Goal: Task Accomplishment & Management: Manage account settings

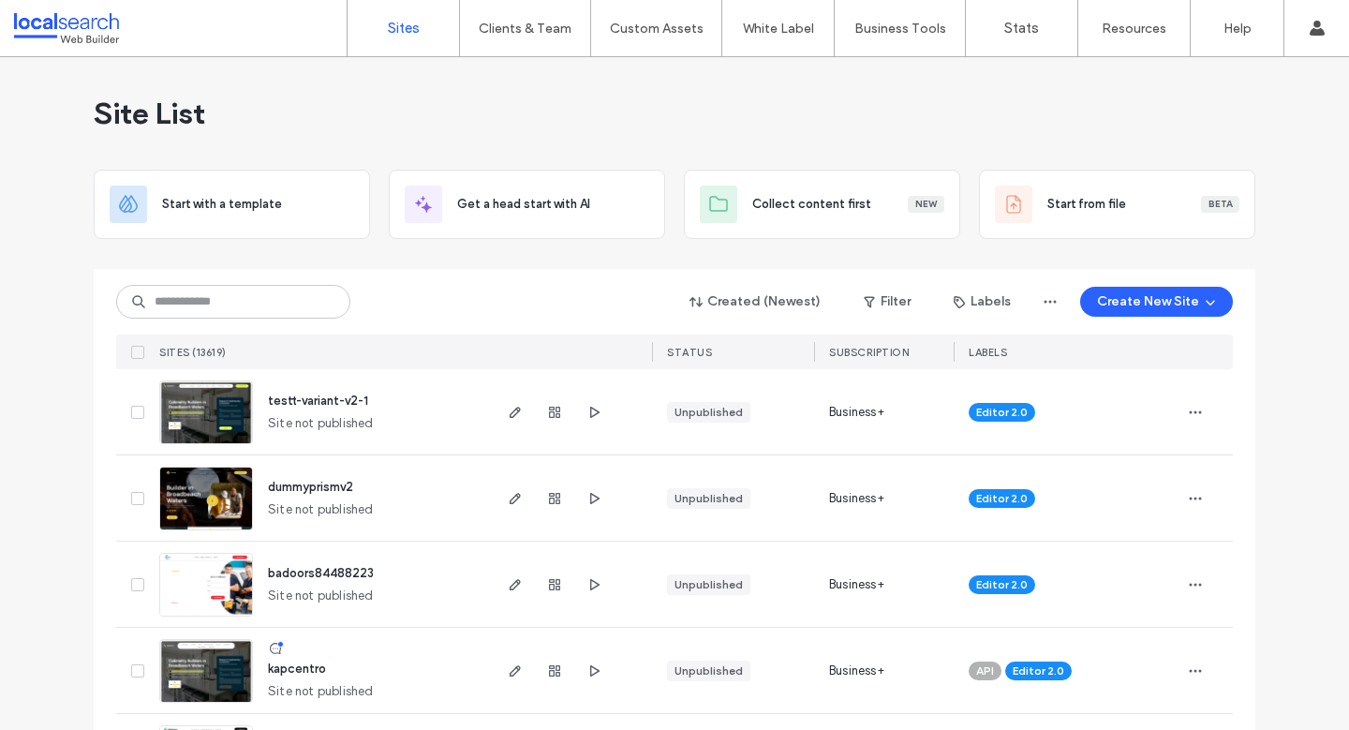
click at [504, 315] on div "Created (Newest) Filter Labels Create New Site" at bounding box center [674, 302] width 1117 height 36
click at [251, 307] on input at bounding box center [233, 302] width 234 height 34
paste input "********"
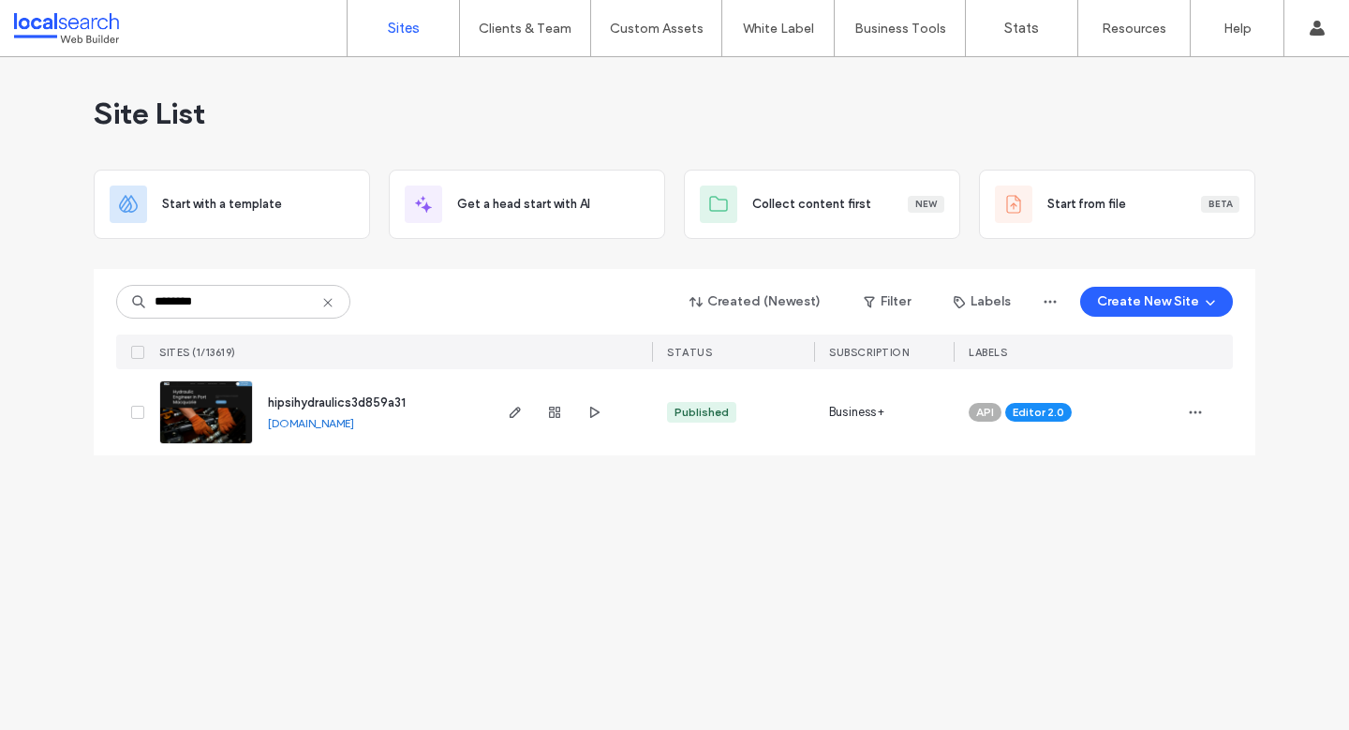
click at [1157, 587] on div "Site List Start with a template Get a head start with AI Collect content first …" at bounding box center [674, 393] width 1349 height 673
click at [398, 562] on div "Site List Start with a template Get a head start with AI Collect content first …" at bounding box center [674, 393] width 1349 height 673
click at [296, 311] on input "********" at bounding box center [233, 302] width 234 height 34
drag, startPoint x: 221, startPoint y: 300, endPoint x: 118, endPoint y: 294, distance: 103.2
click at [118, 294] on input "********" at bounding box center [233, 302] width 234 height 34
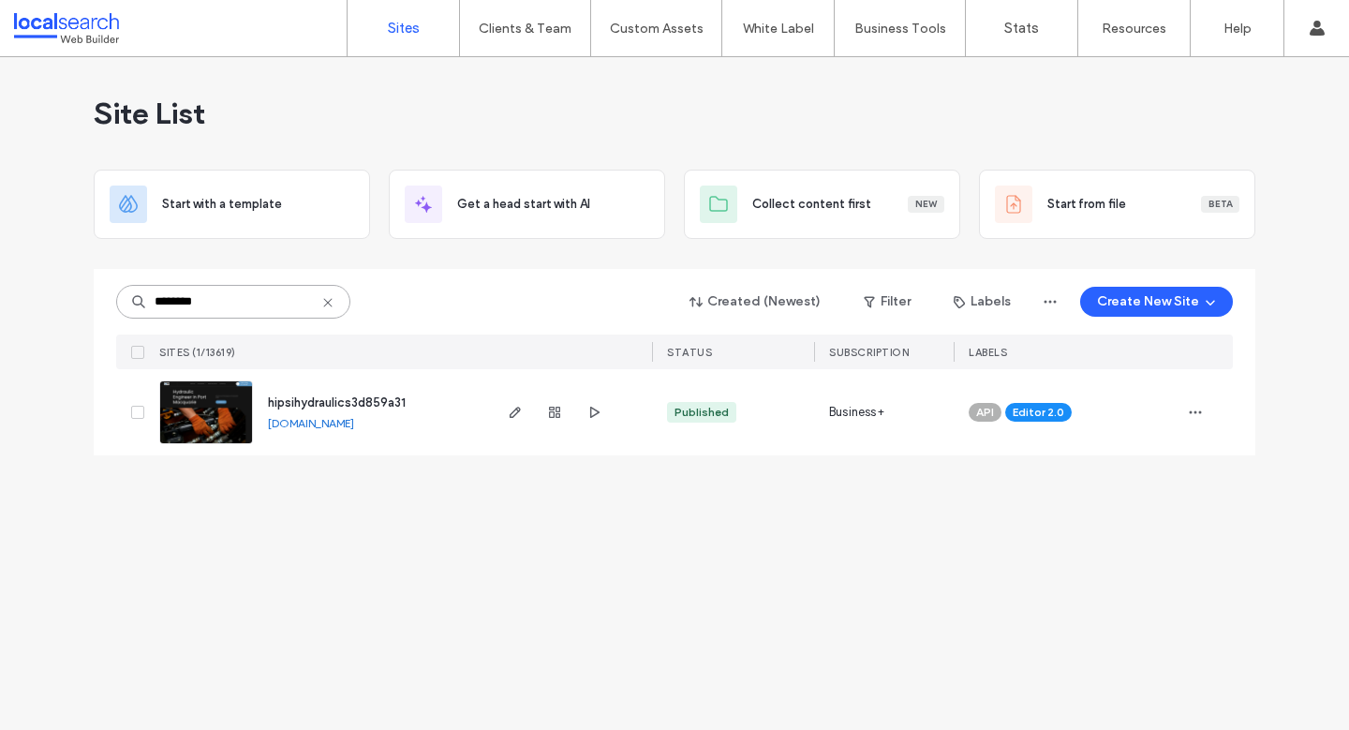
paste input "****"
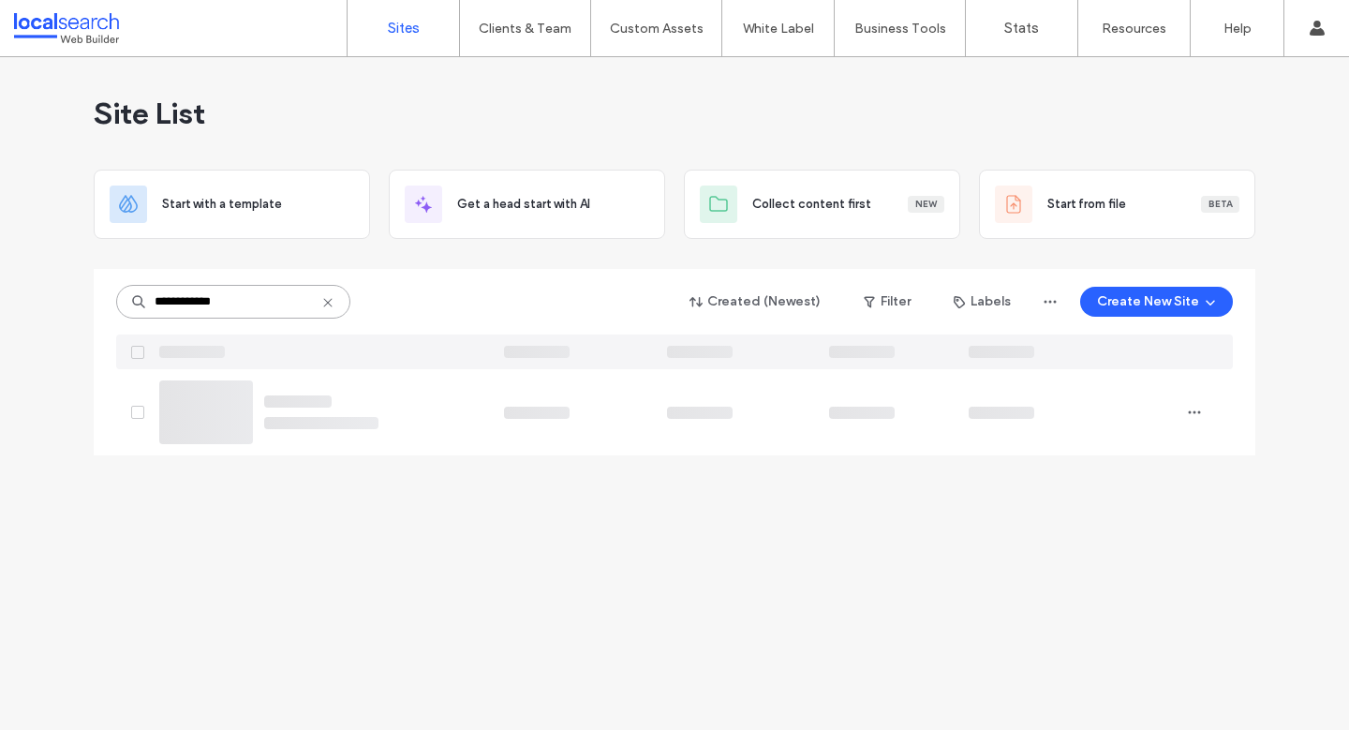
type input "**********"
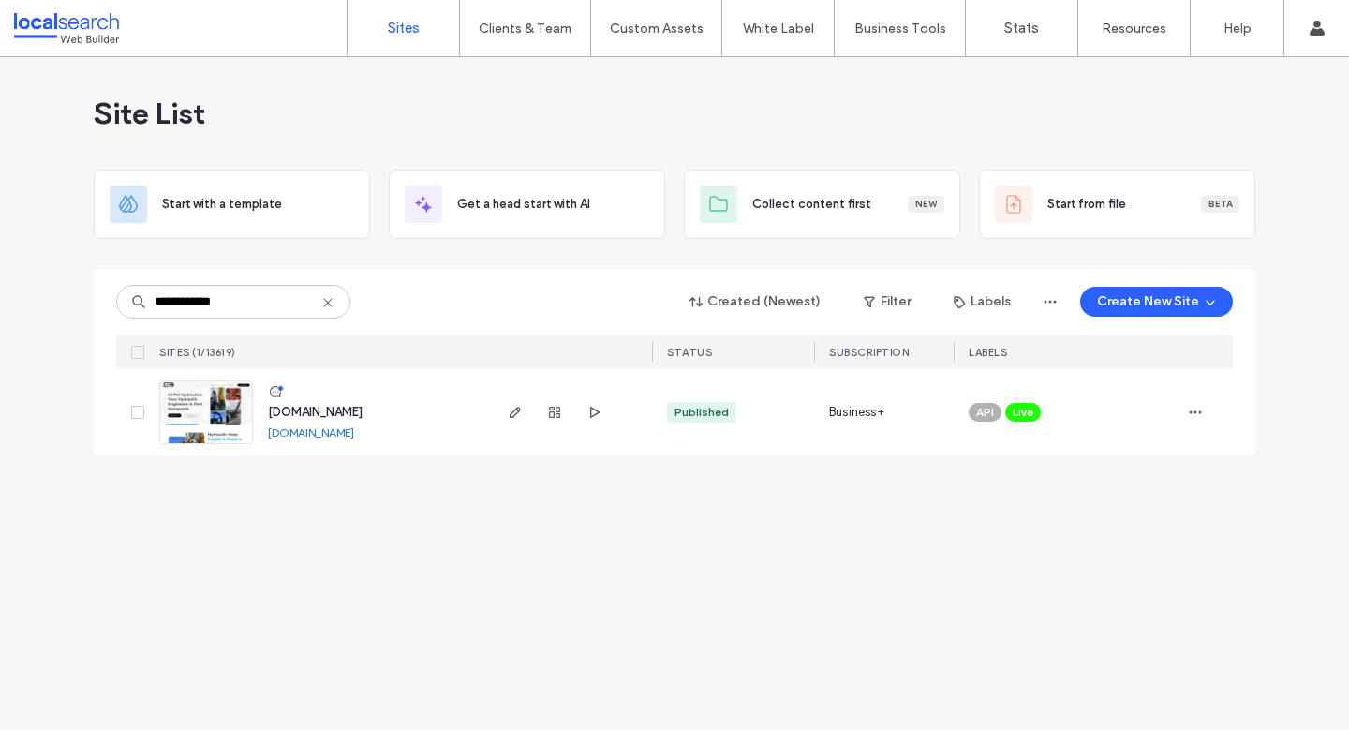
click at [648, 578] on div "**********" at bounding box center [674, 393] width 1349 height 673
click at [519, 408] on use "button" at bounding box center [515, 412] width 11 height 11
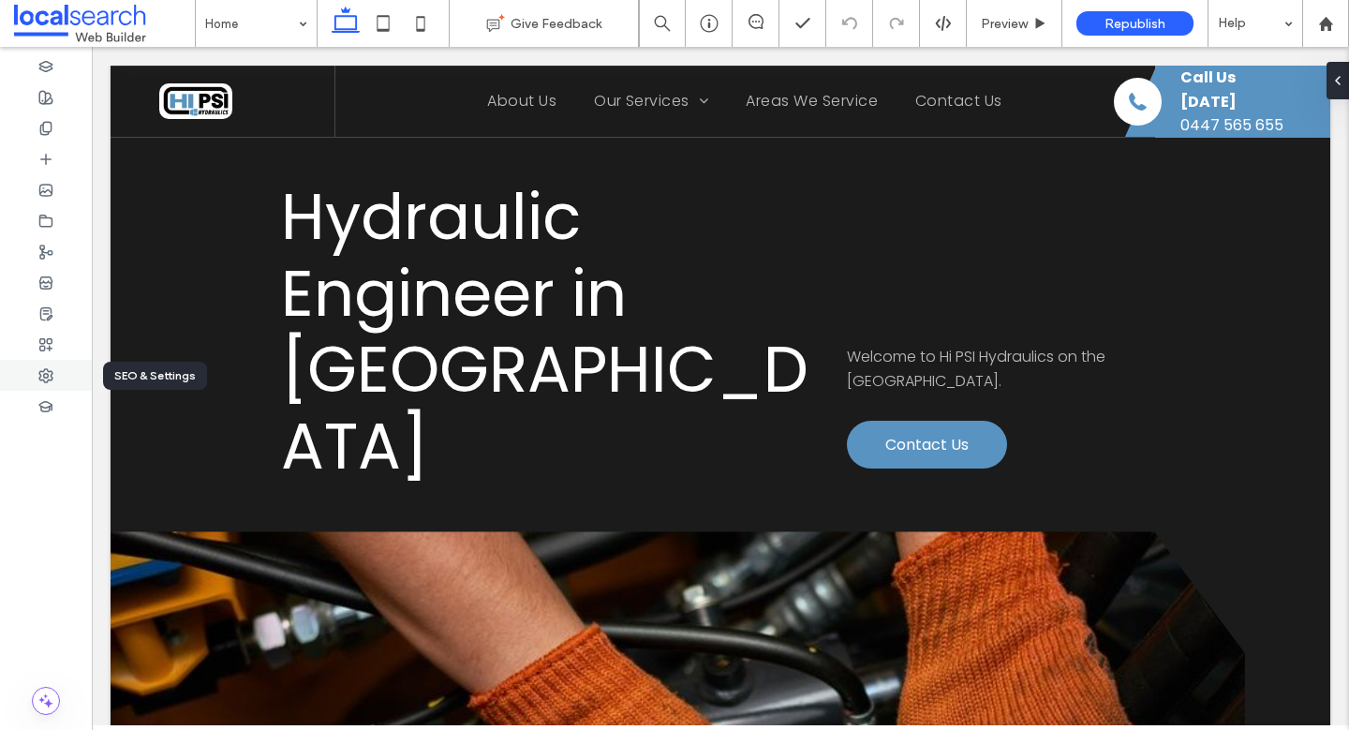
click at [38, 383] on div at bounding box center [46, 375] width 92 height 31
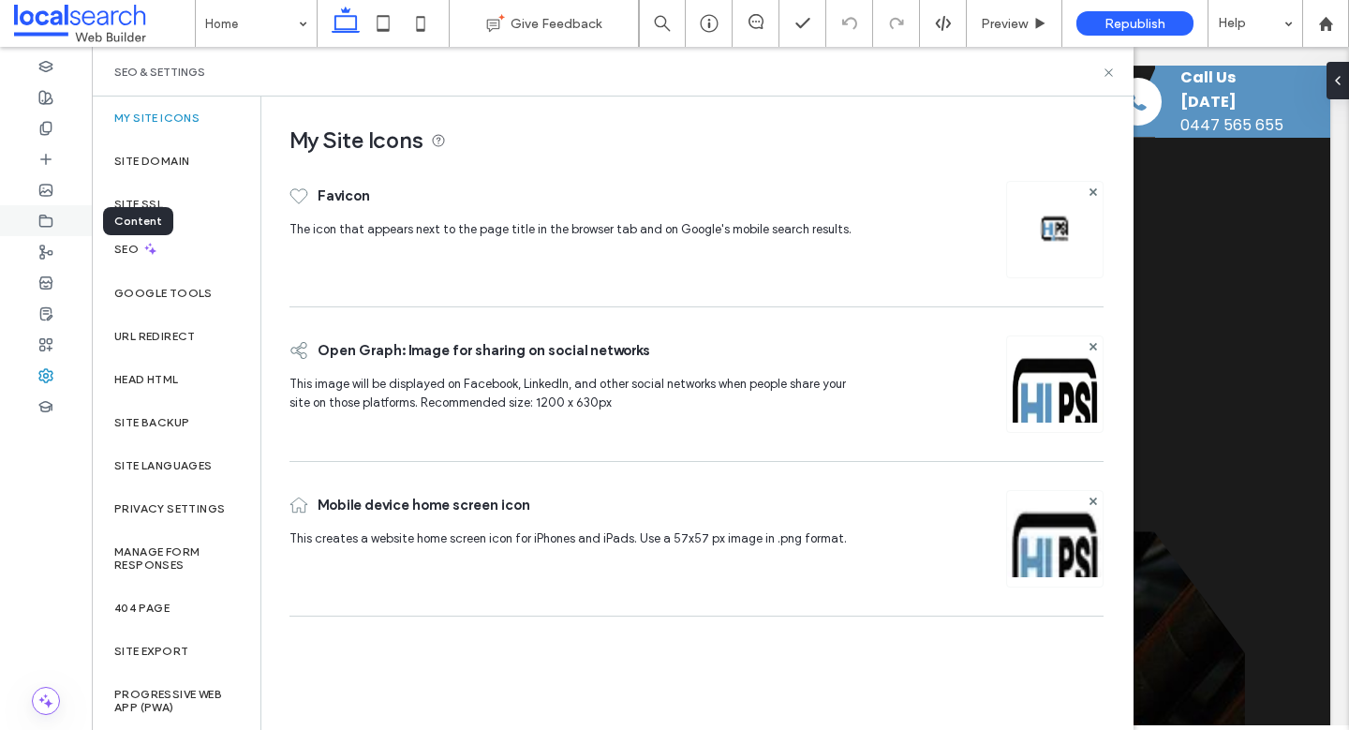
click at [65, 215] on div at bounding box center [46, 220] width 92 height 31
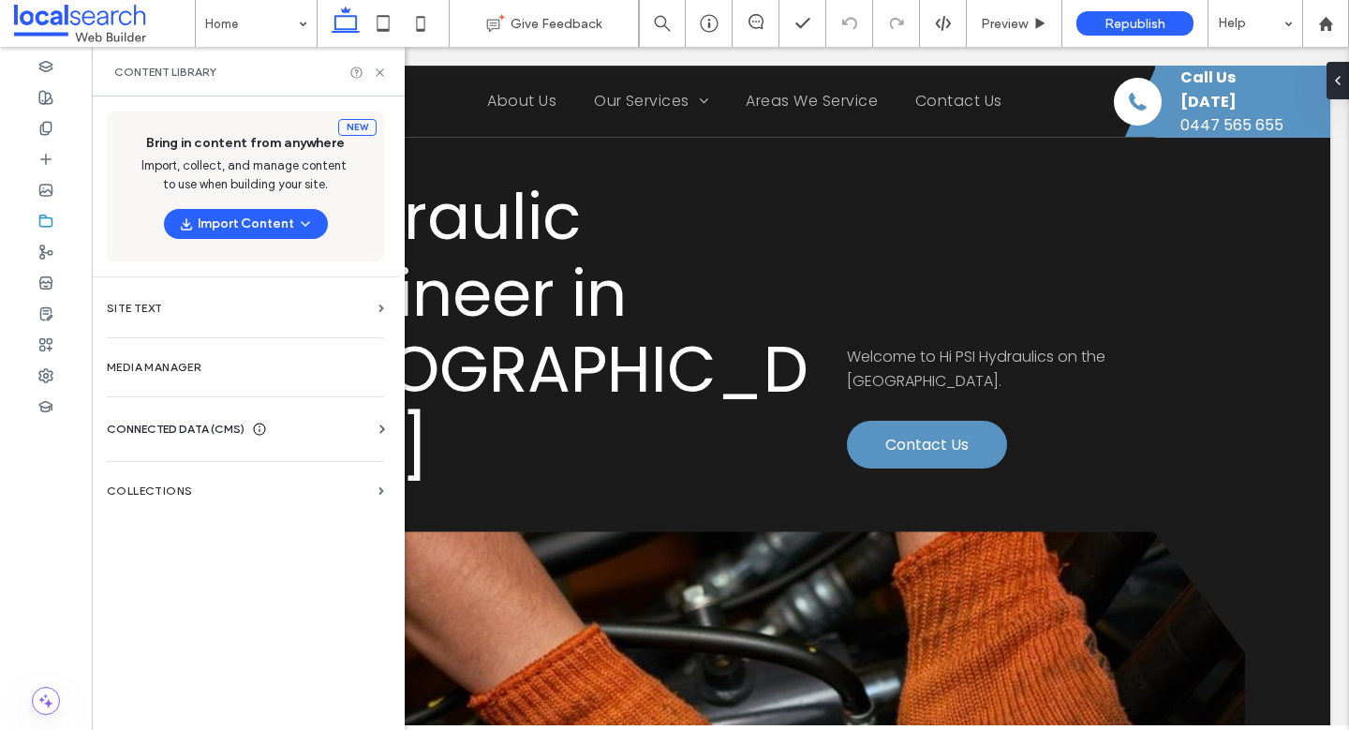
click at [227, 435] on span "CONNECTED DATA (CMS)" at bounding box center [176, 429] width 138 height 19
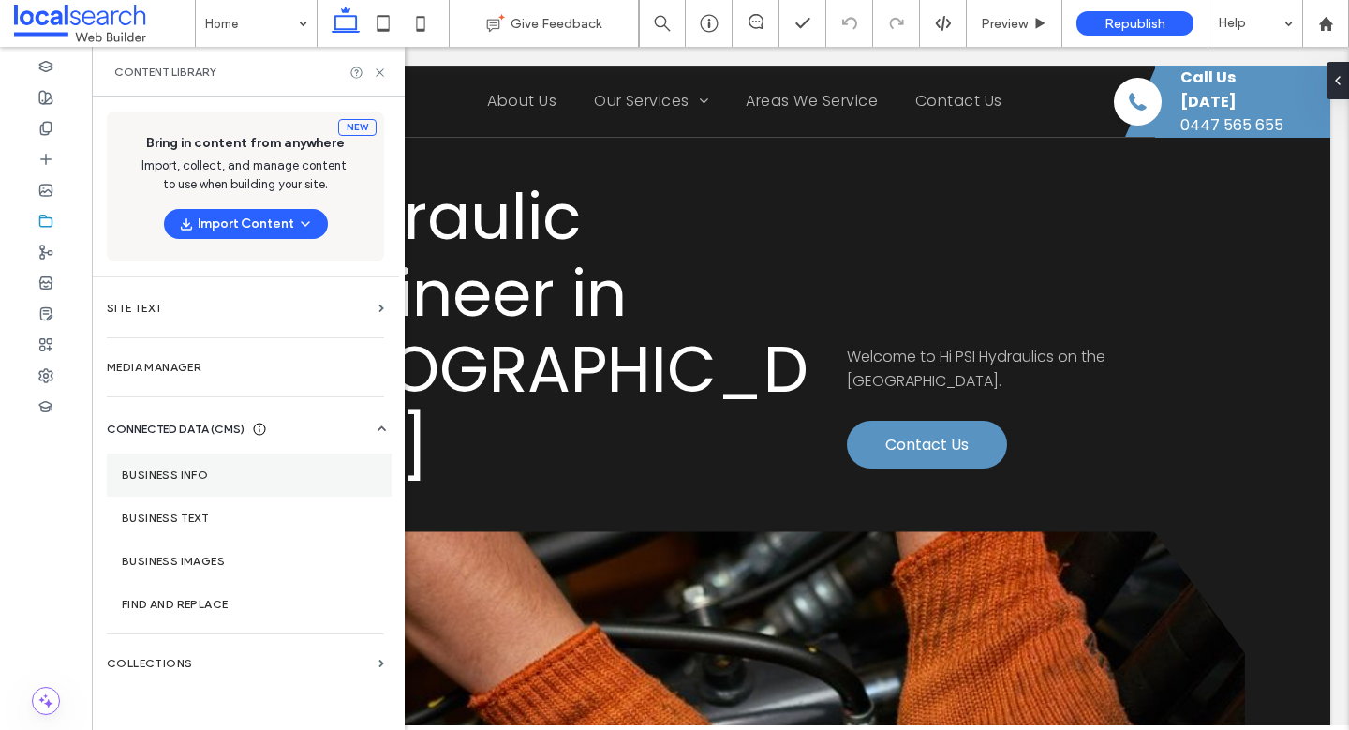
click at [215, 485] on section "Business Info" at bounding box center [249, 474] width 285 height 43
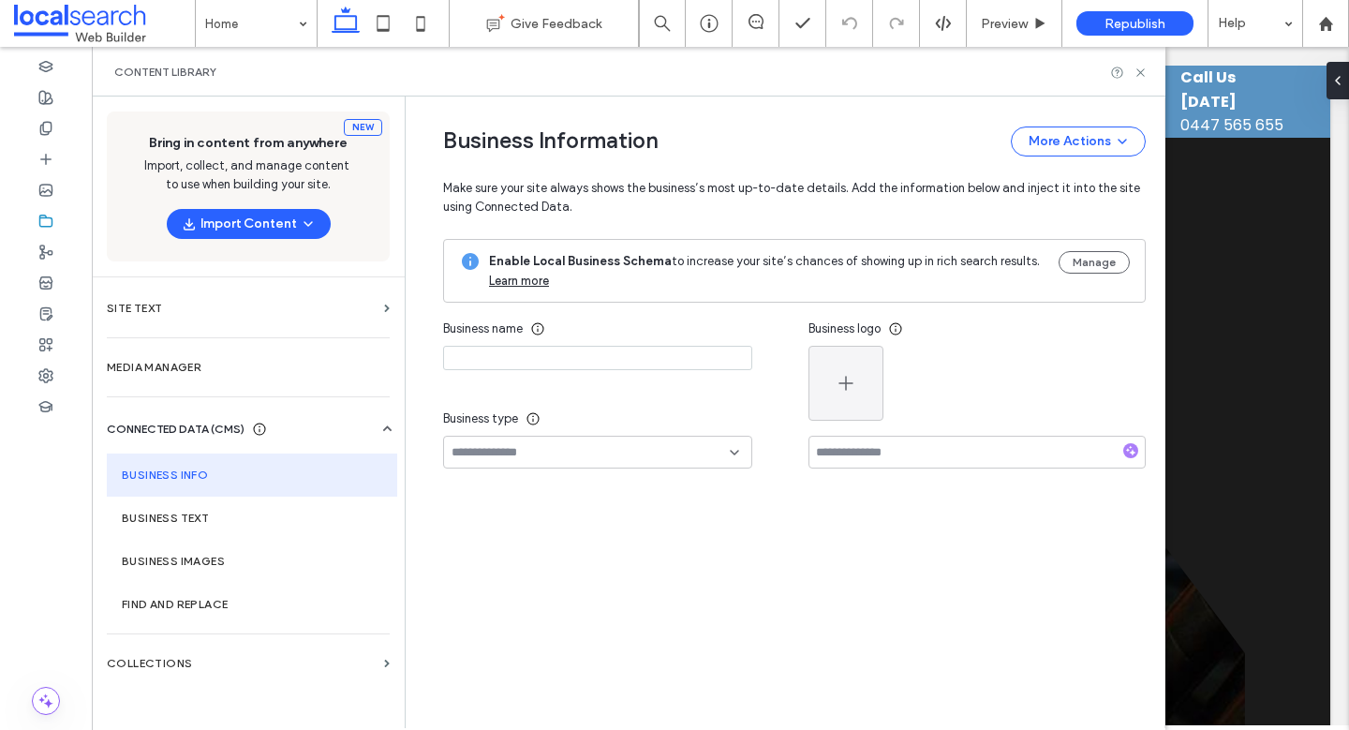
type input "**********"
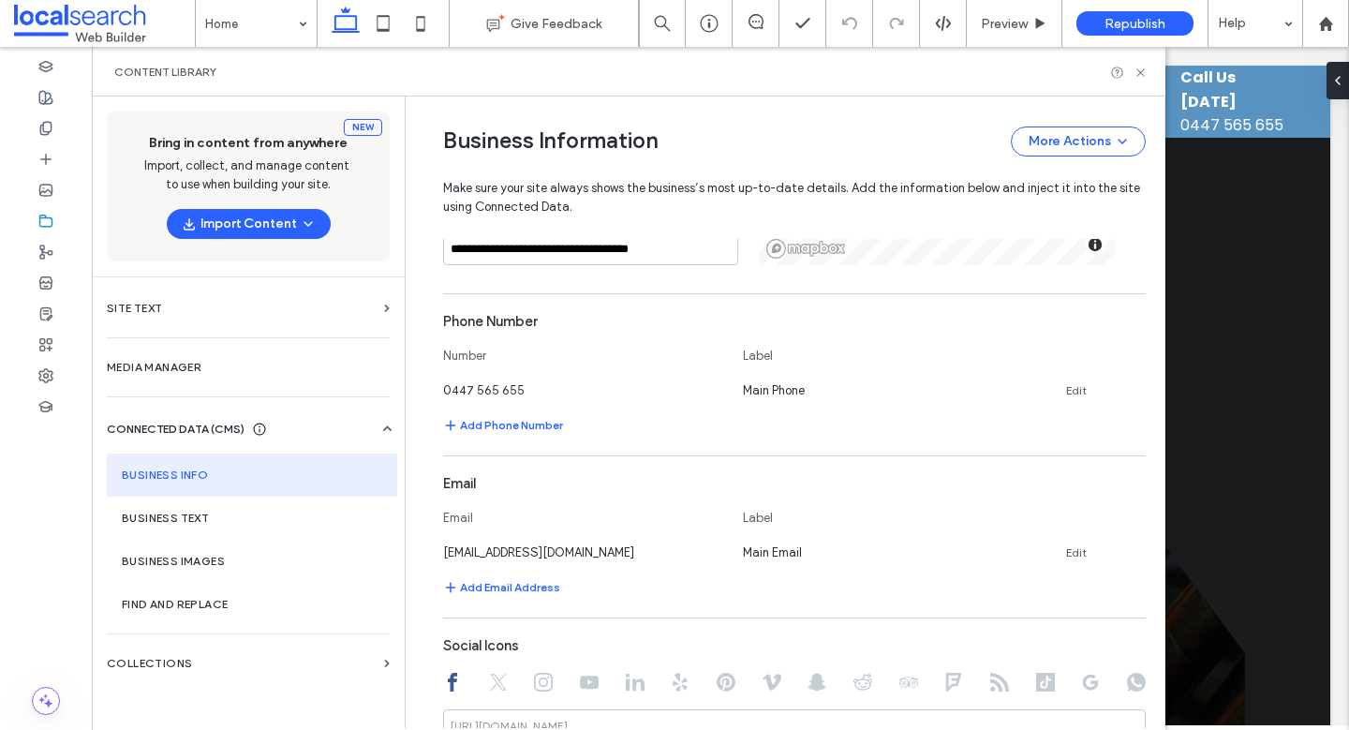
scroll to position [628, 0]
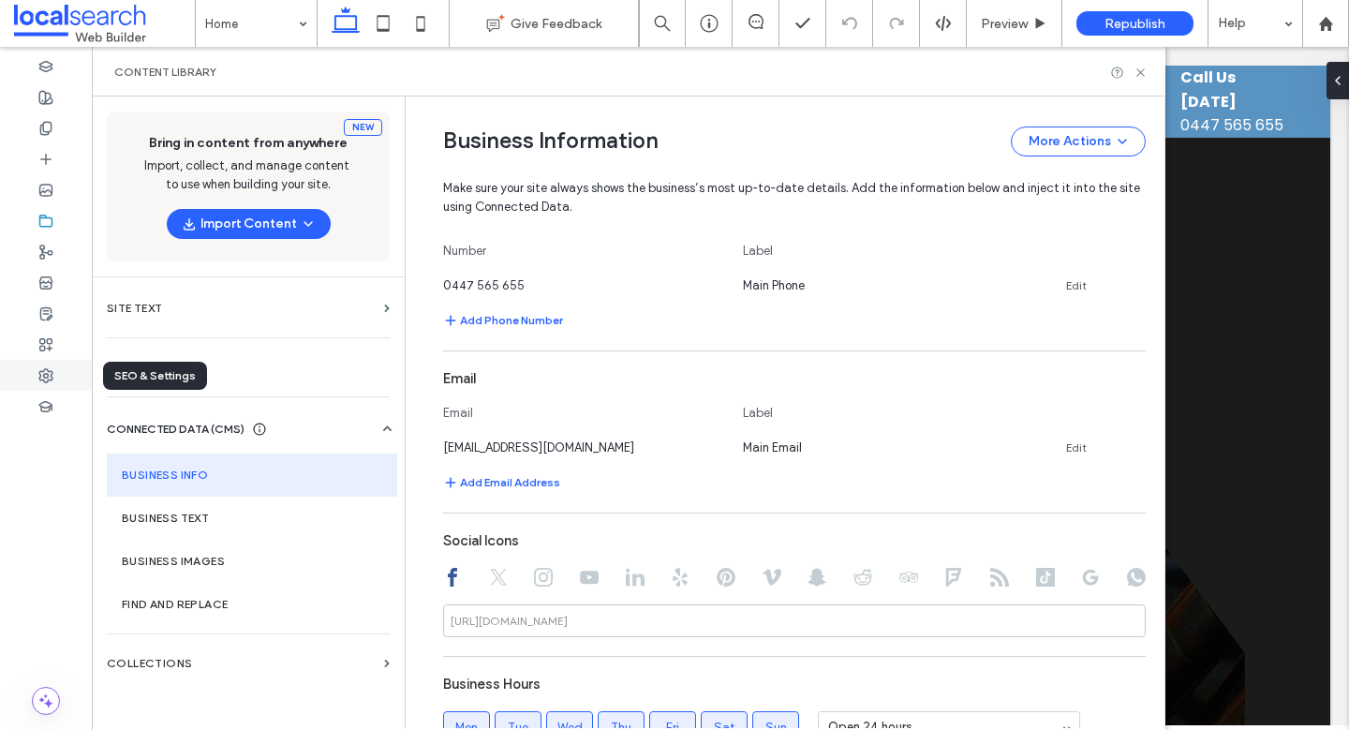
click at [67, 377] on div at bounding box center [46, 375] width 92 height 31
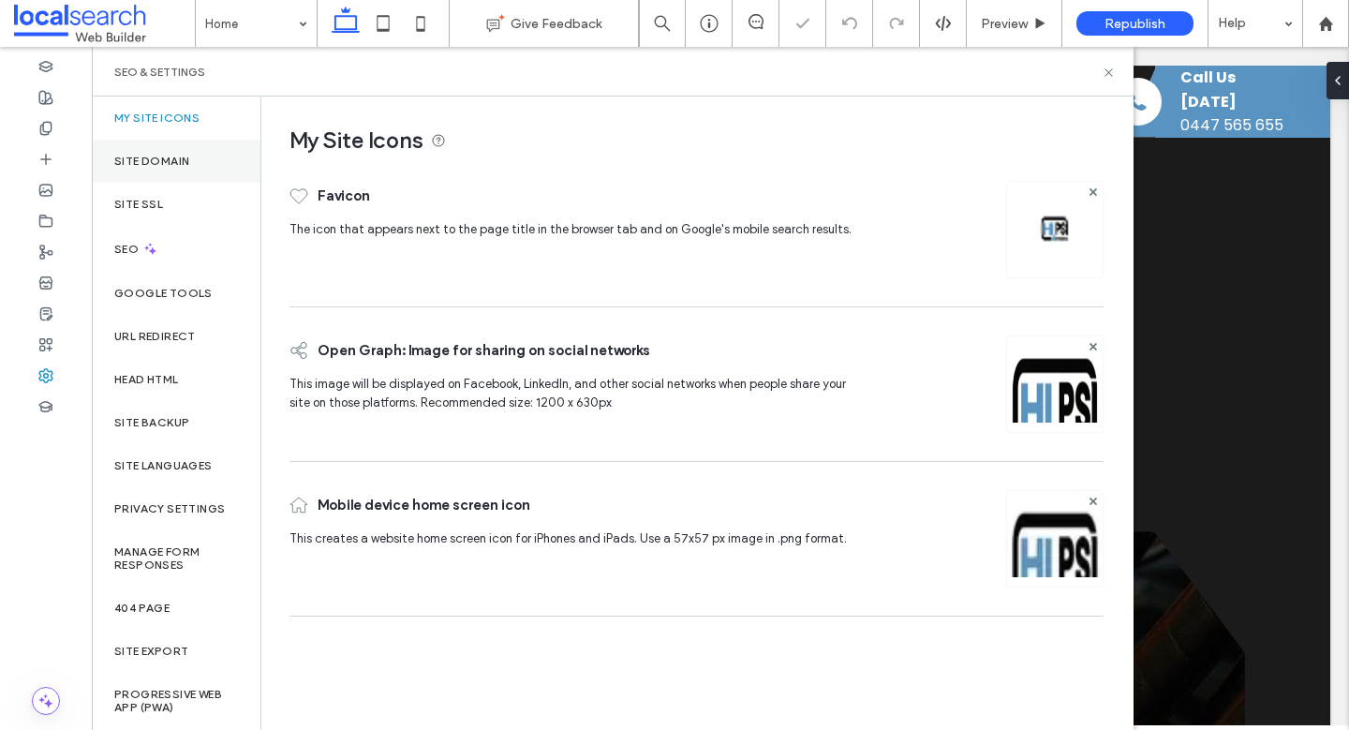
click at [195, 170] on div "Site Domain" at bounding box center [176, 161] width 169 height 43
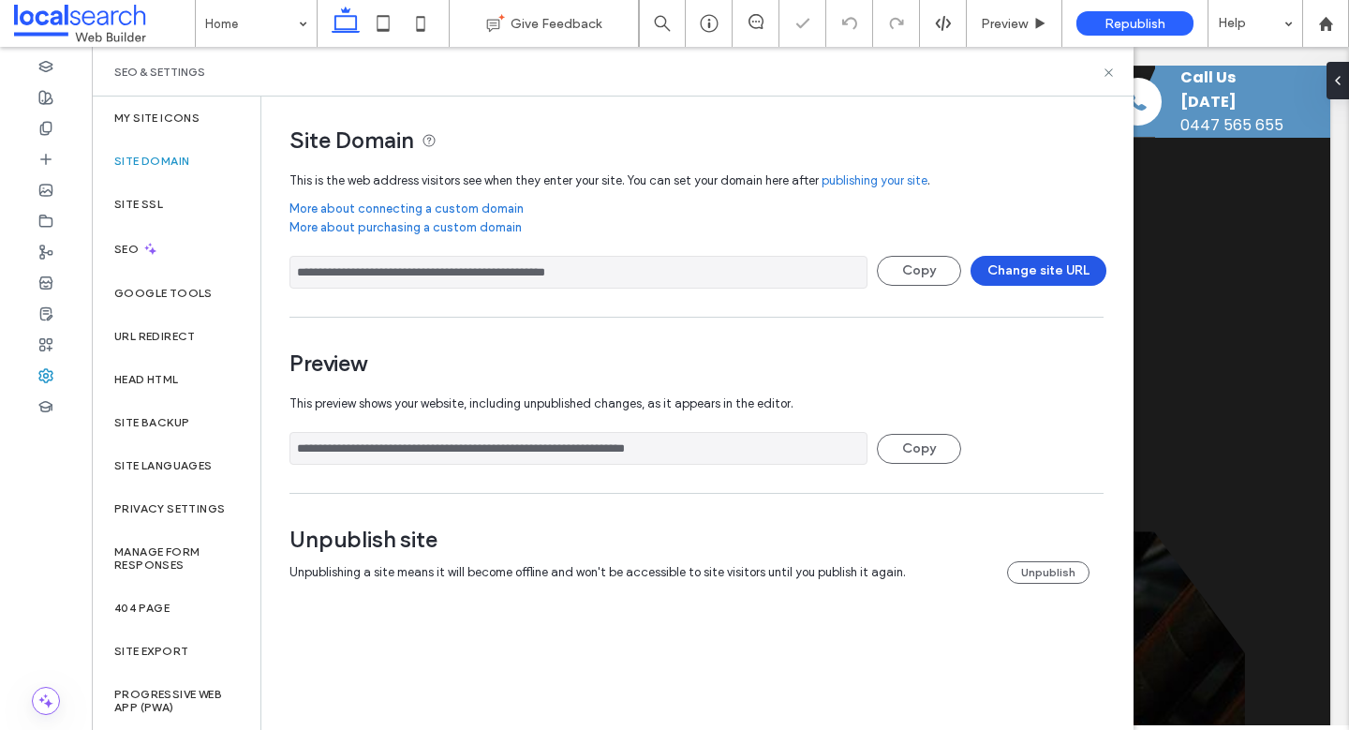
click at [1013, 276] on button "Change site URL" at bounding box center [1039, 271] width 136 height 30
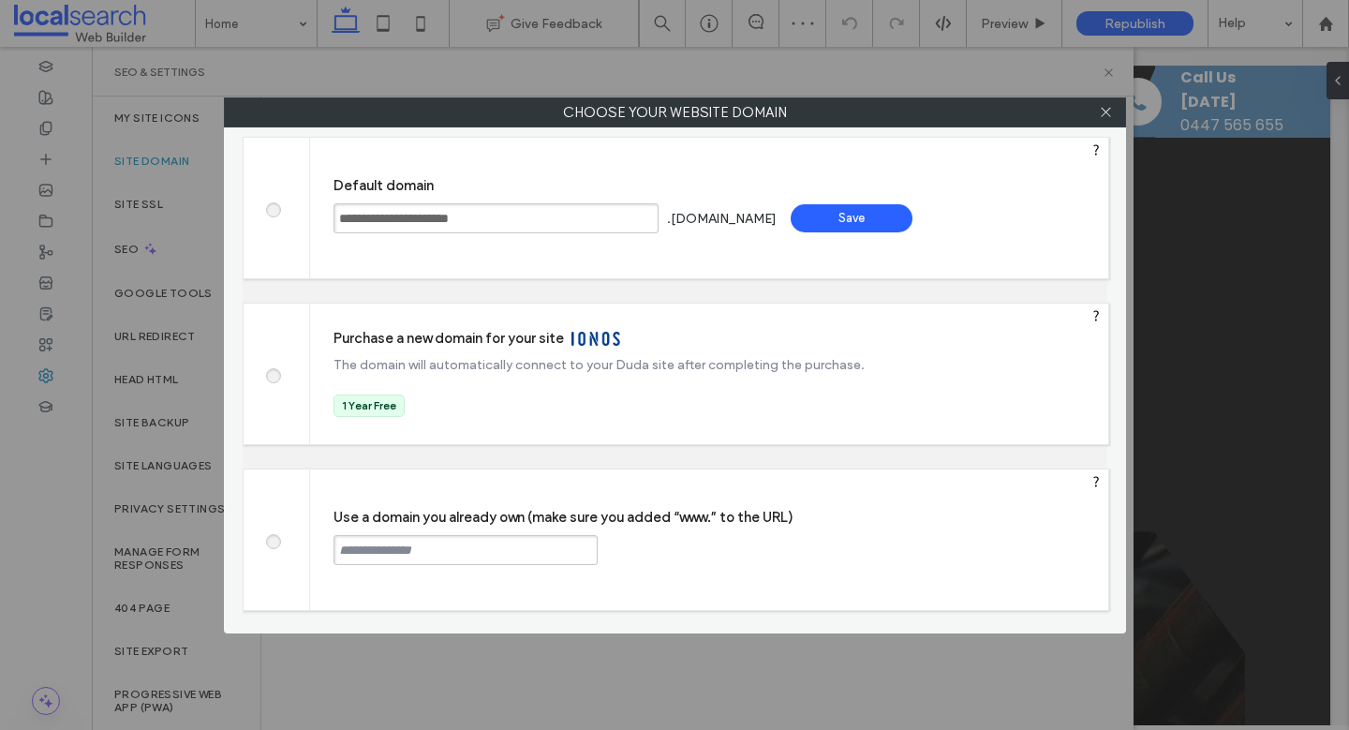
click at [459, 562] on input "text" at bounding box center [466, 550] width 264 height 30
paste input "**********"
type input "**********"
click at [670, 552] on div "Continue" at bounding box center [669, 549] width 122 height 28
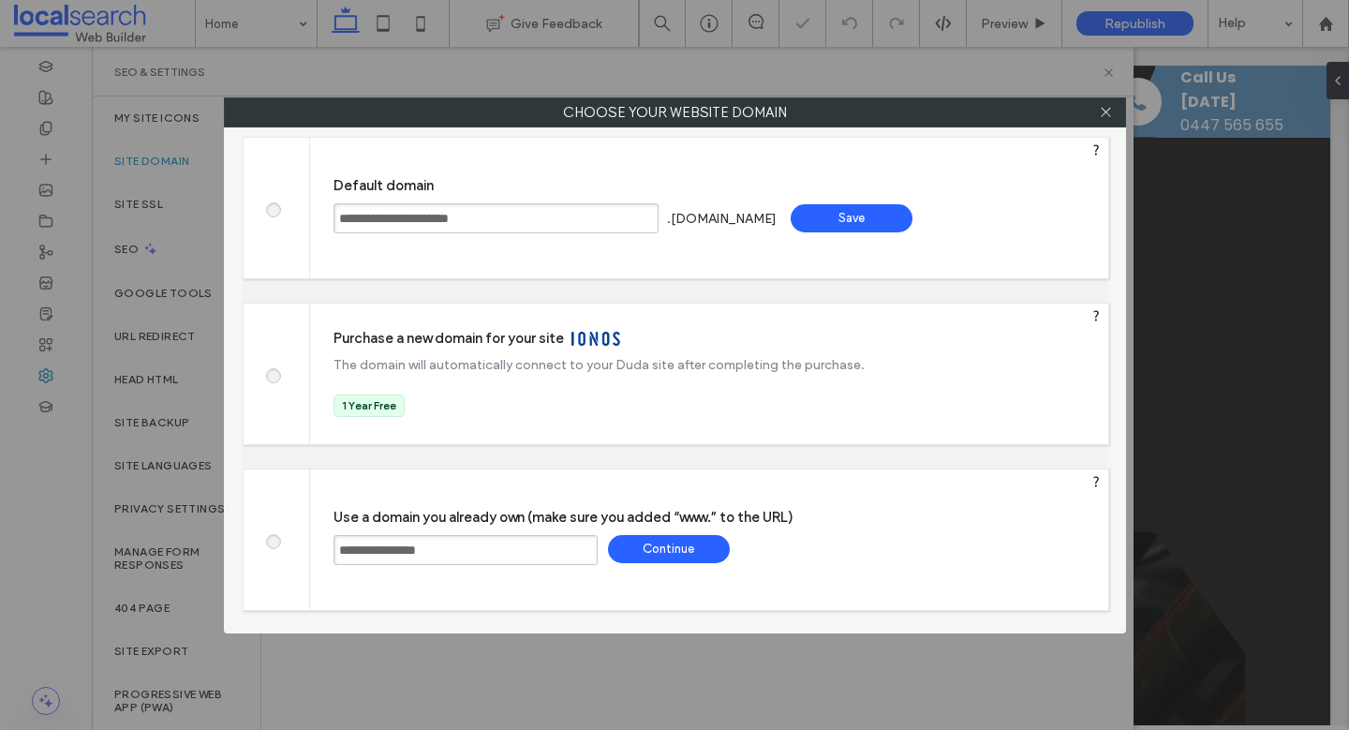
type input "**********"
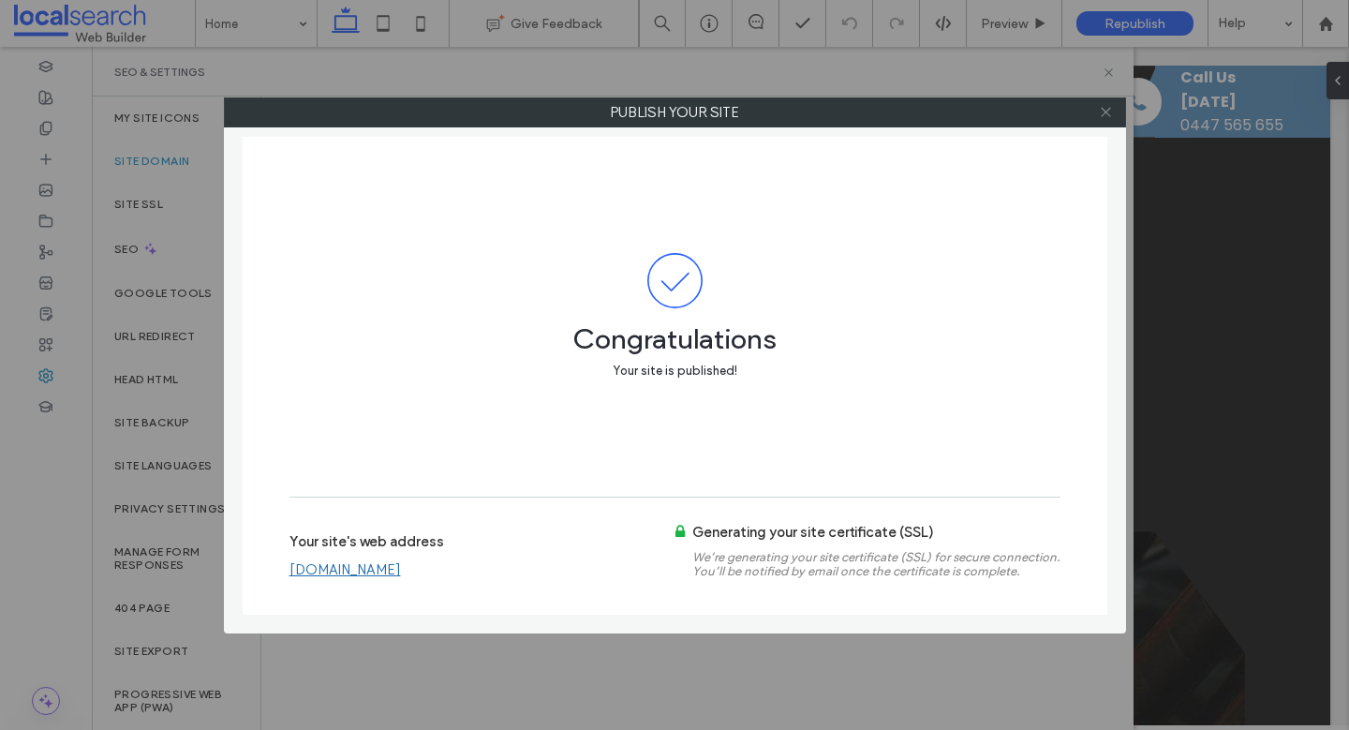
click at [1108, 111] on icon at bounding box center [1106, 112] width 14 height 14
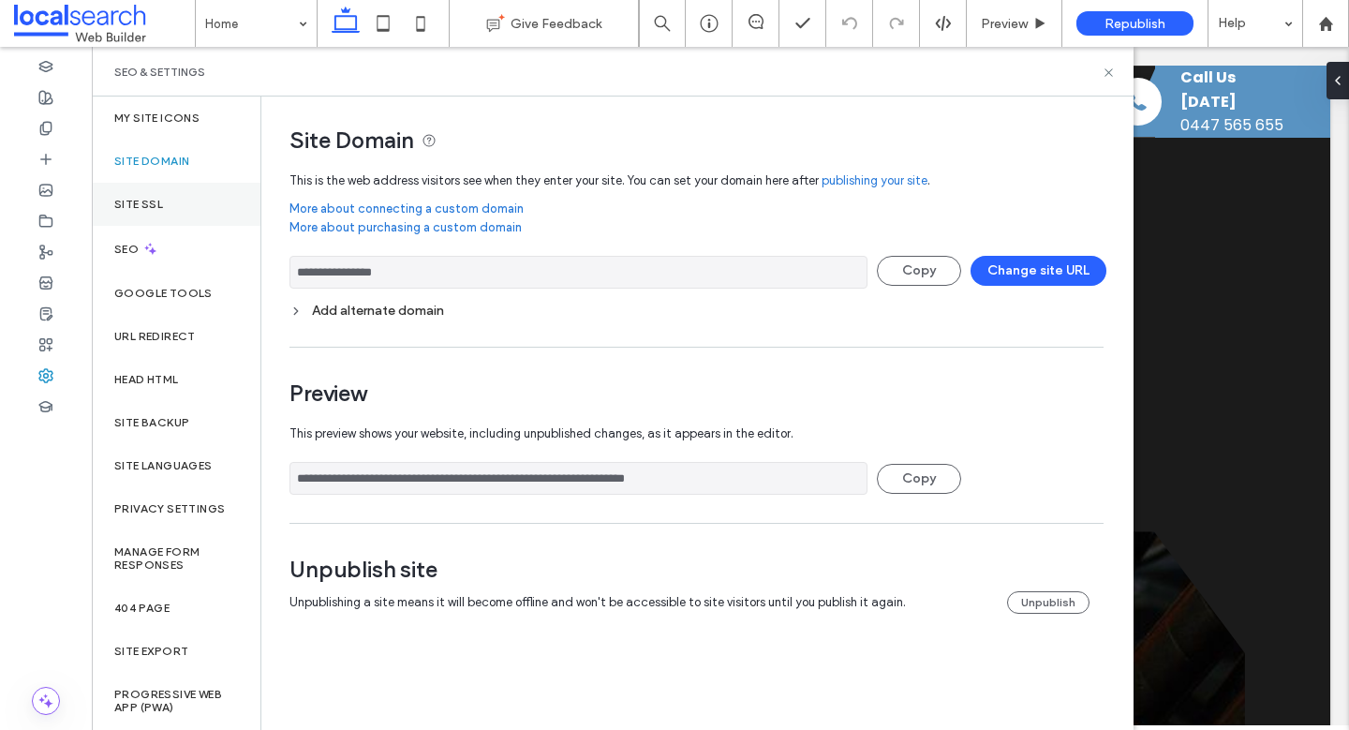
click at [145, 189] on div "Site SSL" at bounding box center [176, 204] width 169 height 43
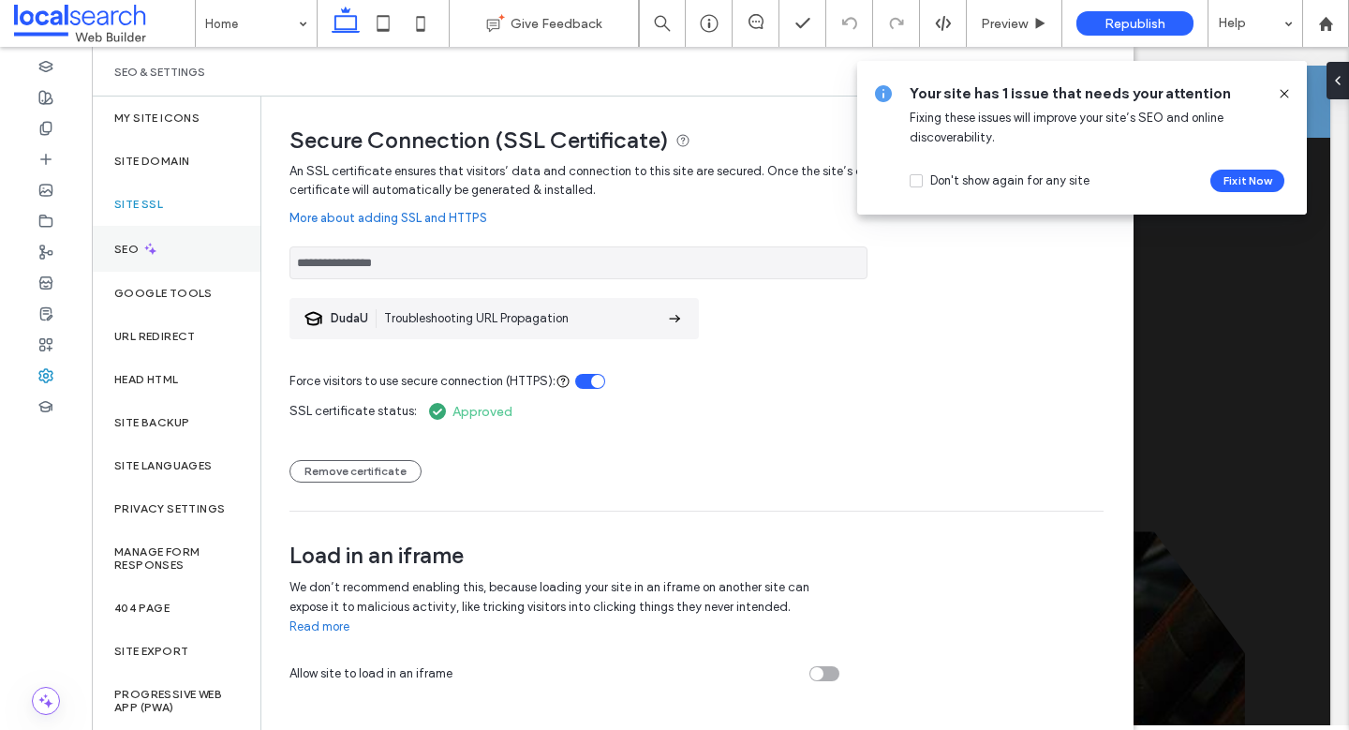
click at [194, 245] on div "SEO" at bounding box center [176, 249] width 169 height 46
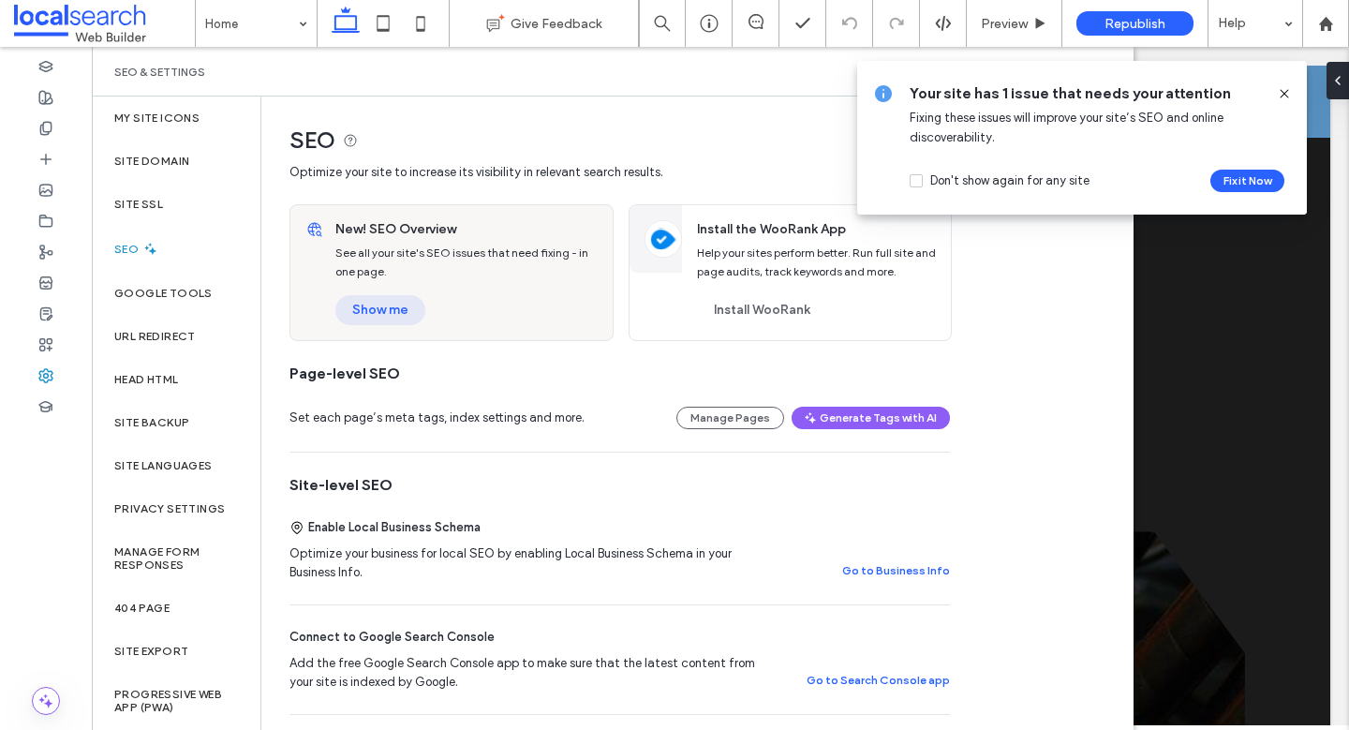
click at [375, 308] on button "Show me" at bounding box center [380, 310] width 90 height 30
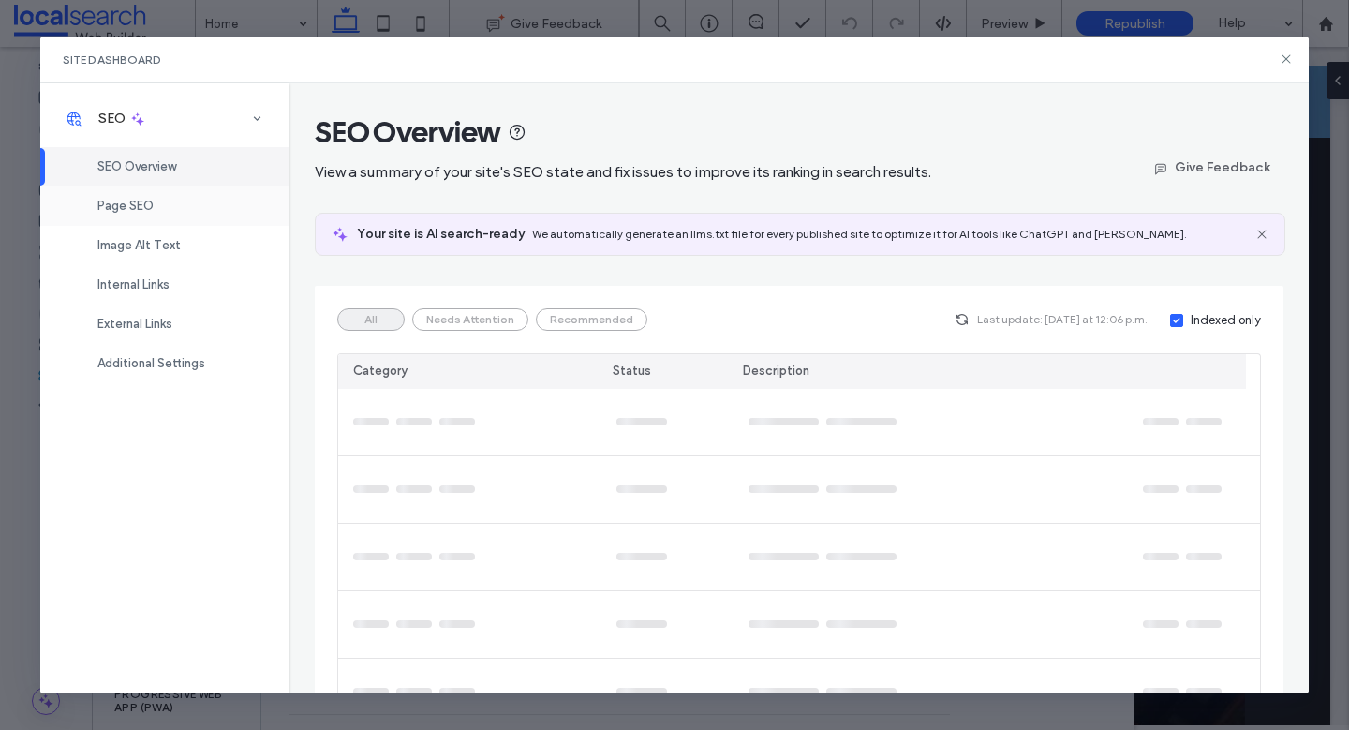
drag, startPoint x: 159, startPoint y: 198, endPoint x: 202, endPoint y: 200, distance: 43.1
click at [158, 198] on div "Page SEO" at bounding box center [164, 205] width 249 height 39
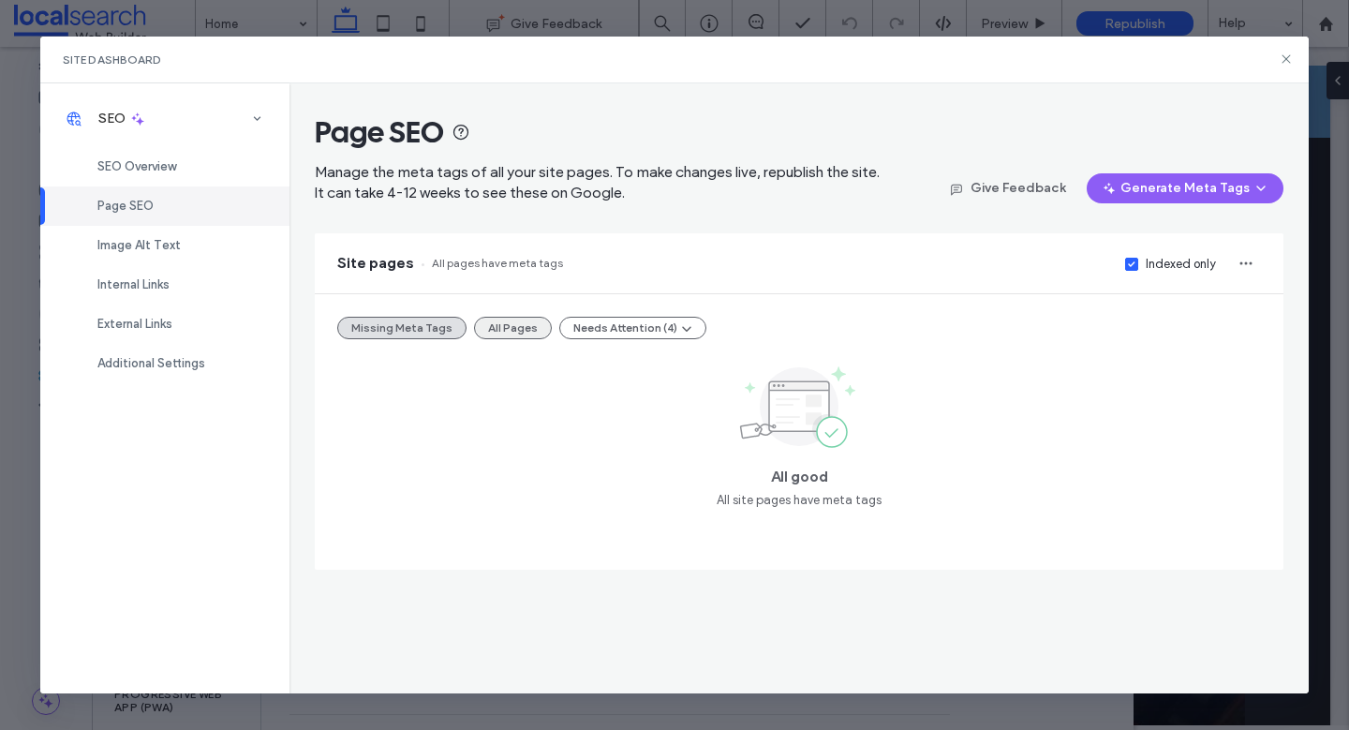
click at [519, 323] on button "All Pages" at bounding box center [513, 328] width 78 height 22
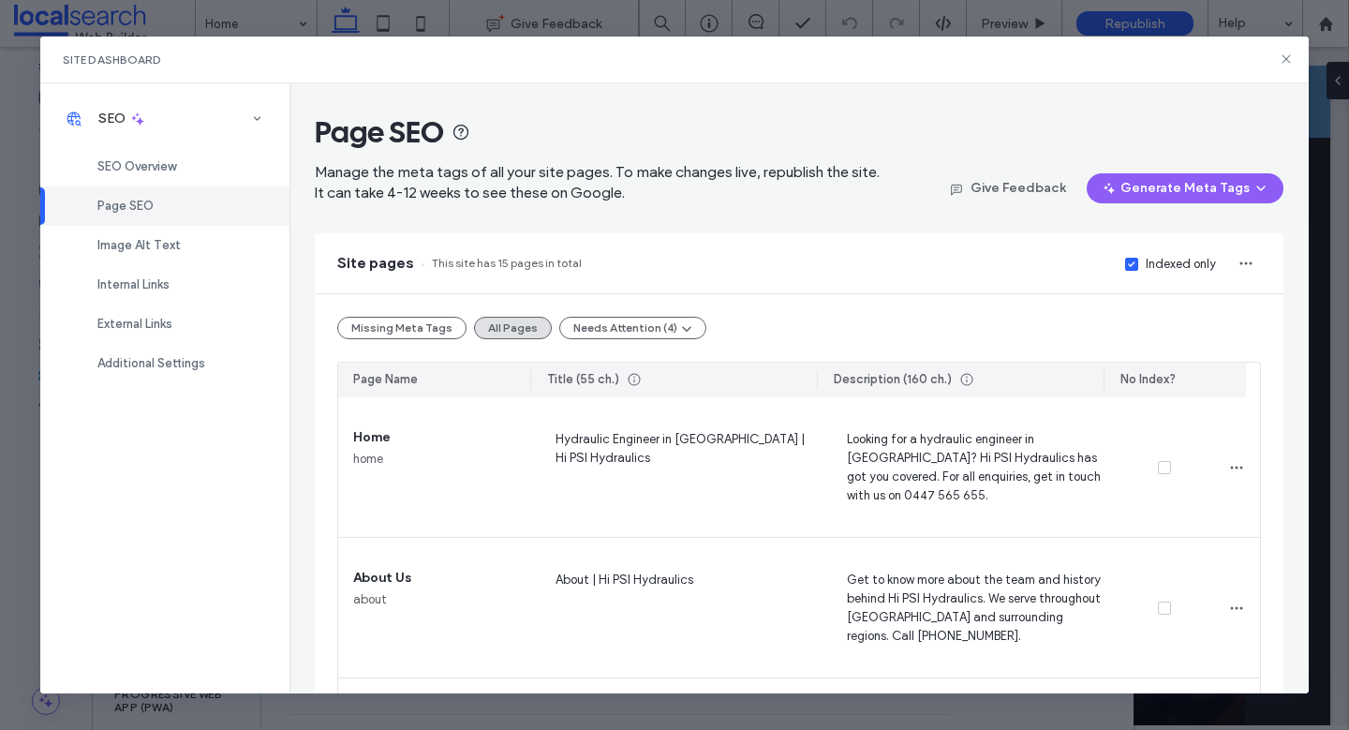
click at [1176, 266] on div "Indexed only" at bounding box center [1181, 264] width 70 height 19
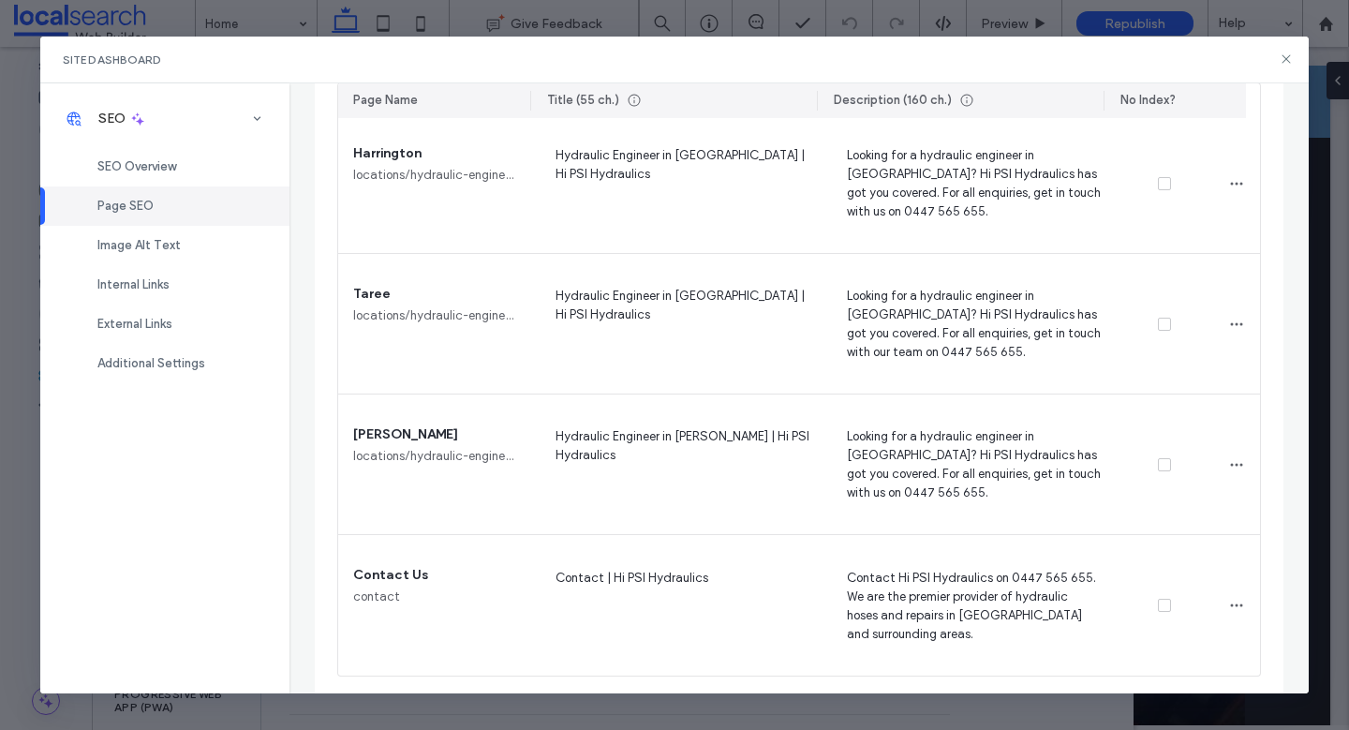
scroll to position [1835, 0]
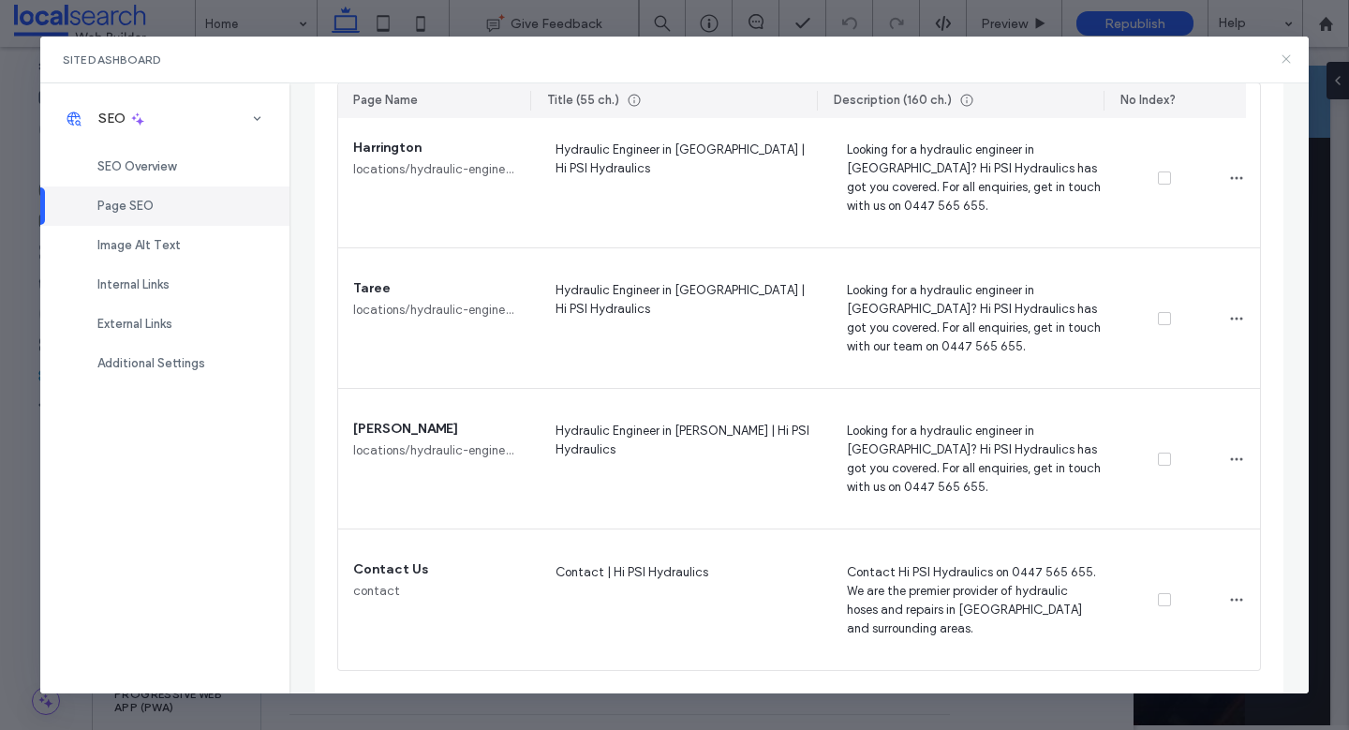
click at [1289, 60] on icon at bounding box center [1286, 59] width 15 height 15
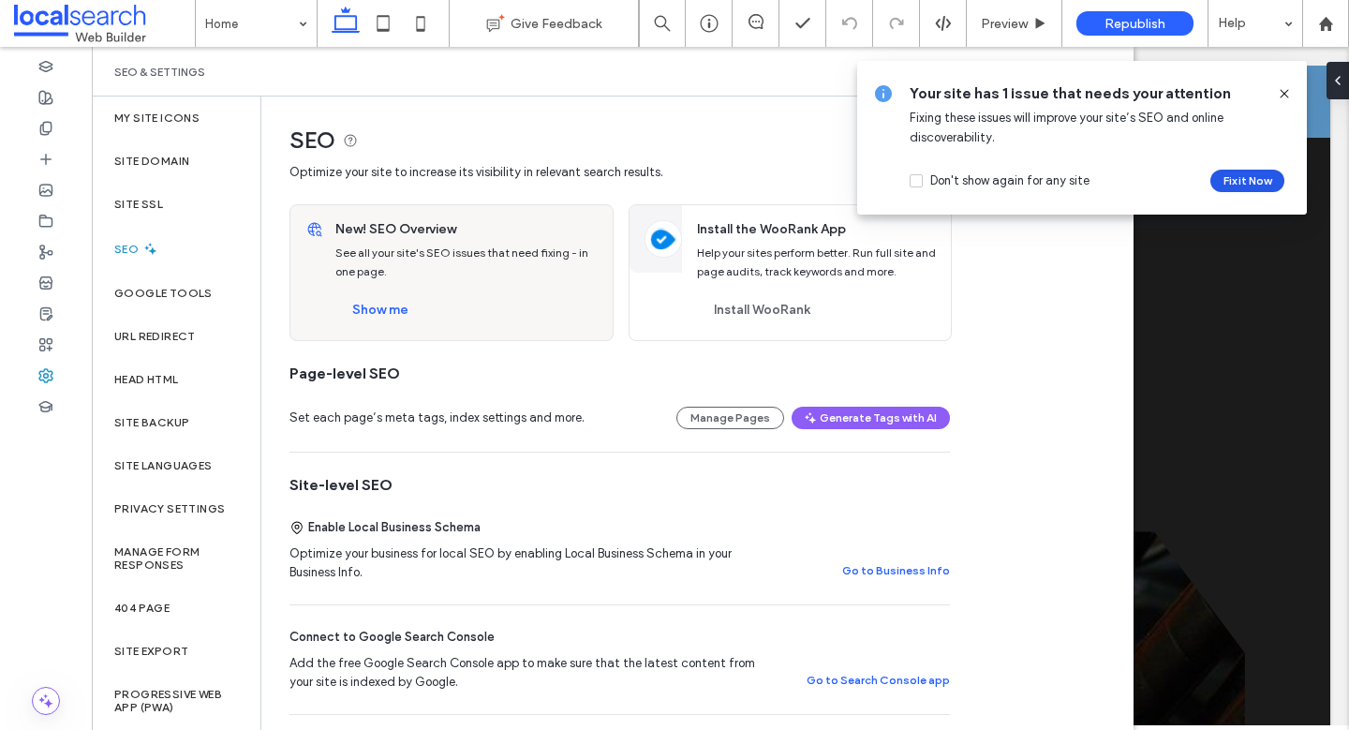
click at [1245, 181] on button "Fix it Now" at bounding box center [1247, 181] width 74 height 22
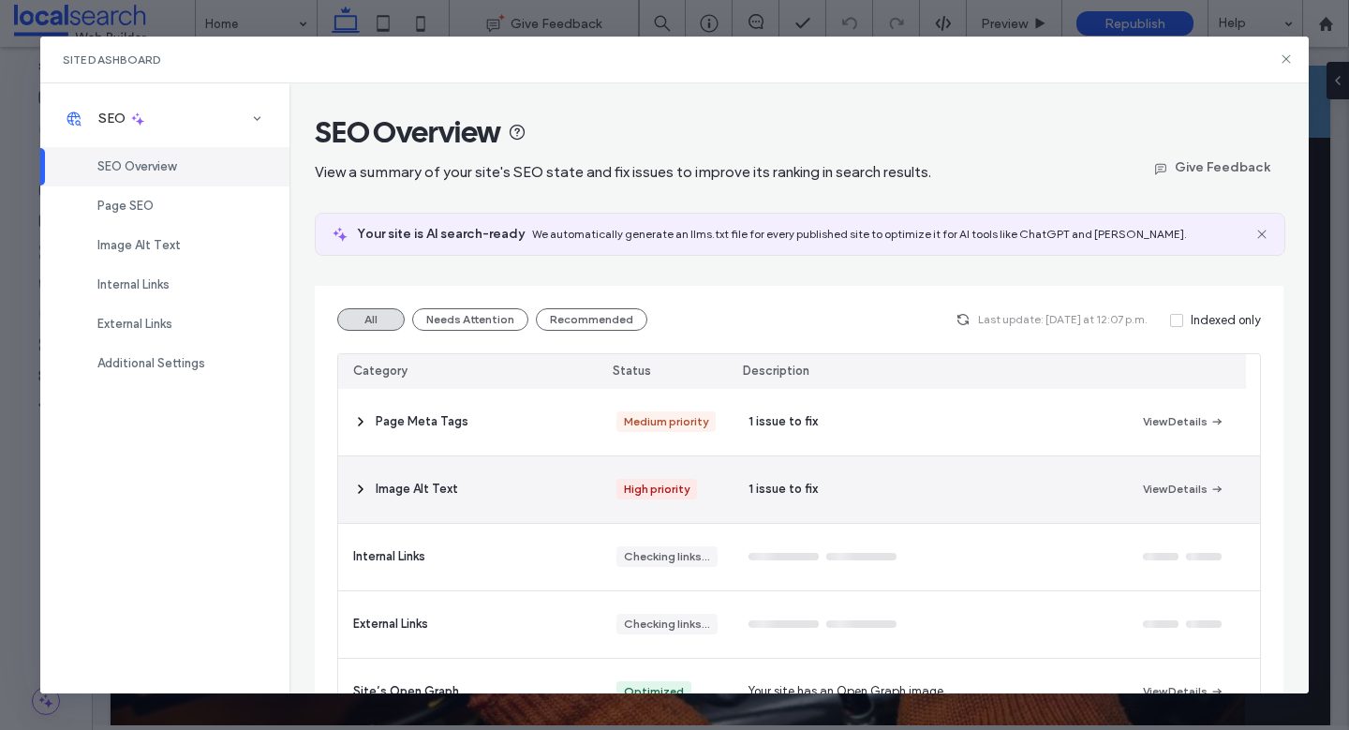
click at [675, 504] on div "High priority" at bounding box center [666, 489] width 131 height 67
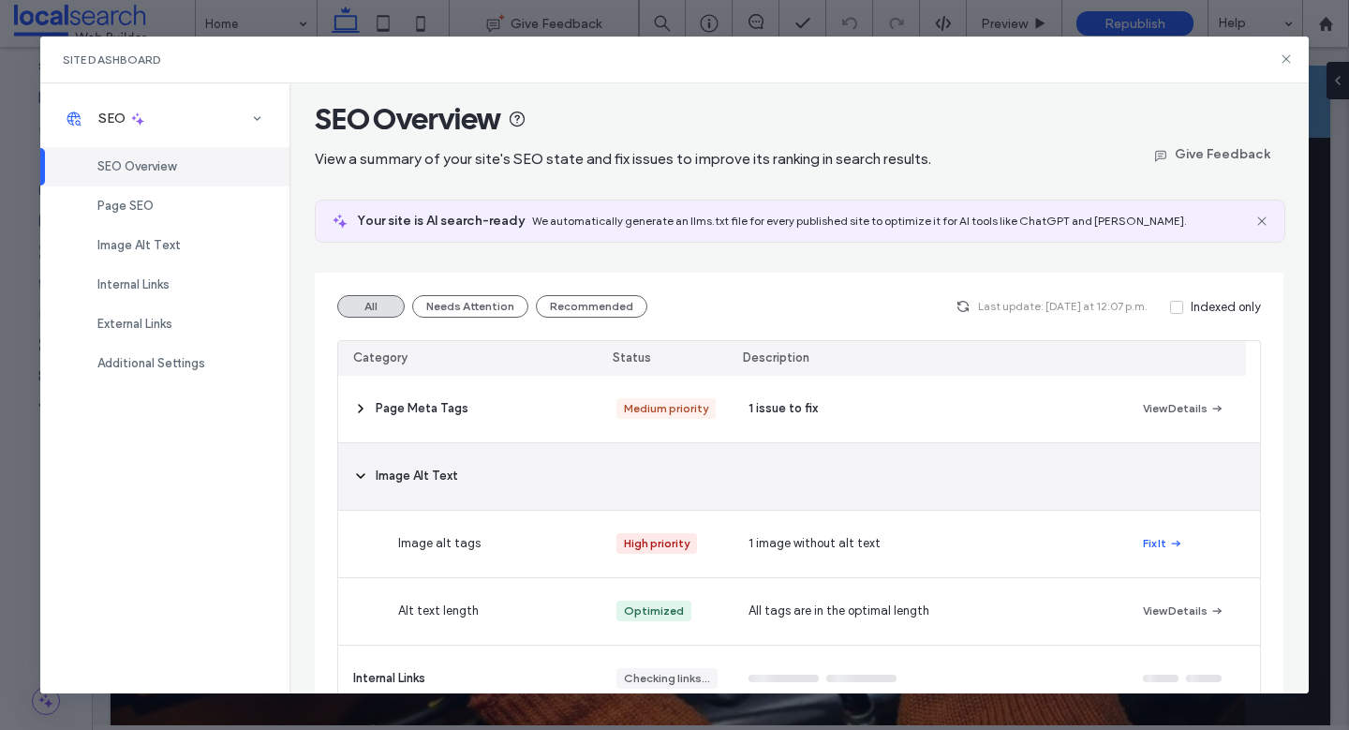
scroll to position [31, 0]
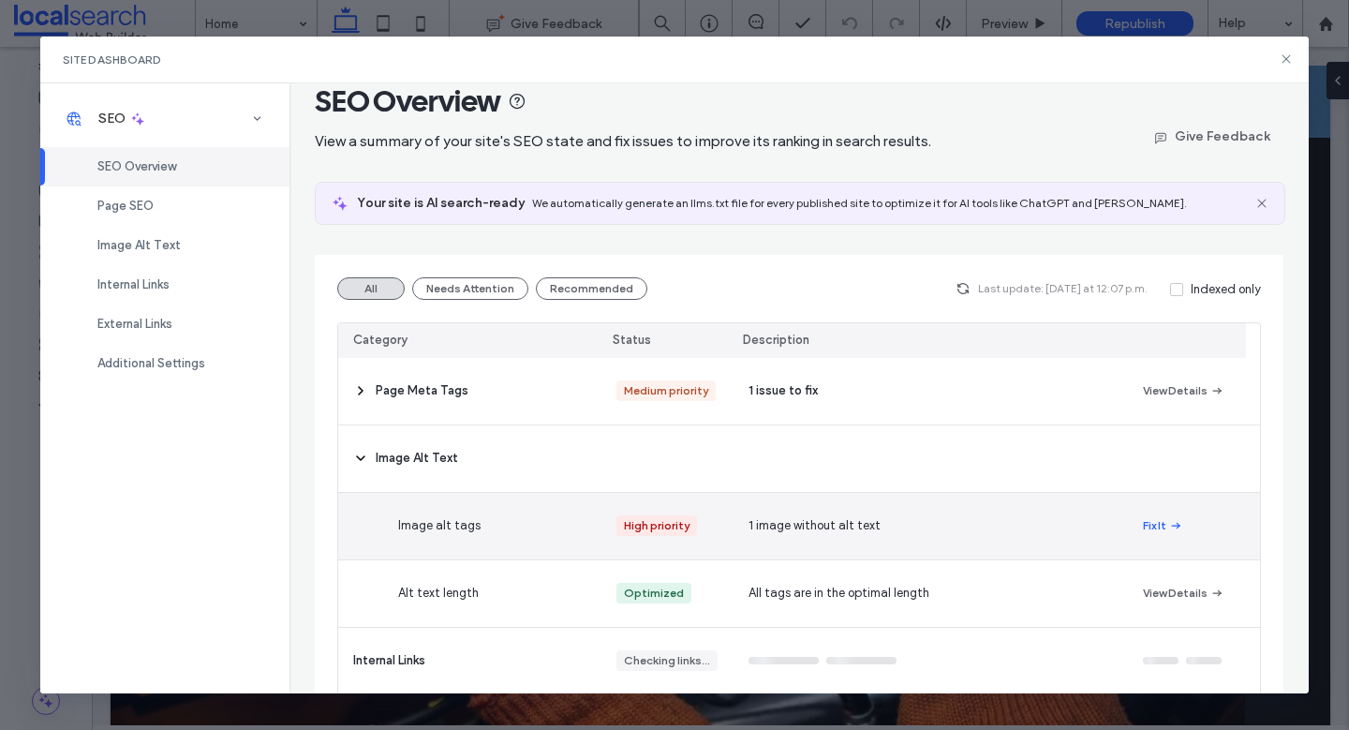
click at [1147, 524] on button "Fix It" at bounding box center [1163, 525] width 40 height 22
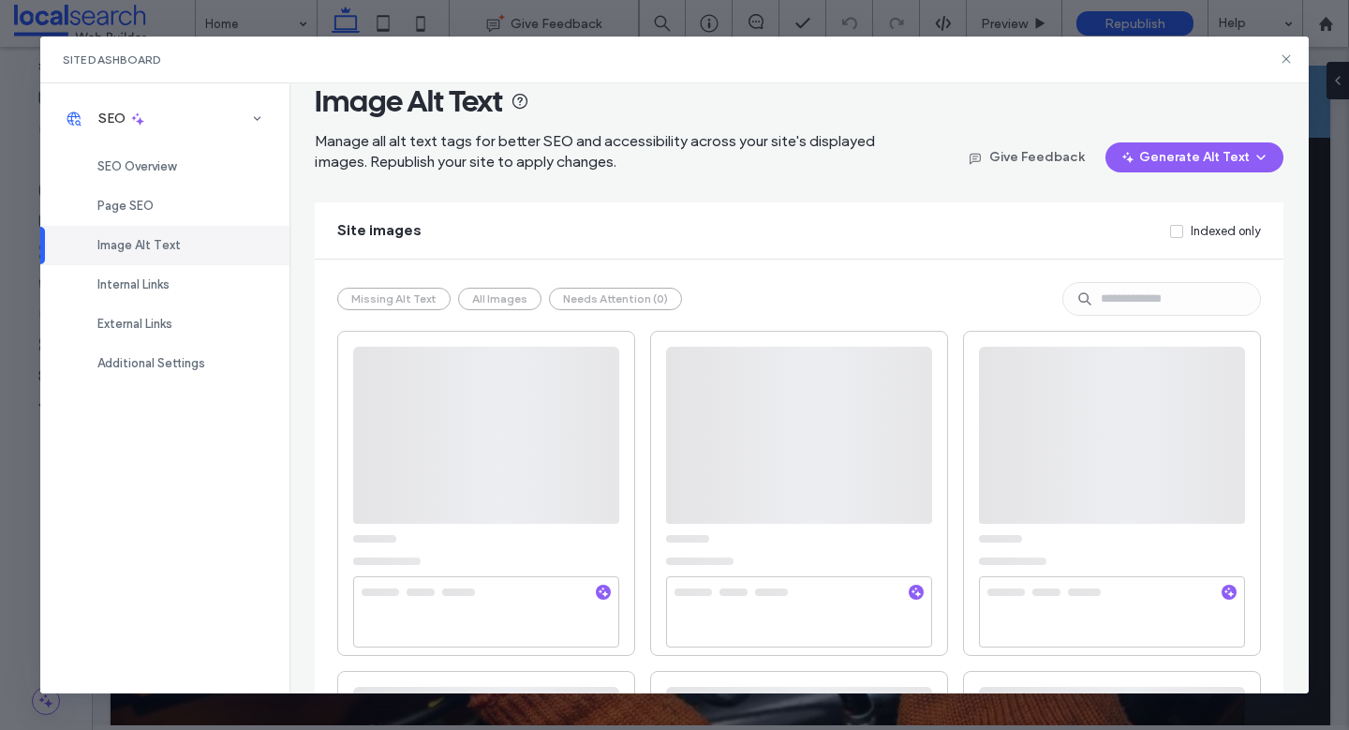
scroll to position [0, 0]
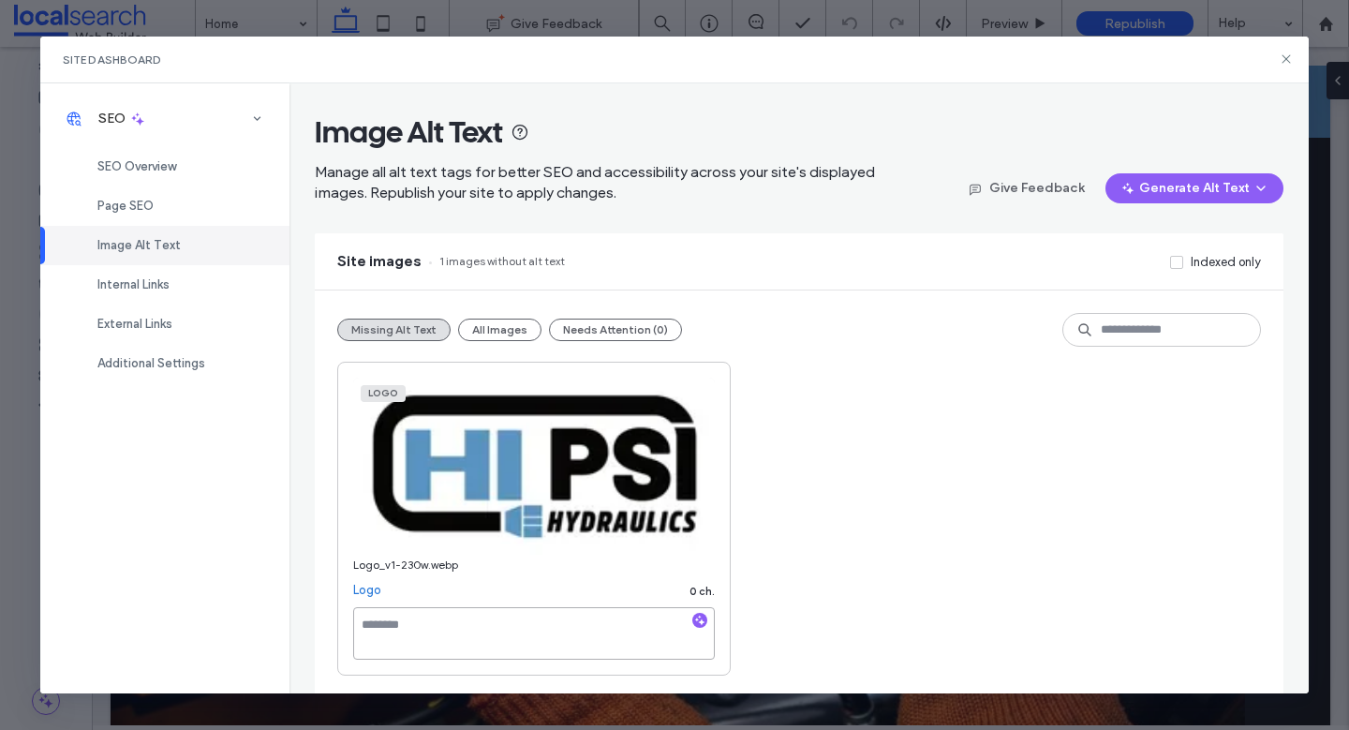
click at [466, 625] on textarea at bounding box center [534, 633] width 362 height 52
paste textarea "**********"
type textarea "**********"
click at [909, 481] on div "**********" at bounding box center [798, 519] width 923 height 314
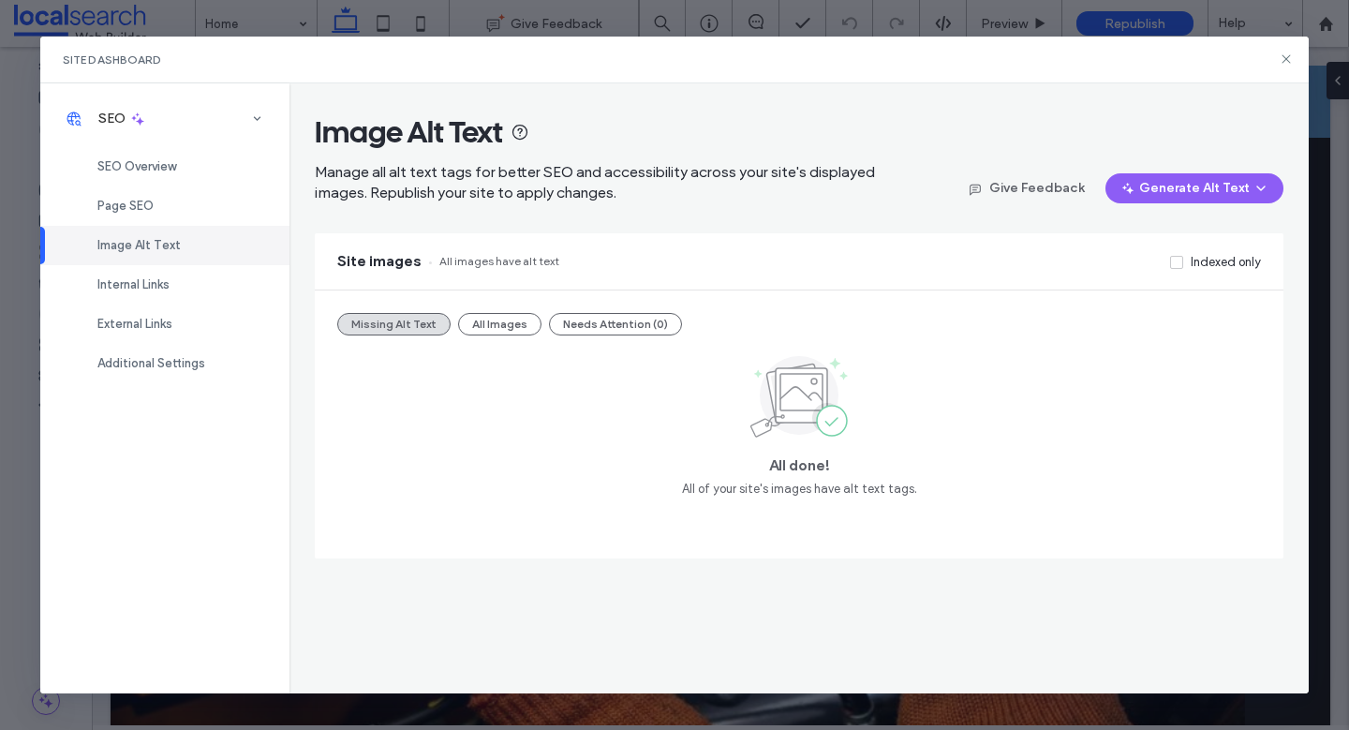
click at [1294, 63] on div "Site Dashboard" at bounding box center [674, 60] width 1268 height 47
click at [1285, 58] on use at bounding box center [1286, 59] width 8 height 8
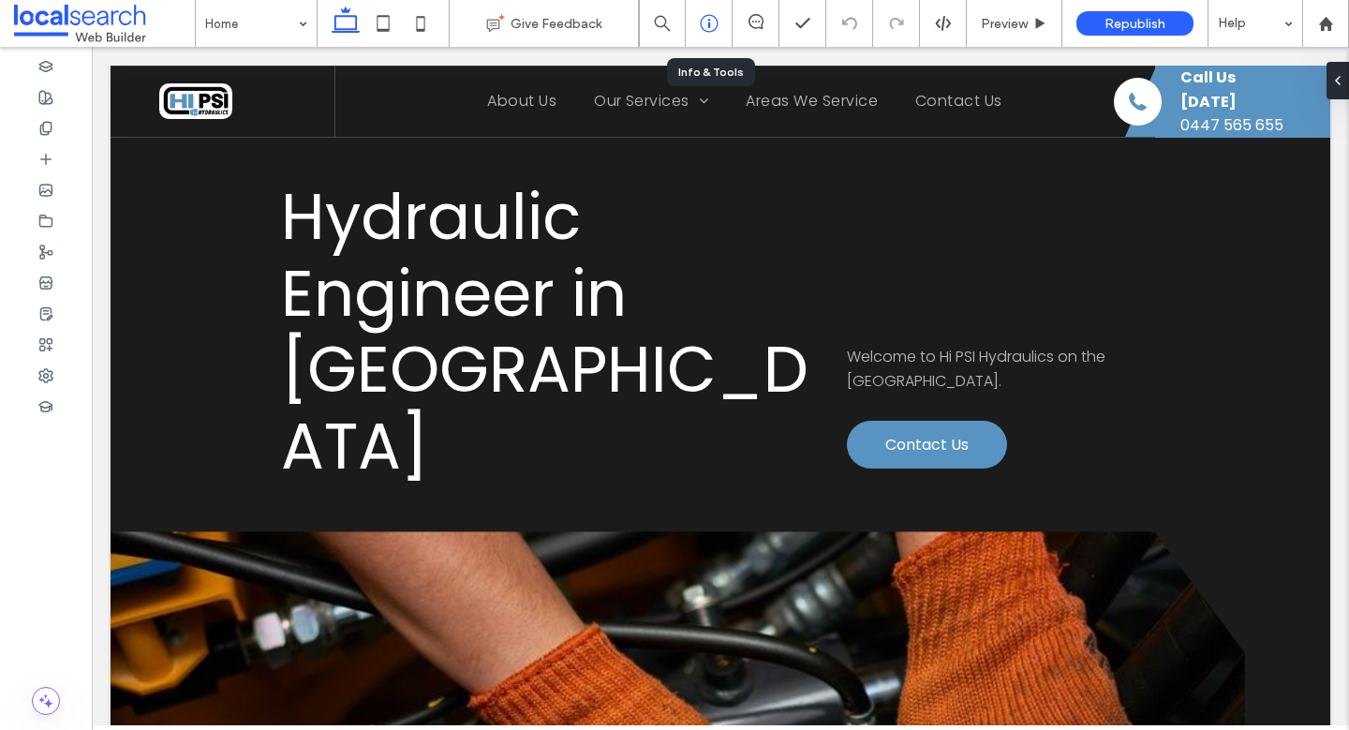
click at [695, 21] on div at bounding box center [709, 23] width 46 height 19
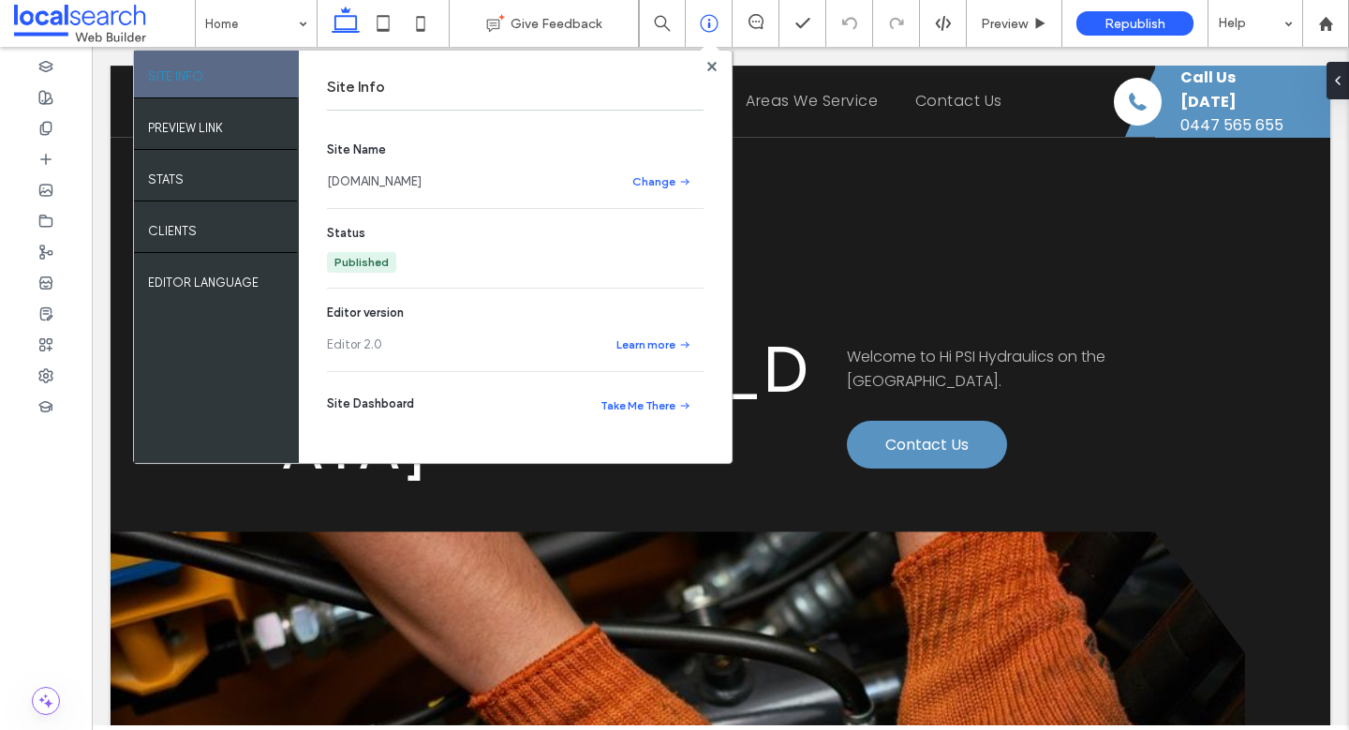
click at [386, 182] on link "www.hipsihyd.com" at bounding box center [374, 181] width 95 height 19
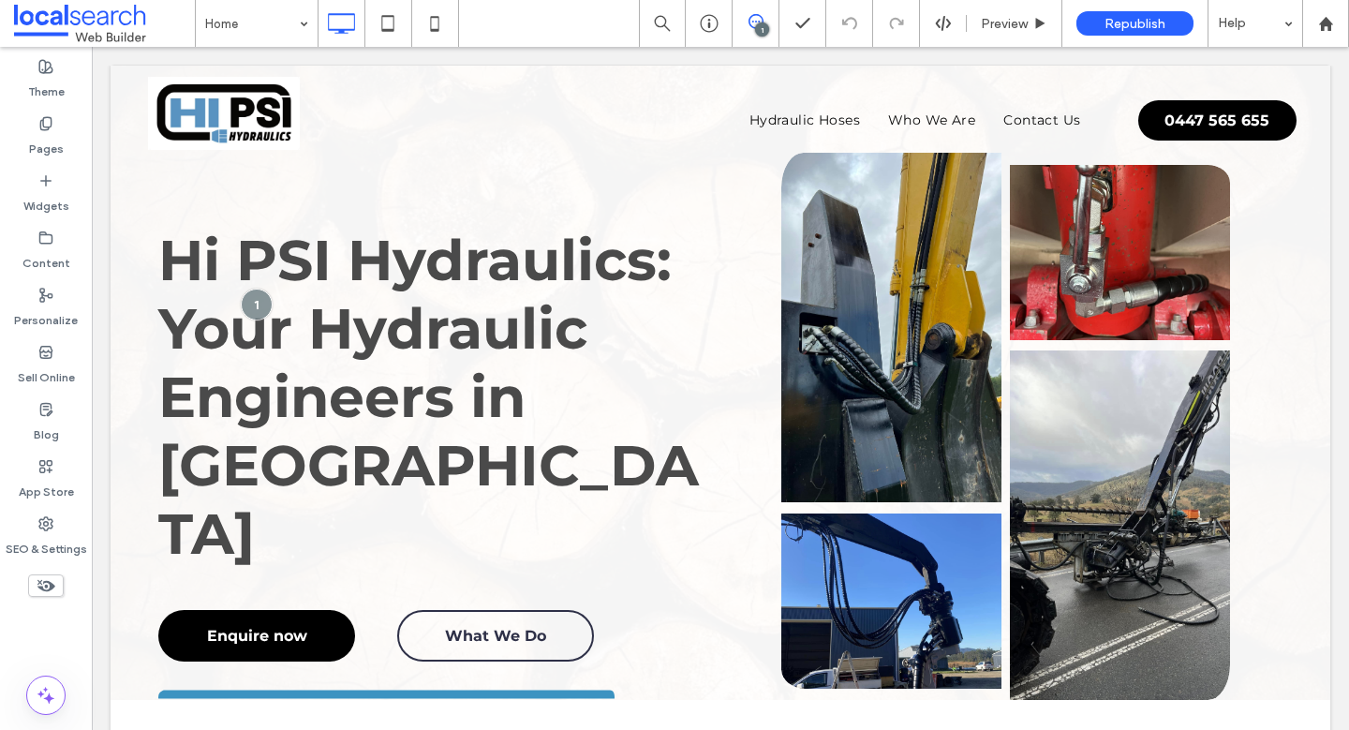
click at [754, 24] on icon at bounding box center [756, 21] width 15 height 15
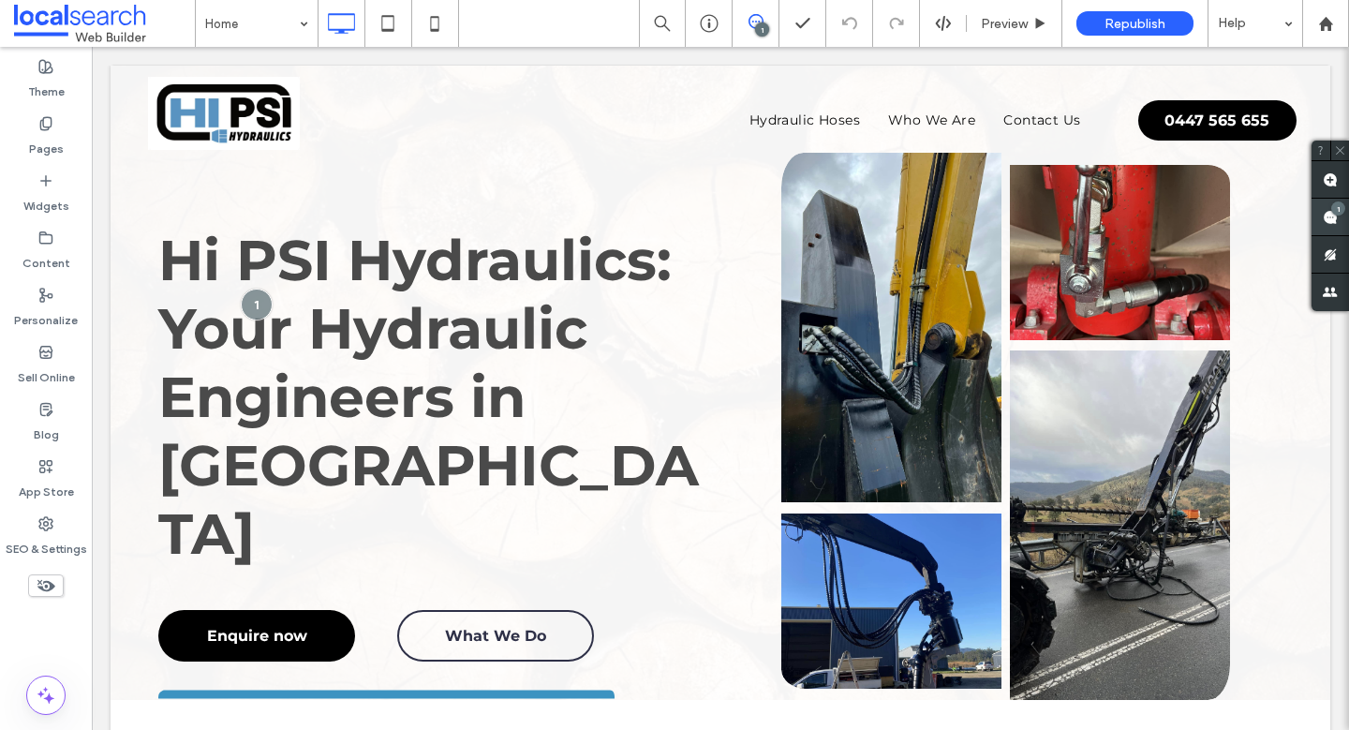
click at [1336, 203] on div "1" at bounding box center [1330, 217] width 37 height 37
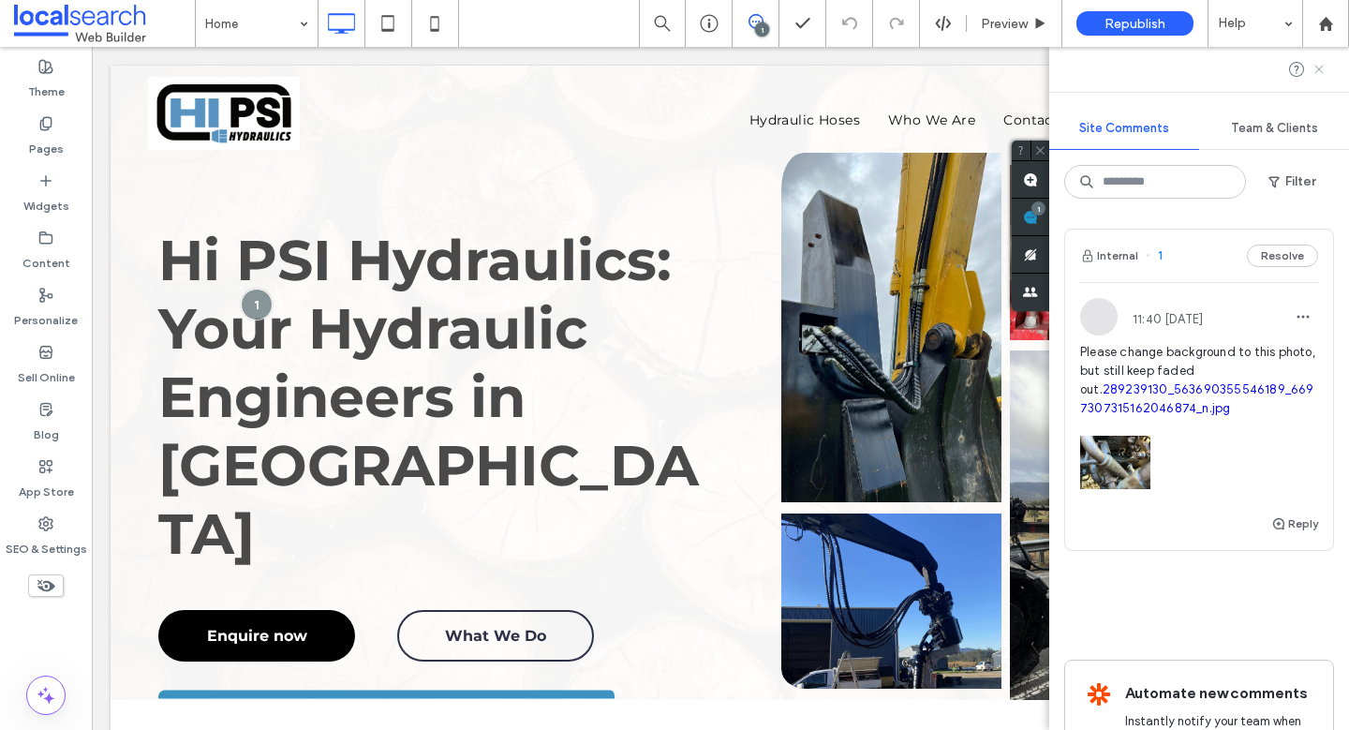
click at [1319, 68] on use at bounding box center [1318, 69] width 8 height 8
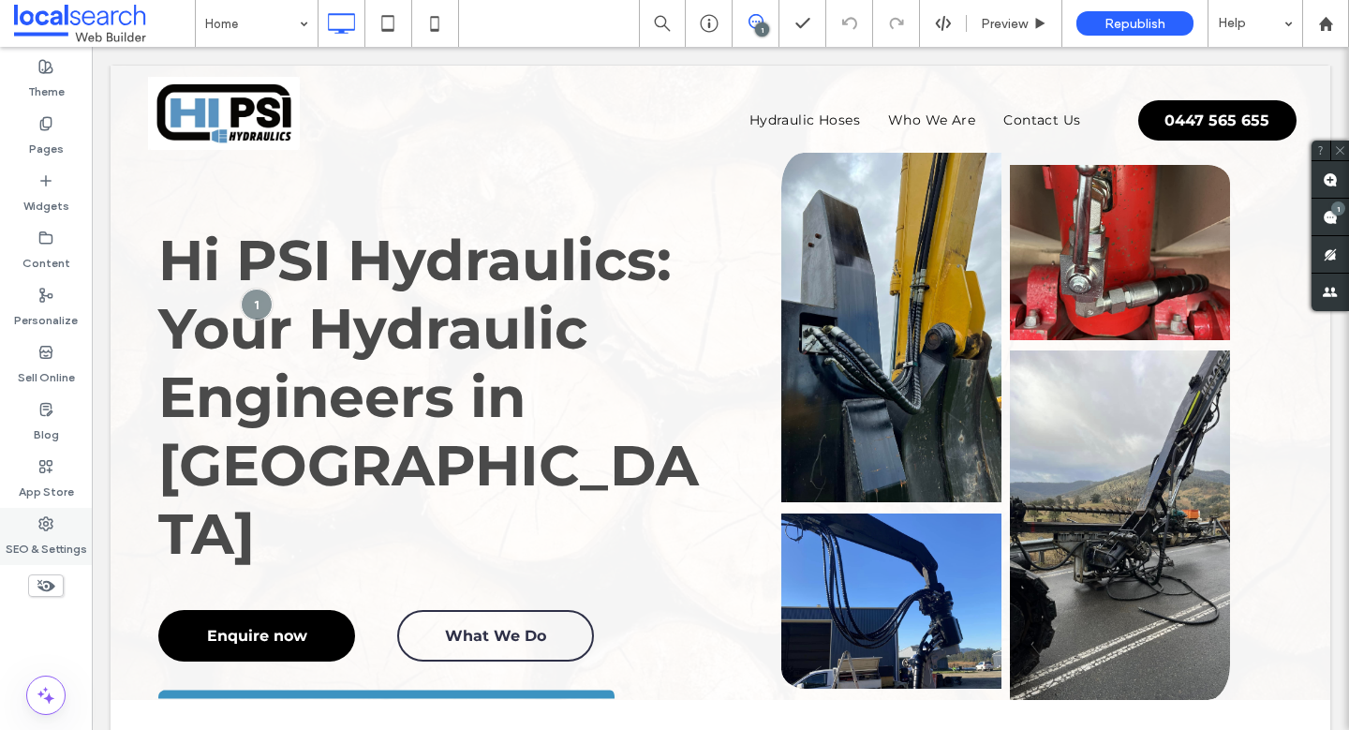
click at [46, 534] on label "SEO & Settings" at bounding box center [47, 544] width 82 height 26
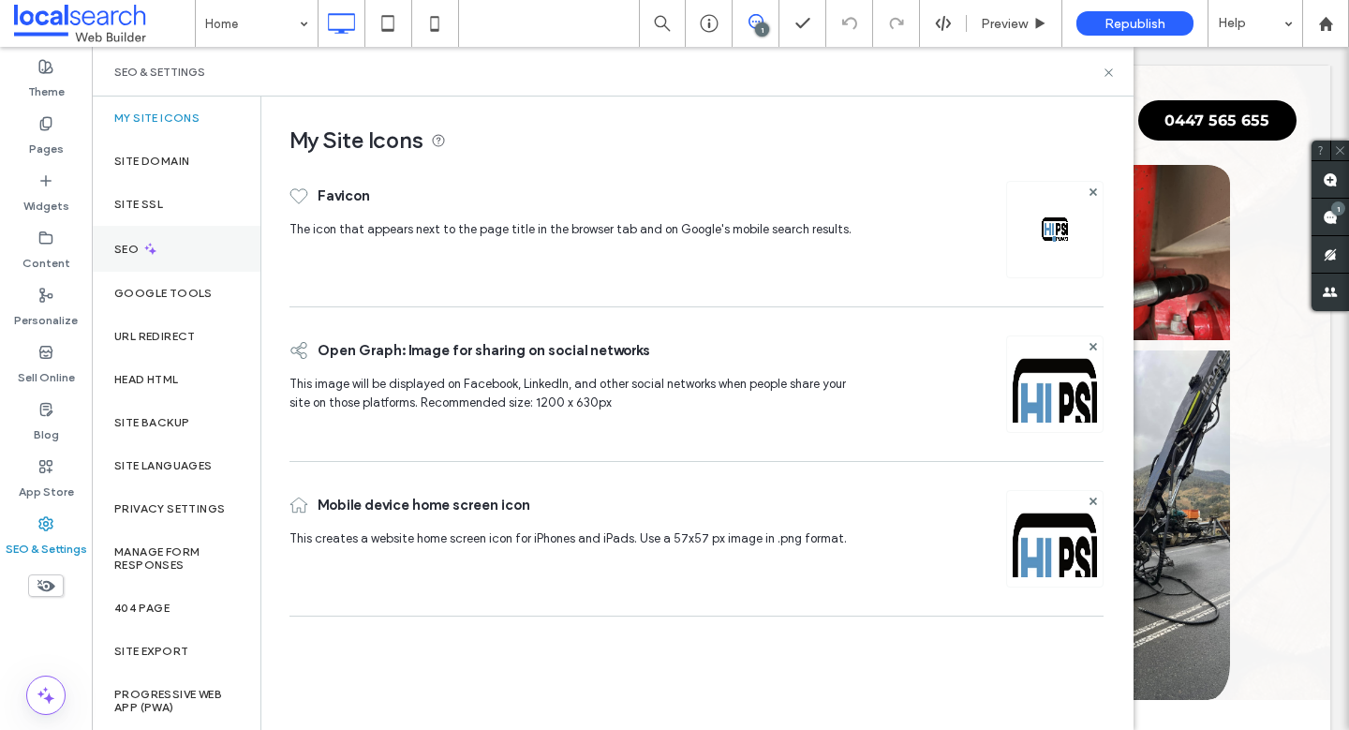
click at [172, 248] on div "SEO" at bounding box center [176, 249] width 169 height 46
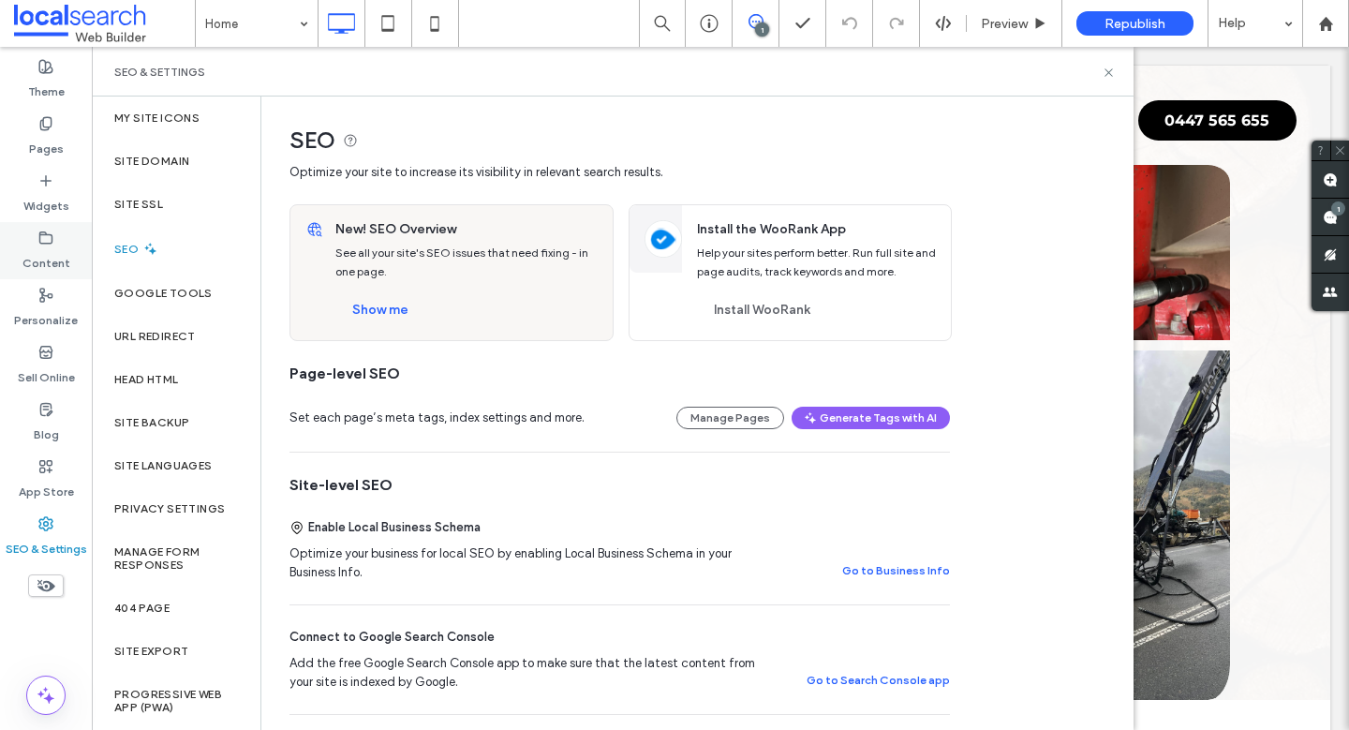
click at [35, 230] on div "Content" at bounding box center [46, 250] width 92 height 57
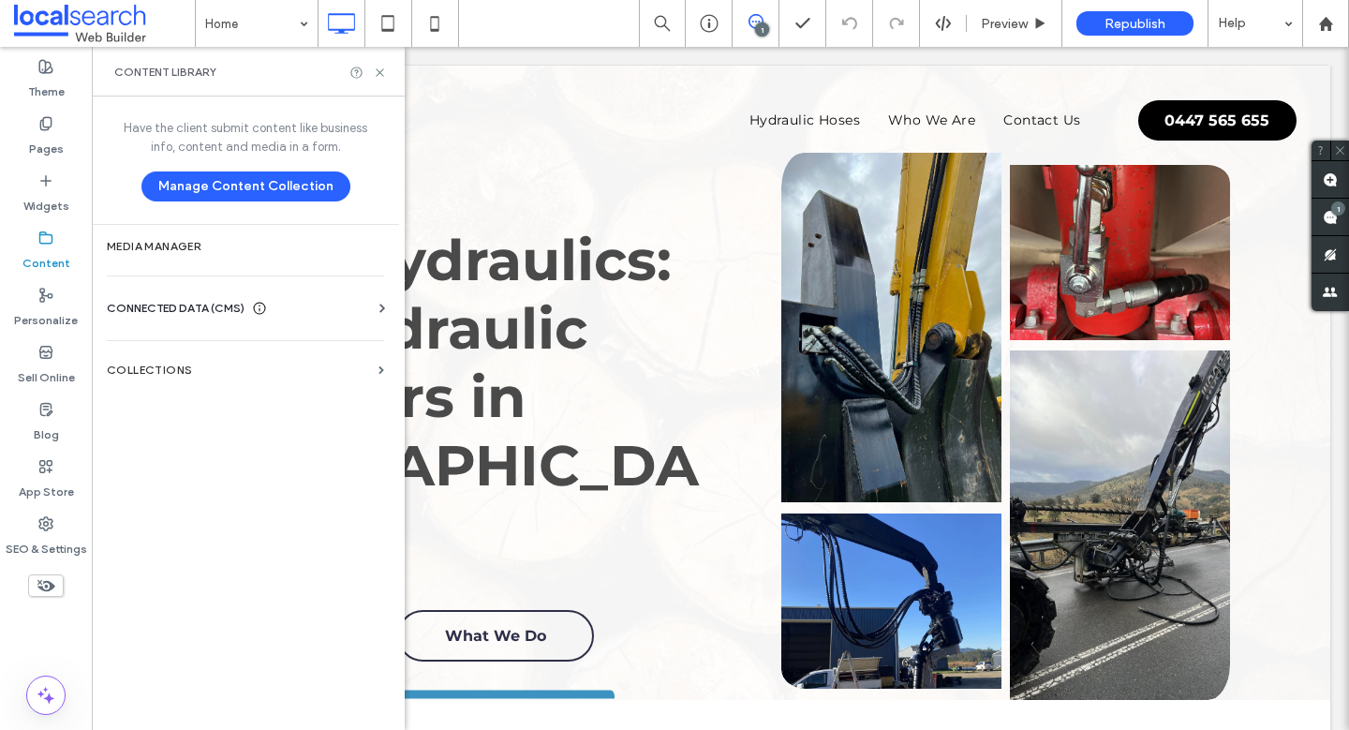
click at [260, 318] on div "Business Info Business Text Business Images Find and Replace" at bounding box center [249, 325] width 285 height 15
click at [358, 308] on div "CONNECTED DATA (CMS)" at bounding box center [249, 308] width 285 height 19
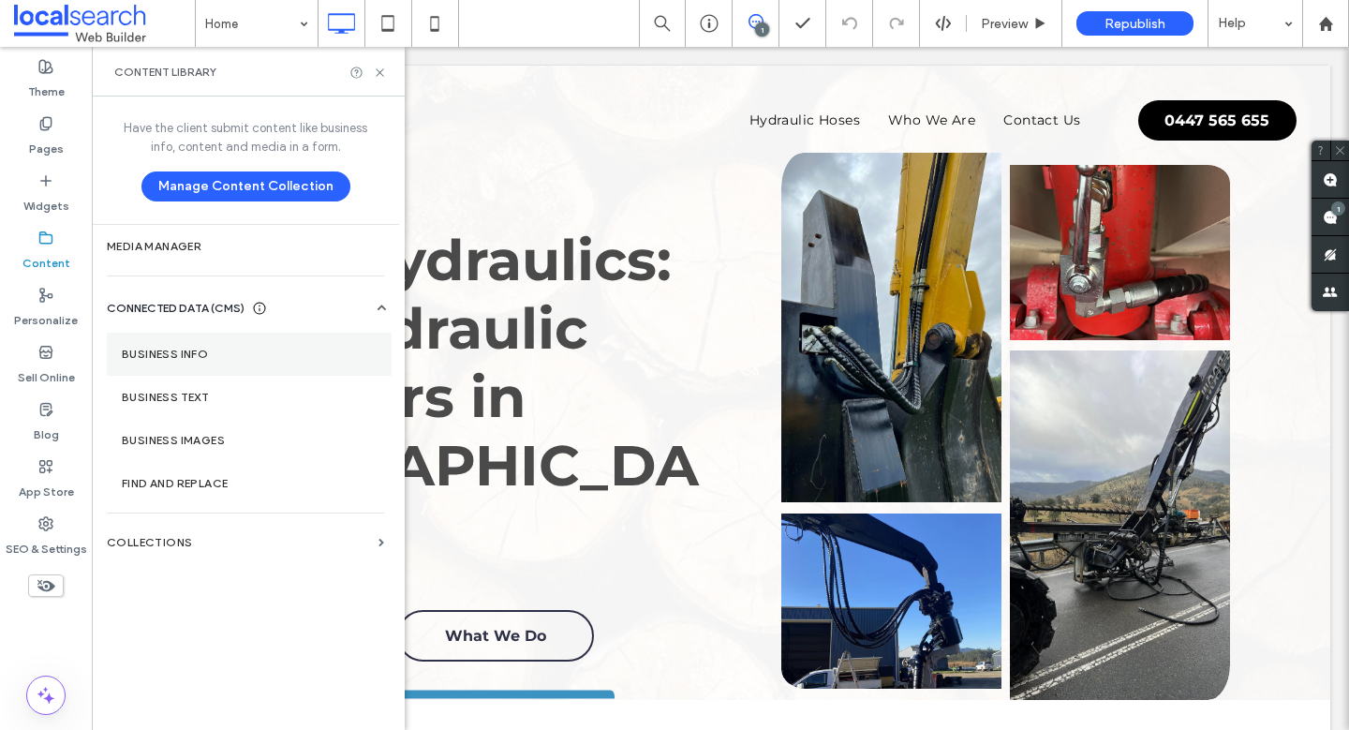
click at [255, 348] on label "Business Info" at bounding box center [249, 354] width 255 height 13
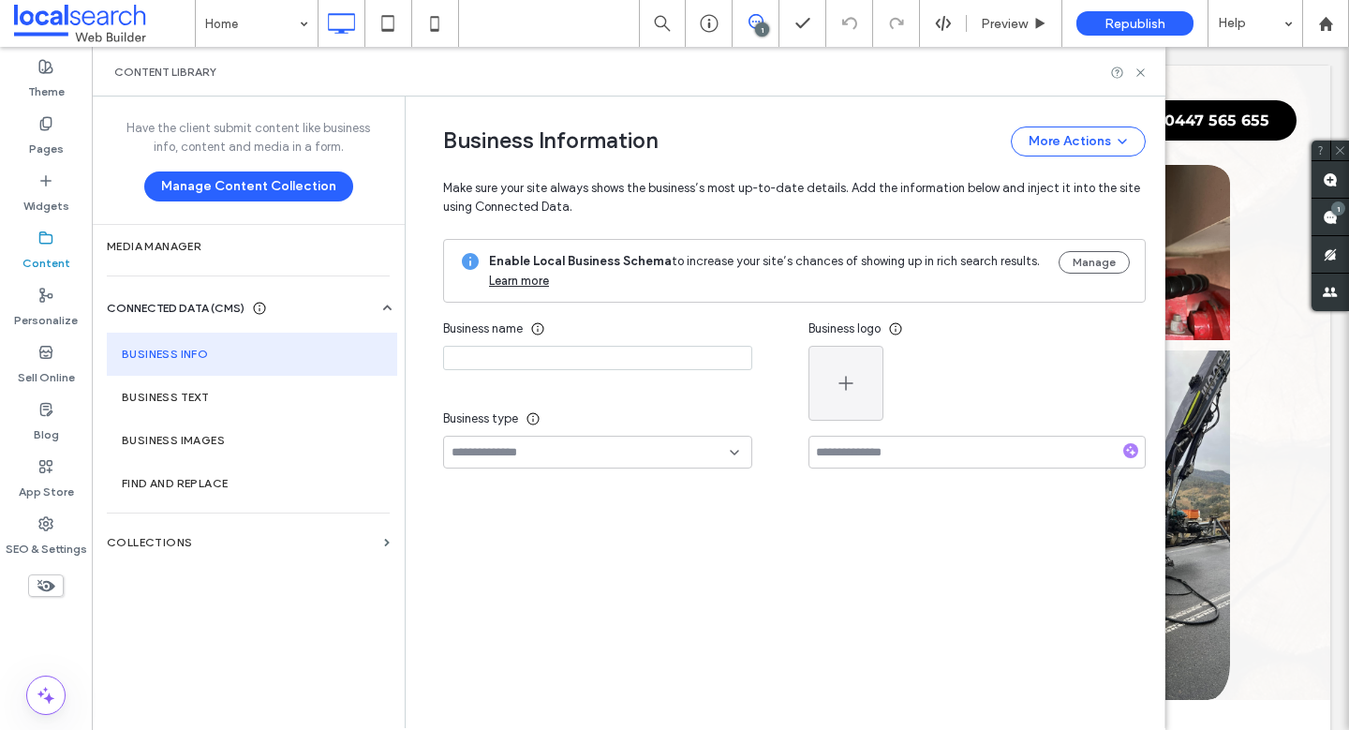
type input "**********"
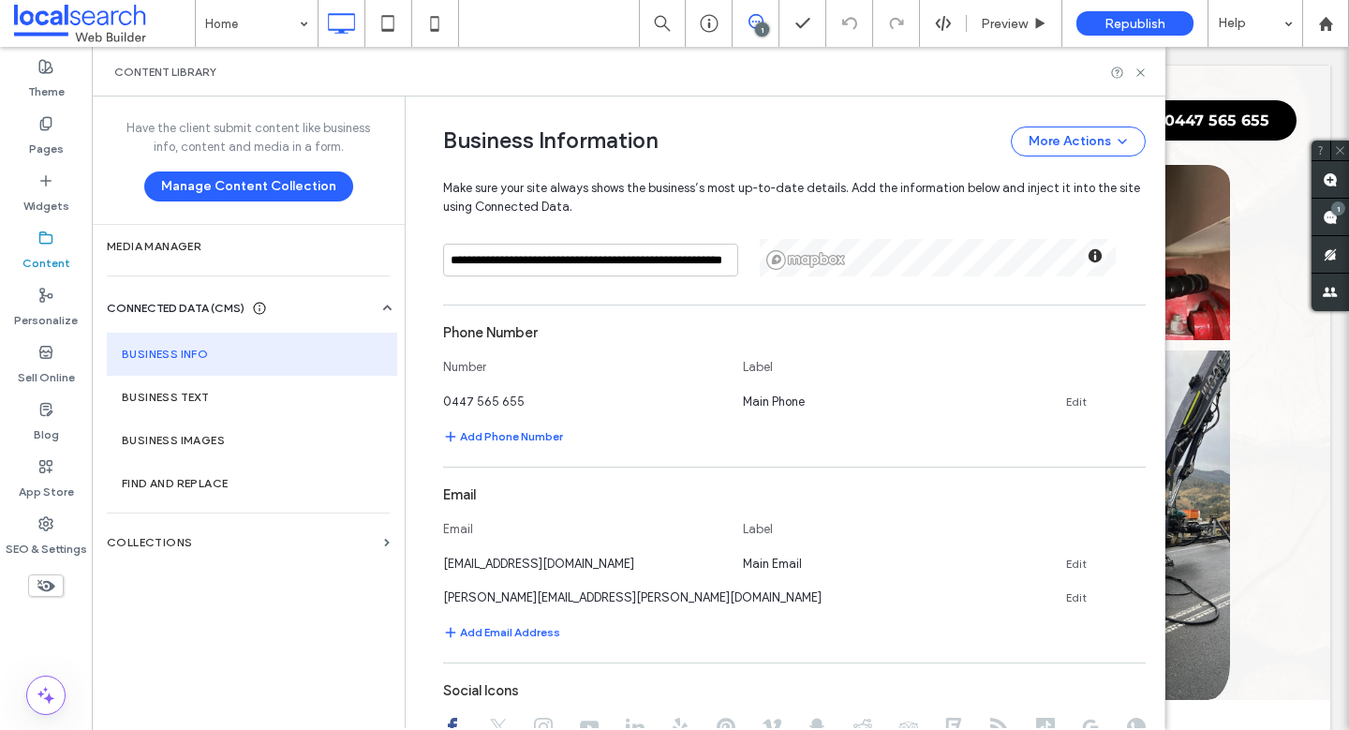
scroll to position [538, 0]
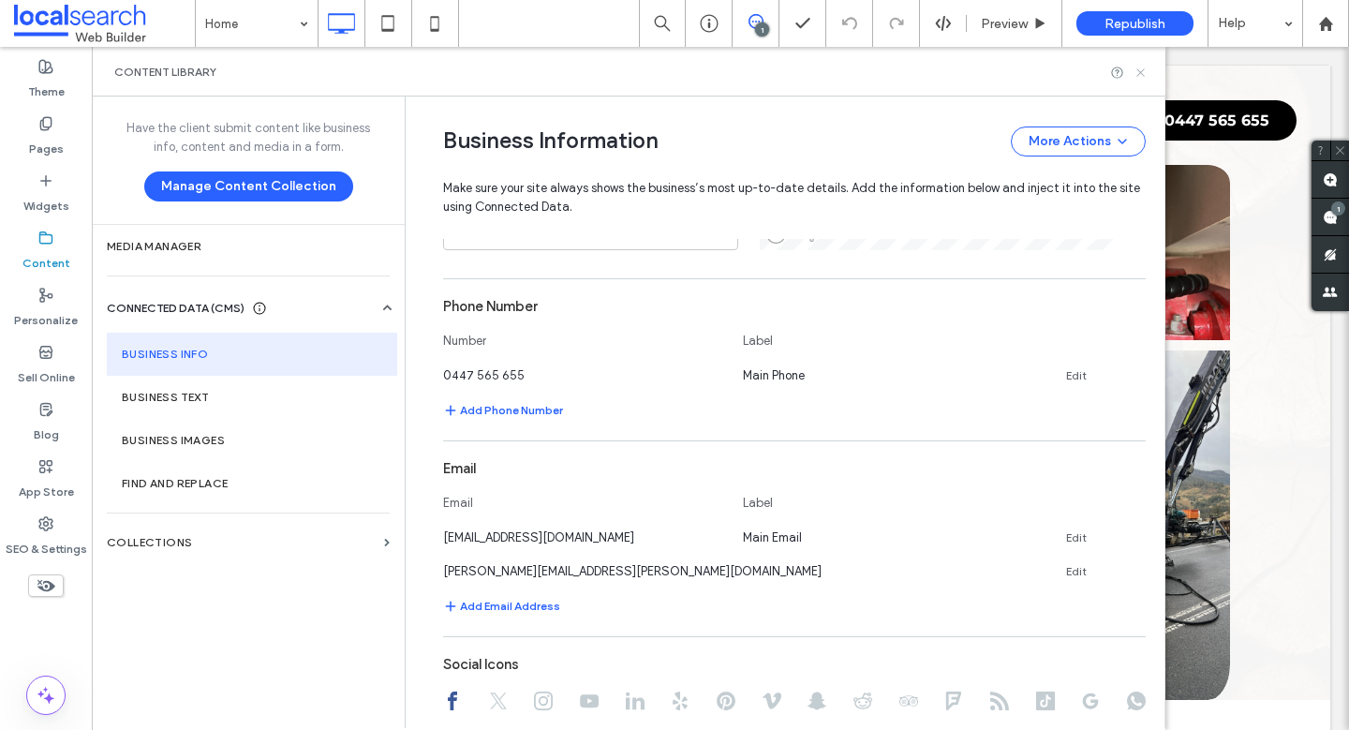
click at [1142, 72] on icon at bounding box center [1141, 73] width 14 height 14
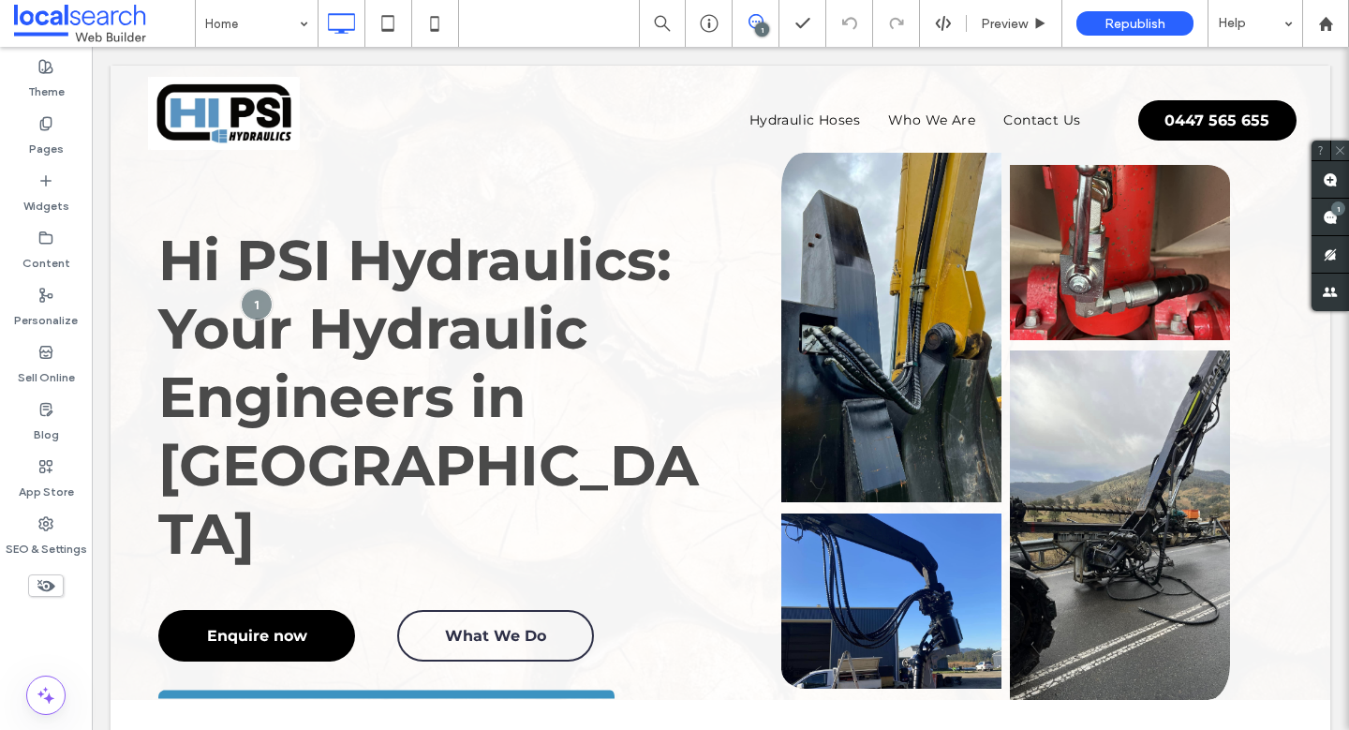
scroll to position [0, 0]
click at [708, 28] on icon at bounding box center [709, 23] width 19 height 19
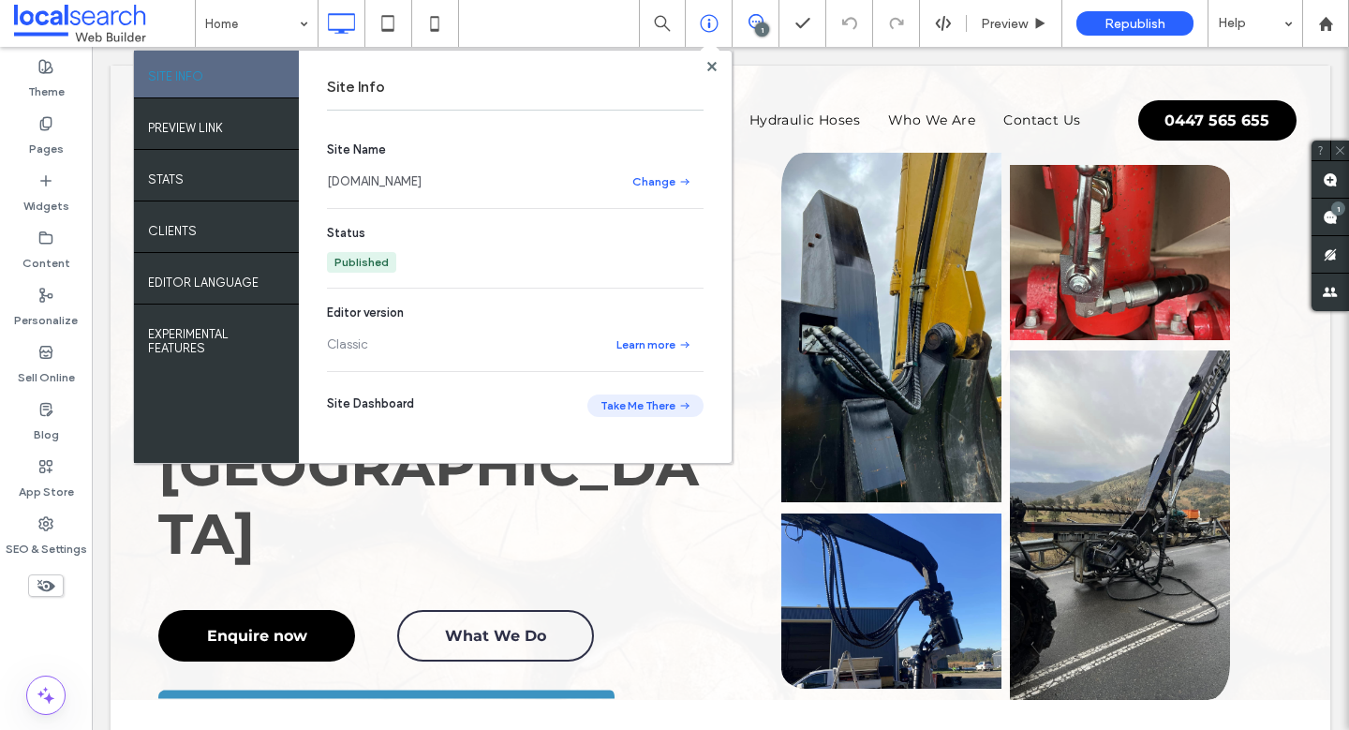
click at [628, 403] on button "Take Me There" at bounding box center [645, 405] width 116 height 22
click at [712, 68] on use at bounding box center [710, 65] width 9 height 9
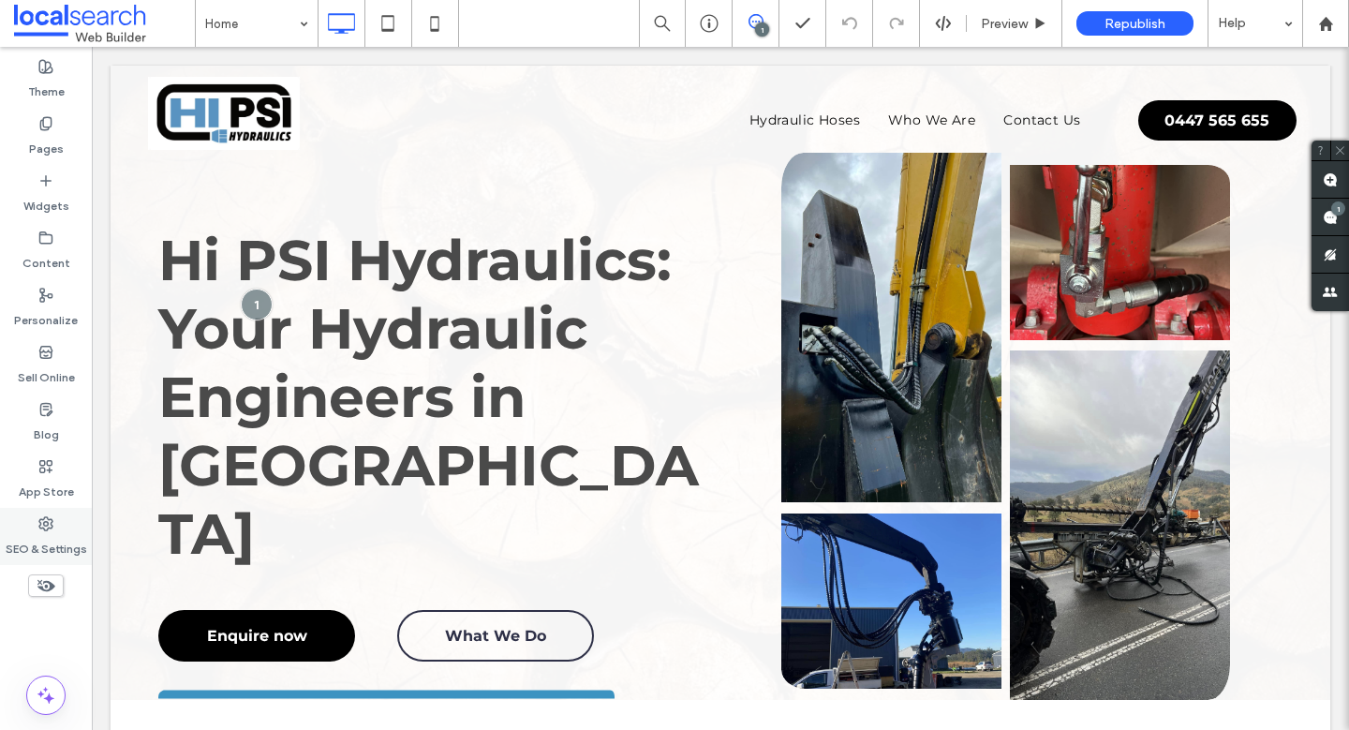
click at [41, 531] on label "SEO & Settings" at bounding box center [47, 544] width 82 height 26
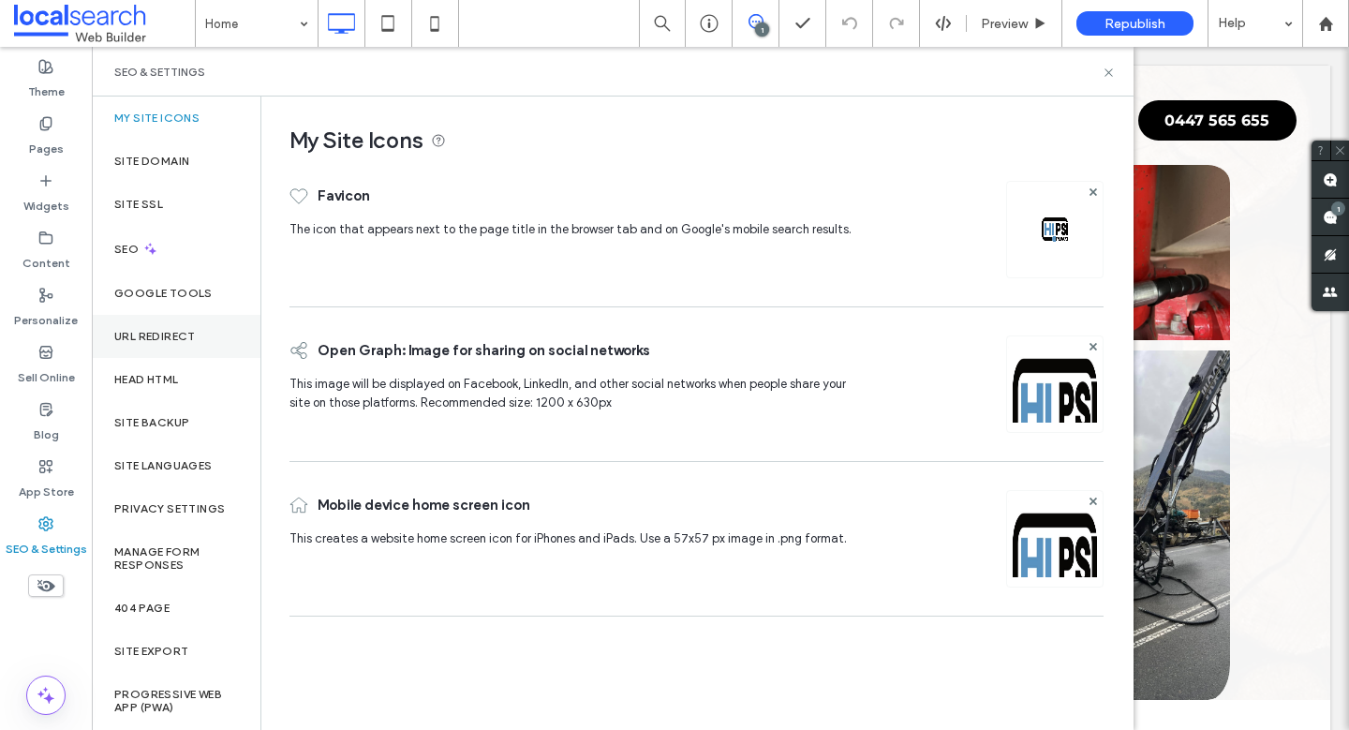
click at [177, 330] on label "URL Redirect" at bounding box center [155, 336] width 82 height 13
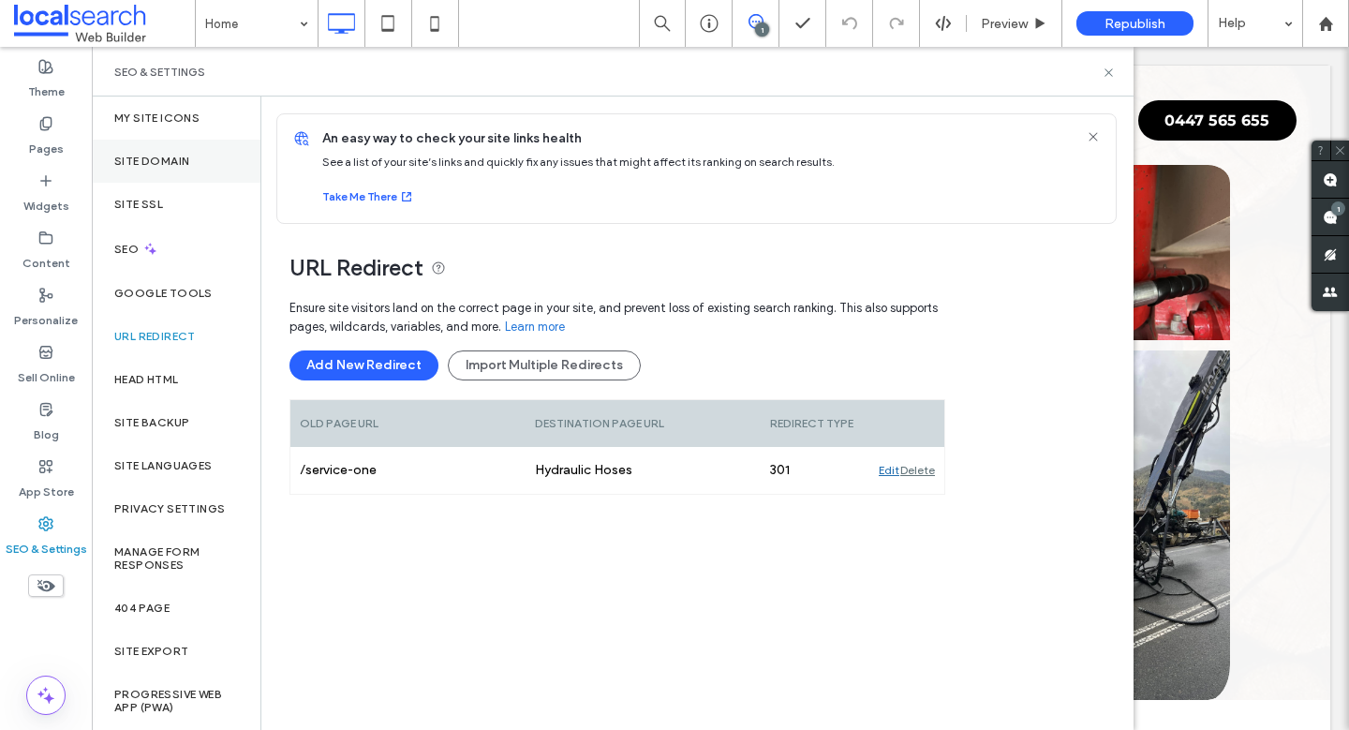
click at [168, 155] on label "Site Domain" at bounding box center [151, 161] width 75 height 13
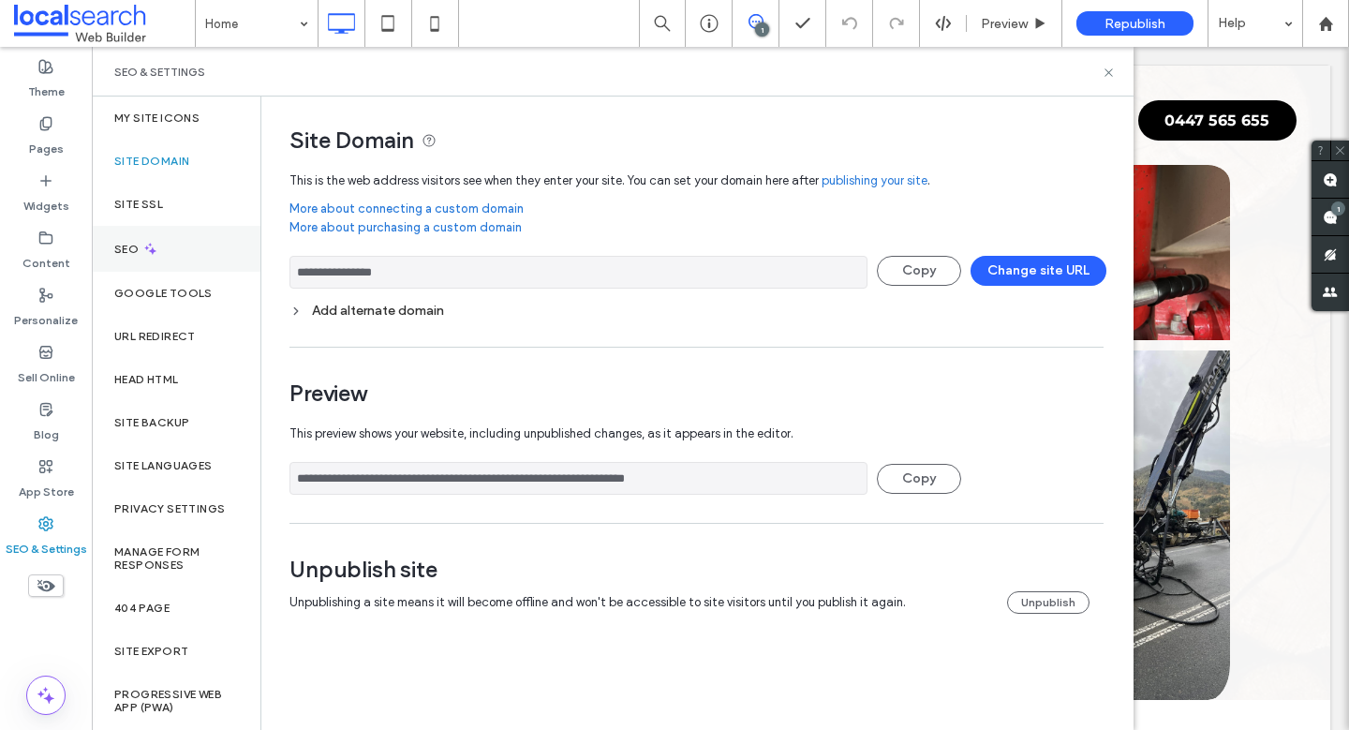
click at [155, 245] on icon at bounding box center [150, 249] width 16 height 16
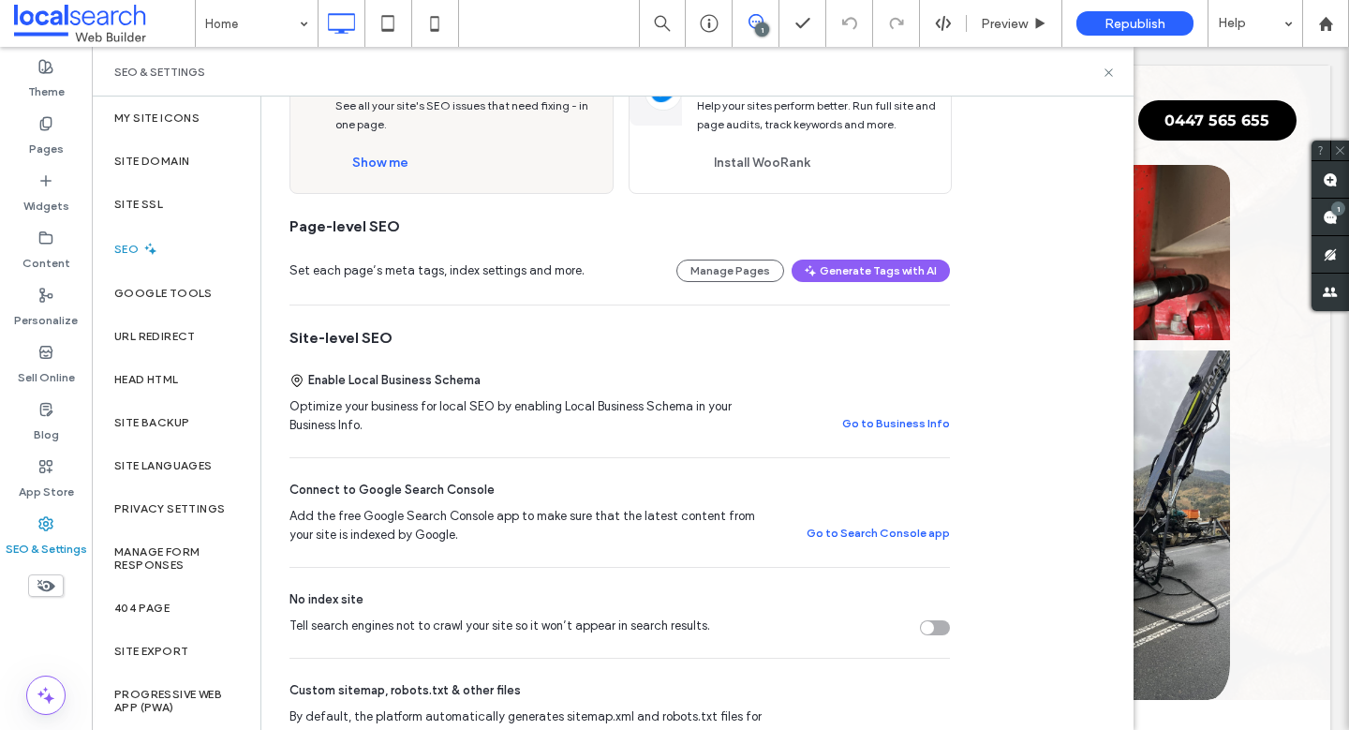
scroll to position [358, 0]
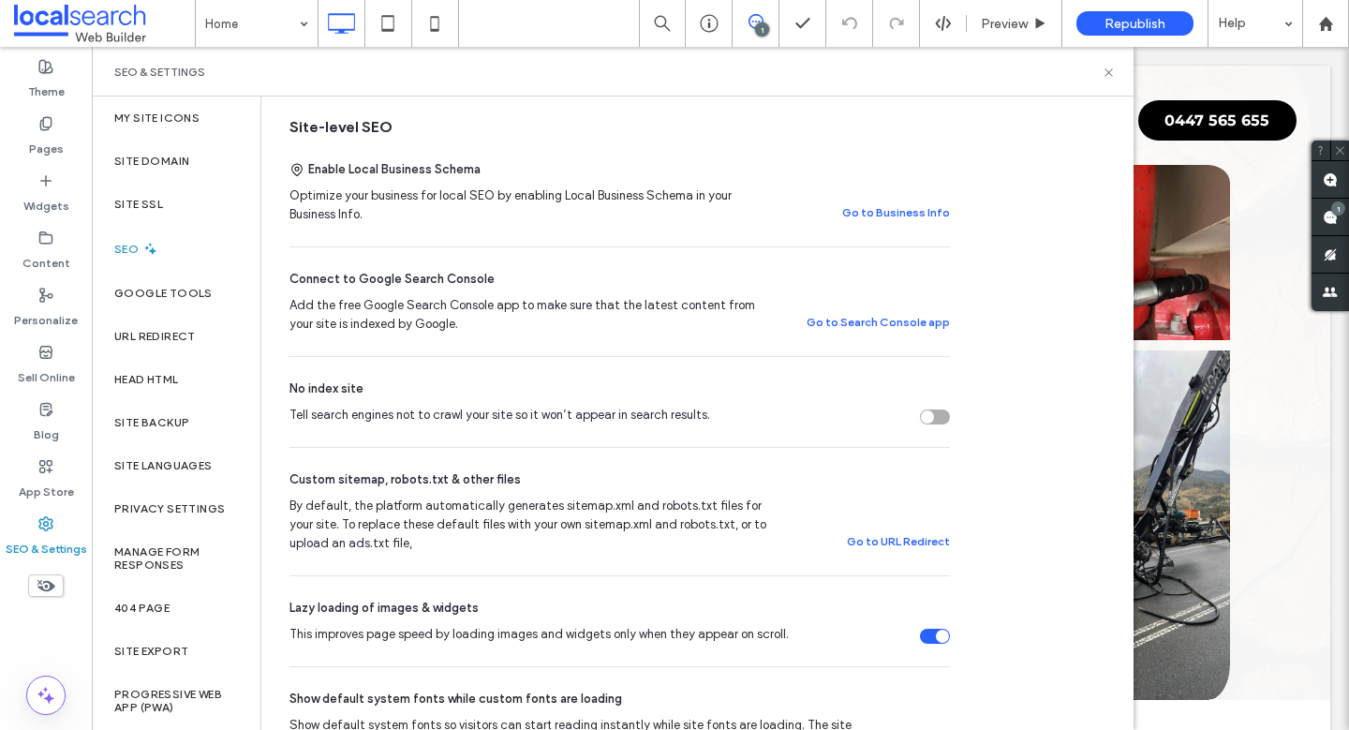
click at [937, 410] on div "Tell search engines not to crawl your site so it won’t appear in search results." at bounding box center [935, 416] width 30 height 15
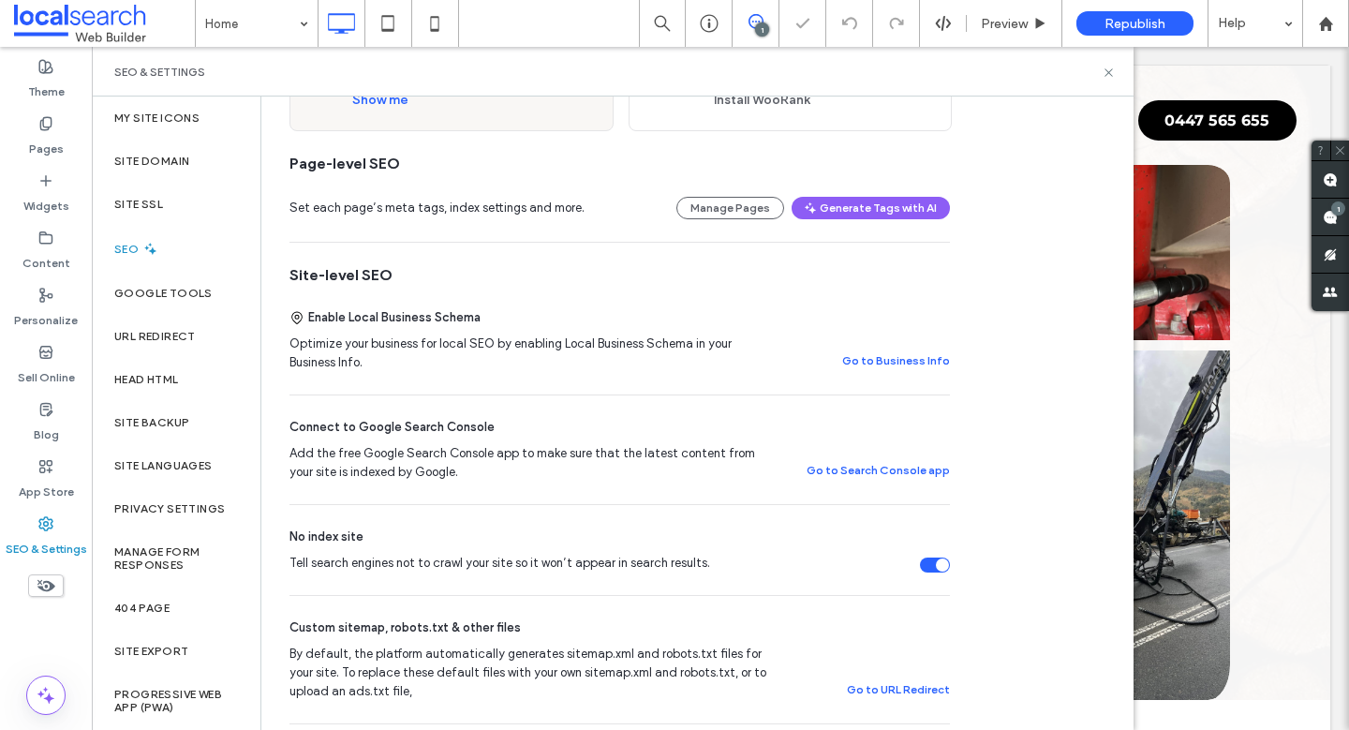
scroll to position [0, 0]
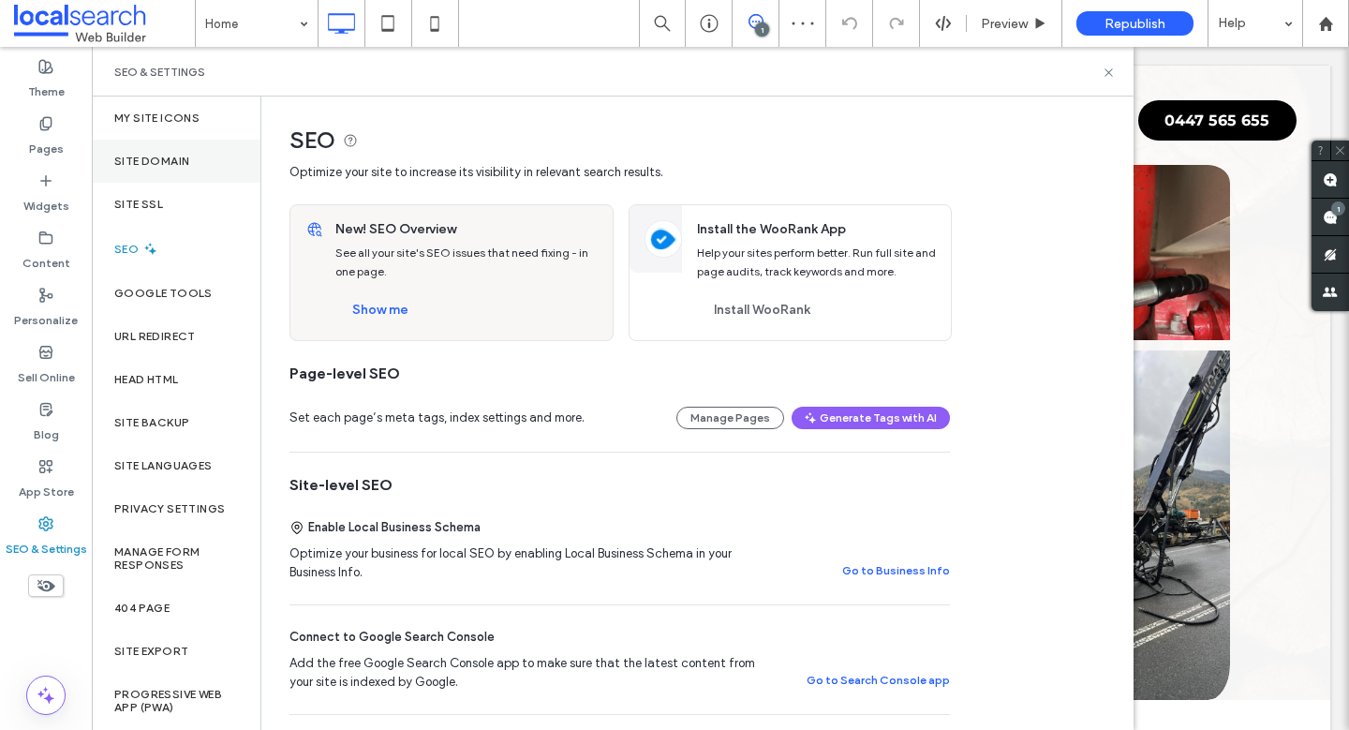
click at [200, 150] on div "Site Domain" at bounding box center [176, 161] width 169 height 43
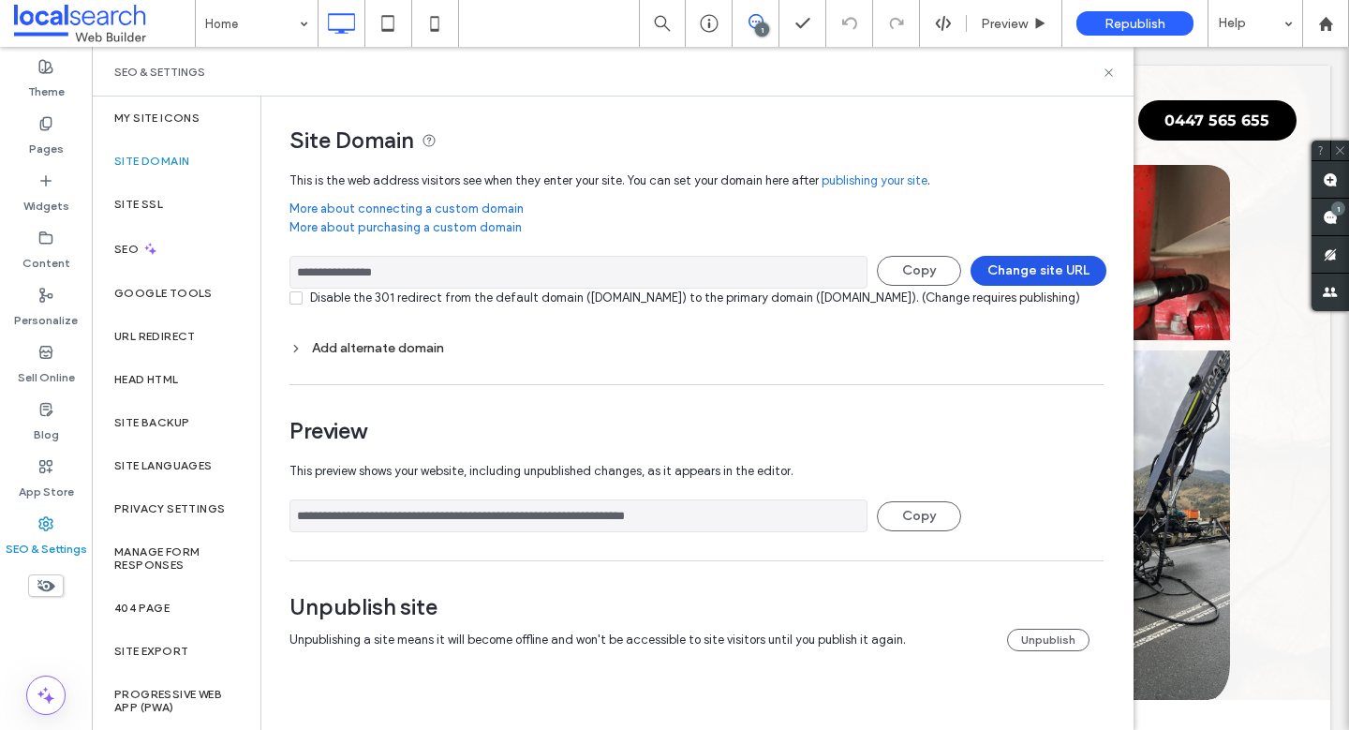
click at [1017, 269] on button "Change site URL" at bounding box center [1039, 271] width 136 height 30
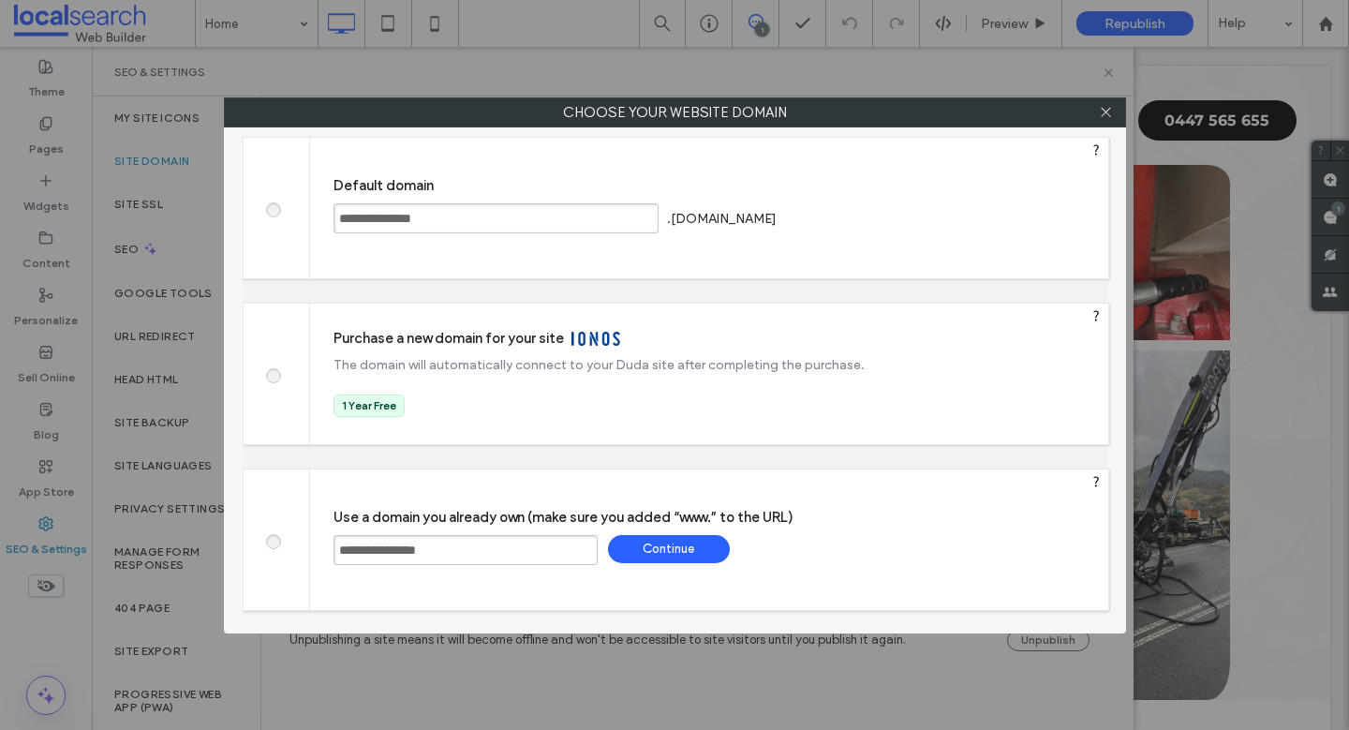
click at [482, 543] on input "**********" at bounding box center [466, 550] width 264 height 30
click at [273, 212] on span at bounding box center [273, 207] width 0 height 14
click at [912, 214] on div "Save" at bounding box center [852, 218] width 122 height 28
type input "**********"
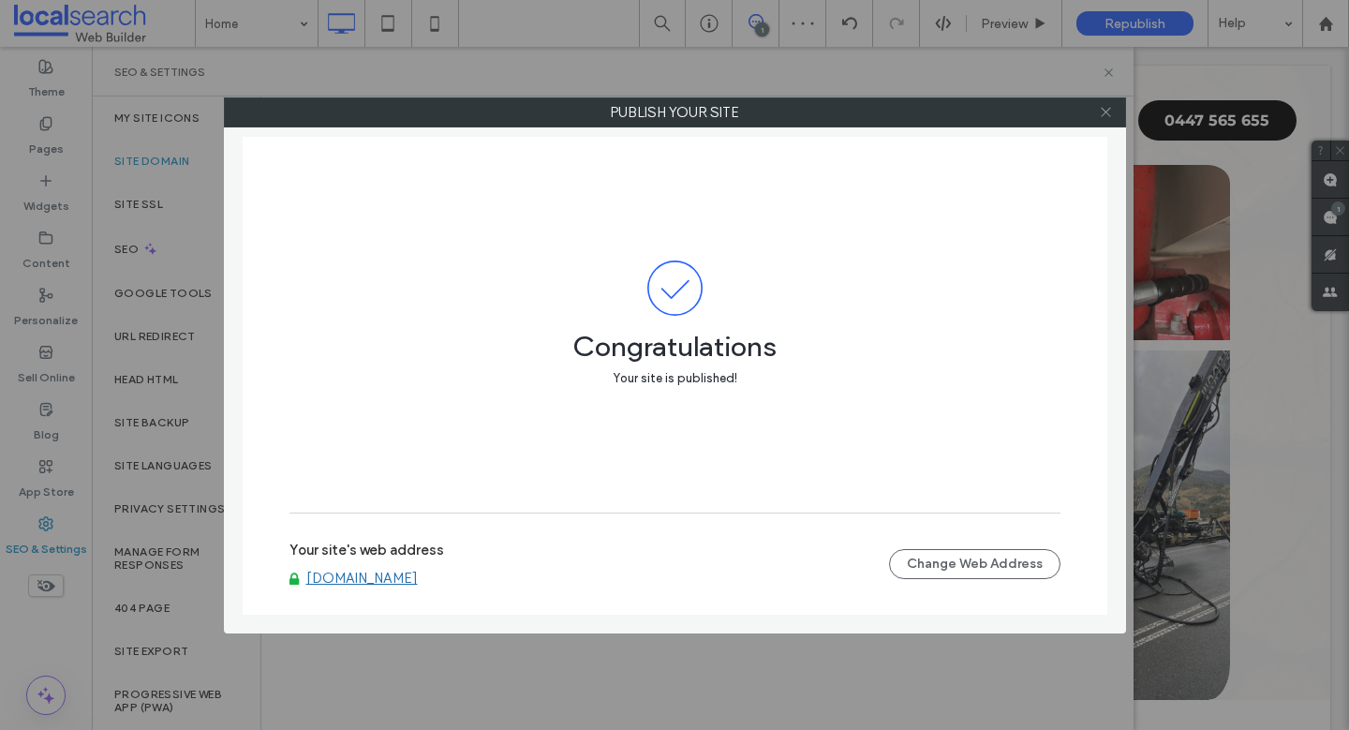
click at [1102, 119] on span at bounding box center [1106, 112] width 14 height 28
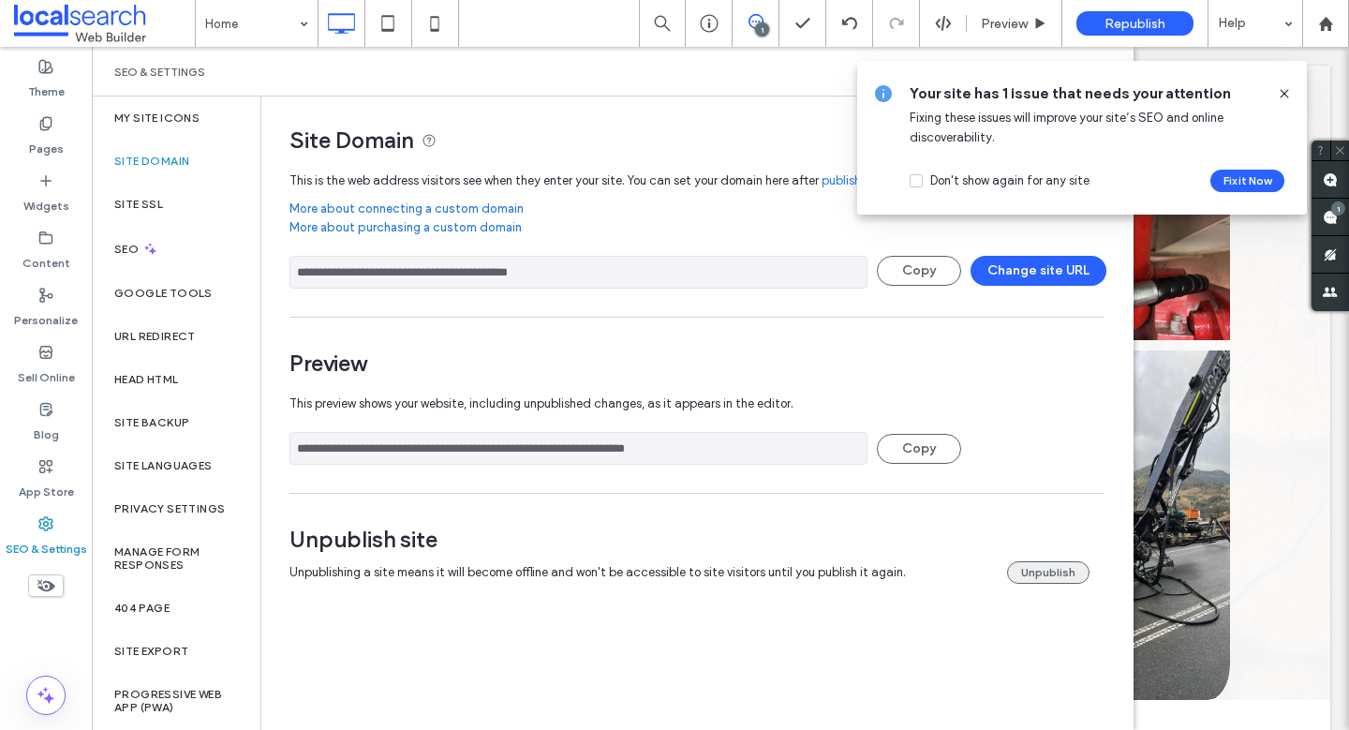
click at [1051, 576] on button "Unpublish" at bounding box center [1048, 572] width 82 height 22
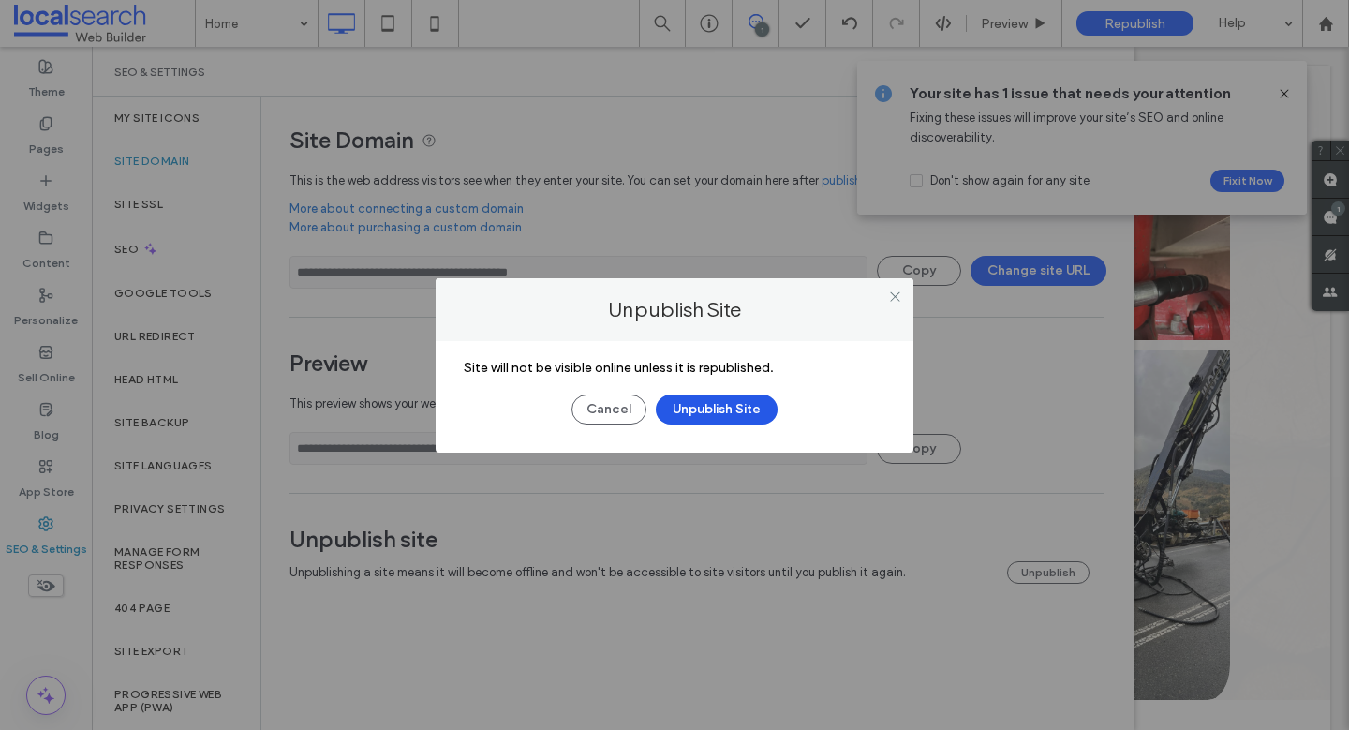
click at [724, 407] on button "Unpublish Site" at bounding box center [717, 409] width 122 height 30
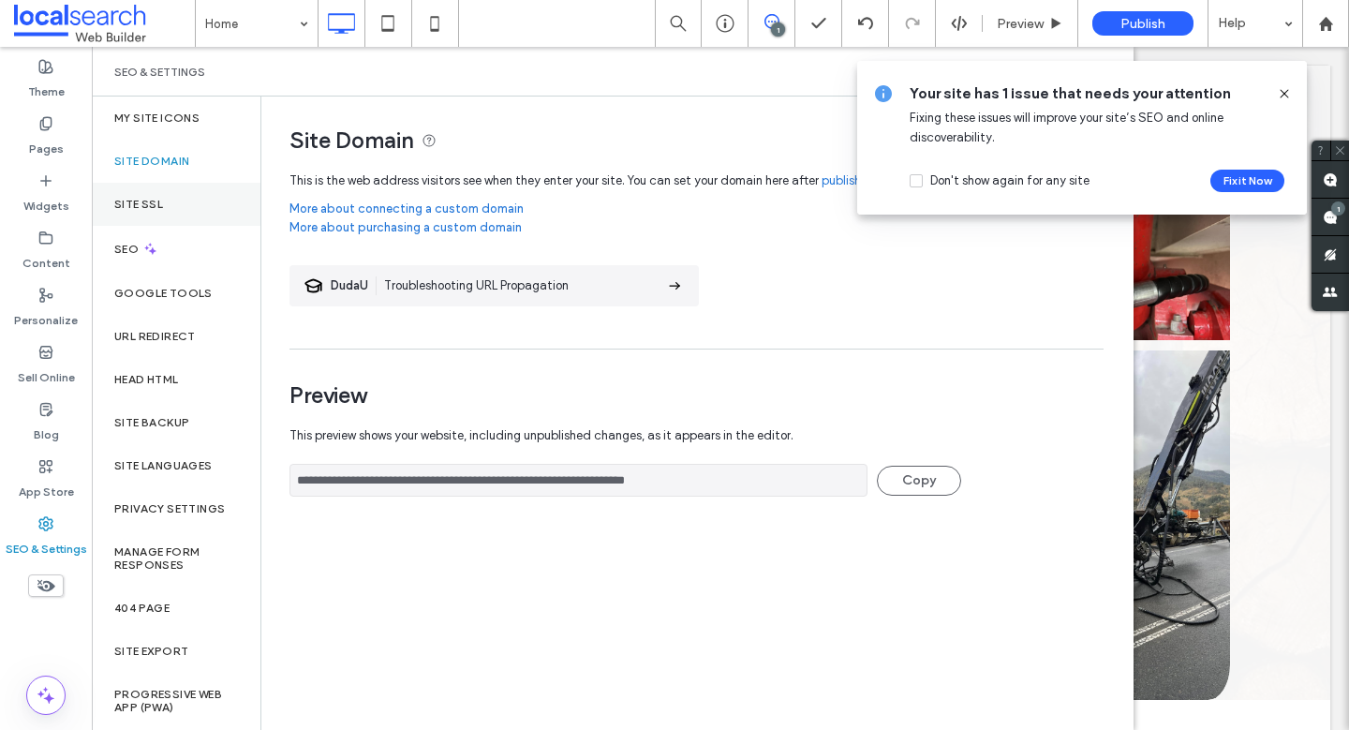
click at [170, 216] on div "Site SSL" at bounding box center [176, 204] width 169 height 43
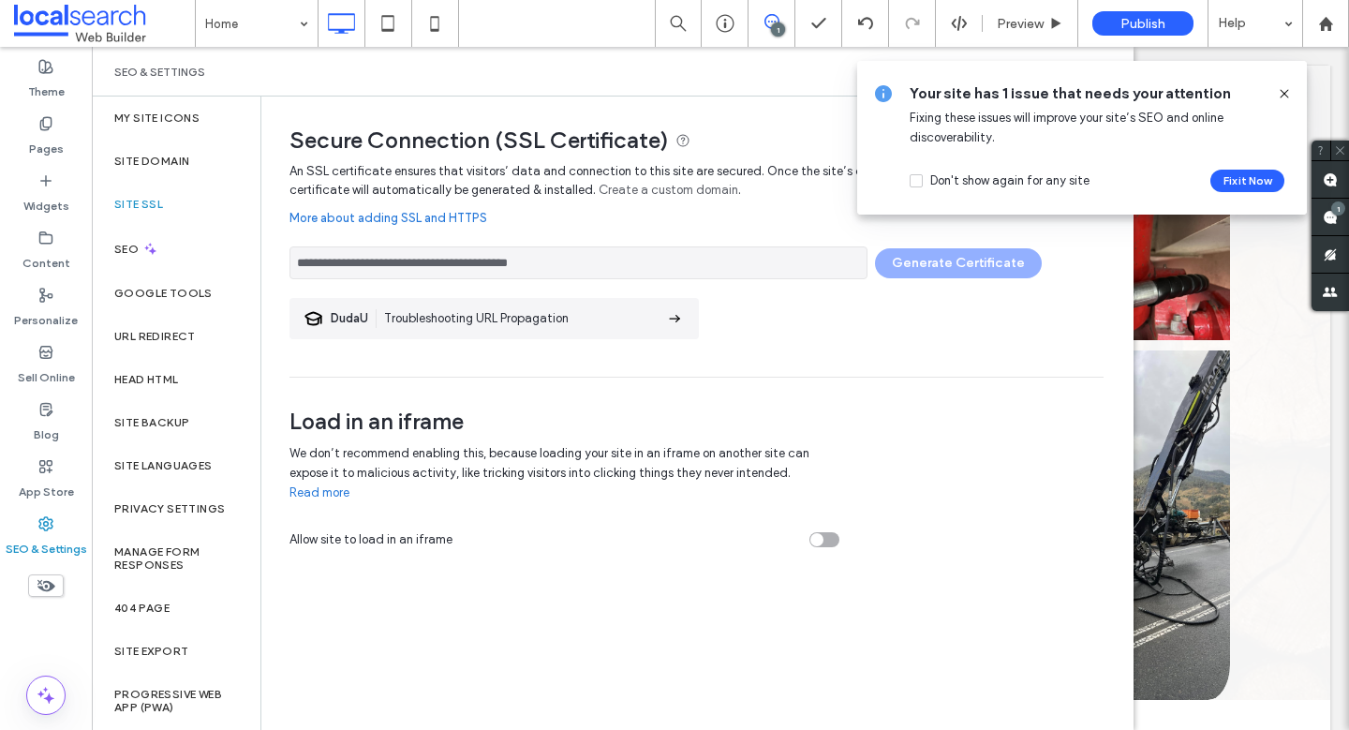
click at [1289, 88] on icon at bounding box center [1284, 93] width 15 height 15
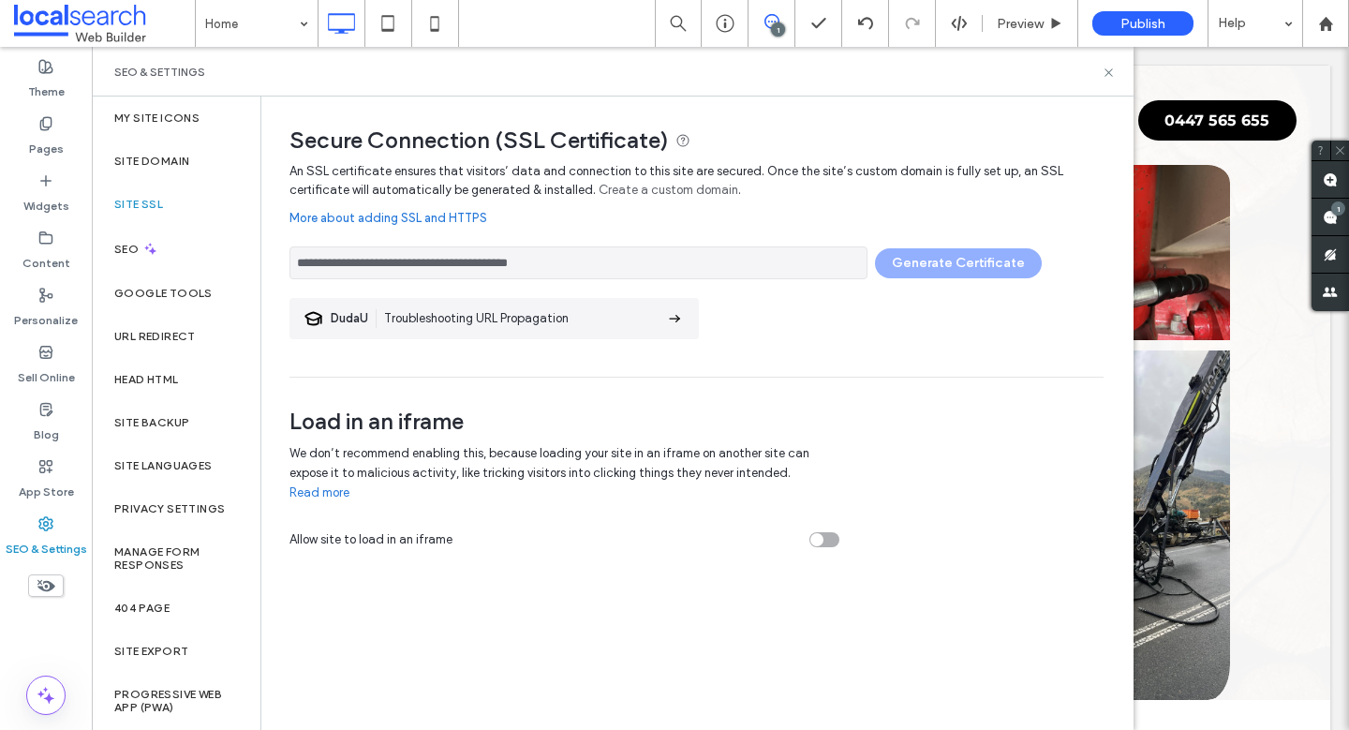
click at [918, 328] on div "**********" at bounding box center [696, 269] width 814 height 215
click at [120, 235] on div "SEO" at bounding box center [176, 249] width 169 height 46
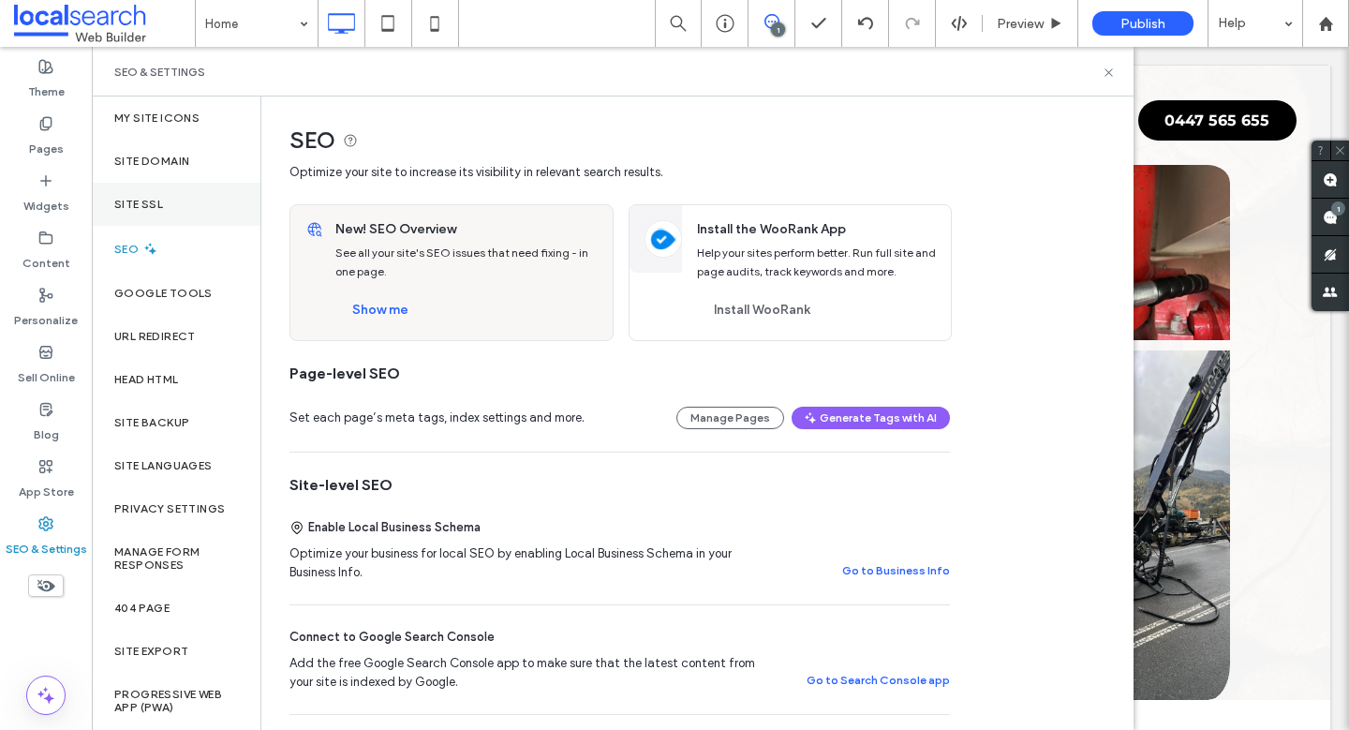
click at [162, 210] on label "Site SSL" at bounding box center [138, 204] width 49 height 13
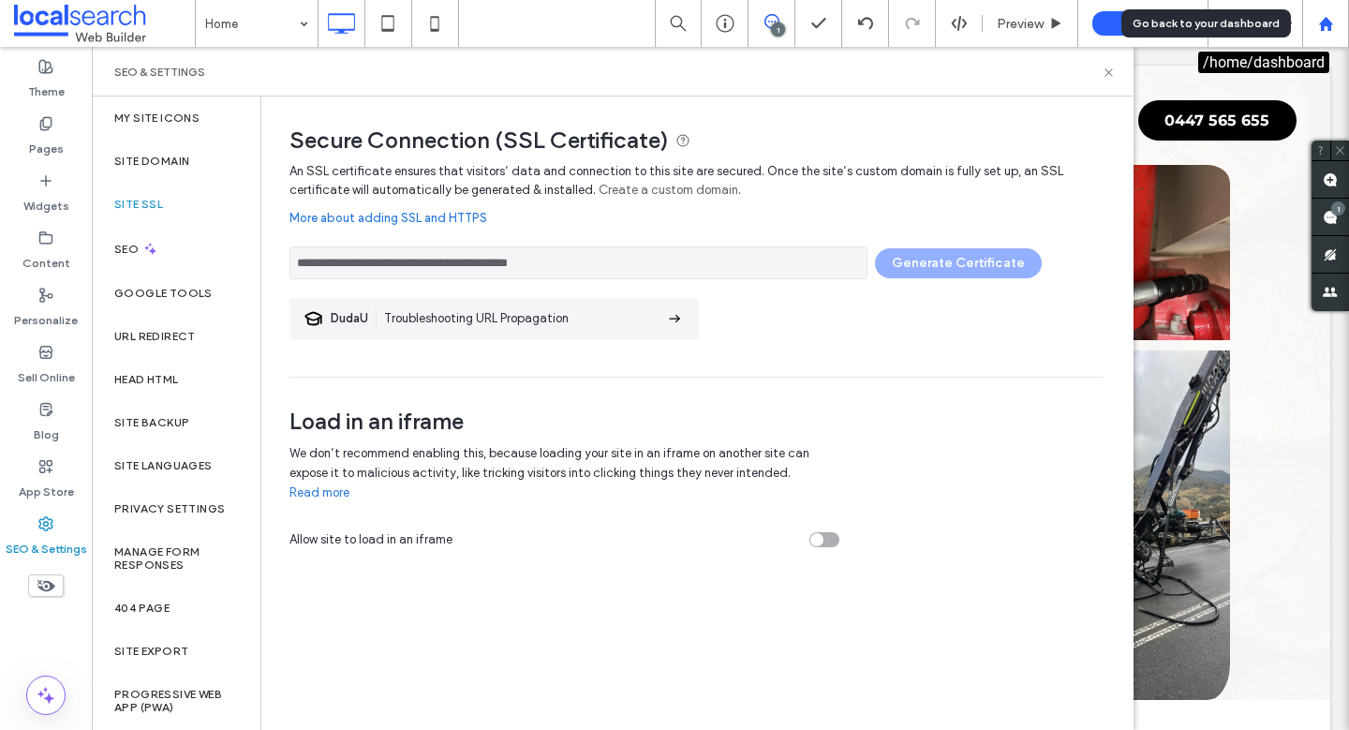
click at [1335, 30] on div at bounding box center [1325, 24] width 45 height 16
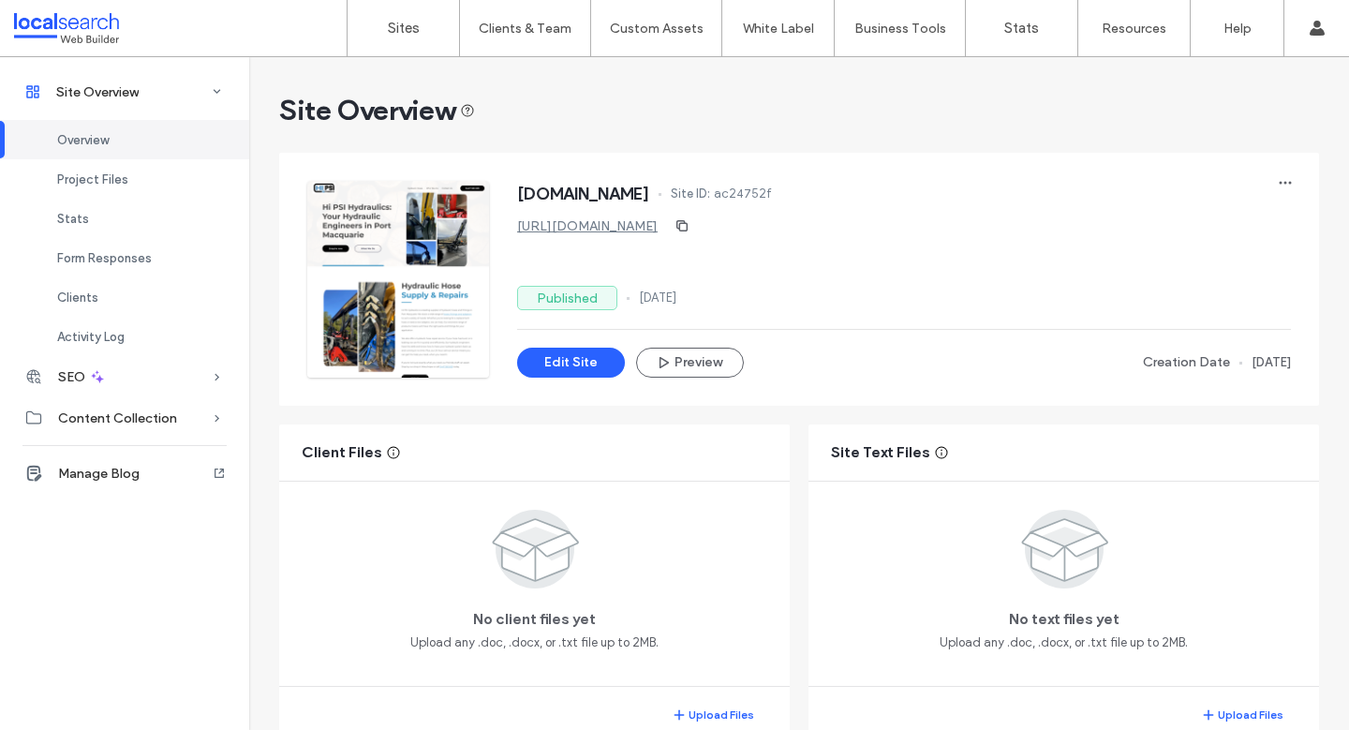
scroll to position [1724, 0]
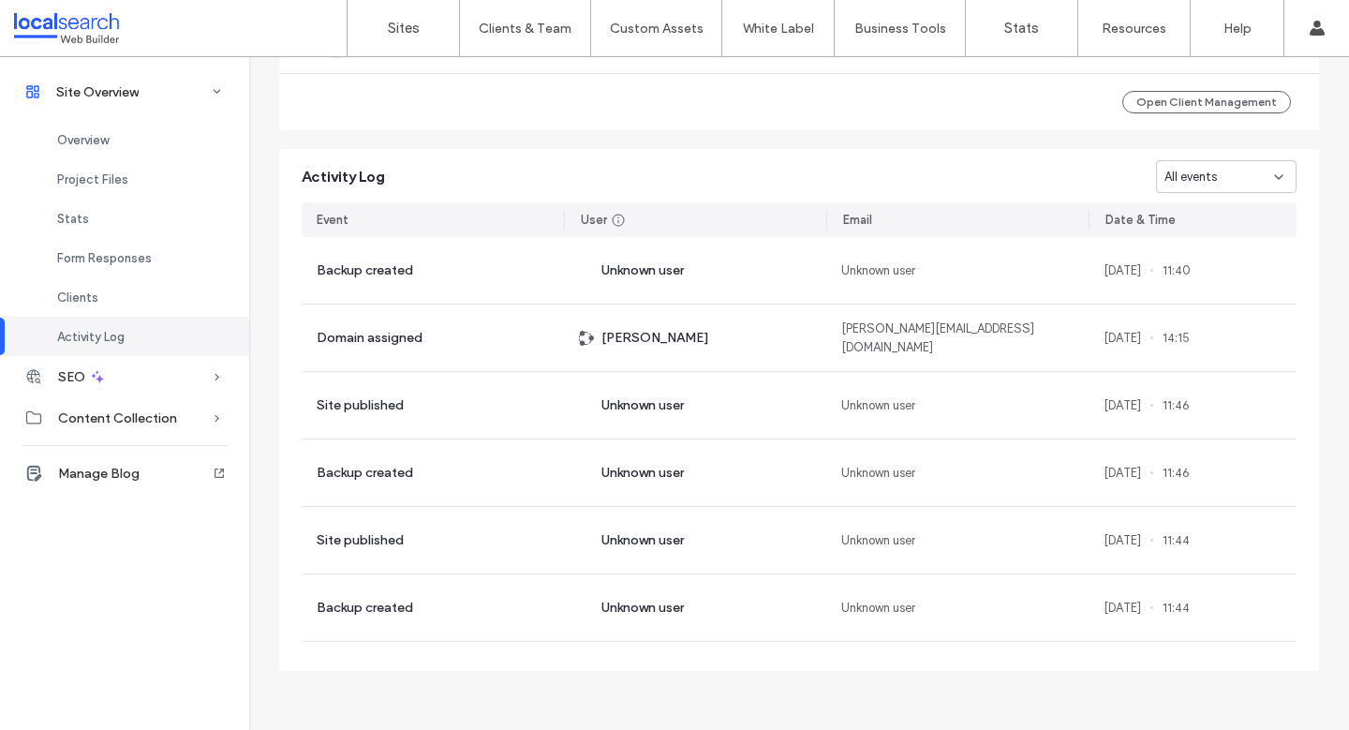
scroll to position [131, 0]
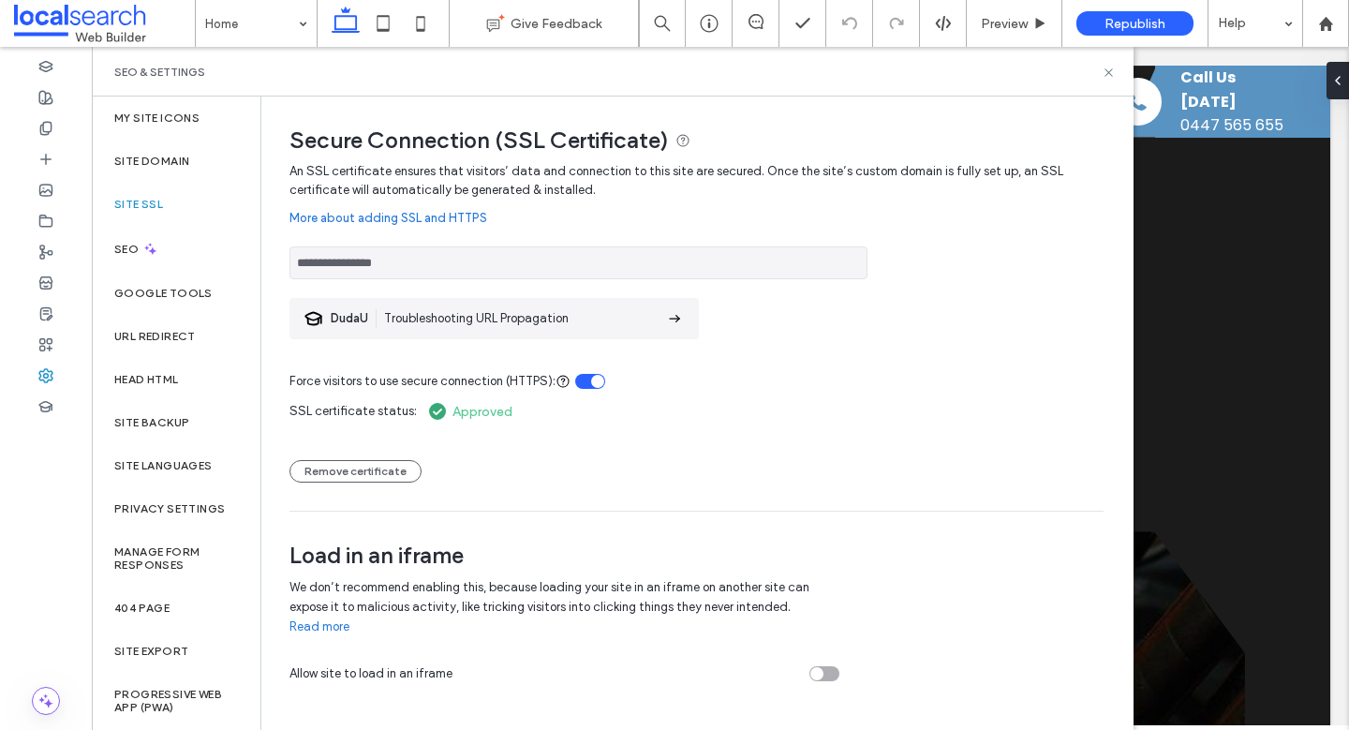
click at [889, 467] on div "Remove certificate" at bounding box center [696, 461] width 814 height 41
click at [706, 33] on div at bounding box center [709, 23] width 47 height 47
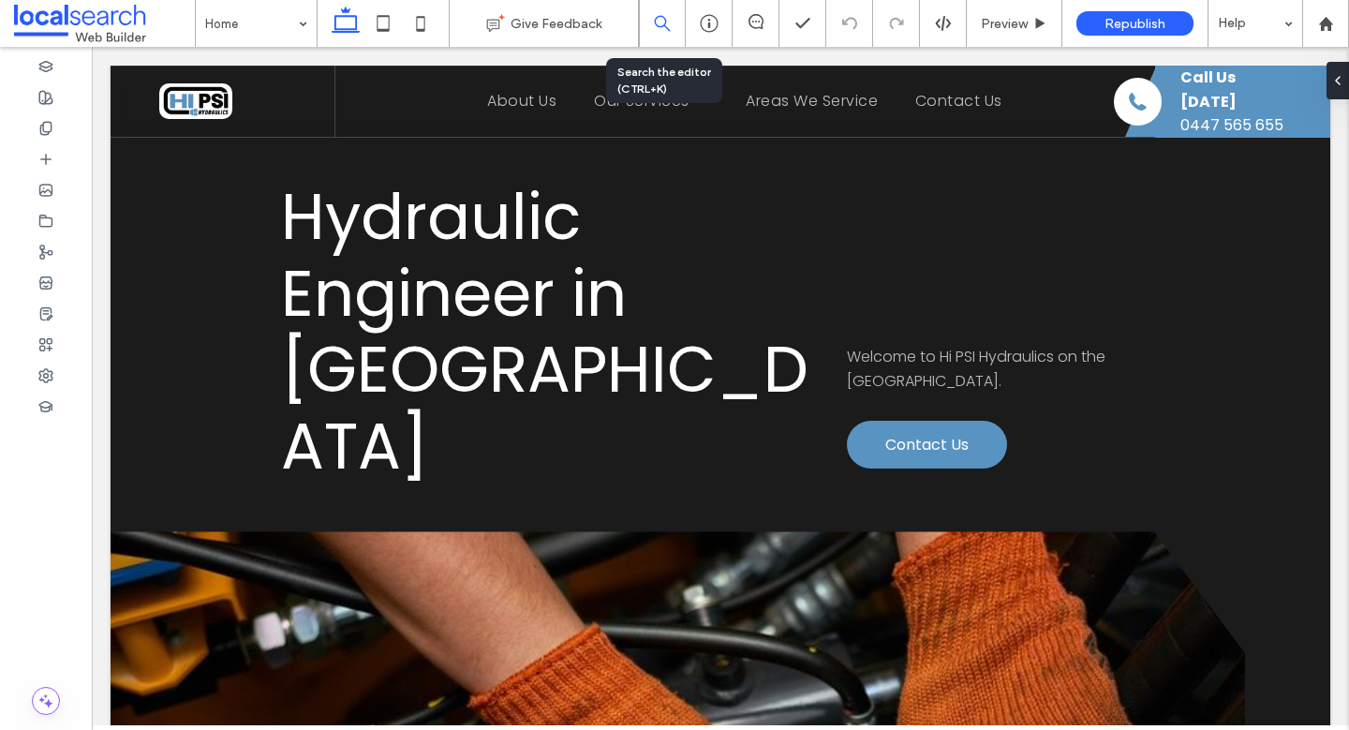
click at [664, 12] on div at bounding box center [662, 23] width 47 height 47
click at [709, 32] on use at bounding box center [709, 24] width 18 height 18
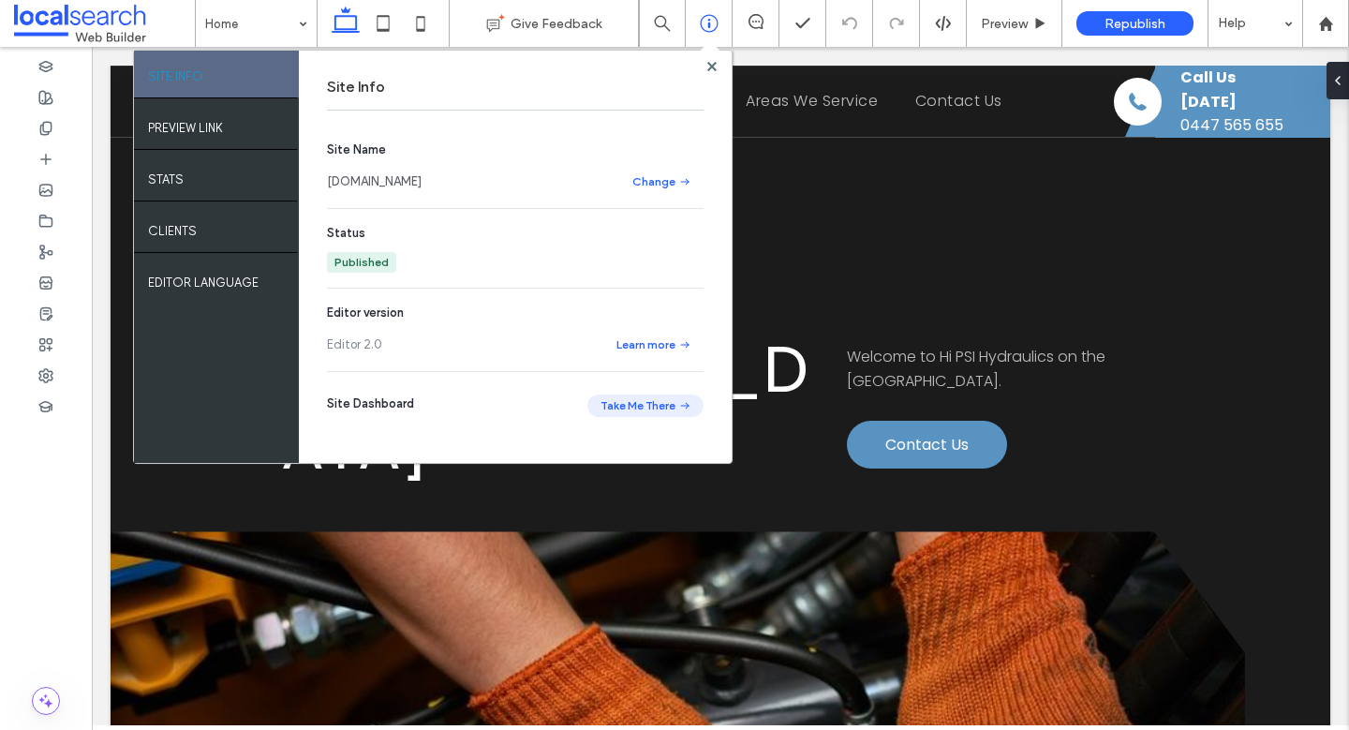
click at [677, 408] on icon "button" at bounding box center [684, 405] width 15 height 15
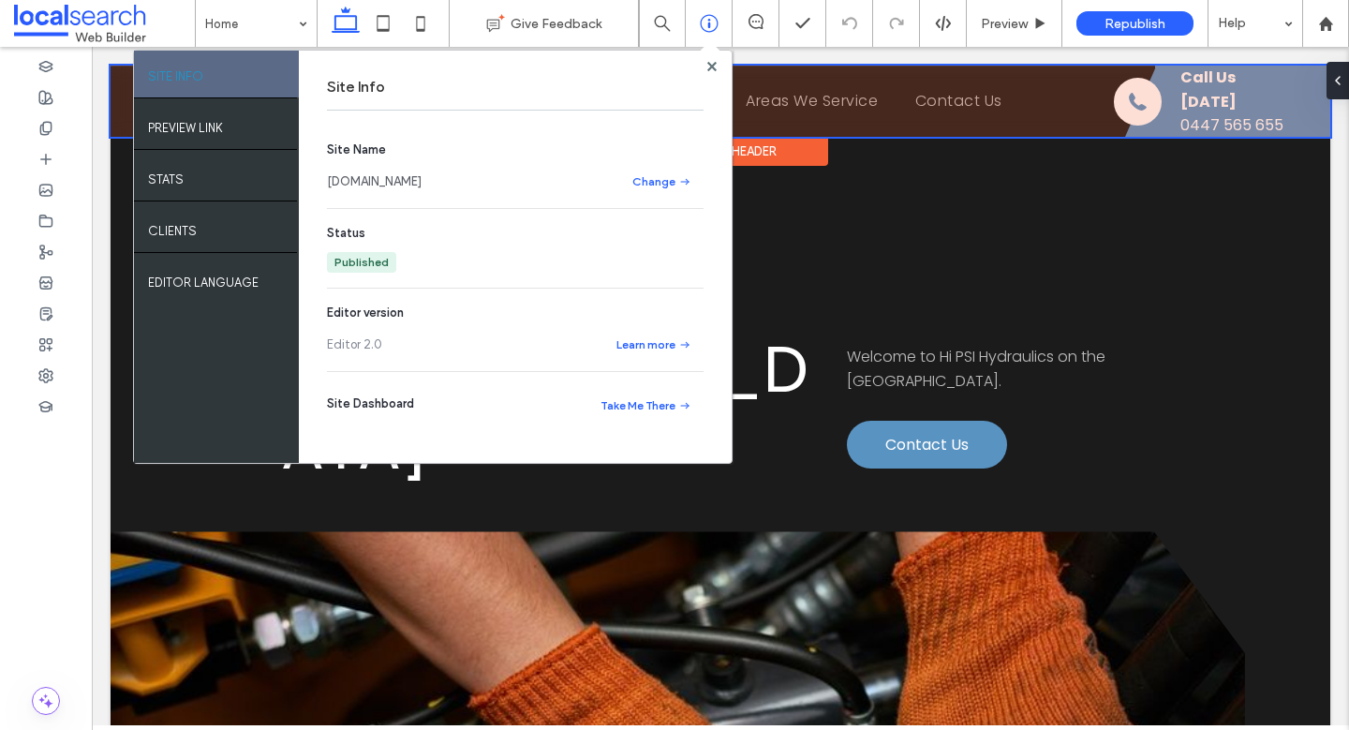
click at [1211, 116] on div at bounding box center [721, 101] width 1220 height 71
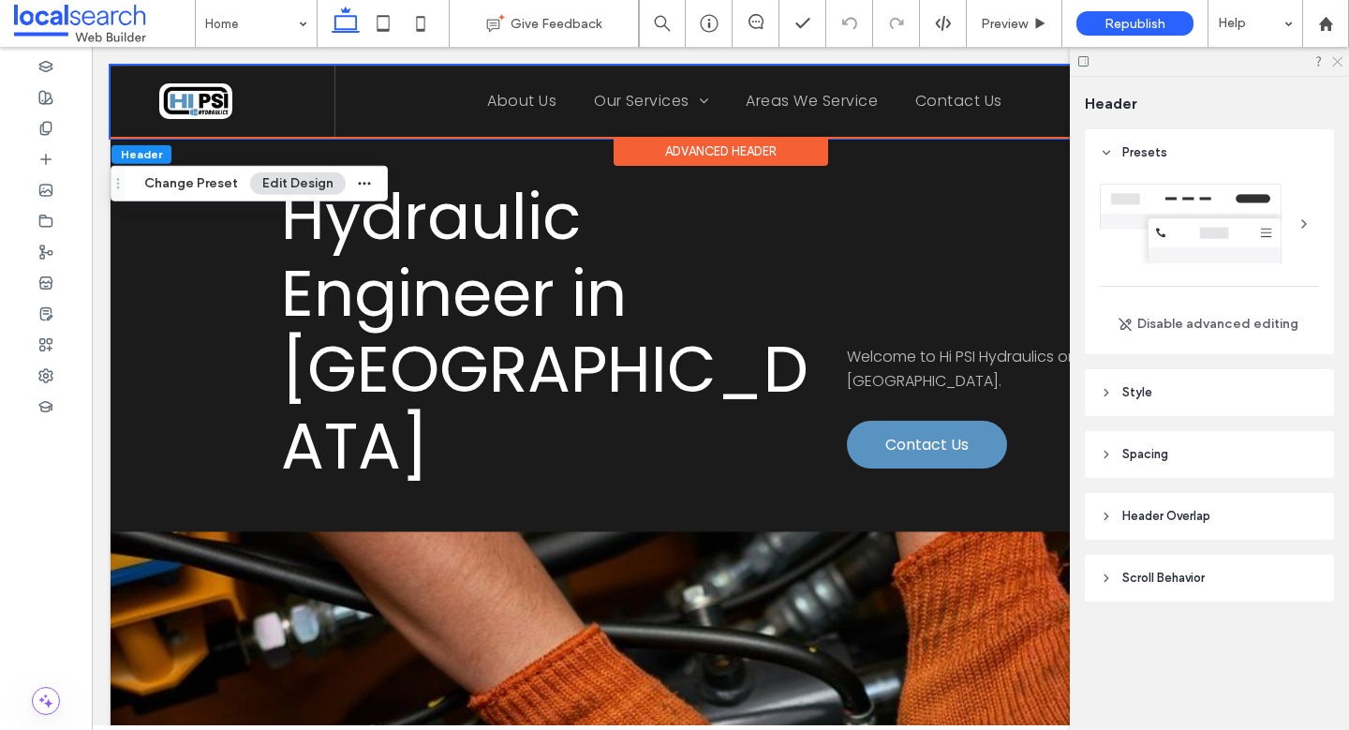
click at [1342, 64] on icon at bounding box center [1336, 60] width 12 height 12
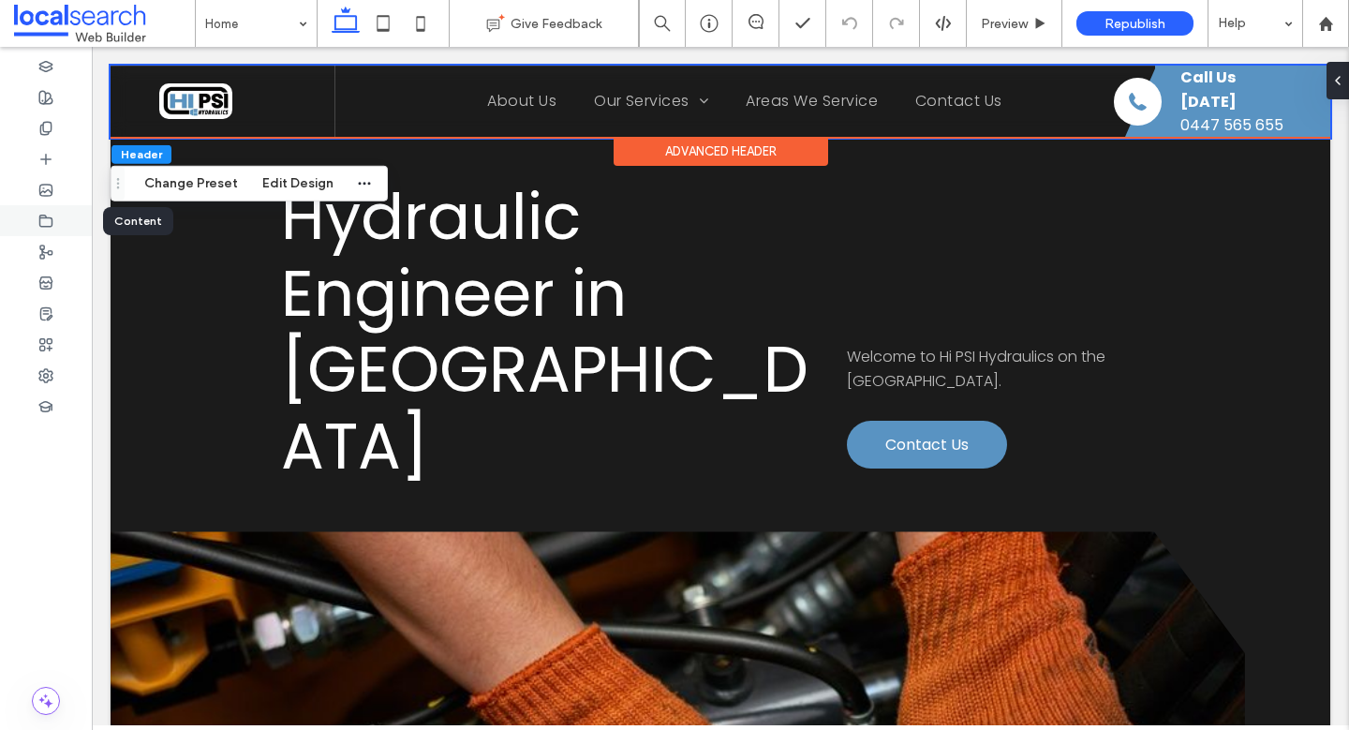
click at [60, 220] on div at bounding box center [46, 220] width 92 height 31
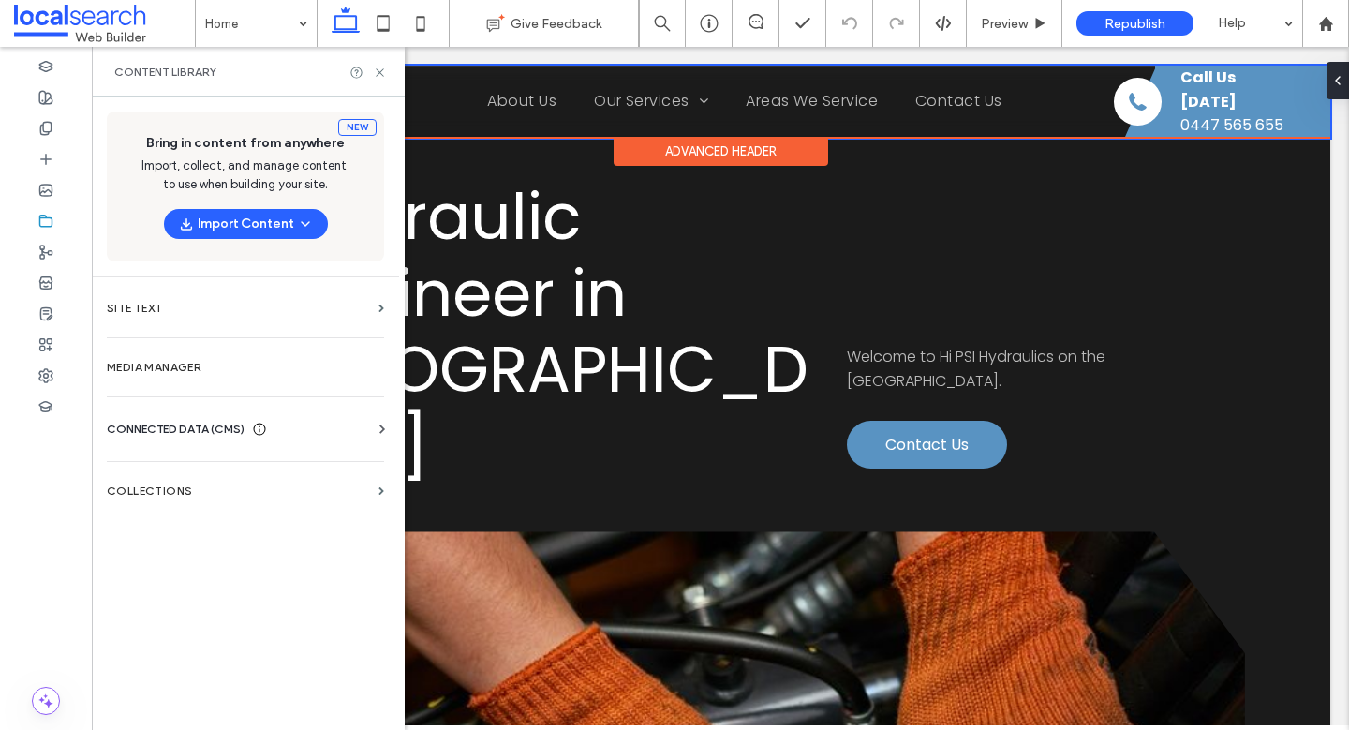
click at [243, 449] on div "Business Info Business Text Business Images Find and Replace" at bounding box center [249, 445] width 285 height 15
click at [248, 430] on div "CONNECTED DATA (CMS)" at bounding box center [187, 429] width 160 height 19
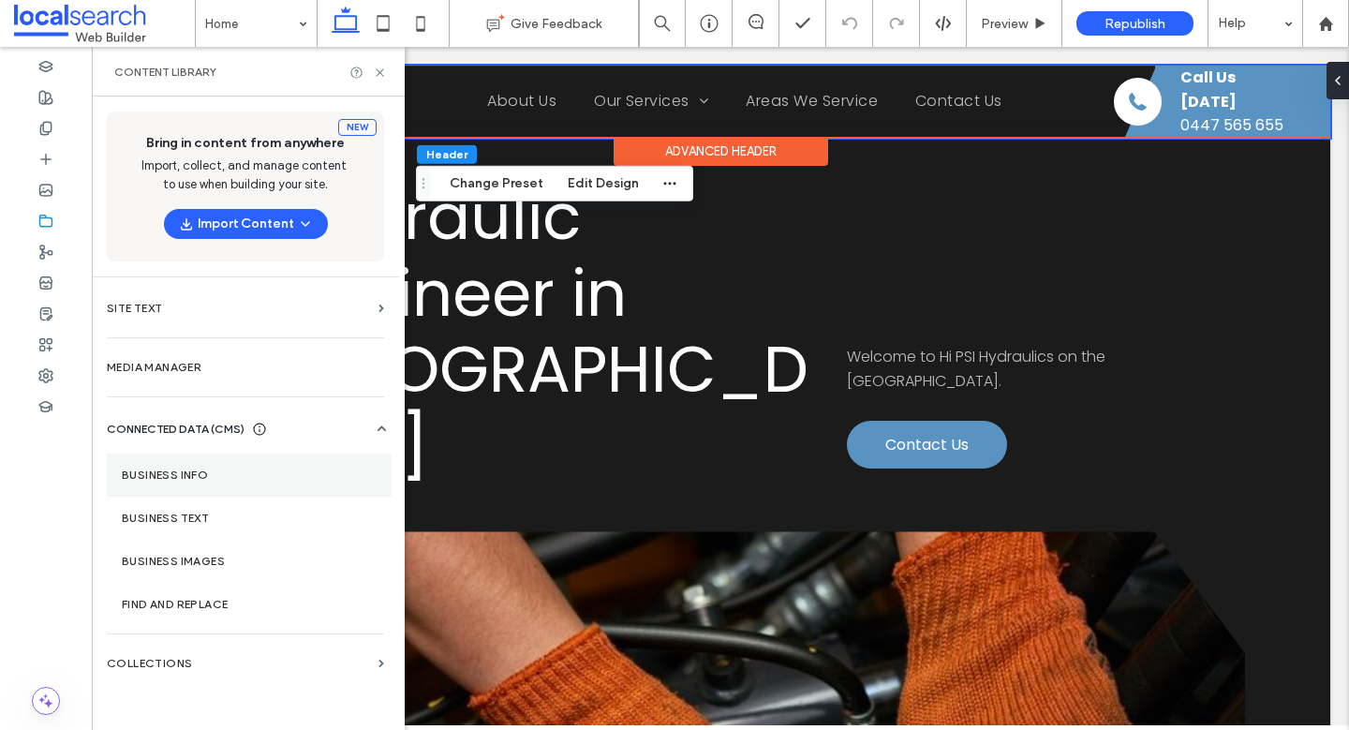
click at [224, 475] on label "Business Info" at bounding box center [249, 474] width 255 height 13
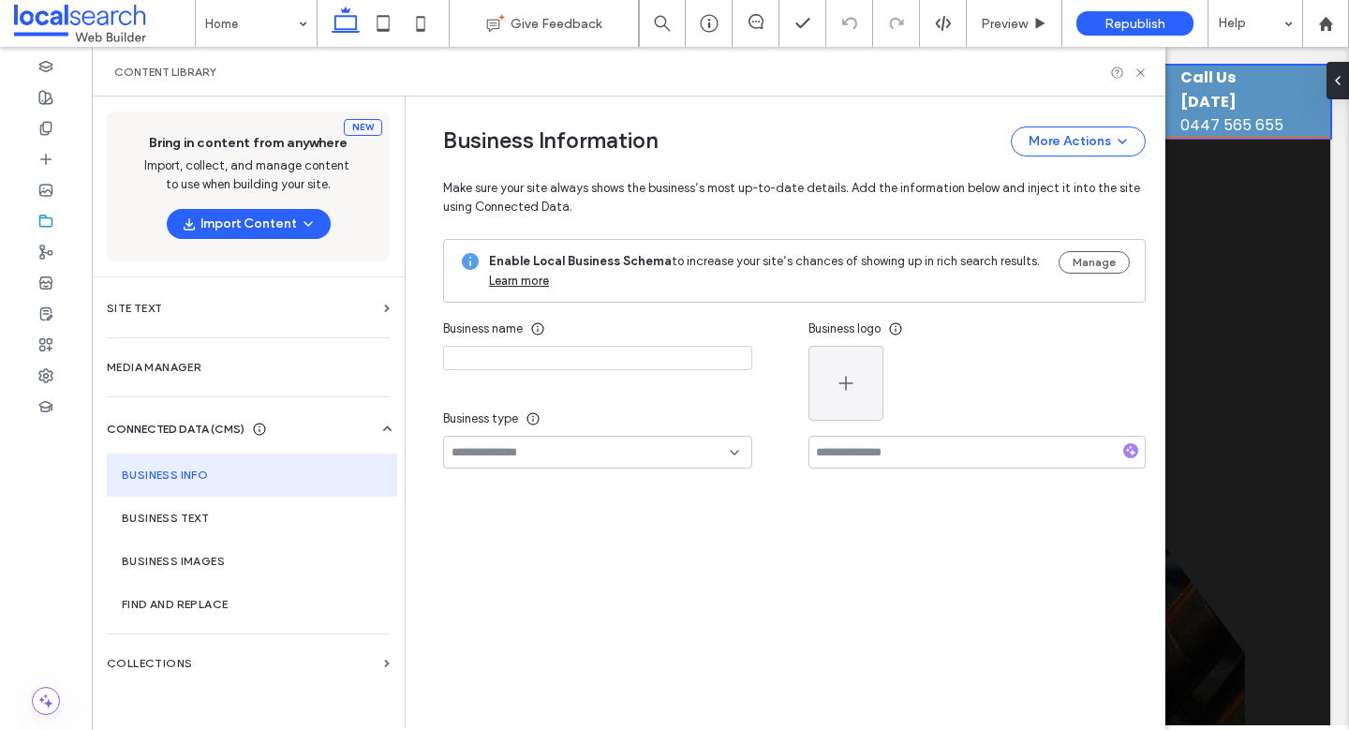
type input "**********"
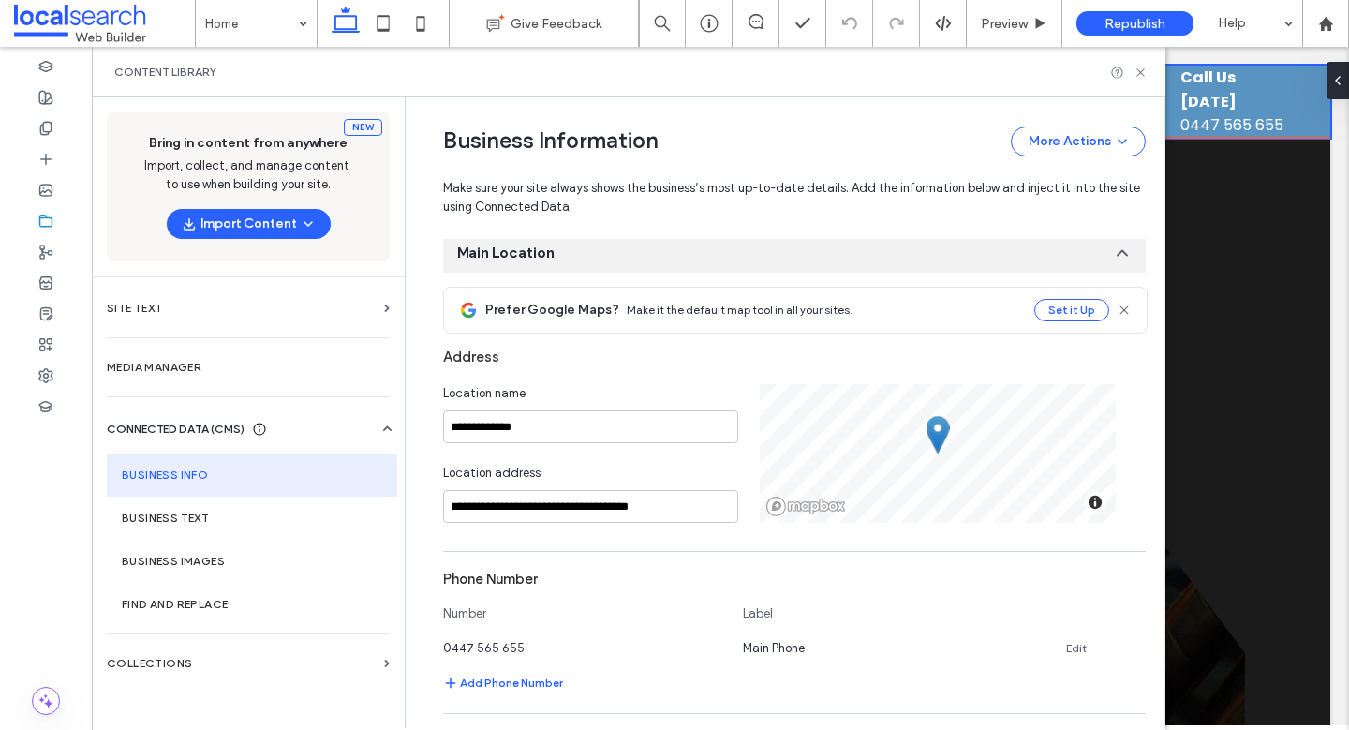
scroll to position [423, 0]
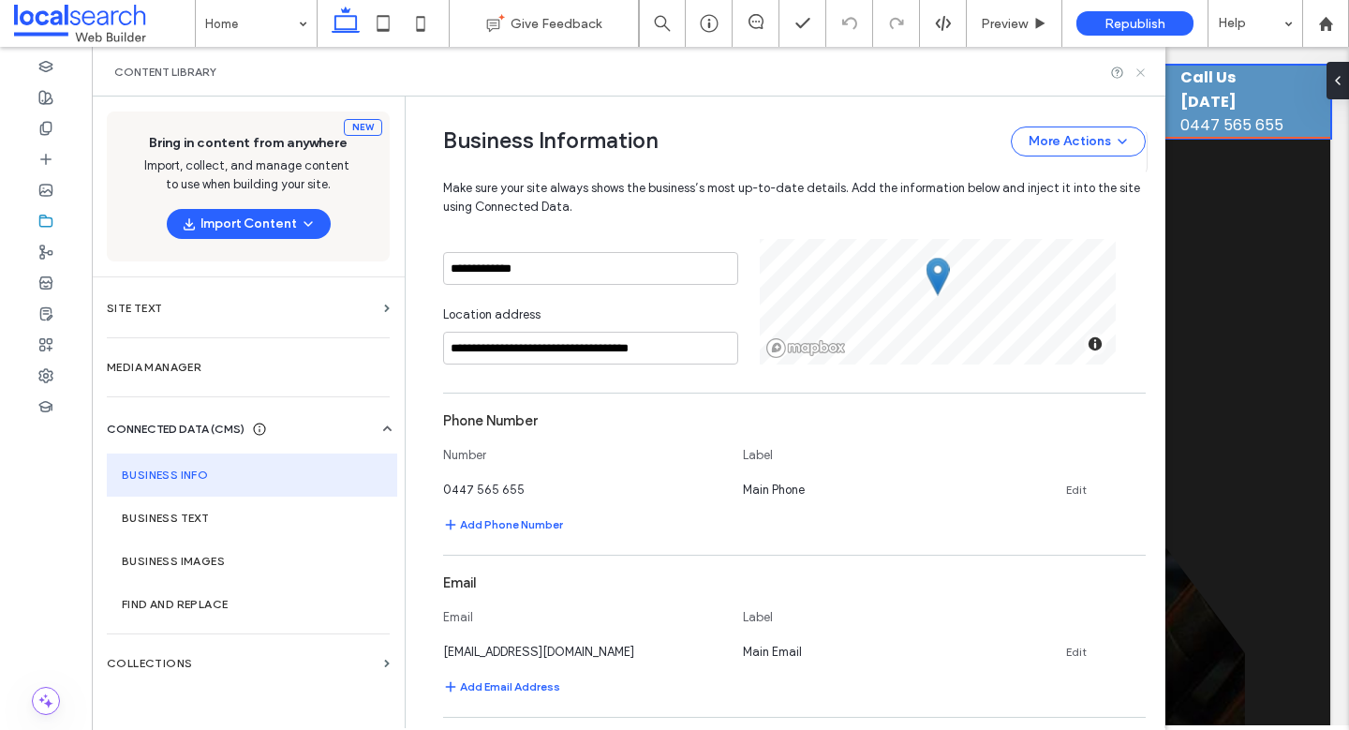
click at [1134, 78] on icon at bounding box center [1141, 73] width 14 height 14
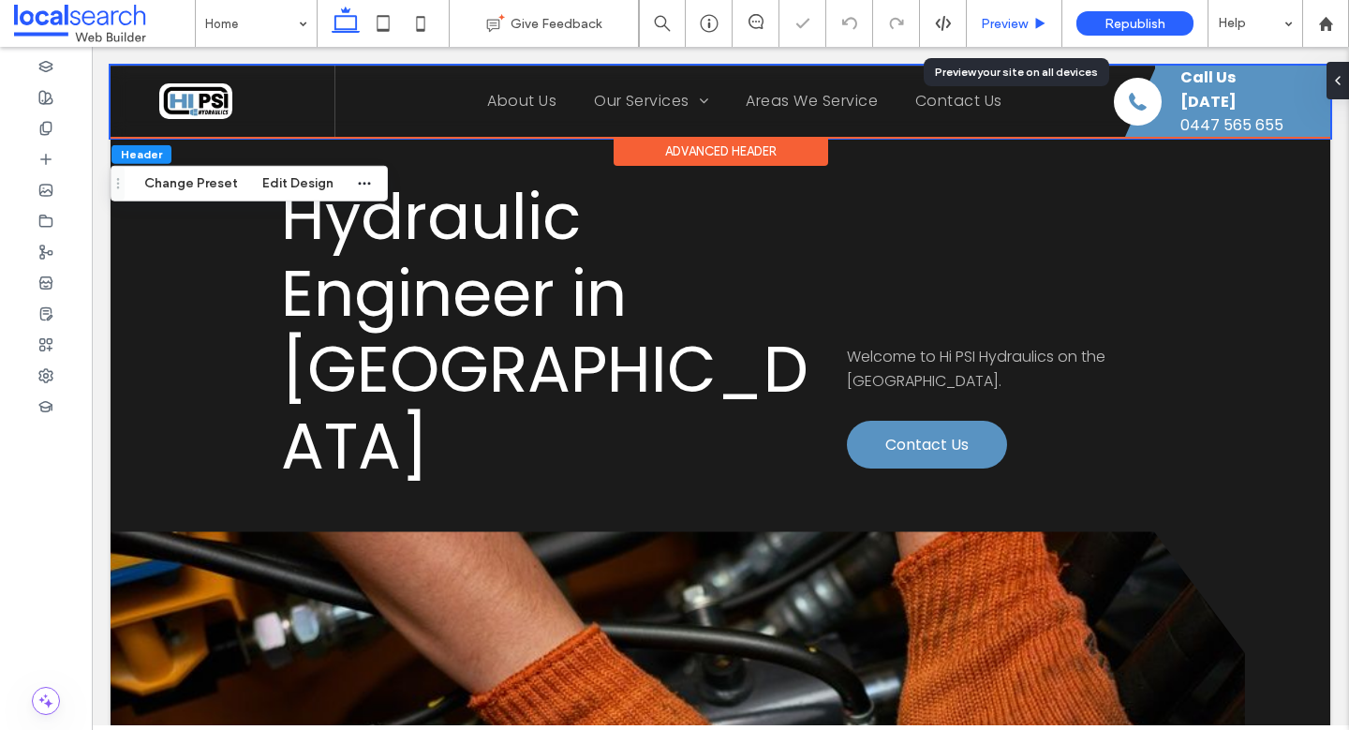
click at [1016, 23] on span "Preview" at bounding box center [1004, 24] width 47 height 16
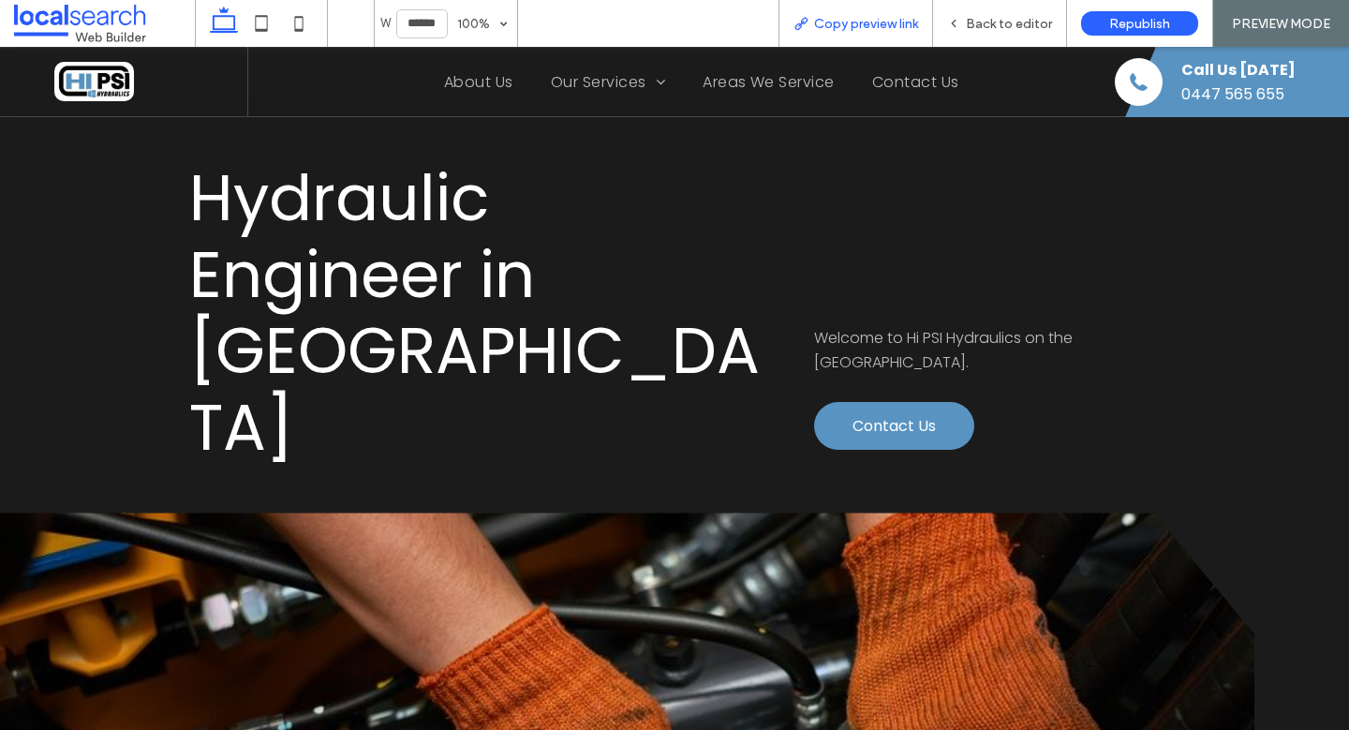
click at [859, 27] on span "Copy preview link" at bounding box center [866, 24] width 104 height 16
click at [1010, 24] on span "Back to editor" at bounding box center [1009, 24] width 86 height 16
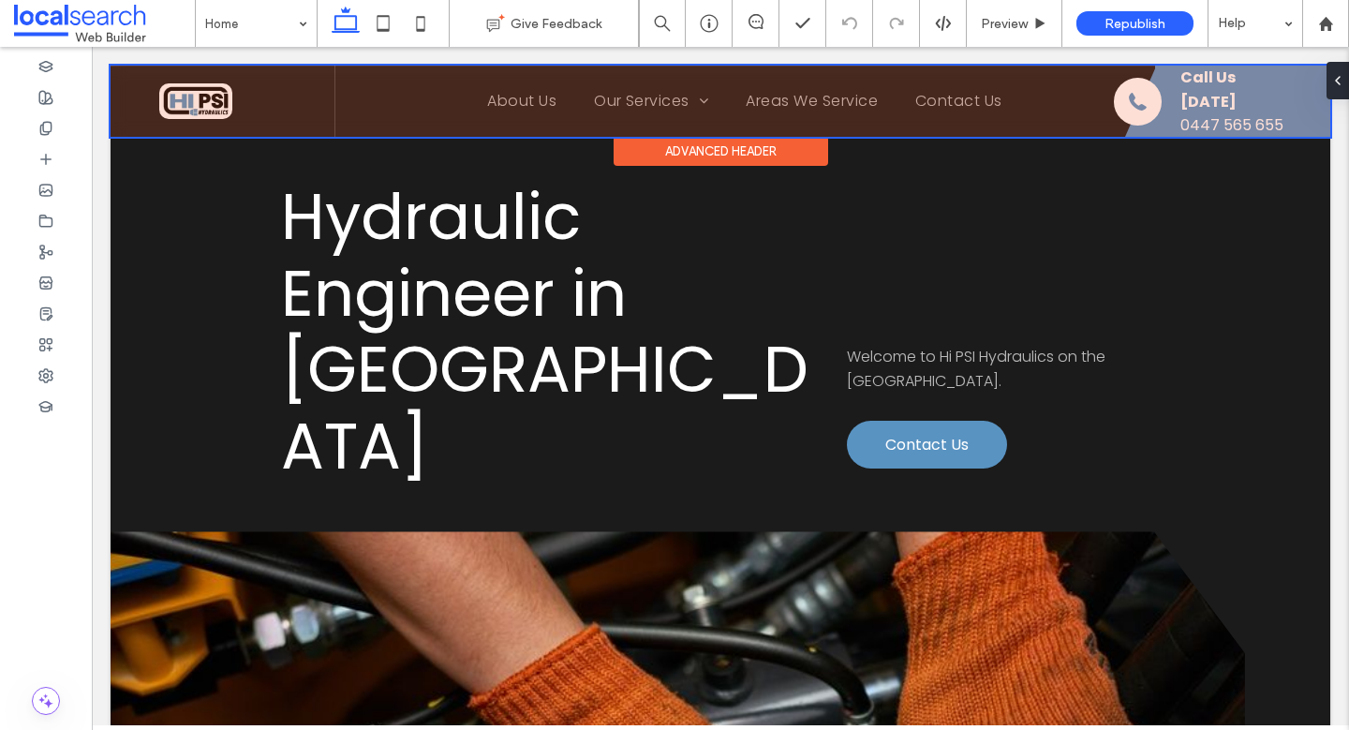
click at [1286, 110] on div at bounding box center [721, 101] width 1220 height 71
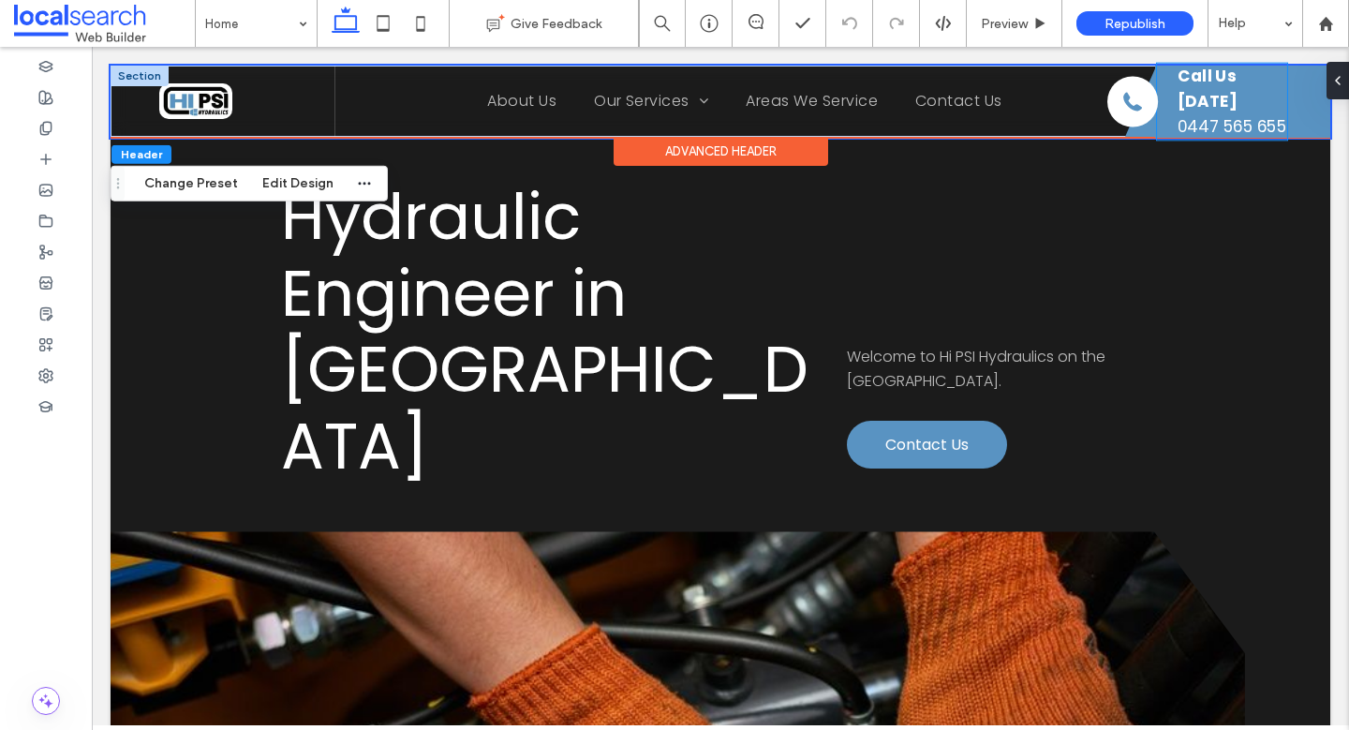
click at [1121, 103] on icon "Phone Icon" at bounding box center [1131, 101] width 25 height 25
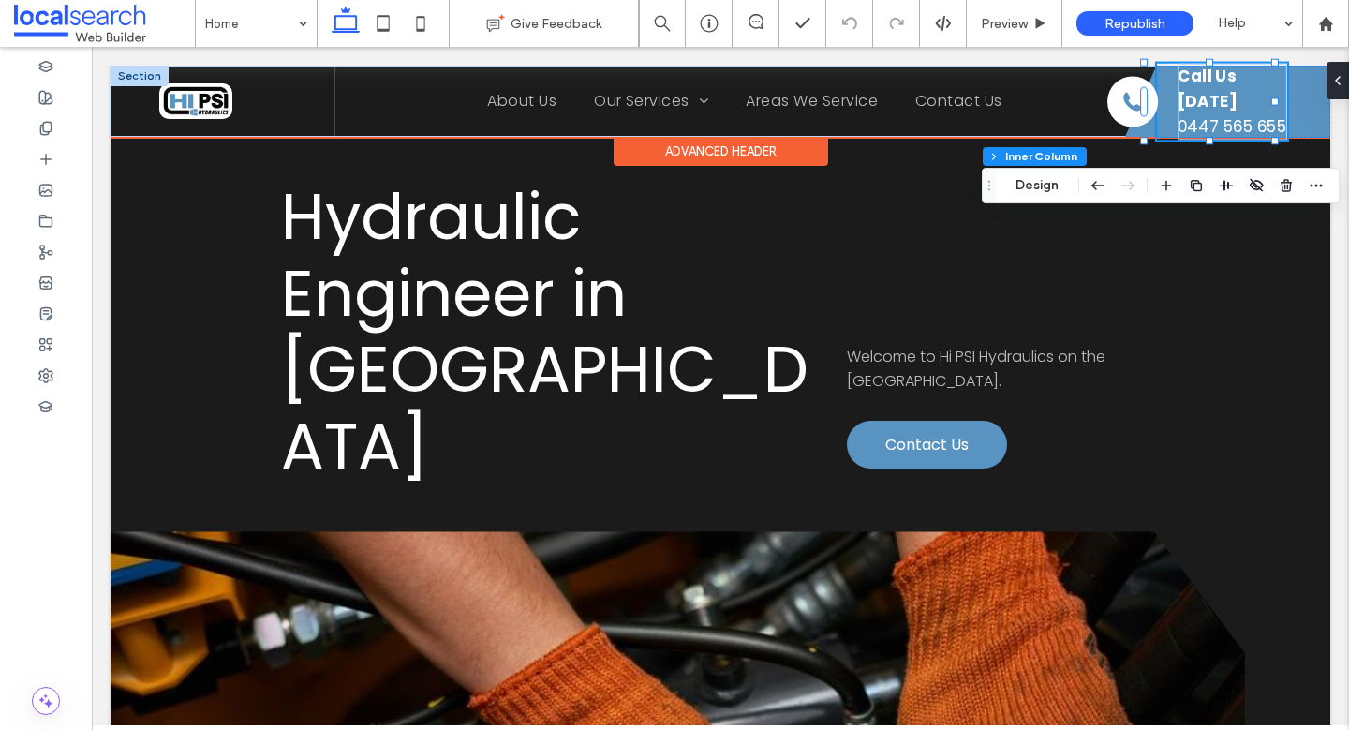
click at [1121, 103] on icon "Phone Icon" at bounding box center [1131, 101] width 25 height 25
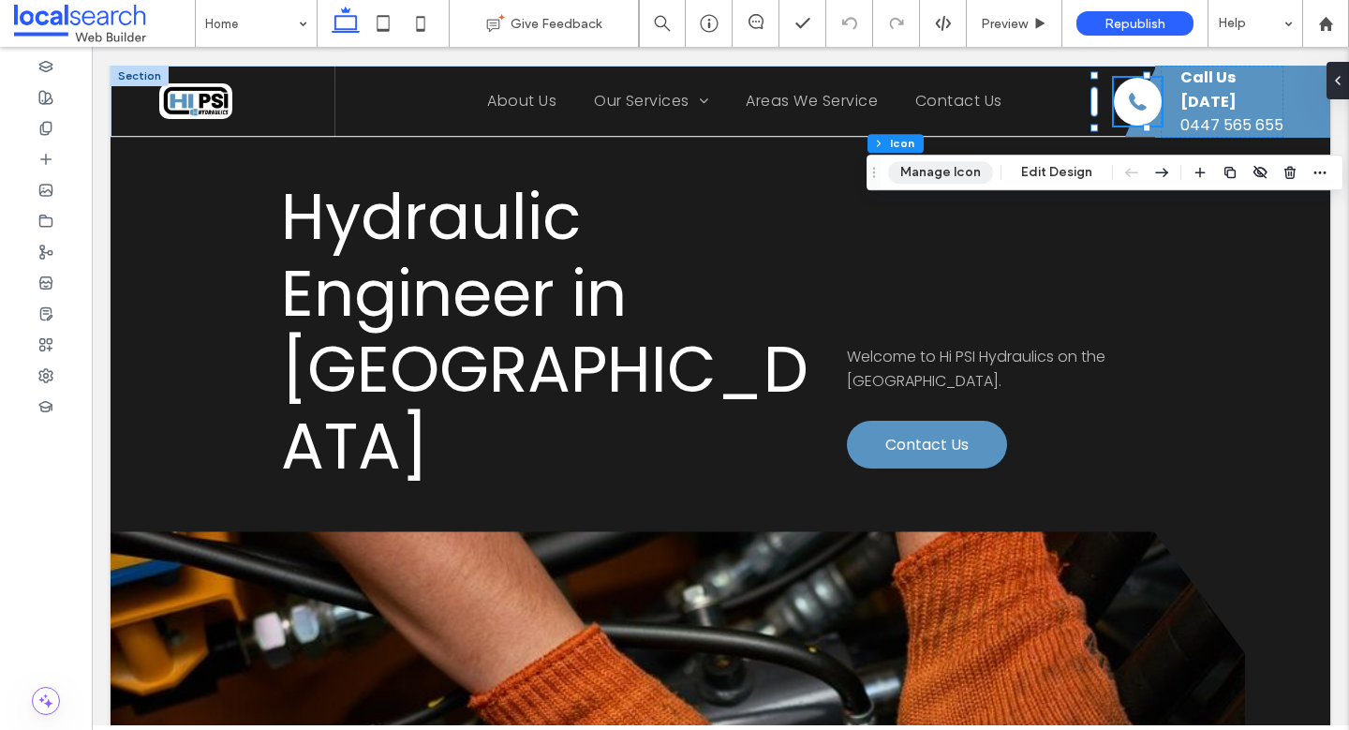
click at [964, 166] on button "Manage Icon" at bounding box center [940, 172] width 105 height 22
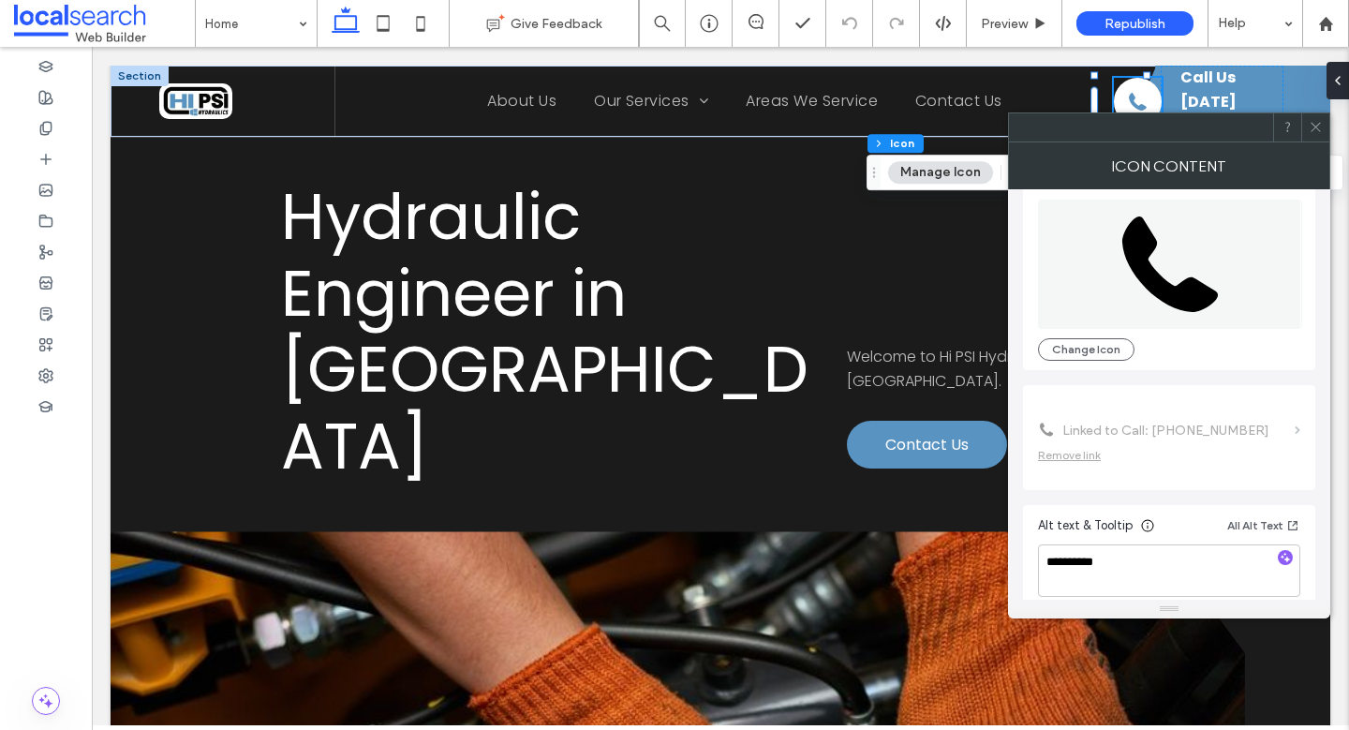
scroll to position [114, 0]
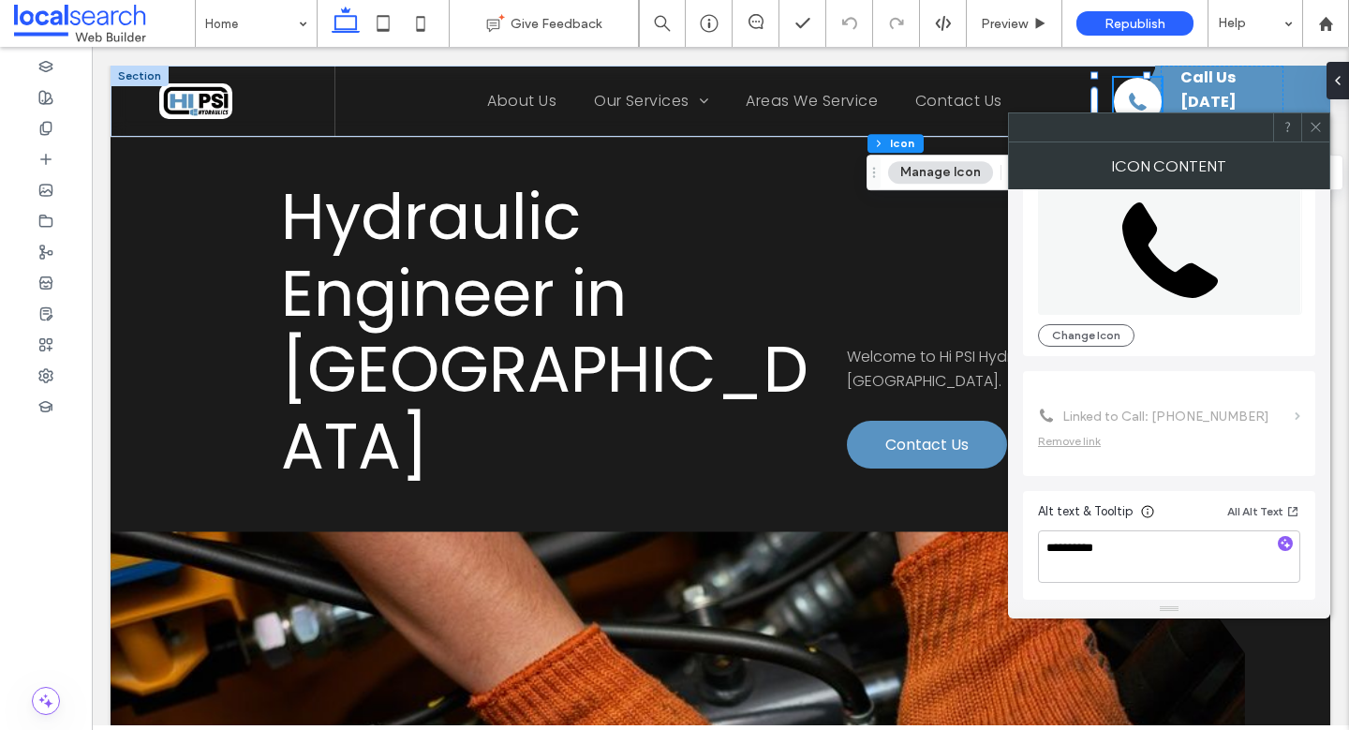
drag, startPoint x: 1321, startPoint y: 126, endPoint x: 1311, endPoint y: 114, distance: 16.0
click at [1320, 126] on icon at bounding box center [1316, 127] width 14 height 14
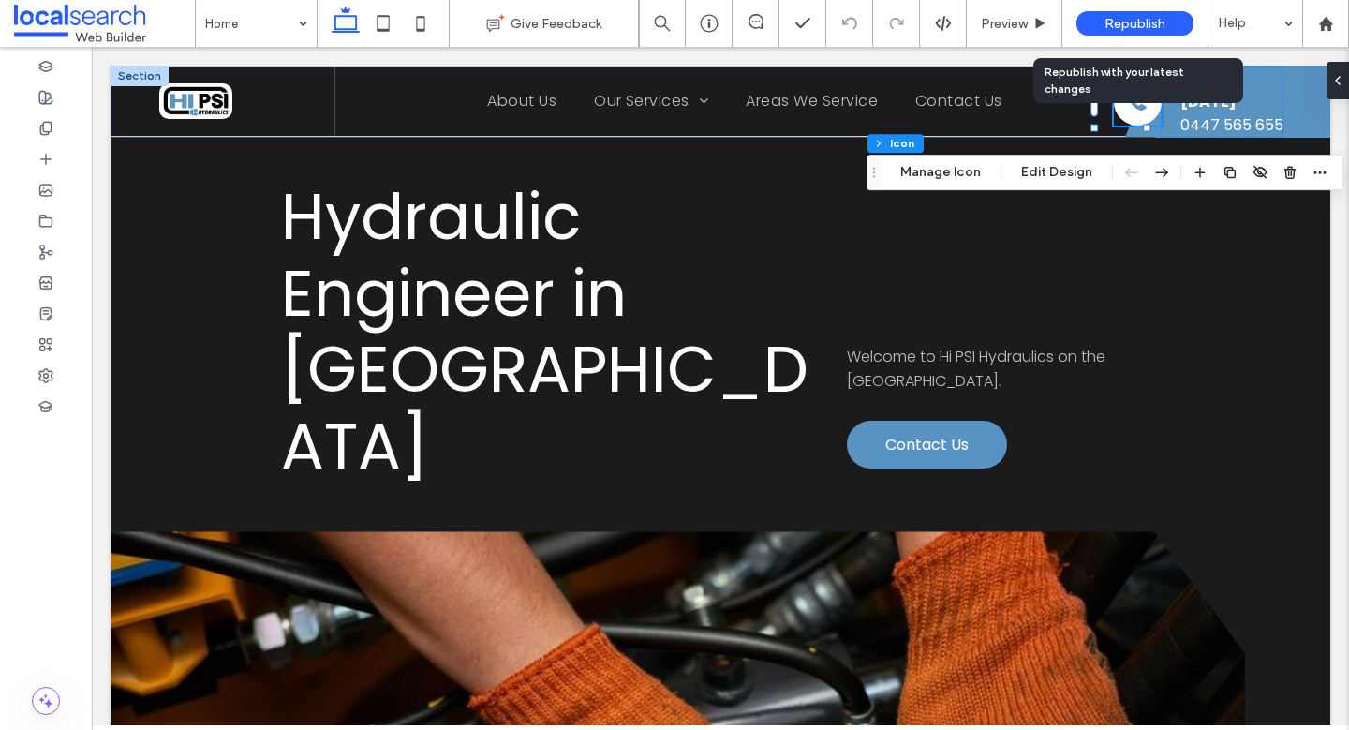
click at [1140, 31] on span "Republish" at bounding box center [1134, 24] width 61 height 16
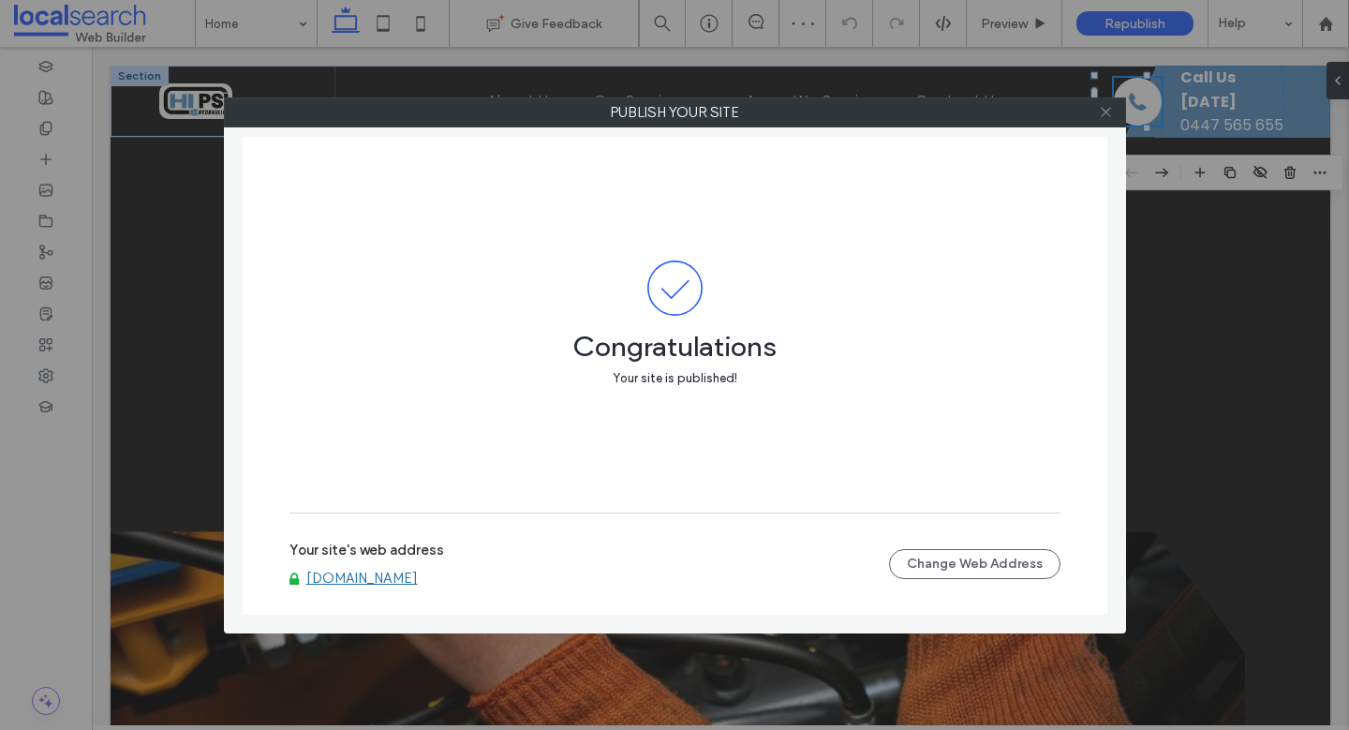
click at [1106, 116] on icon at bounding box center [1106, 112] width 14 height 14
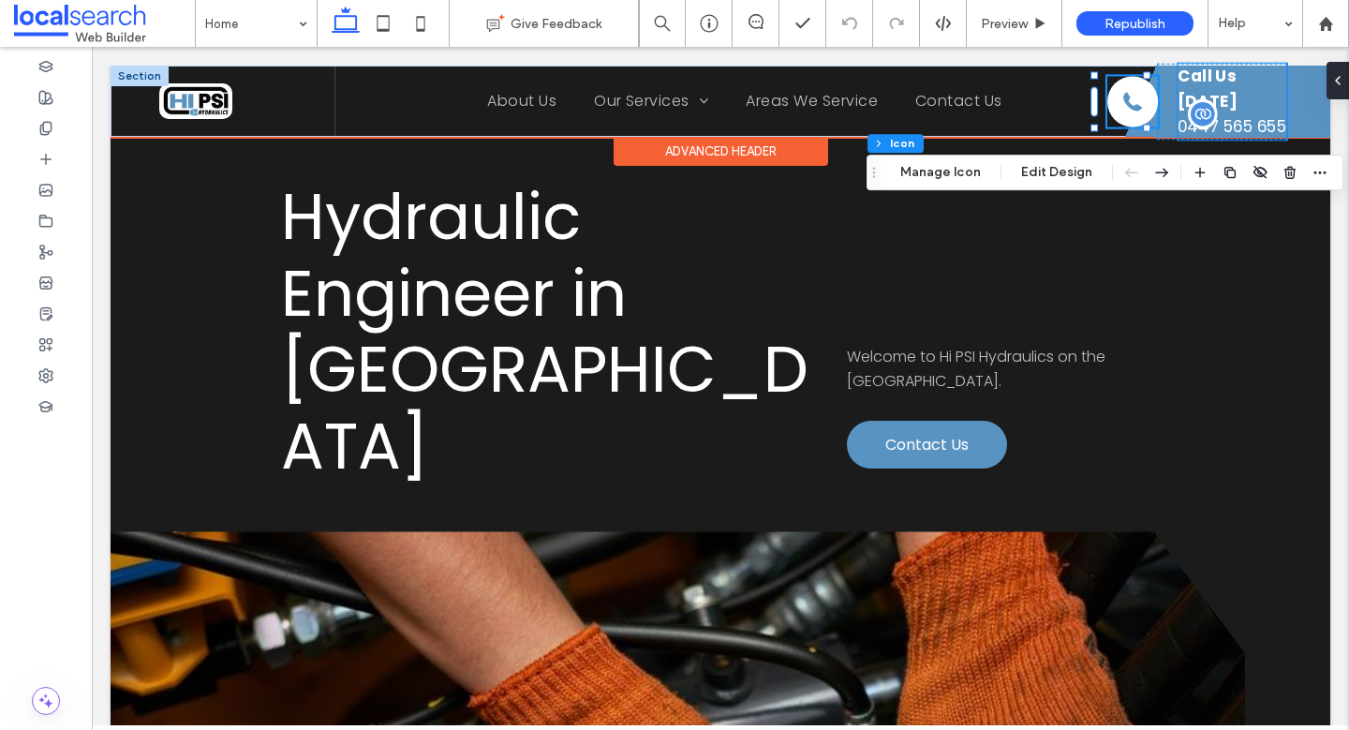
click at [1199, 115] on span "0447 565 655" at bounding box center [1233, 126] width 110 height 22
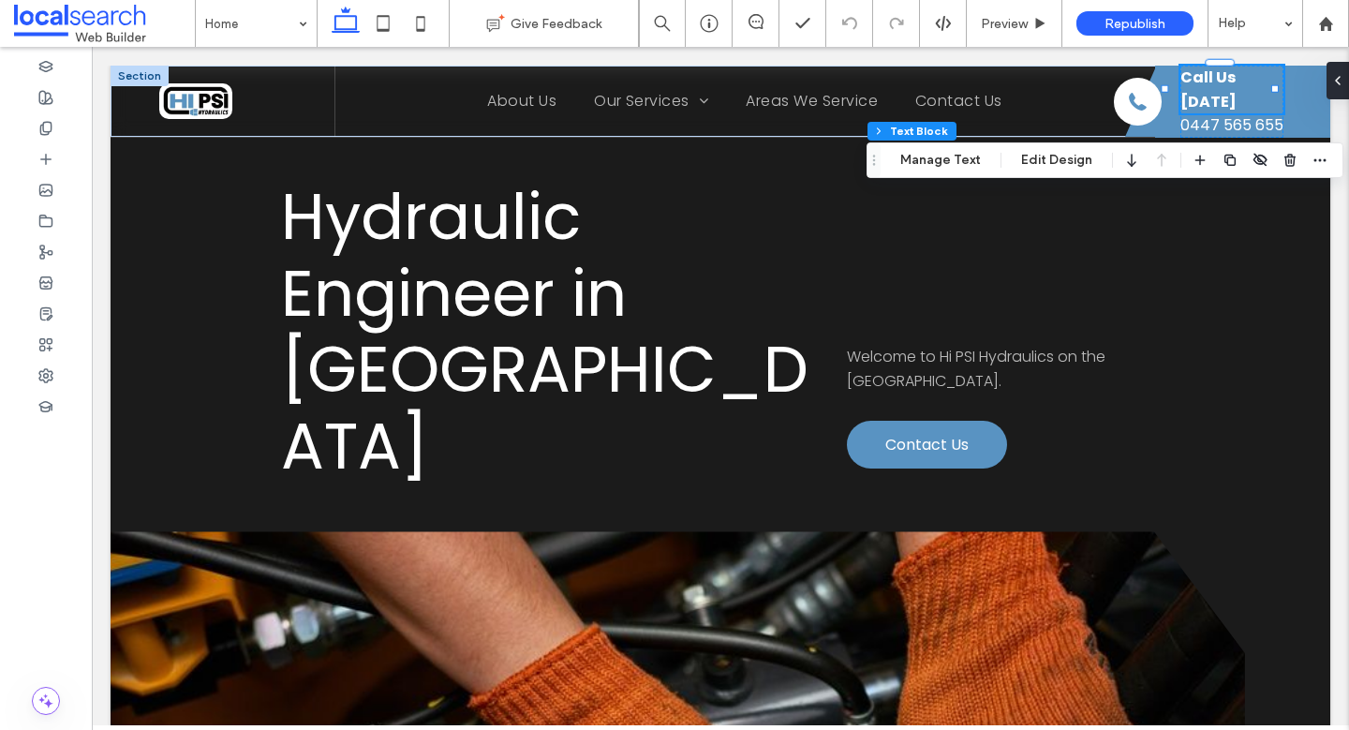
click at [1211, 99] on strong "Call Us Today" at bounding box center [1208, 90] width 56 height 46
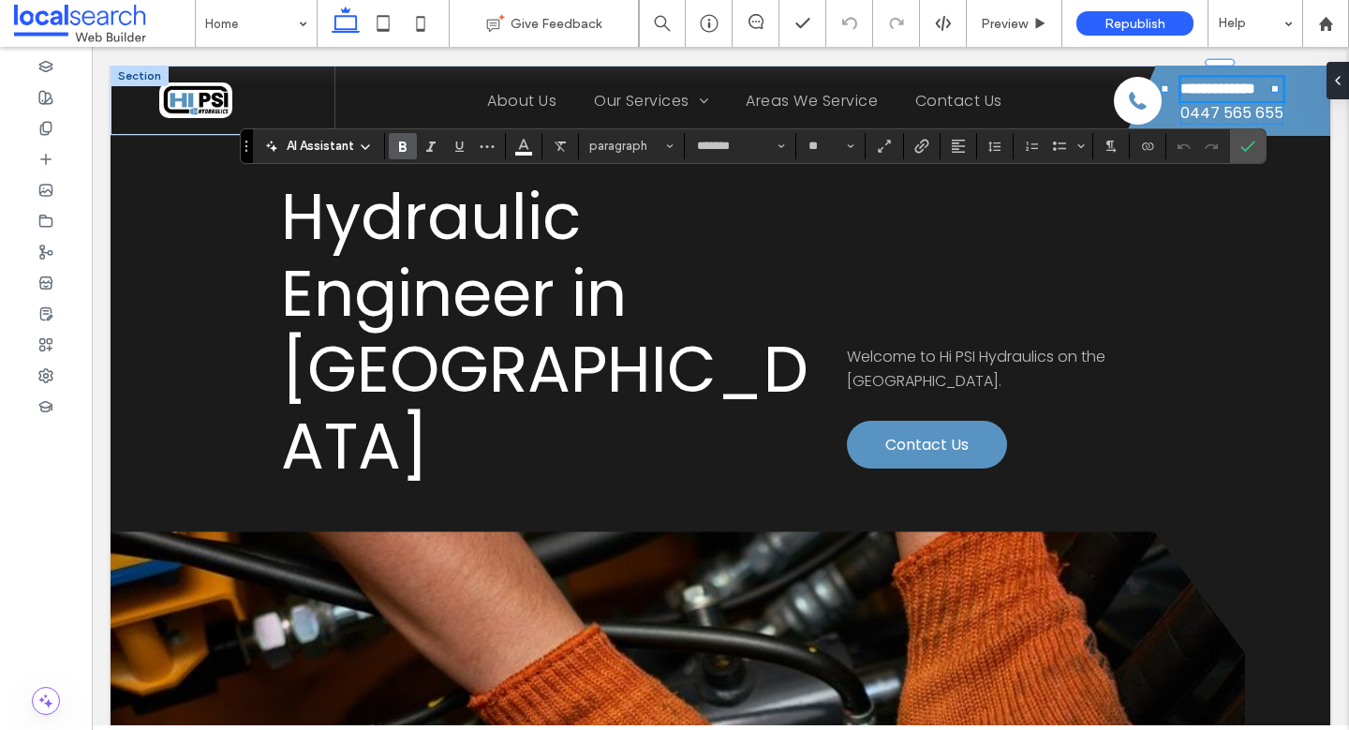
click at [1211, 96] on strong "**********" at bounding box center [1217, 89] width 75 height 14
drag, startPoint x: 1223, startPoint y: 102, endPoint x: 1157, endPoint y: 79, distance: 70.5
click at [1157, 79] on div "**********" at bounding box center [1222, 100] width 130 height 51
click at [1258, 125] on span "0447 565 655" at bounding box center [1233, 113] width 110 height 22
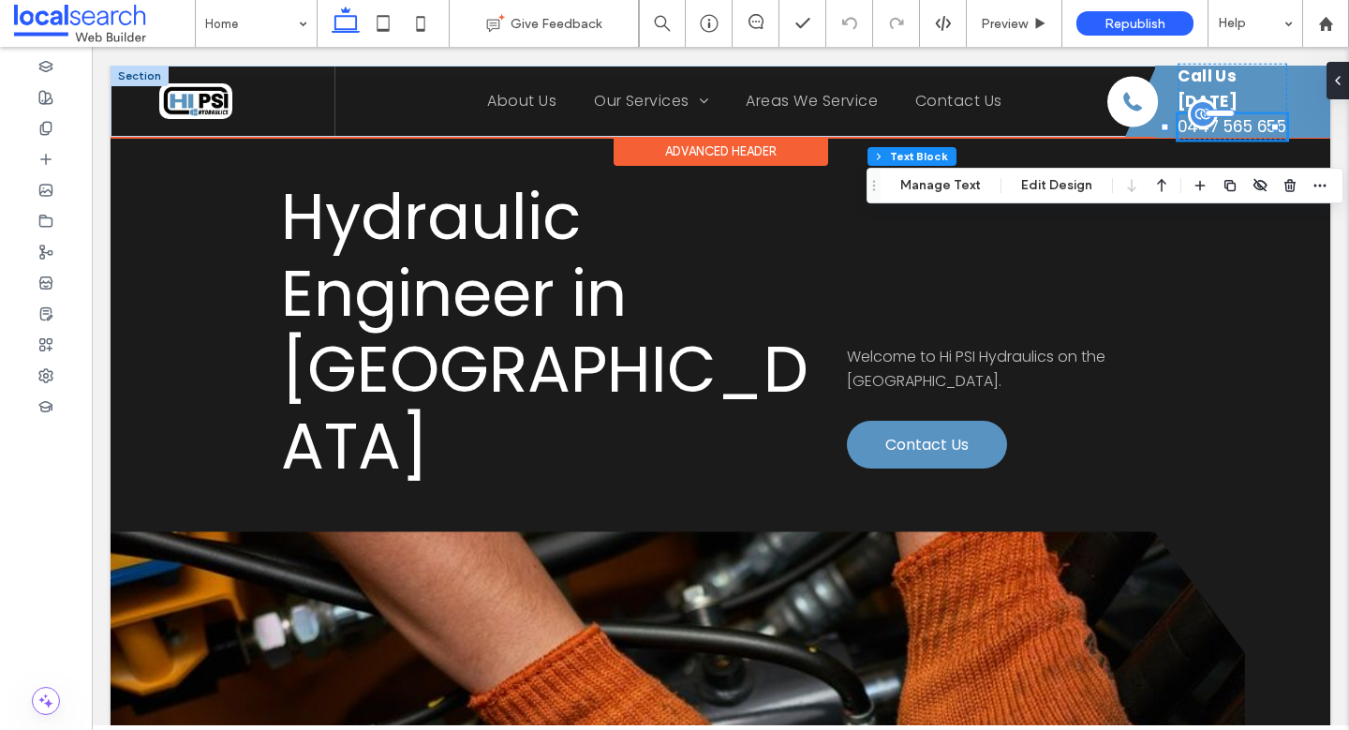
click at [1253, 128] on span "0447 565 655" at bounding box center [1233, 126] width 110 height 22
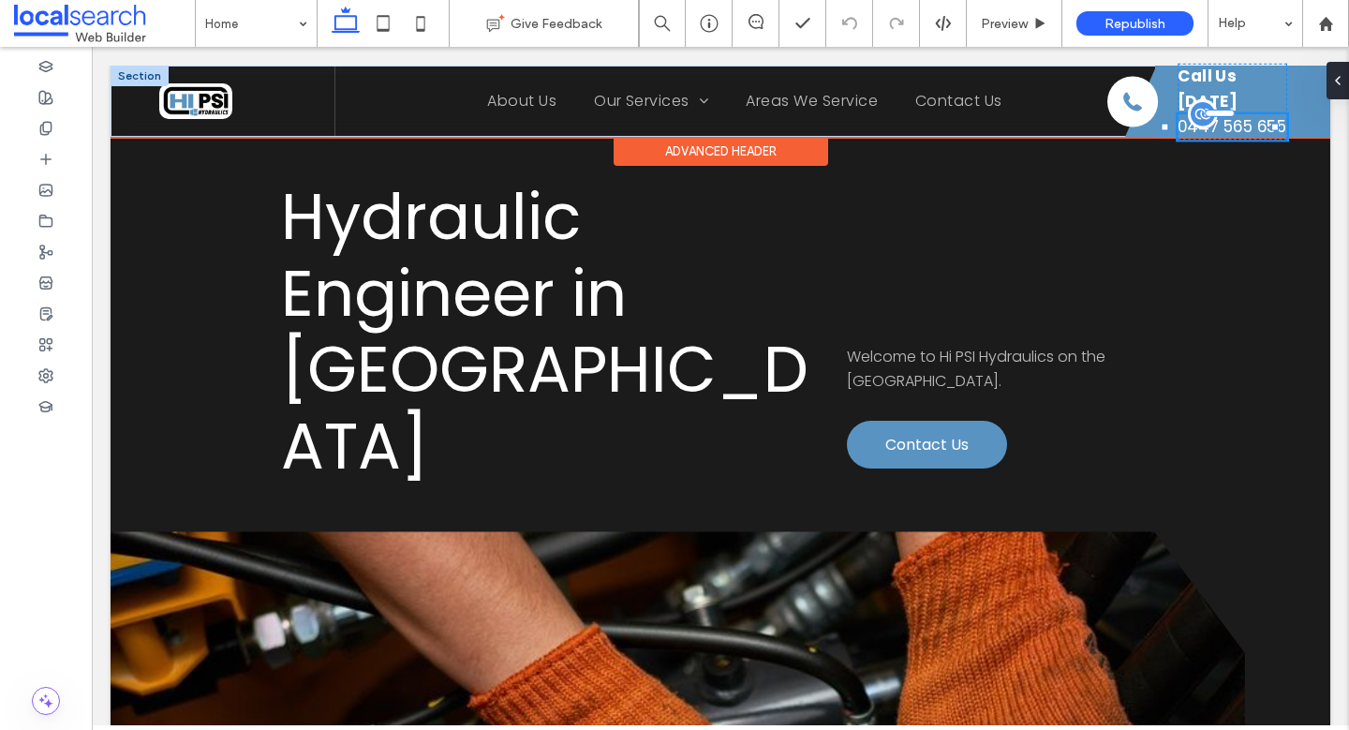
type input "*******"
type input "**"
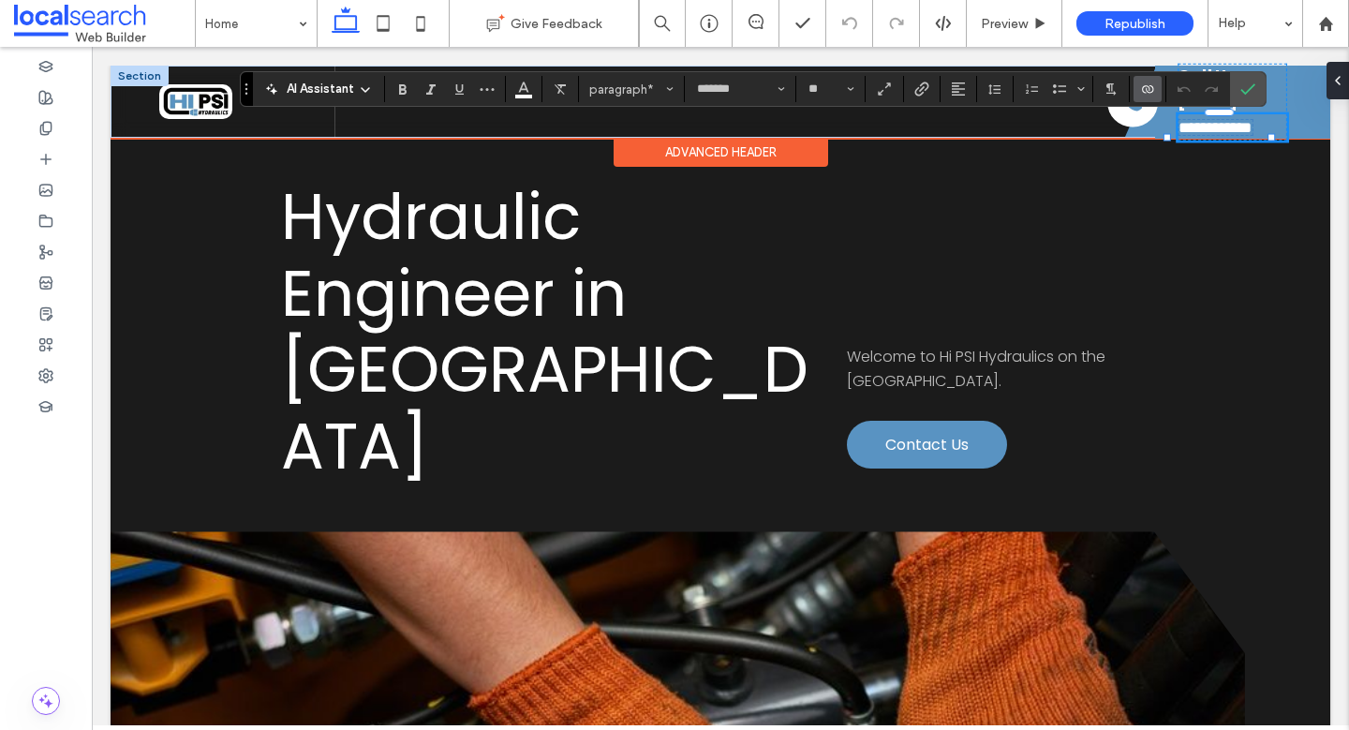
click at [1144, 92] on use "Connect To Data" at bounding box center [1147, 88] width 11 height 7
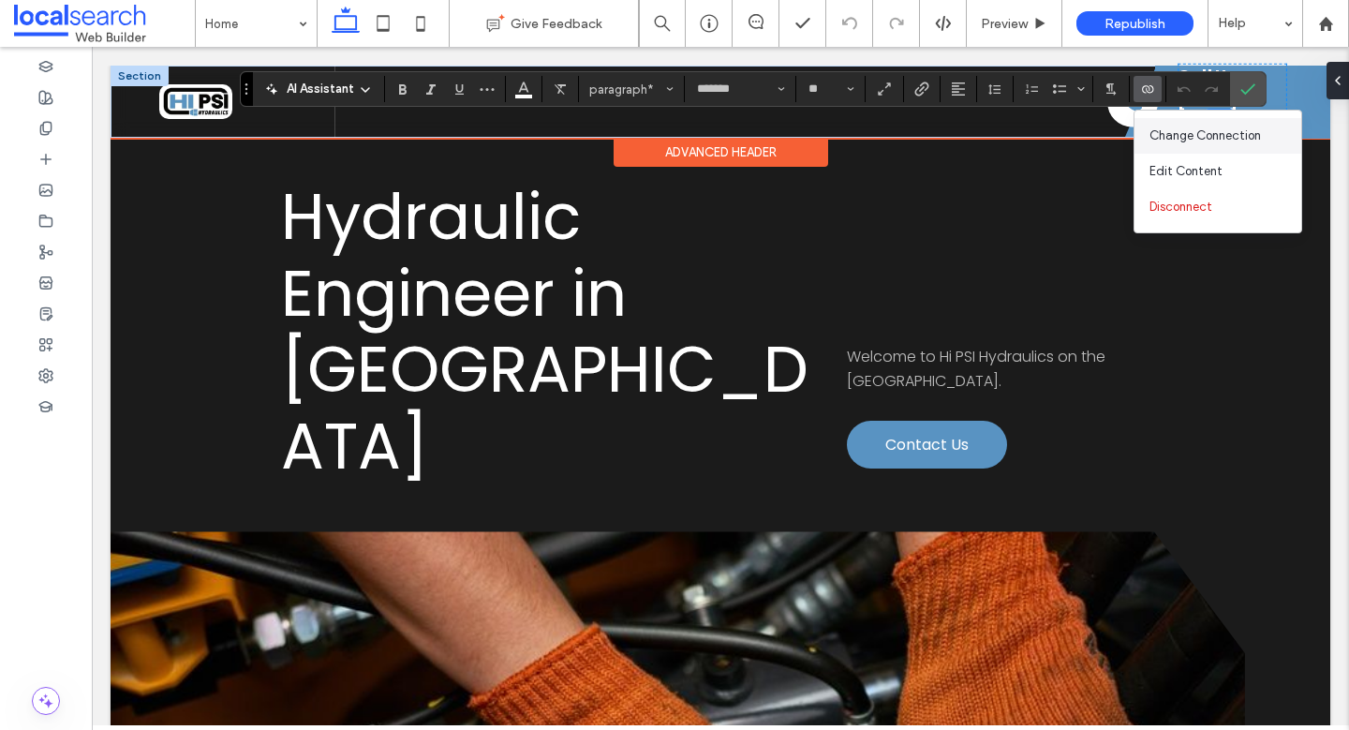
click at [1238, 142] on span "Change Connection" at bounding box center [1204, 135] width 111 height 19
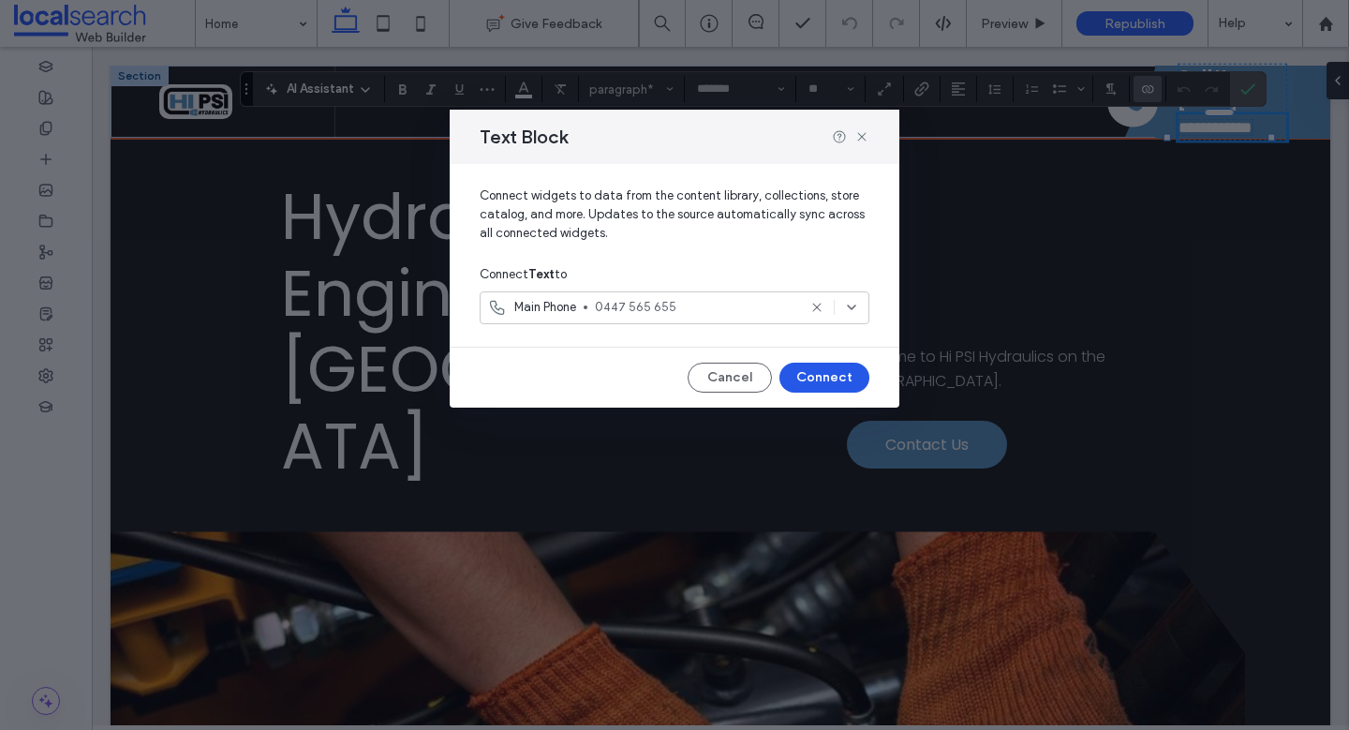
click at [832, 374] on button "Connect" at bounding box center [824, 378] width 90 height 30
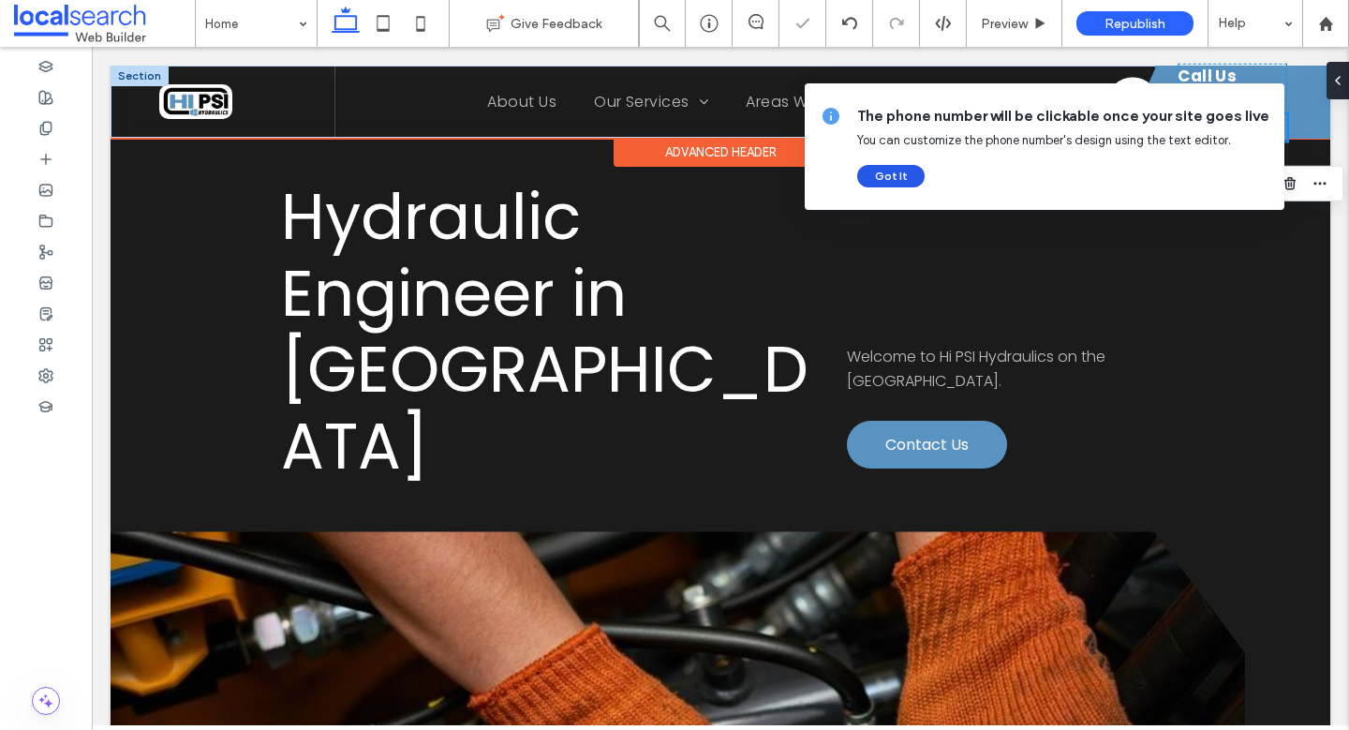
click at [903, 183] on button "Got It" at bounding box center [890, 176] width 67 height 22
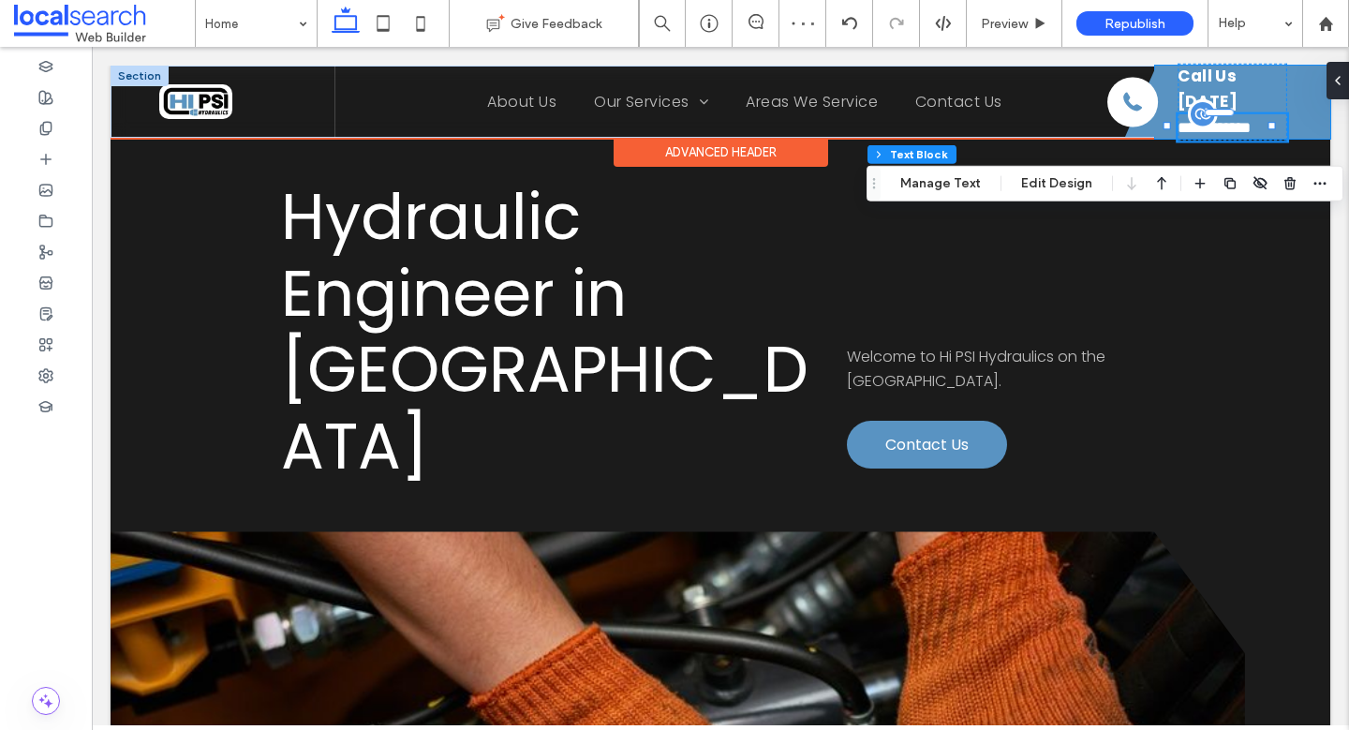
click at [1295, 100] on div "**********" at bounding box center [1242, 102] width 175 height 73
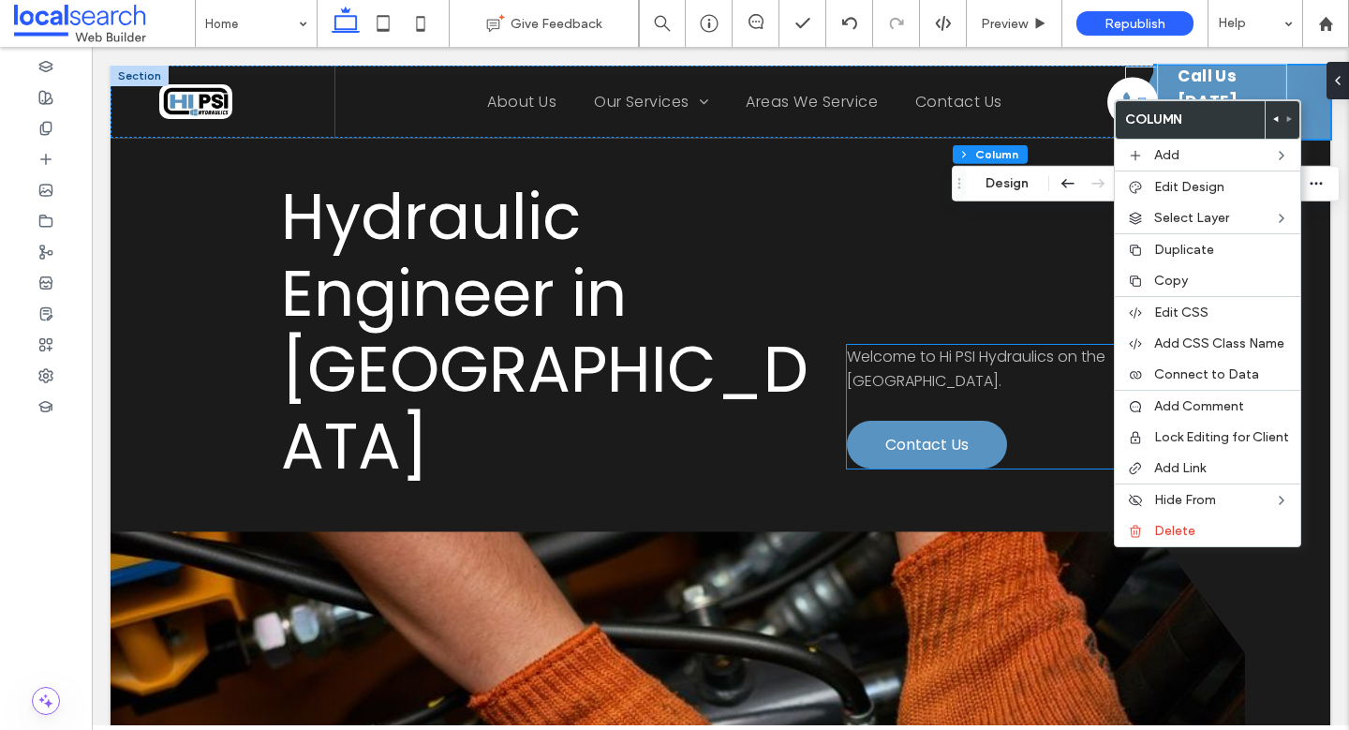
click at [981, 345] on p "Welcome to Hi PSI Hydraulics on the Mid North Coast." at bounding box center [1003, 369] width 313 height 48
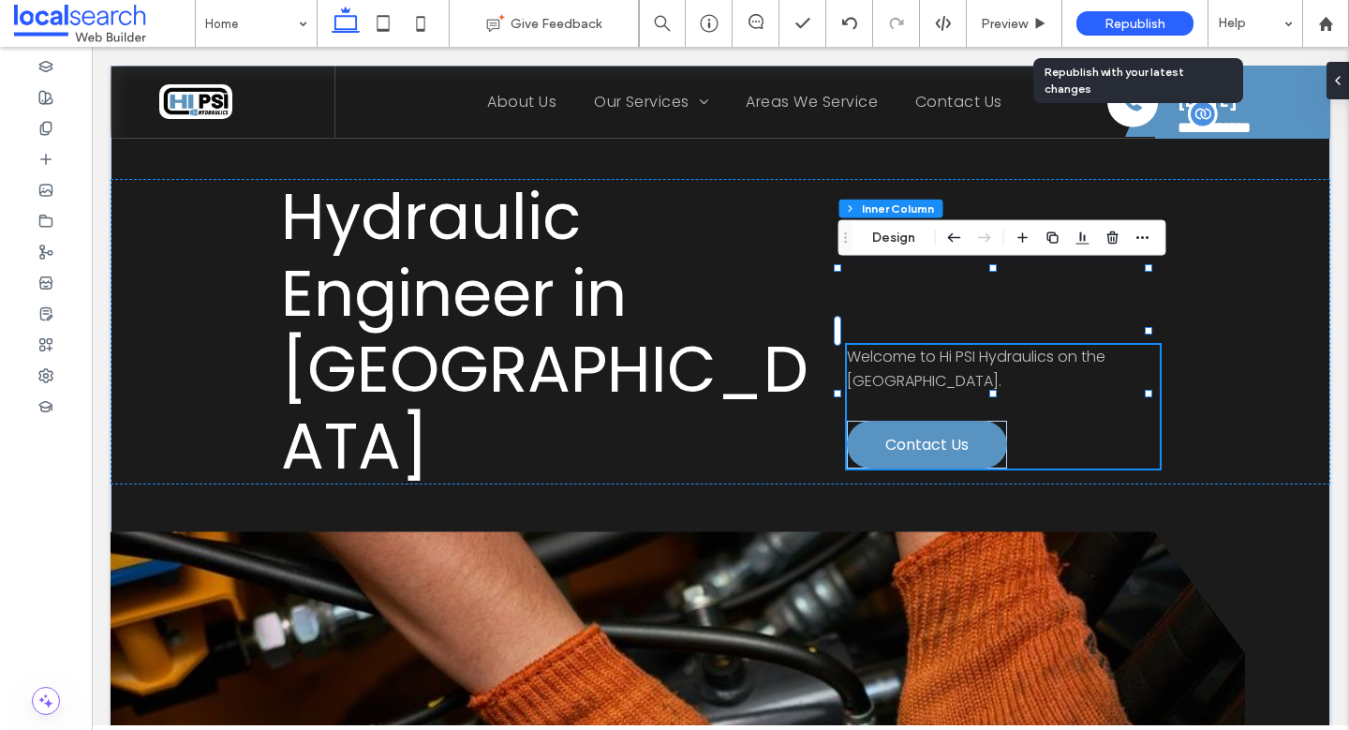
click at [1149, 21] on span "Republish" at bounding box center [1134, 24] width 61 height 16
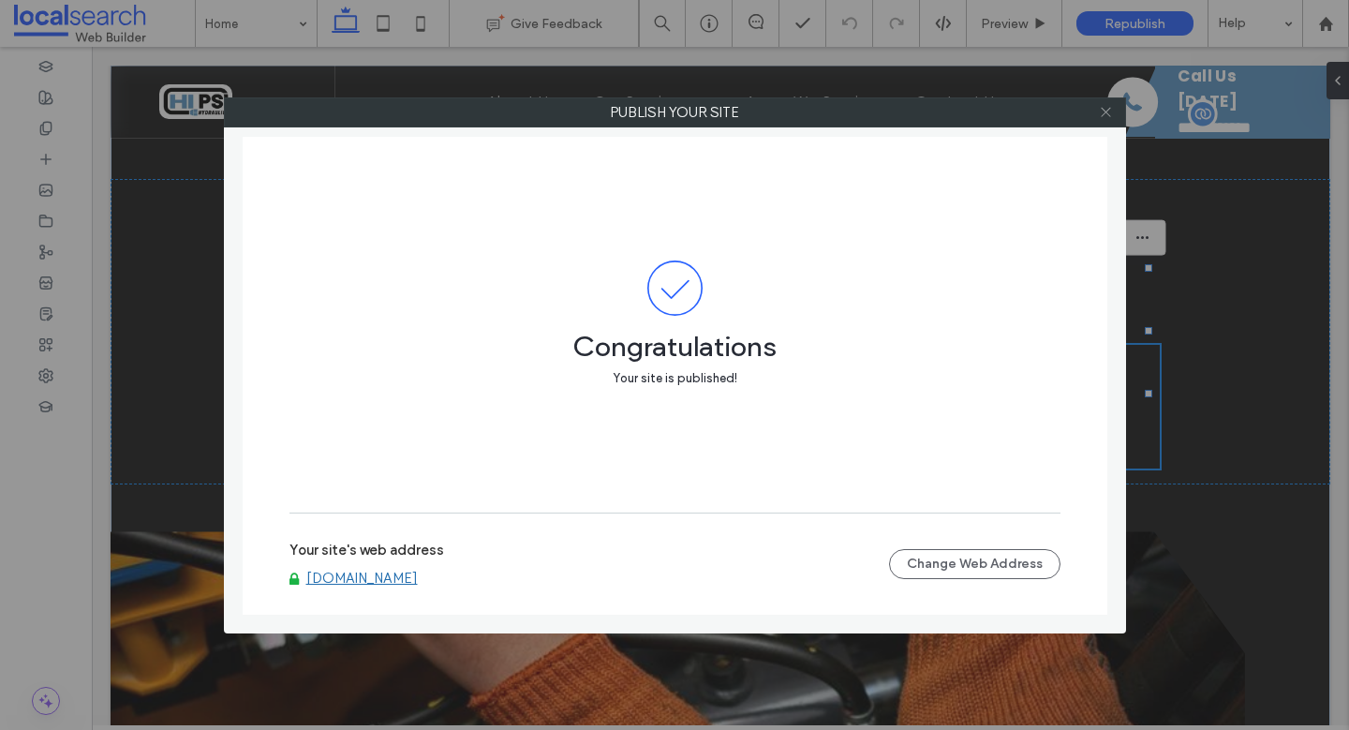
click at [1103, 111] on icon at bounding box center [1106, 112] width 14 height 14
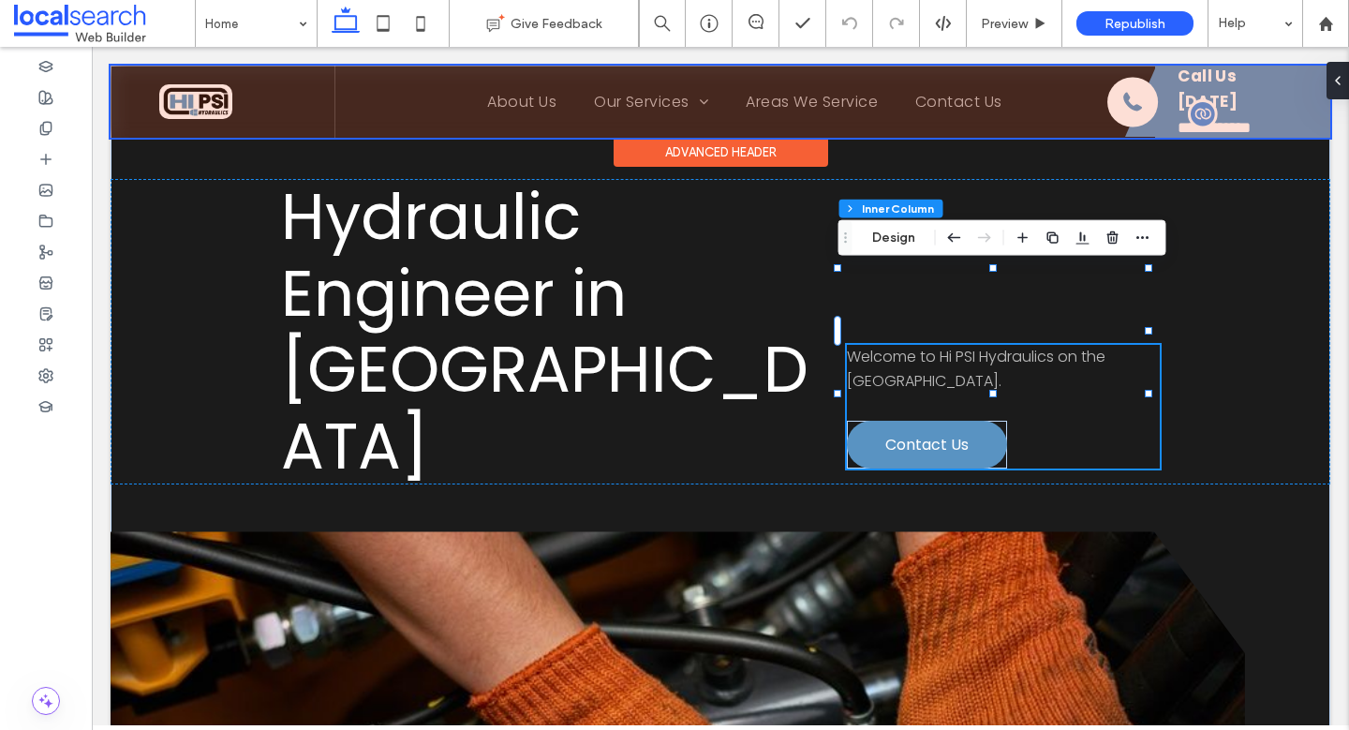
click at [1205, 109] on div at bounding box center [721, 102] width 1220 height 72
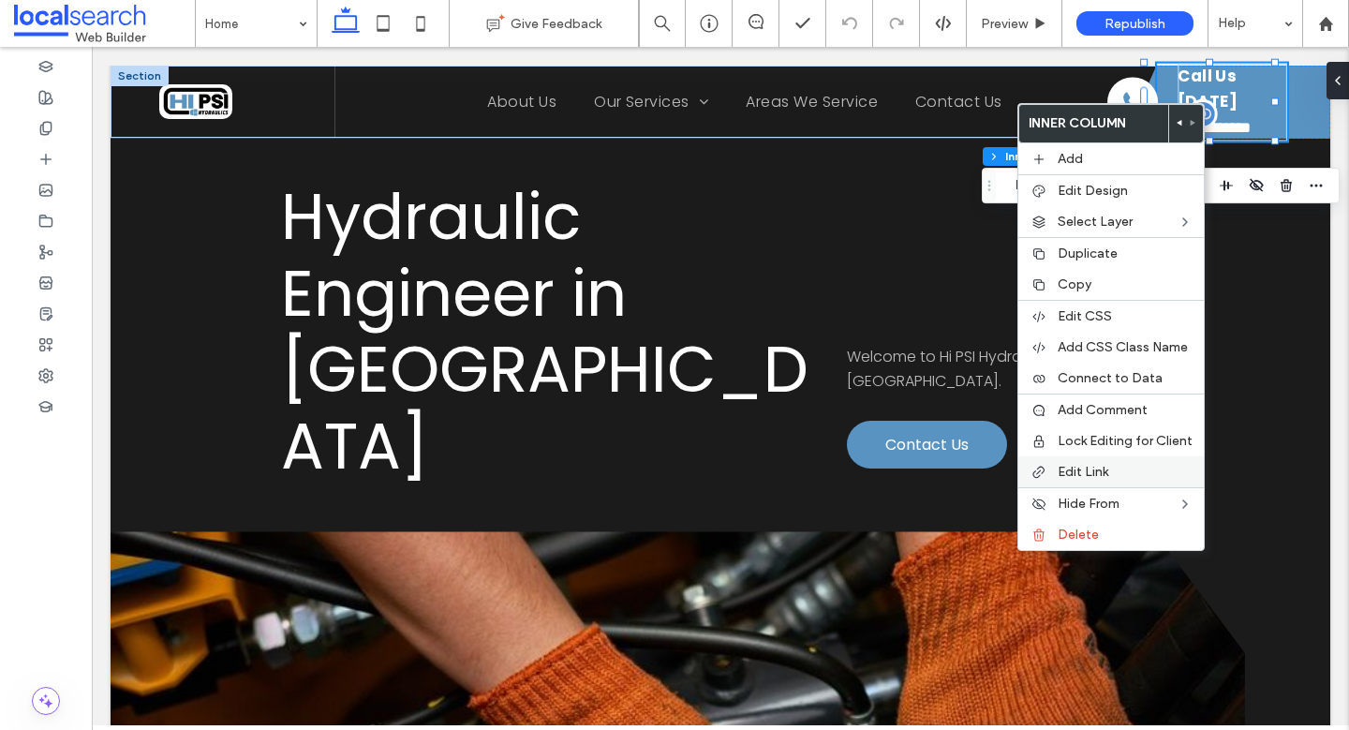
click at [1127, 469] on label "Edit Link" at bounding box center [1125, 472] width 135 height 16
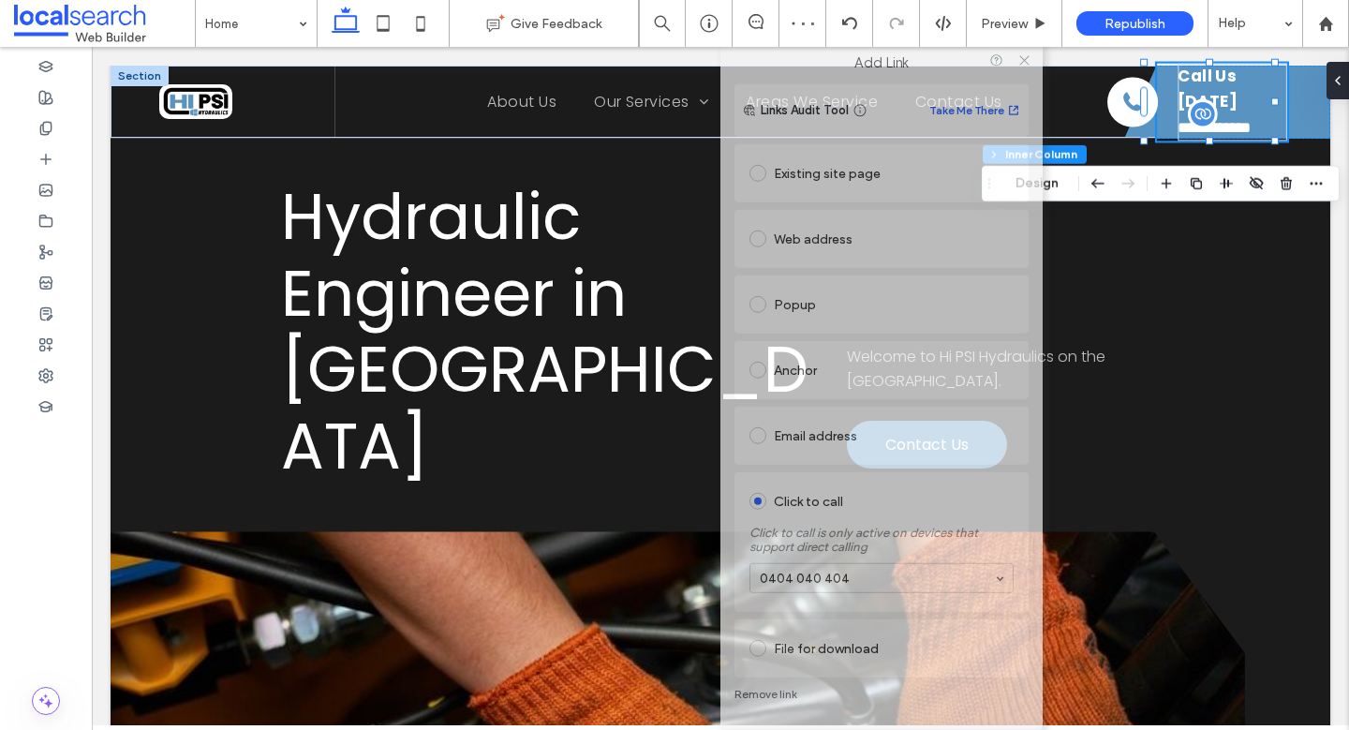
drag, startPoint x: 1192, startPoint y: 53, endPoint x: 912, endPoint y: 103, distance: 283.5
click at [912, 103] on div "Add Link Links Audit Tool Take Me There Existing site page Web address Popup An…" at bounding box center [881, 385] width 322 height 689
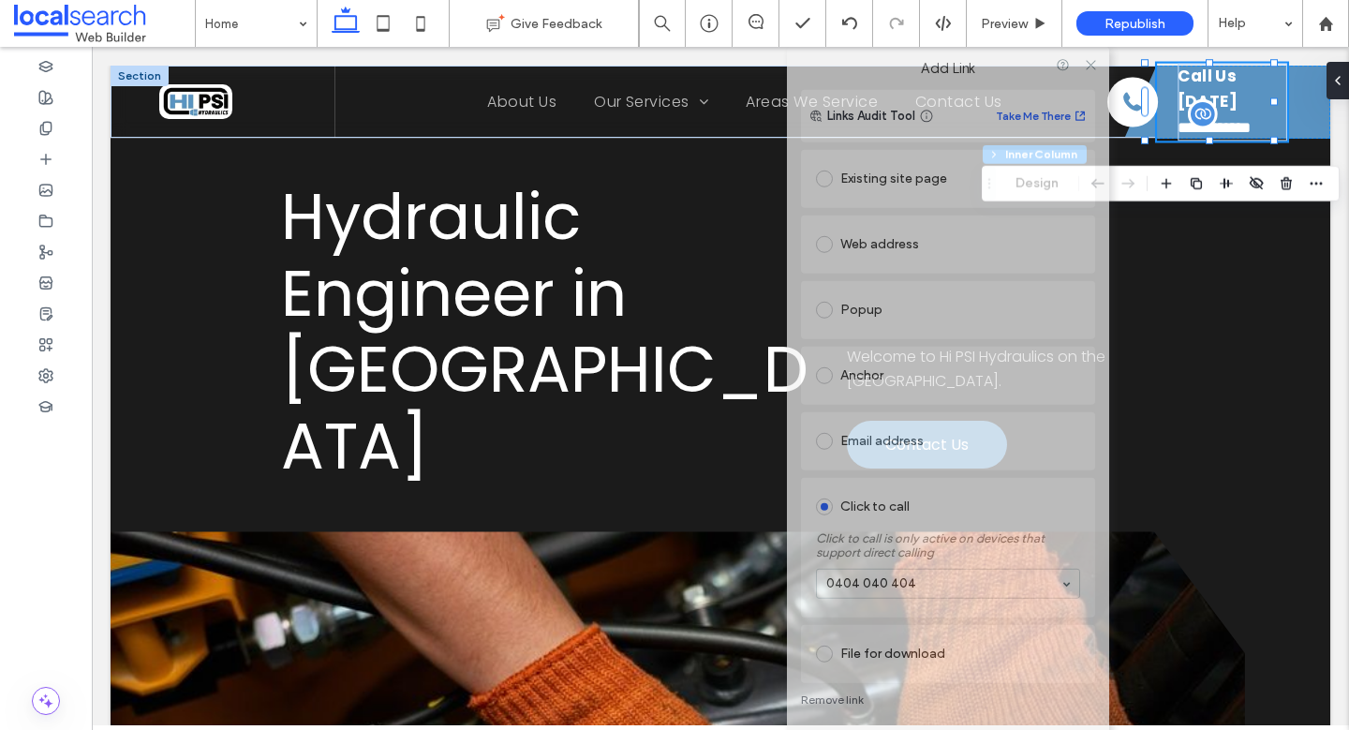
drag, startPoint x: 905, startPoint y: 60, endPoint x: 958, endPoint y: 58, distance: 53.4
click at [958, 58] on div "Add Link" at bounding box center [948, 68] width 322 height 43
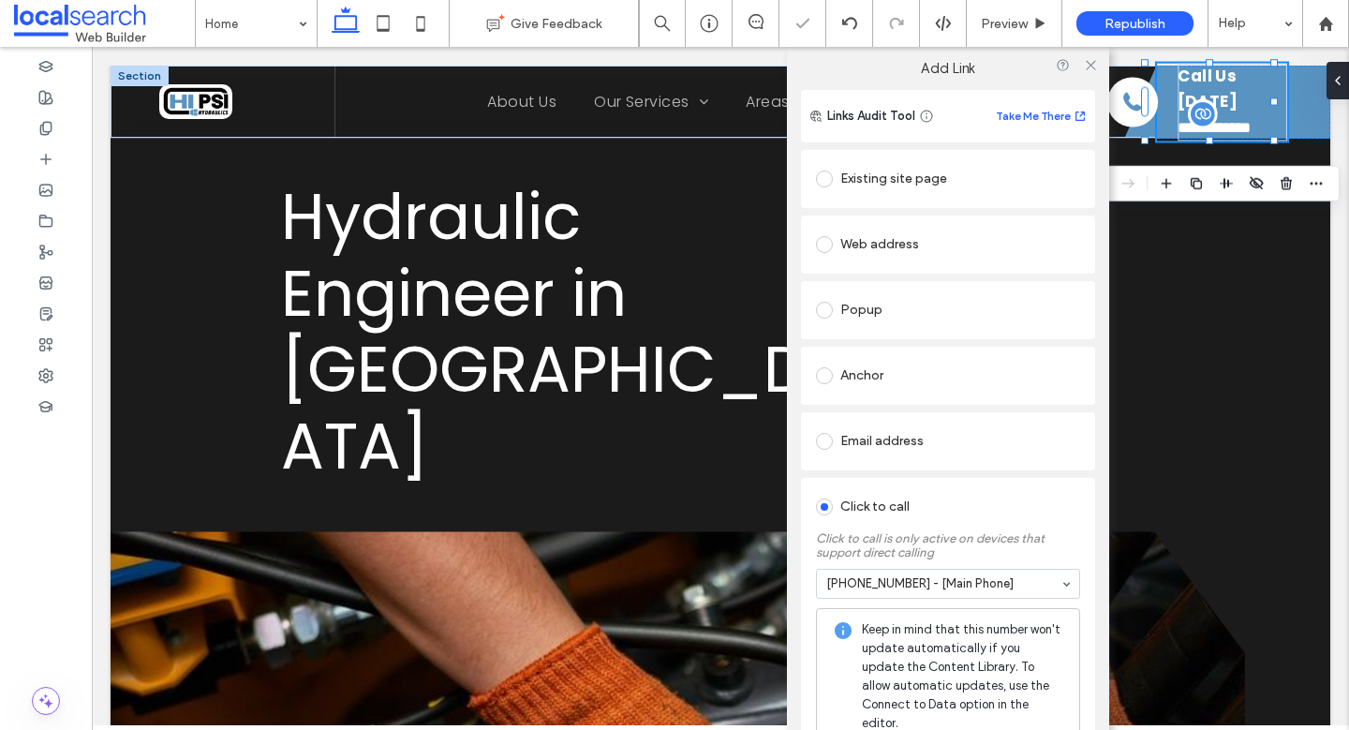
click at [1044, 506] on div "Click to call" at bounding box center [948, 507] width 264 height 30
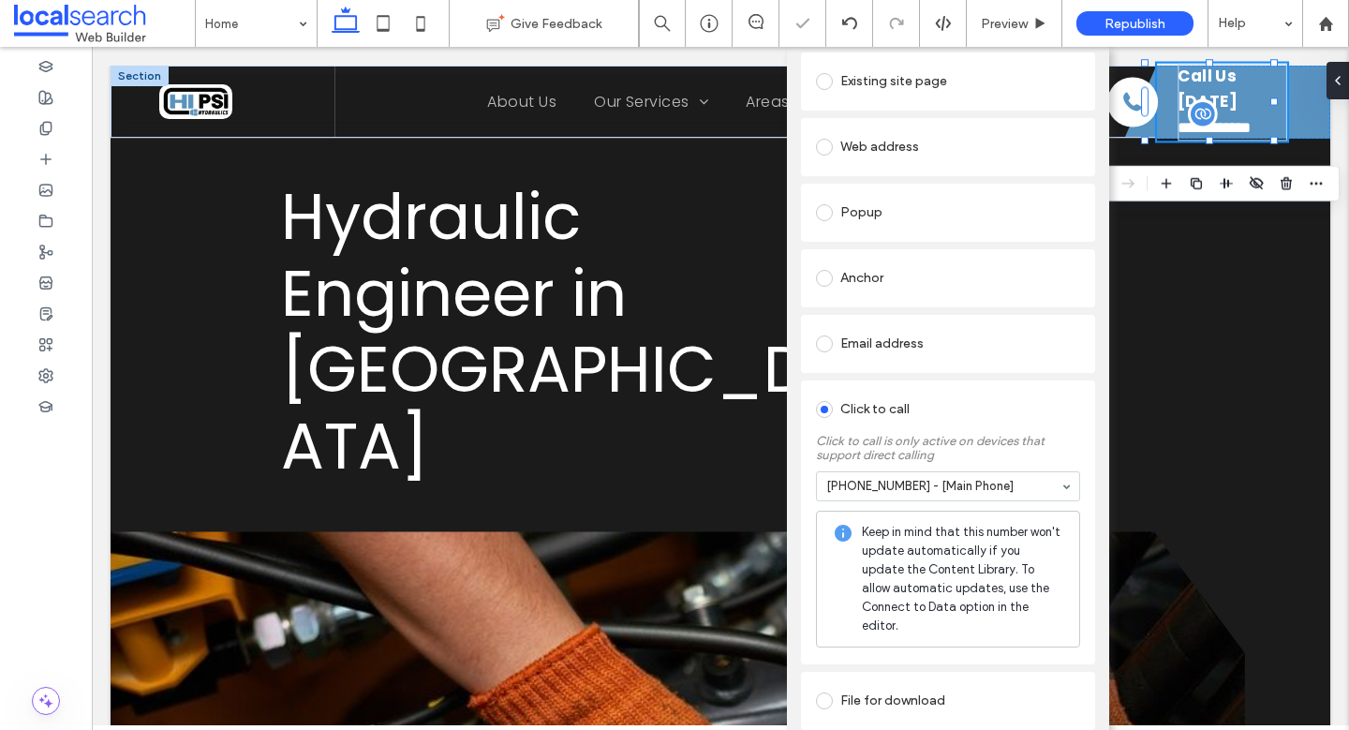
scroll to position [98, 0]
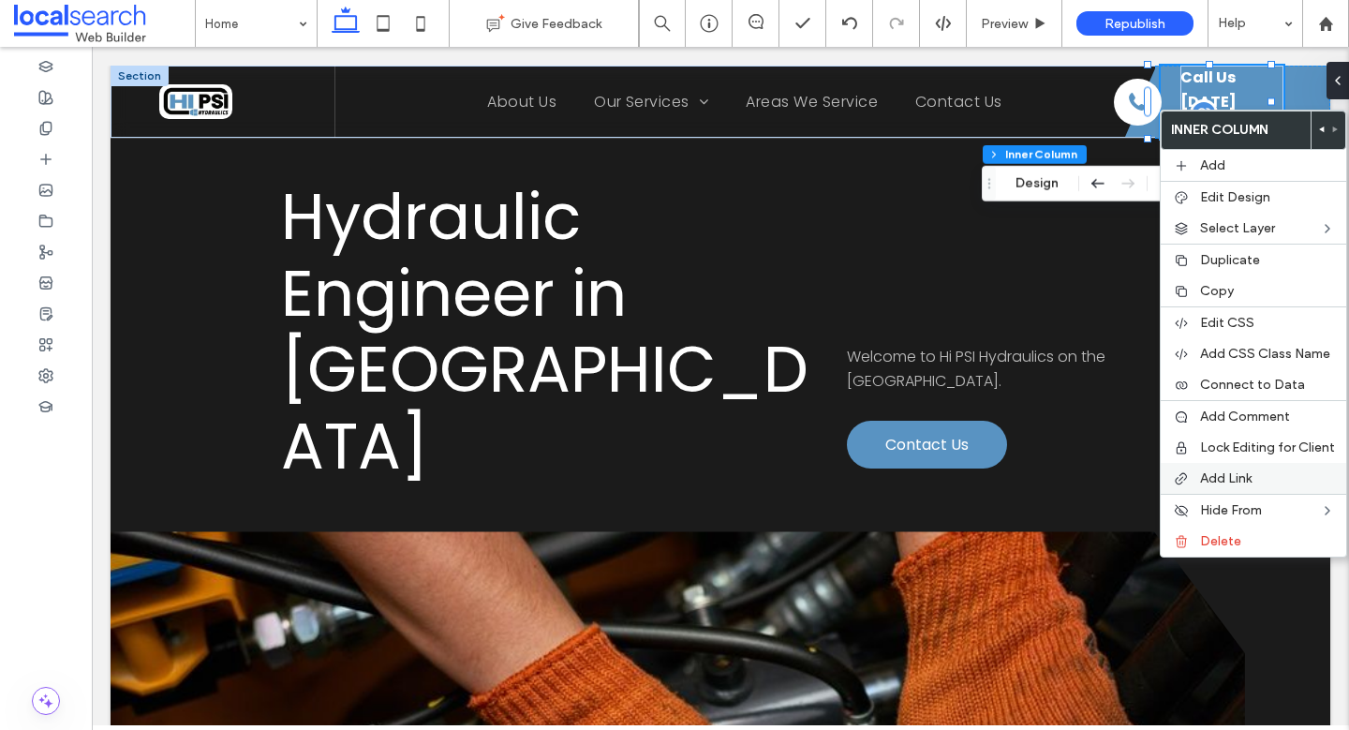
click at [1246, 480] on span "Add Link" at bounding box center [1226, 478] width 52 height 16
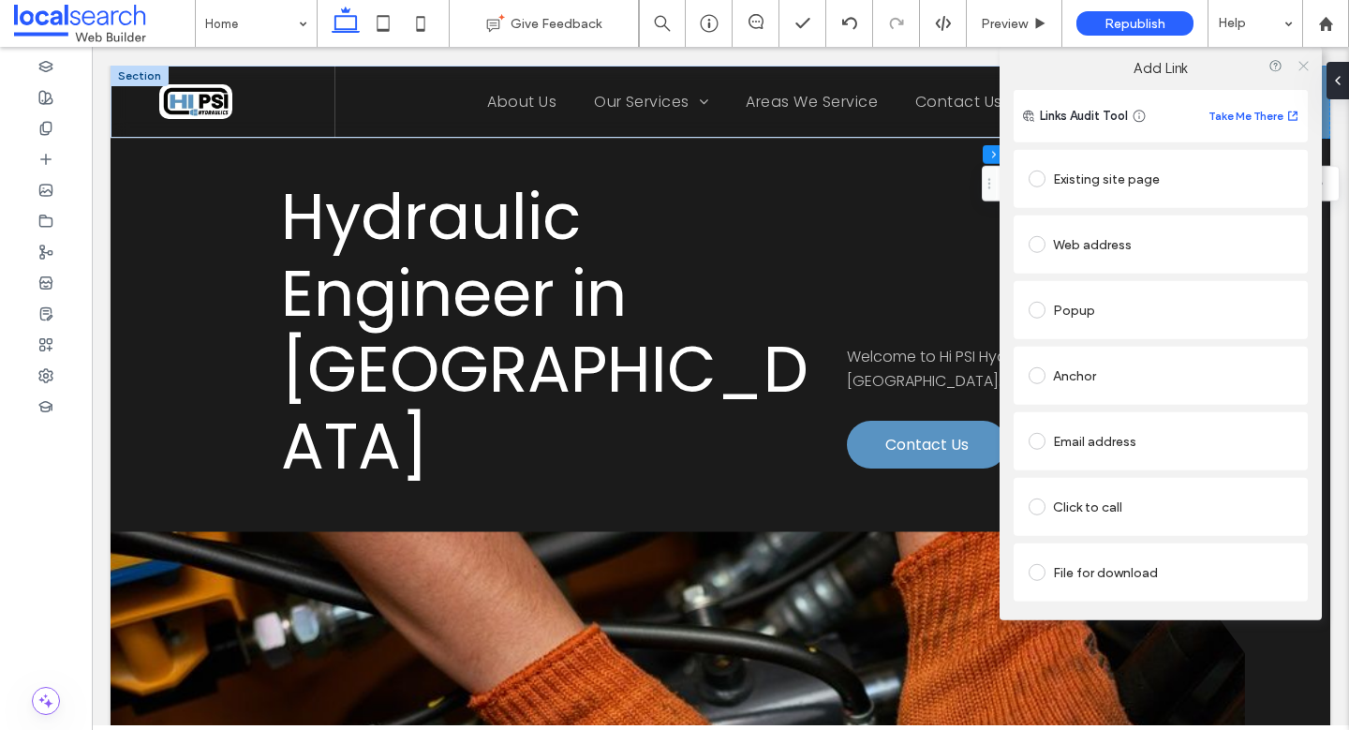
click at [1298, 69] on use at bounding box center [1302, 65] width 9 height 9
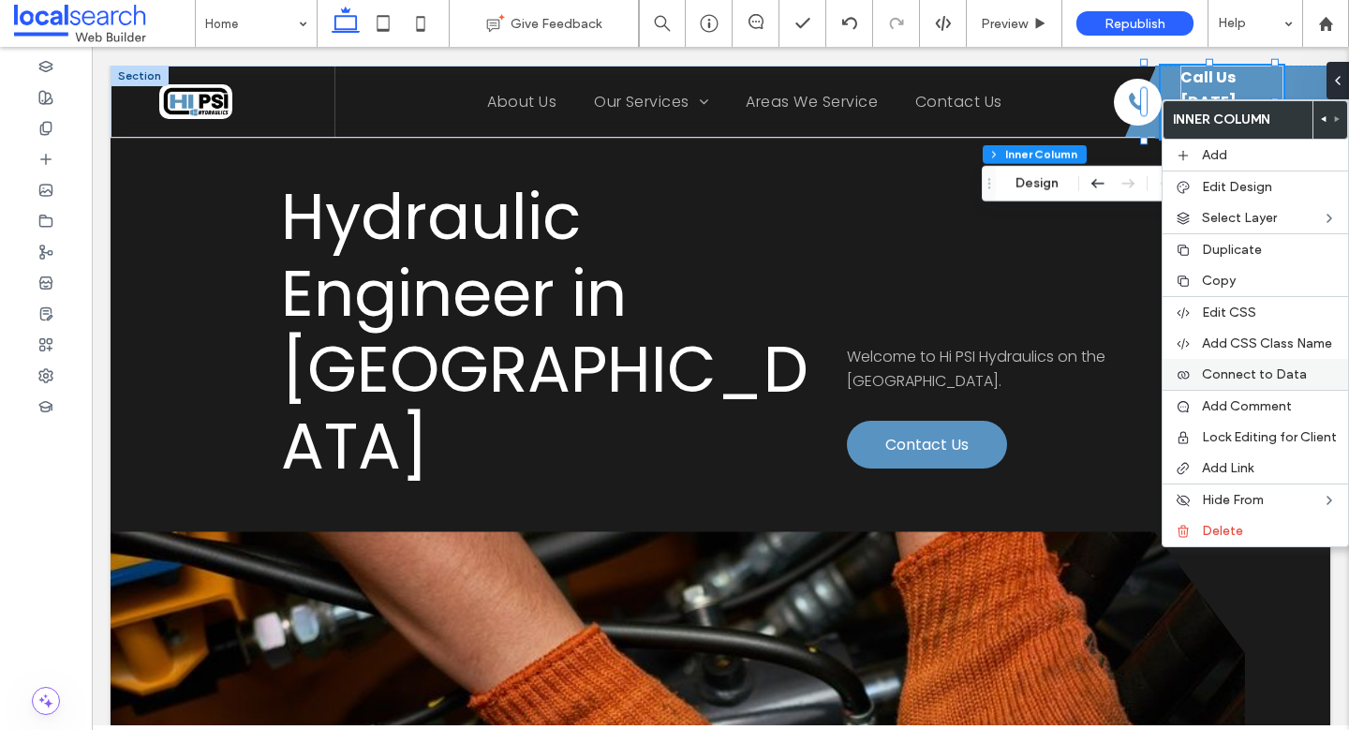
click at [1293, 389] on div "Connect to Data" at bounding box center [1255, 374] width 185 height 31
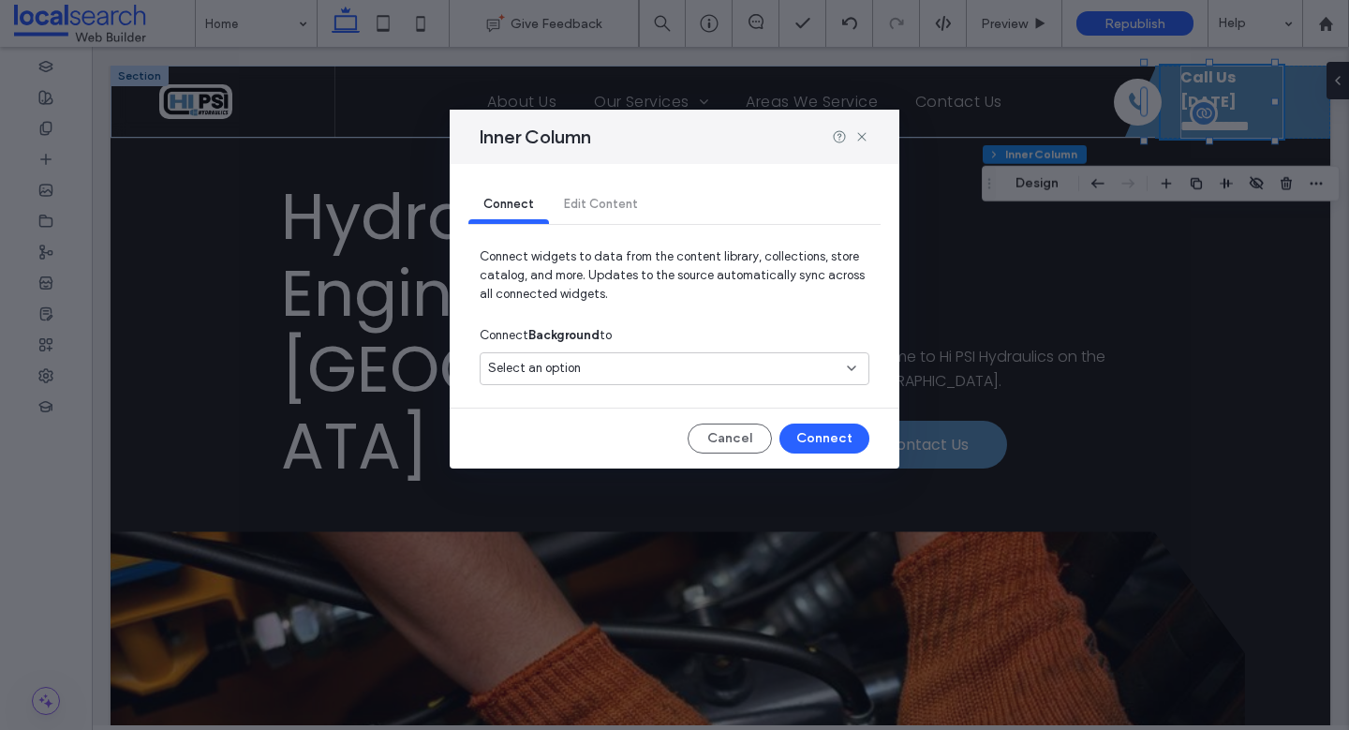
click at [653, 368] on div "Select an option" at bounding box center [663, 368] width 350 height 19
click at [753, 301] on span "Connect widgets to data from the content library, collections, store catalog, a…" at bounding box center [675, 282] width 390 height 71
click at [591, 200] on div "Connect Edit Content" at bounding box center [674, 204] width 412 height 37
click at [596, 209] on div "Connect Edit Content" at bounding box center [674, 204] width 412 height 37
click at [735, 442] on button "Cancel" at bounding box center [730, 438] width 84 height 30
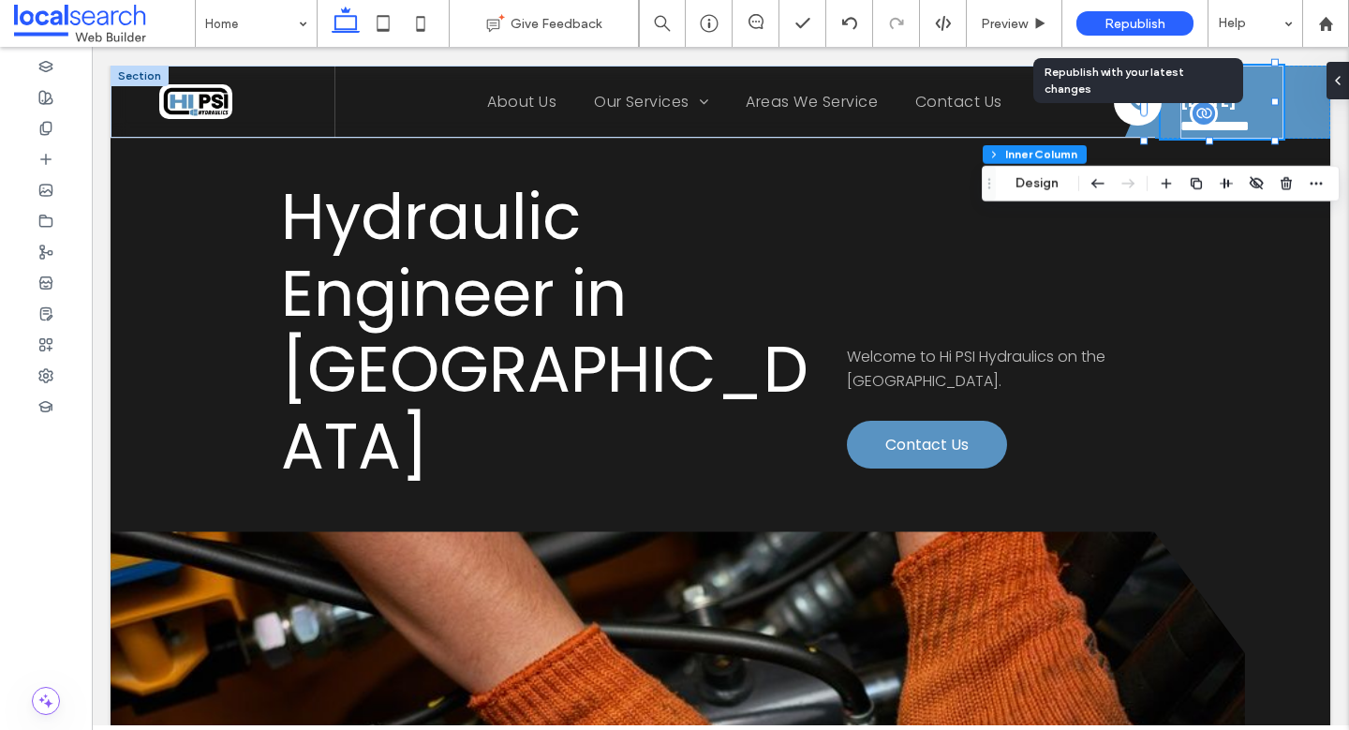
click at [1111, 40] on div "Republish" at bounding box center [1134, 23] width 117 height 47
click at [1112, 24] on span "Republish" at bounding box center [1134, 24] width 61 height 16
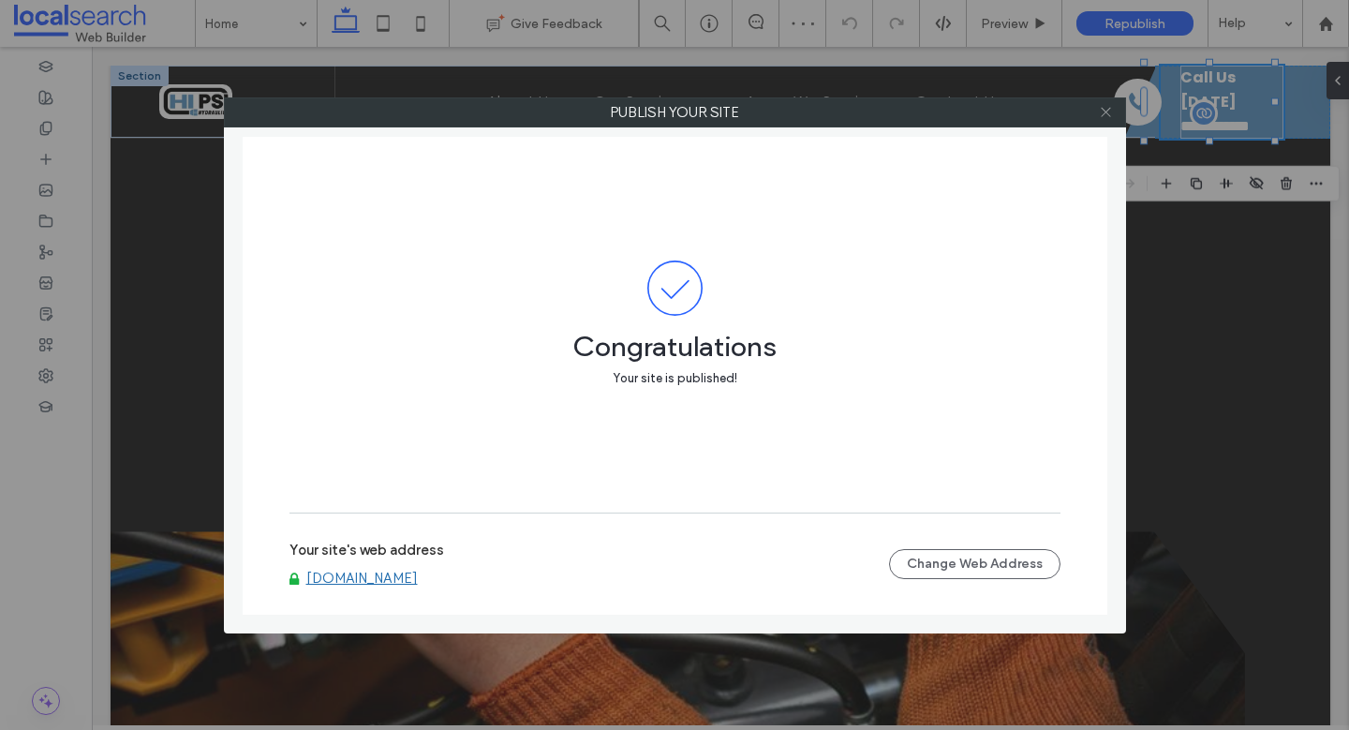
click at [1102, 109] on use at bounding box center [1105, 112] width 9 height 9
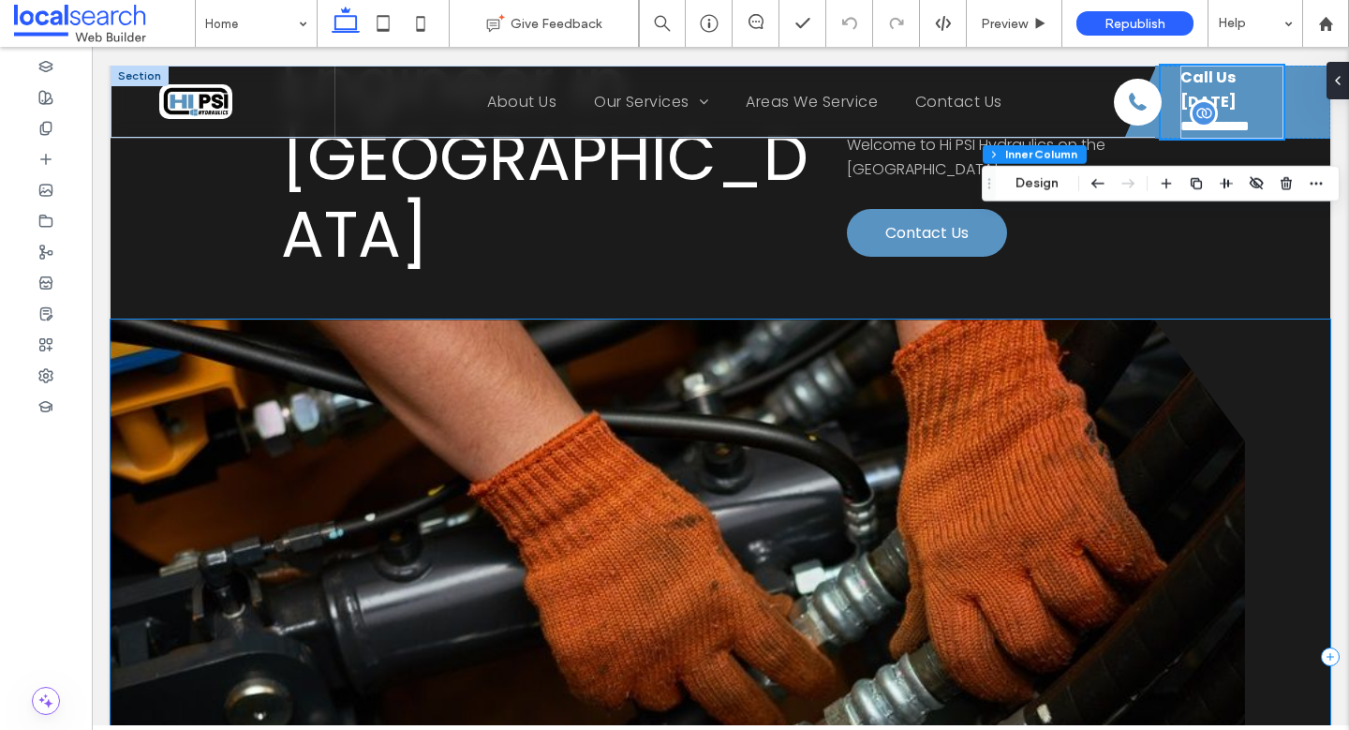
scroll to position [60, 0]
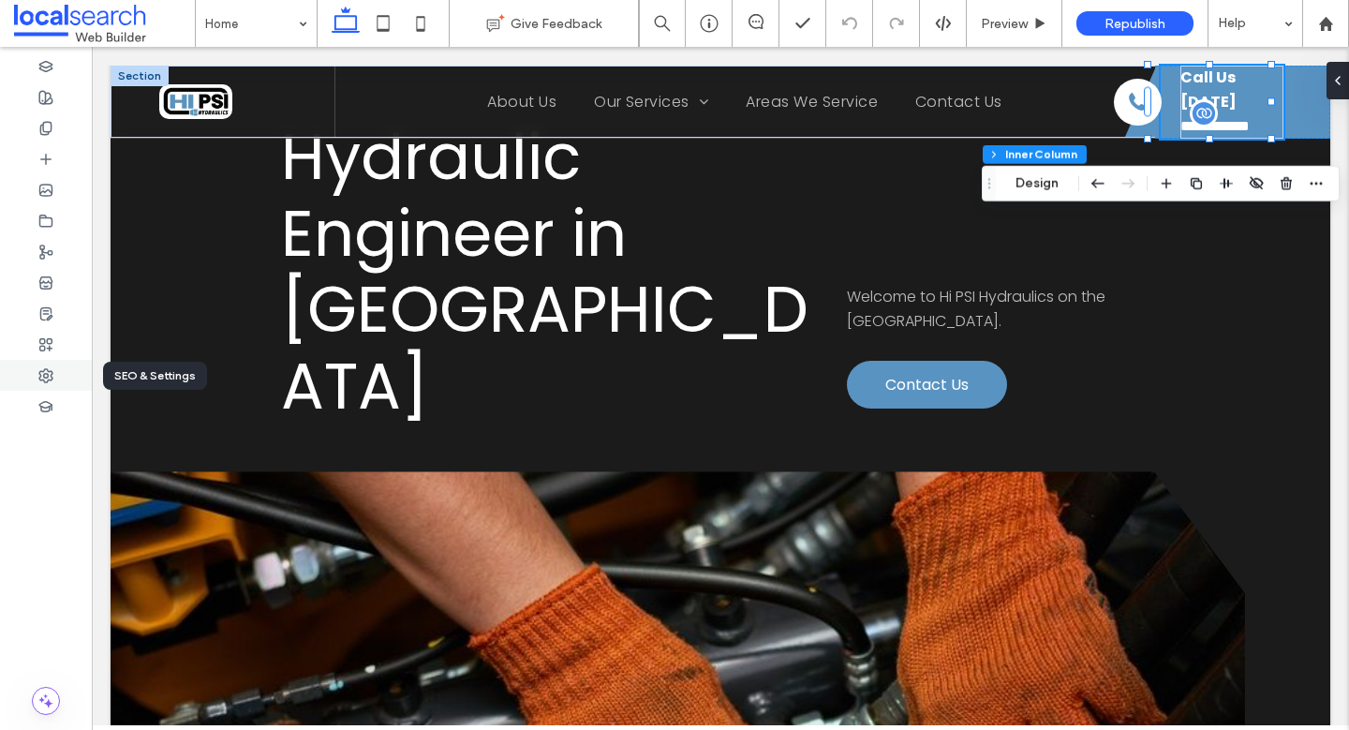
click at [20, 374] on div at bounding box center [46, 375] width 92 height 31
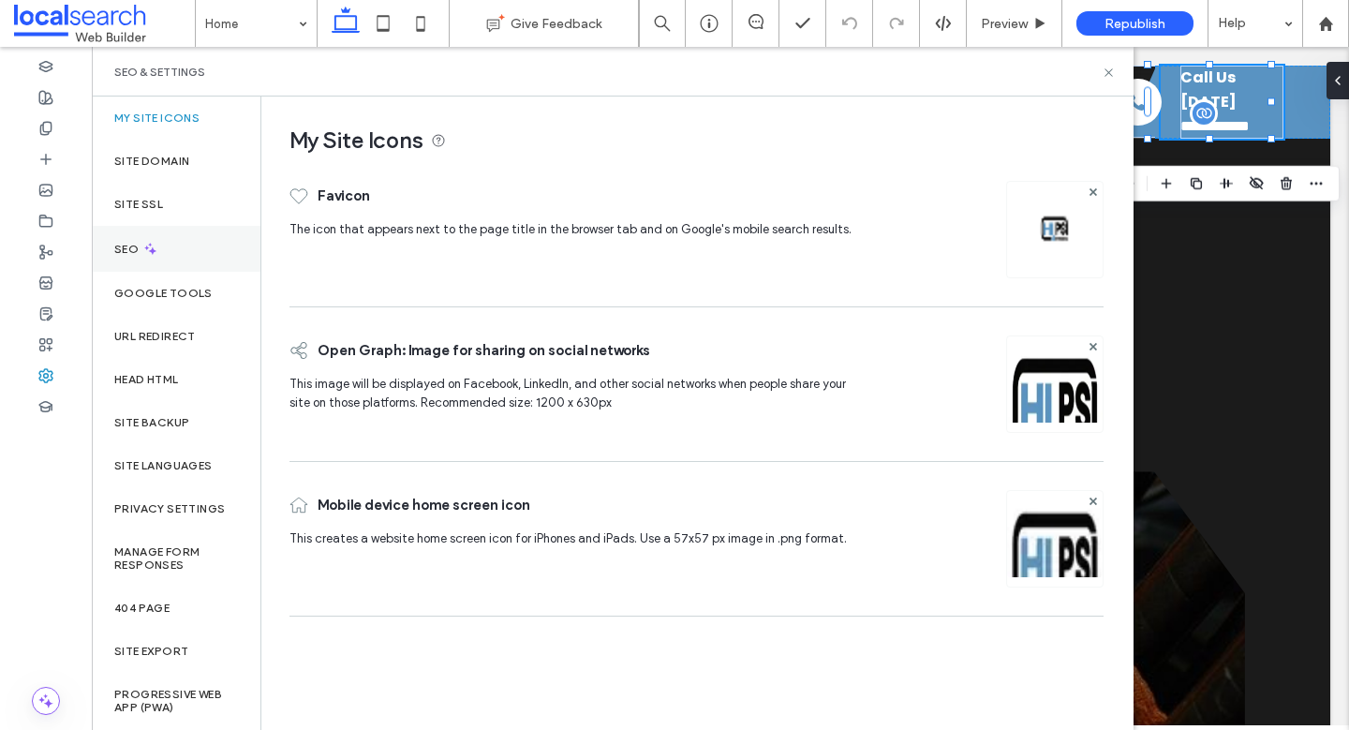
click at [135, 244] on label "SEO" at bounding box center [128, 249] width 28 height 13
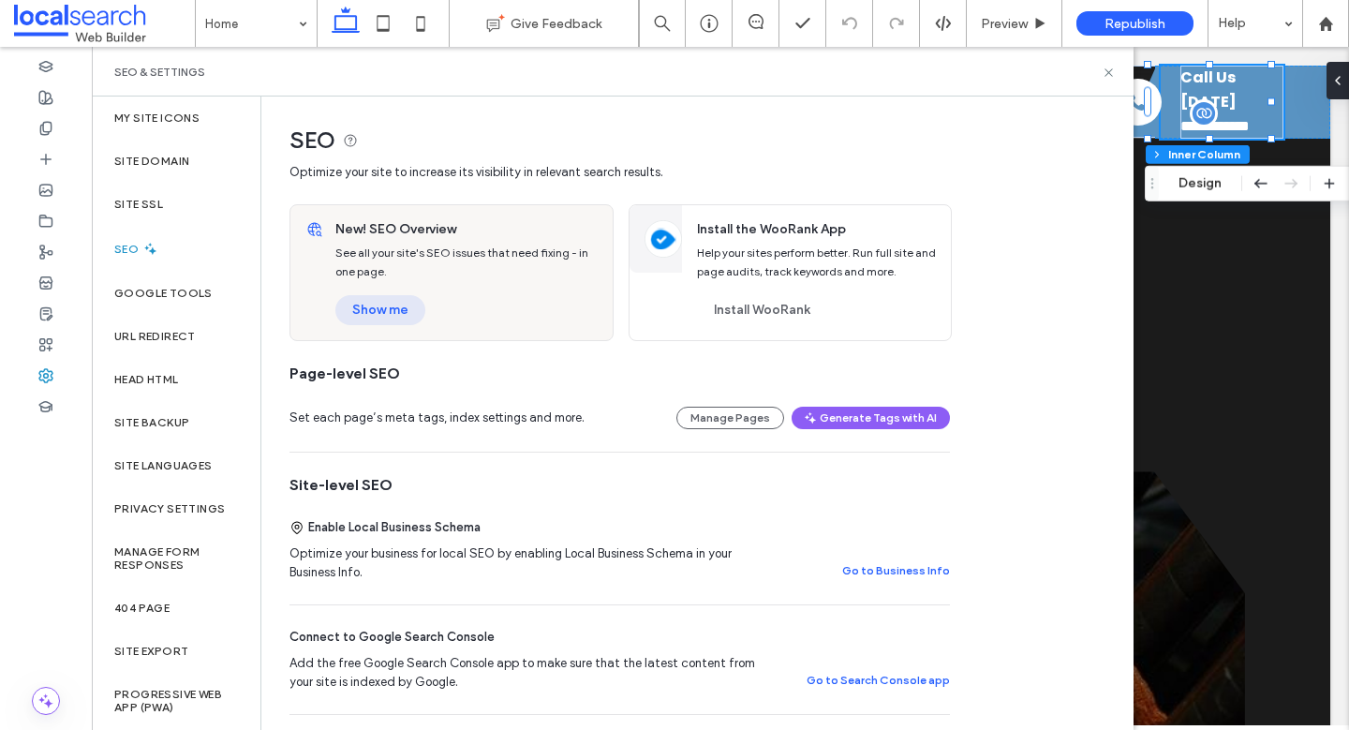
click at [373, 319] on button "Show me" at bounding box center [380, 310] width 90 height 30
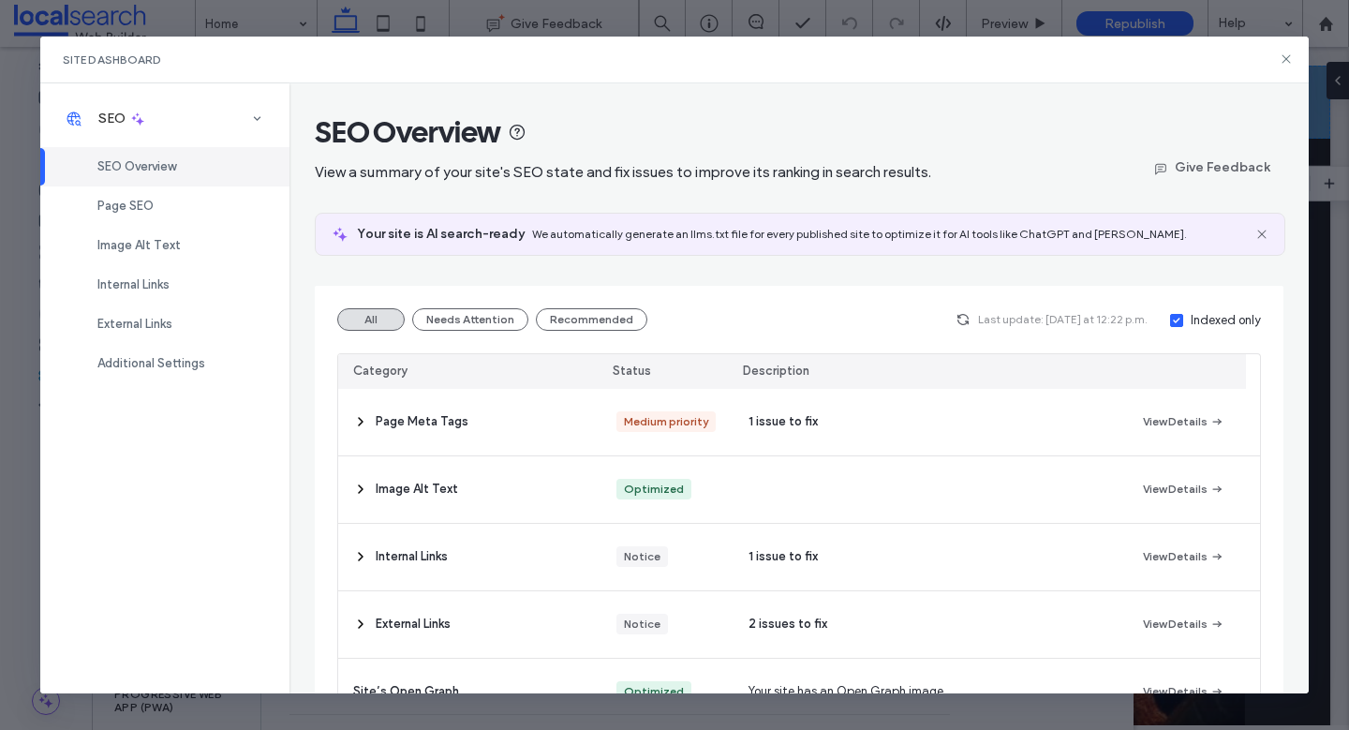
click at [1175, 322] on label "Indexed only" at bounding box center [1215, 320] width 91 height 19
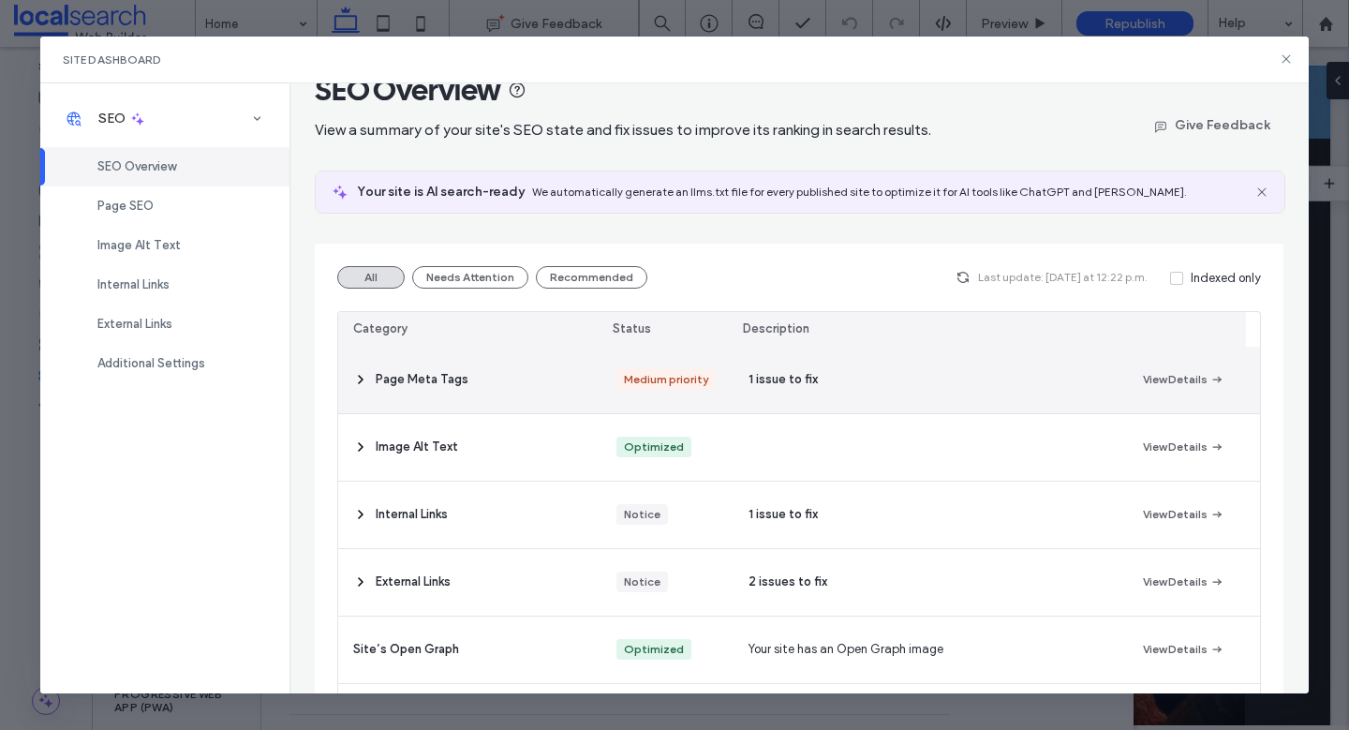
scroll to position [145, 0]
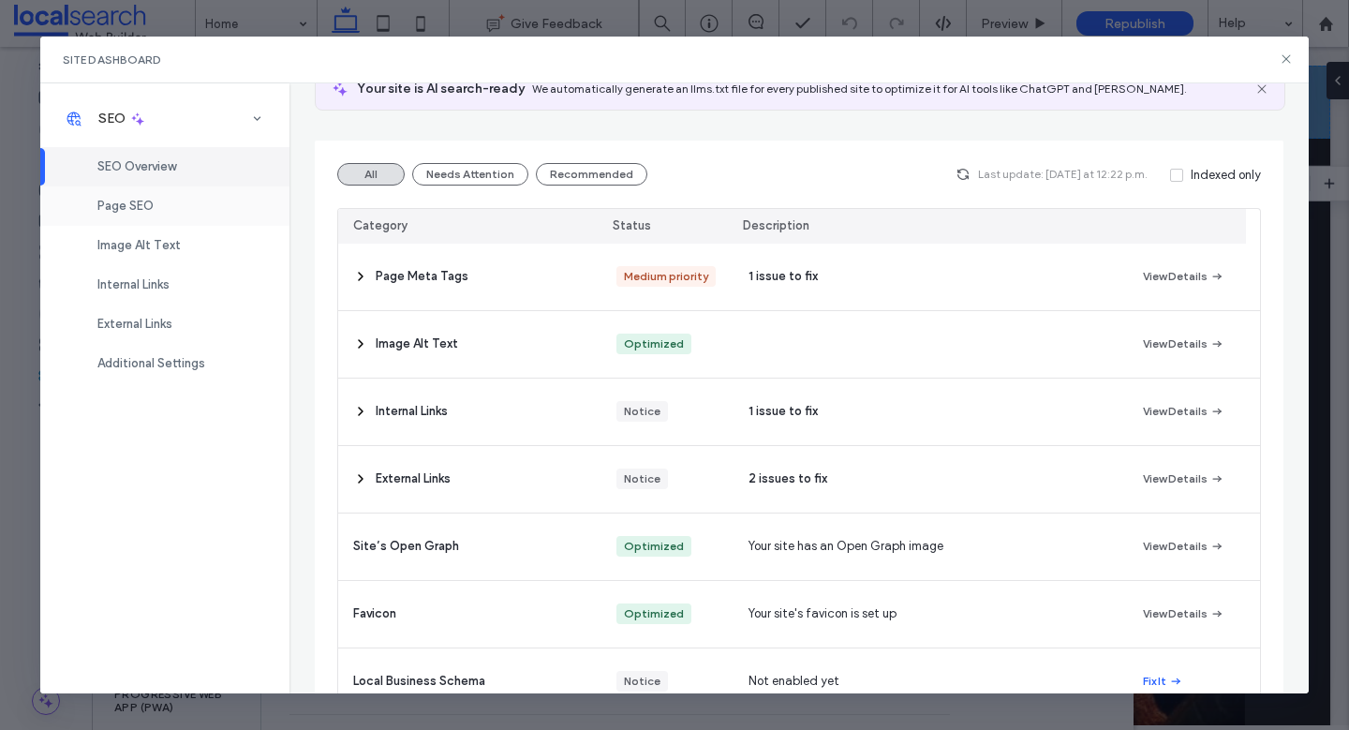
click at [170, 211] on div "Page SEO" at bounding box center [164, 205] width 249 height 39
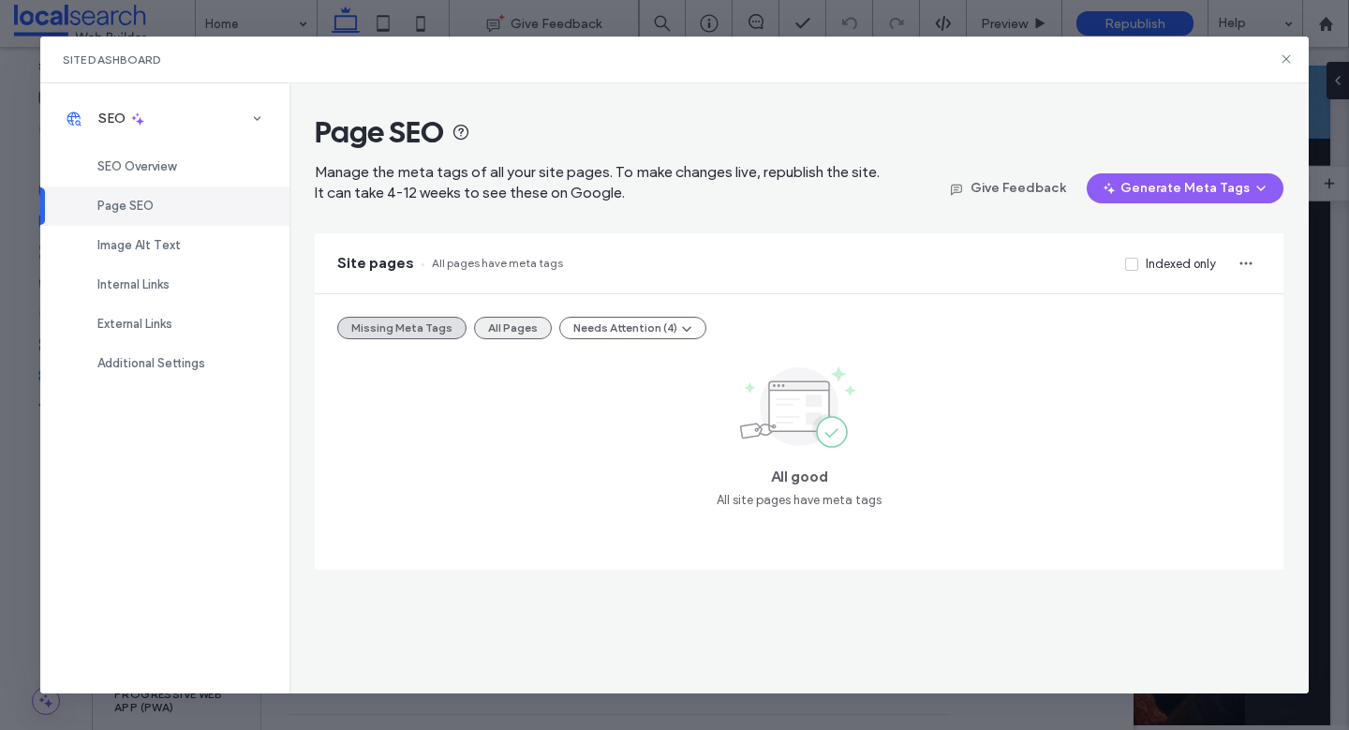
click at [511, 334] on button "All Pages" at bounding box center [513, 328] width 78 height 22
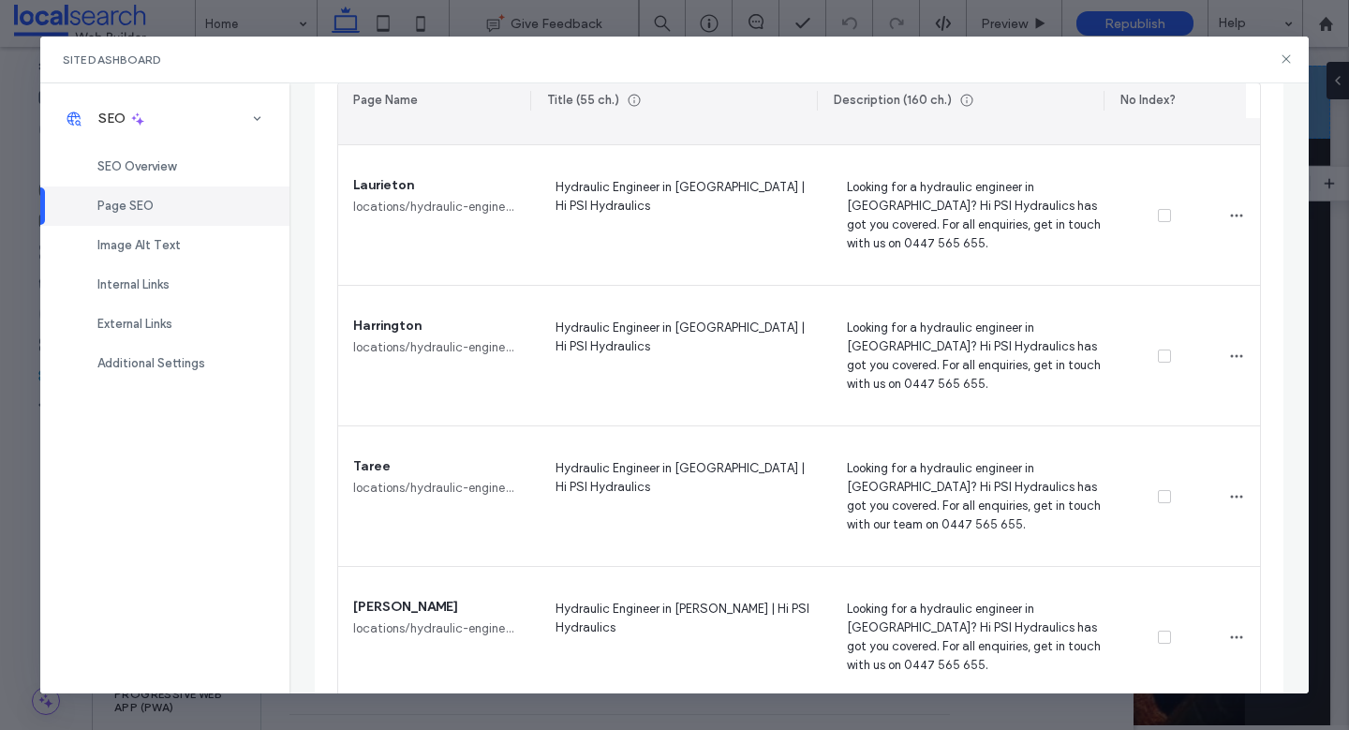
scroll to position [1835, 0]
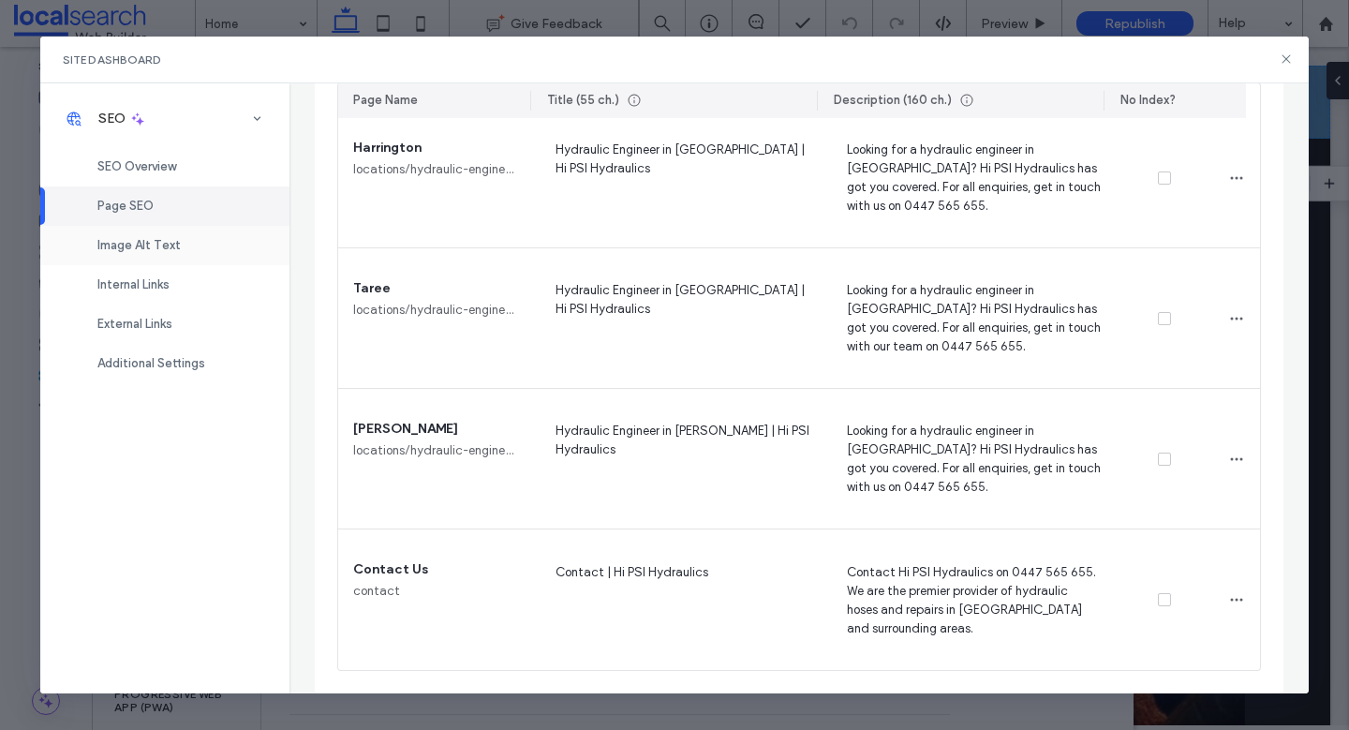
click at [166, 256] on div "Image Alt Text" at bounding box center [164, 245] width 249 height 39
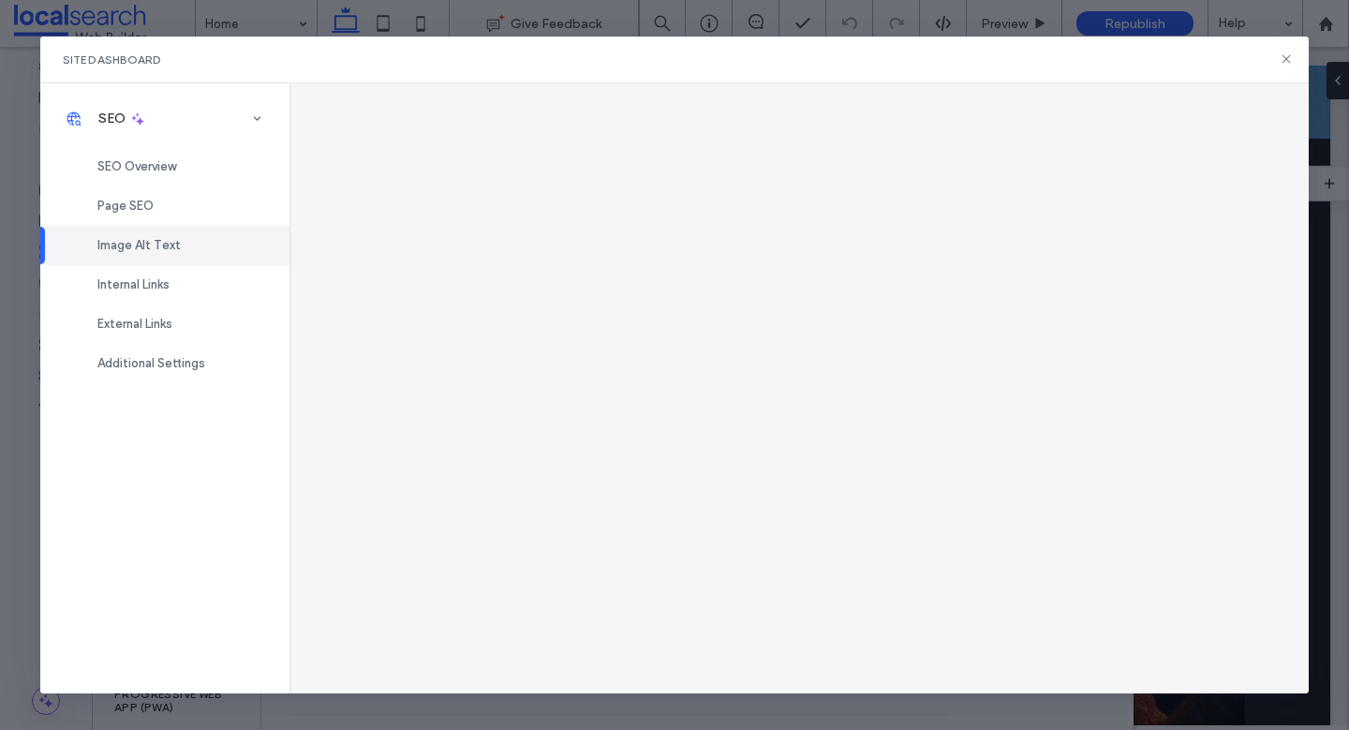
scroll to position [0, 0]
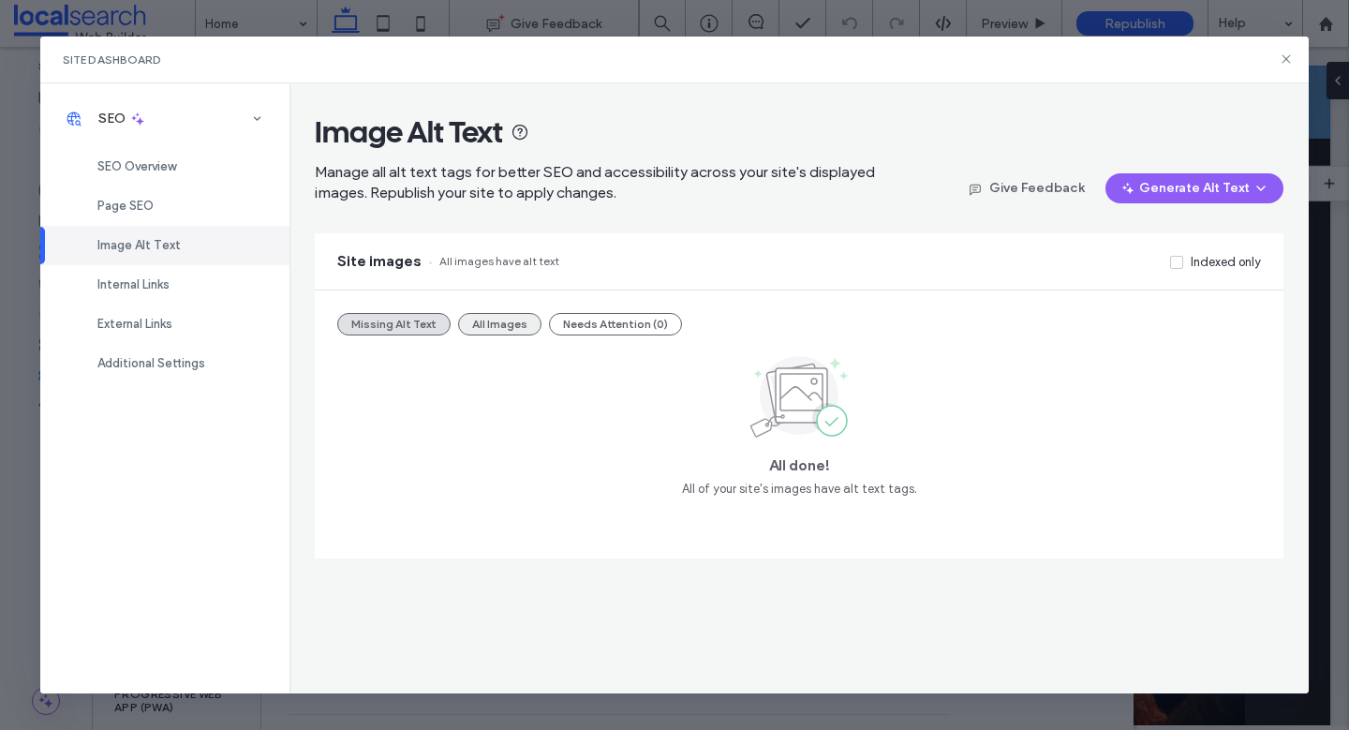
click at [504, 325] on button "All Images" at bounding box center [499, 324] width 83 height 22
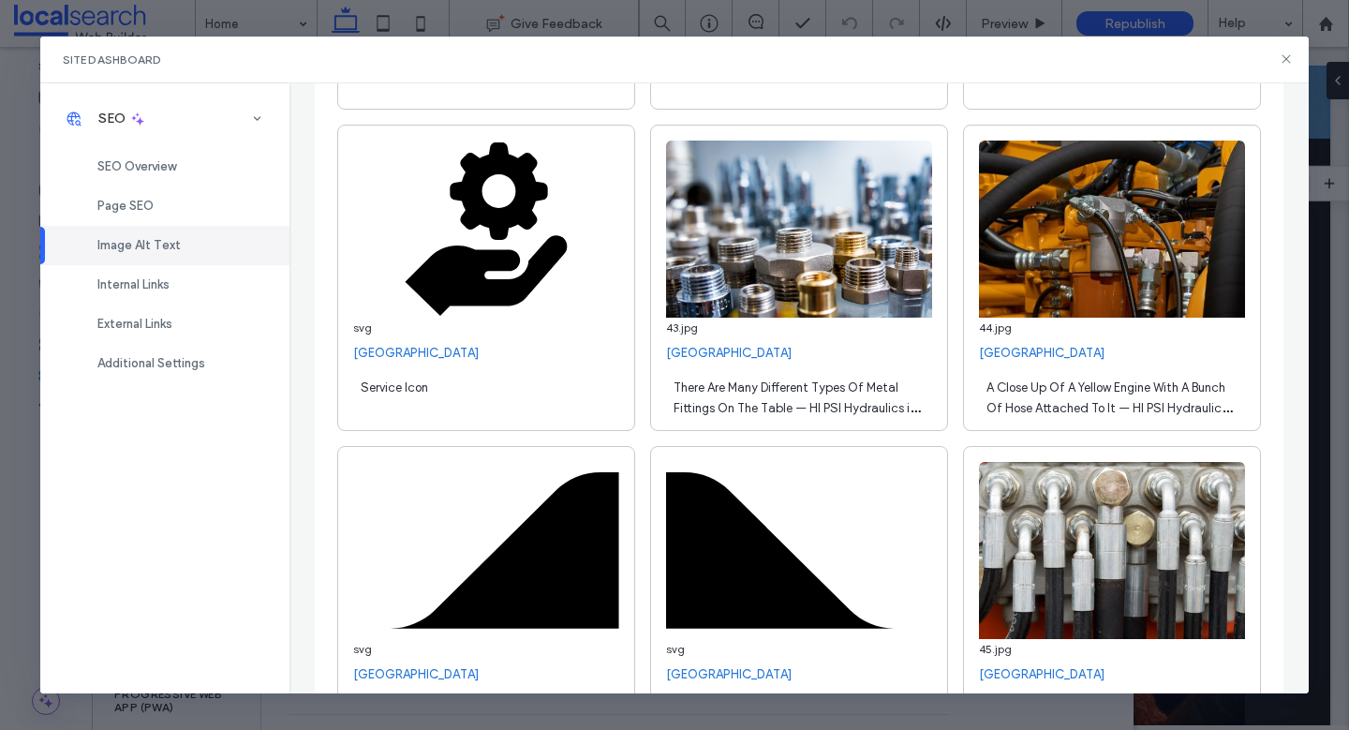
scroll to position [901, 0]
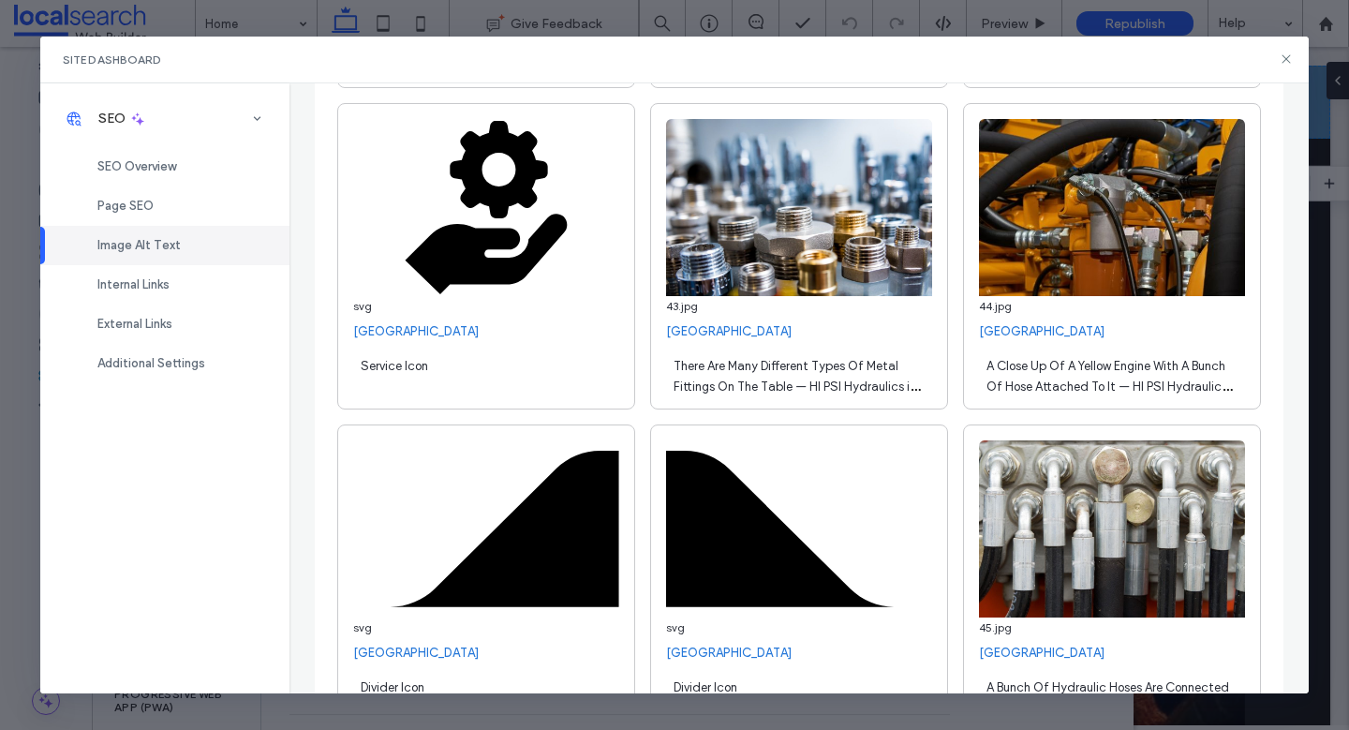
click at [1041, 394] on div "A Close Up Of A Yellow Engine With A Bunch Of Hose Attached To It — HI PSI Hydr…" at bounding box center [1112, 374] width 266 height 52
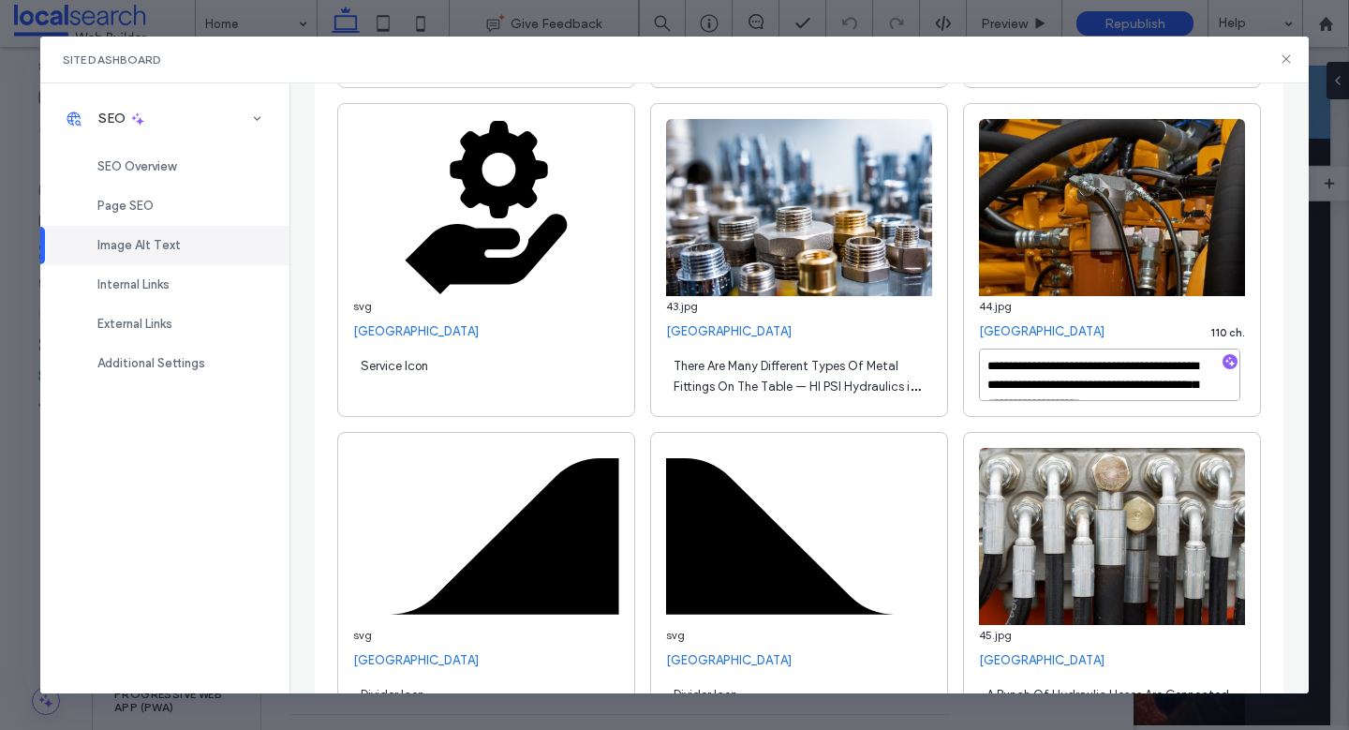
click at [1070, 386] on textarea "**********" at bounding box center [1109, 374] width 261 height 52
type textarea "**********"
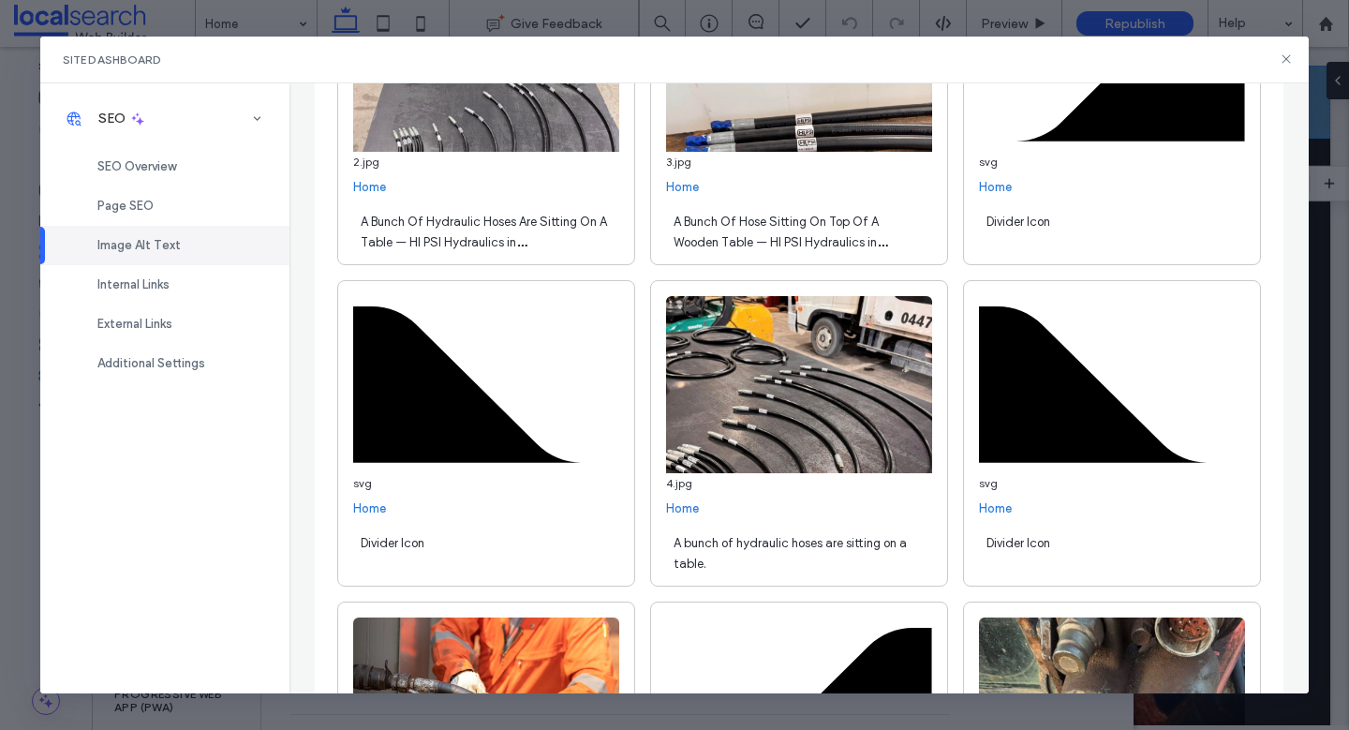
scroll to position [6687, 0]
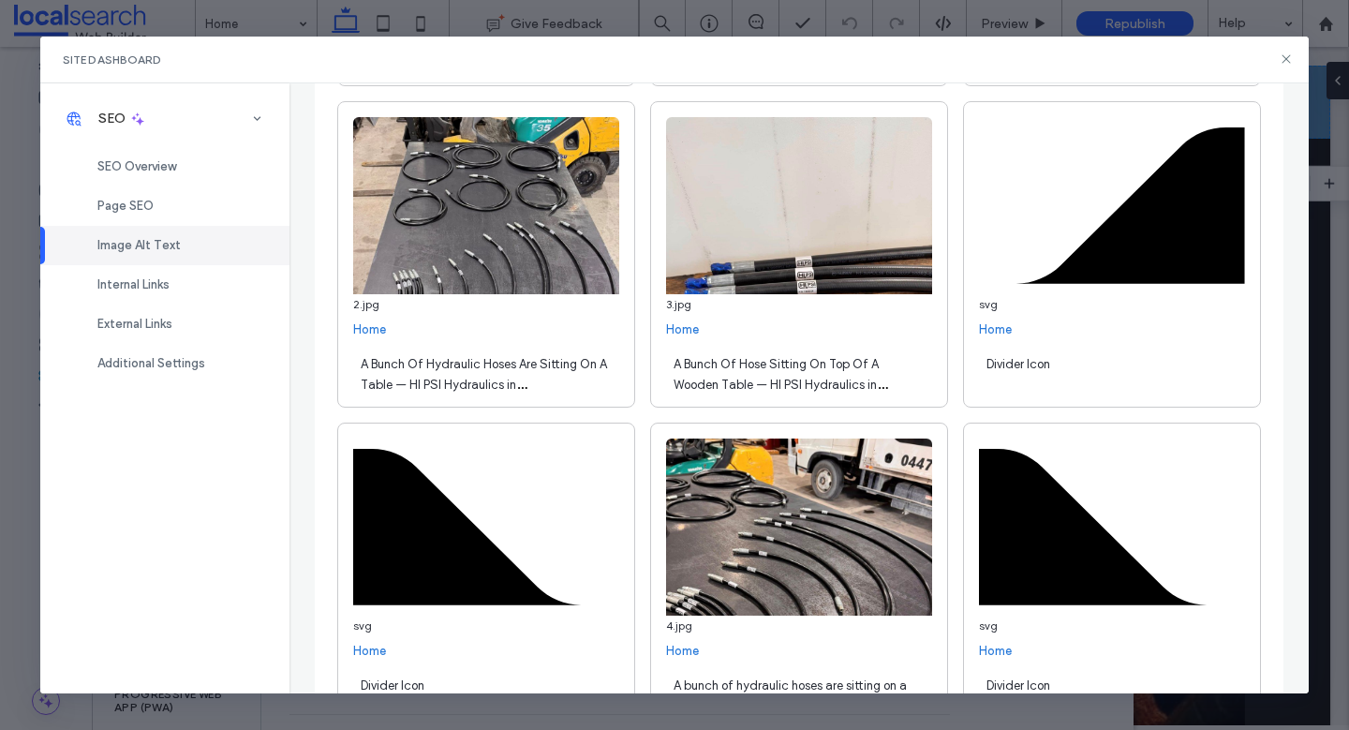
click at [500, 380] on span "A Bunch Of Hydraulic Hoses Are Sitting On A Table — HI PSI Hydraulics in Waucho…" at bounding box center [484, 395] width 246 height 76
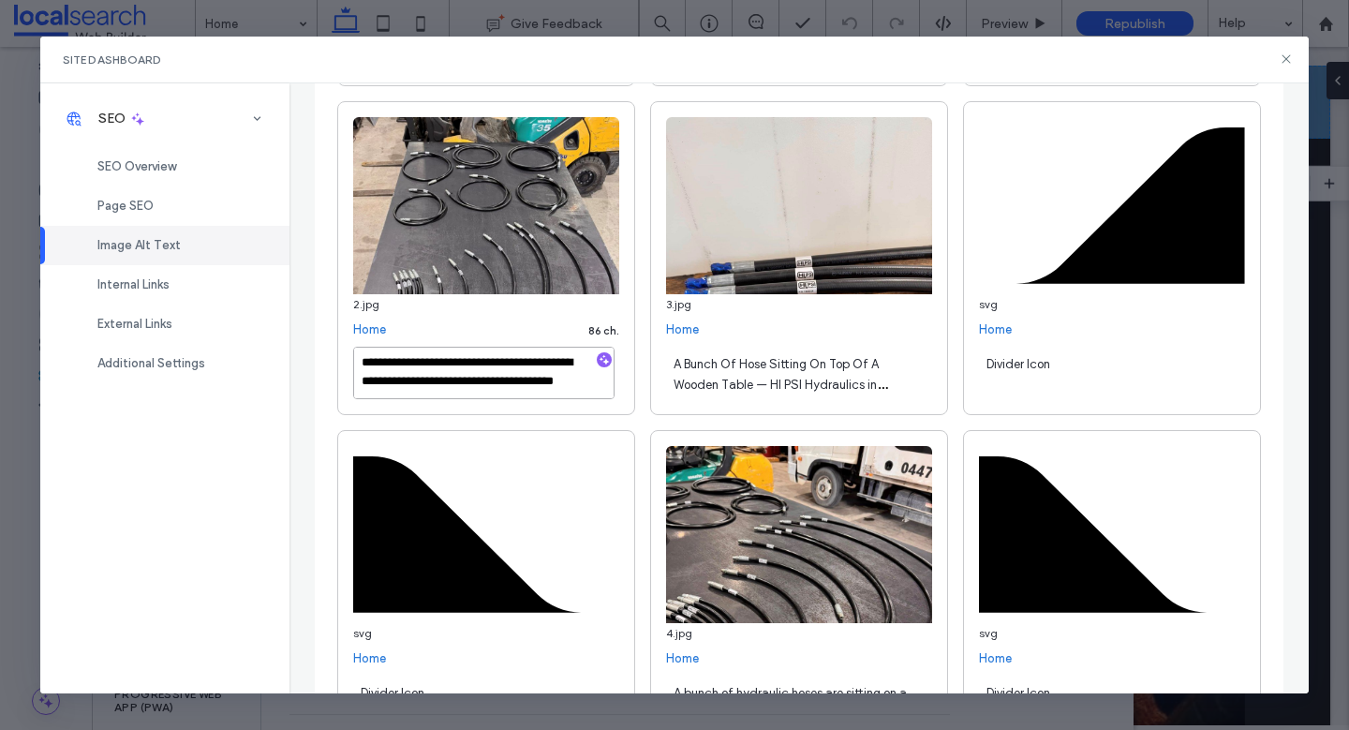
scroll to position [21, 0]
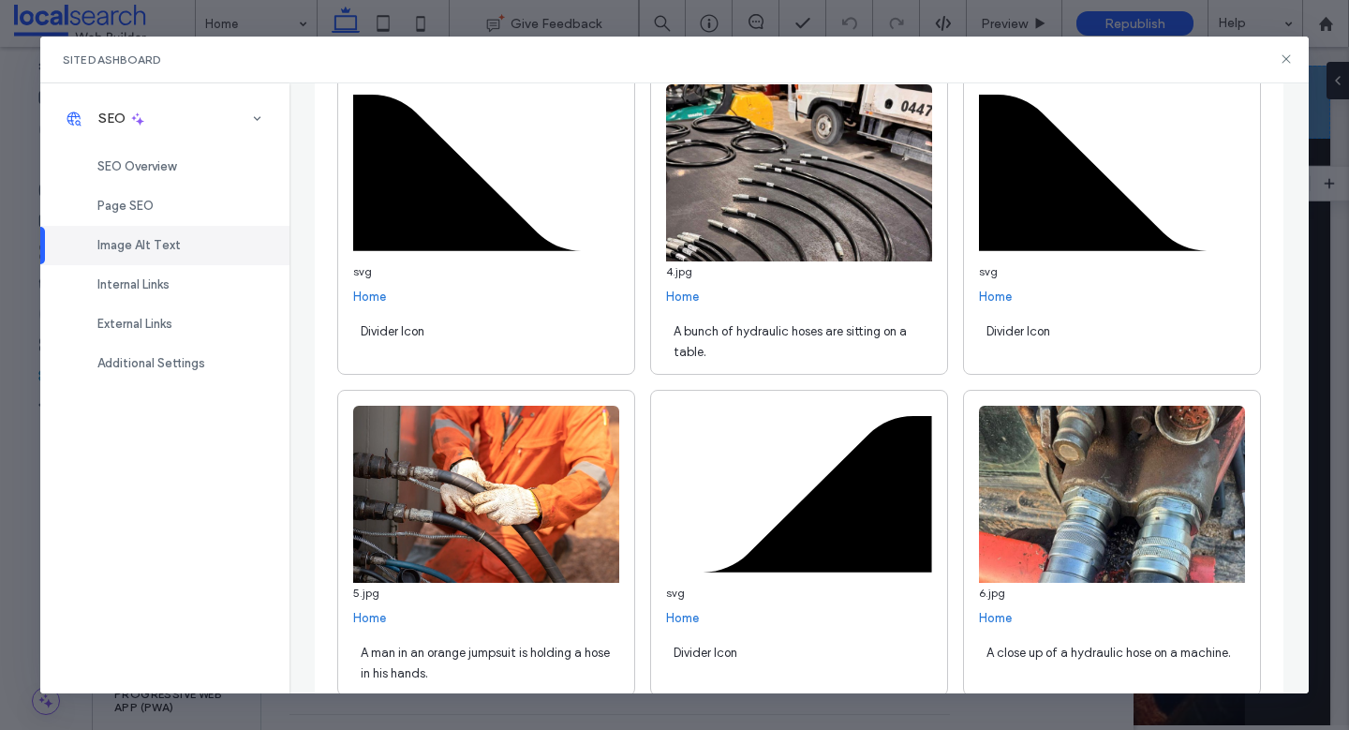
click at [818, 341] on span "A bunch of hydraulic hoses are sitting on a table." at bounding box center [790, 341] width 233 height 35
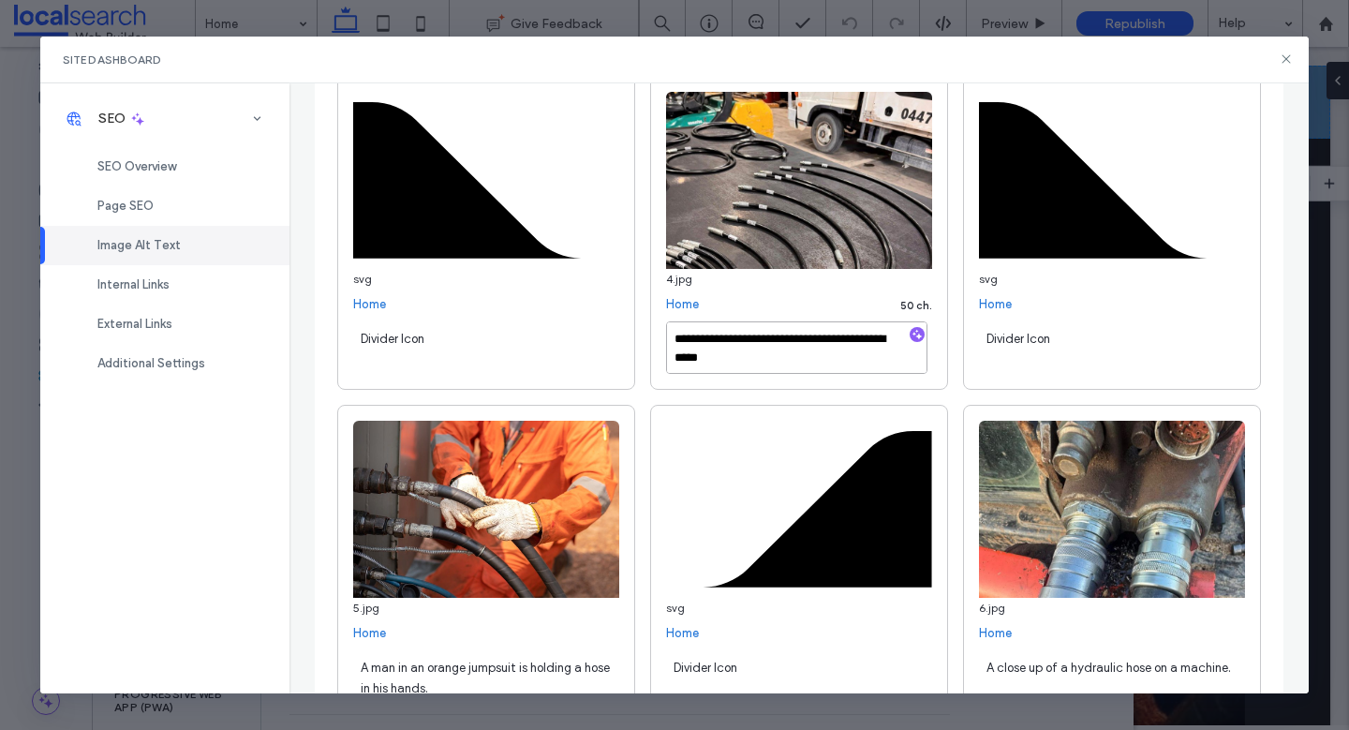
click at [749, 358] on textarea "**********" at bounding box center [796, 347] width 261 height 52
paste textarea "**********"
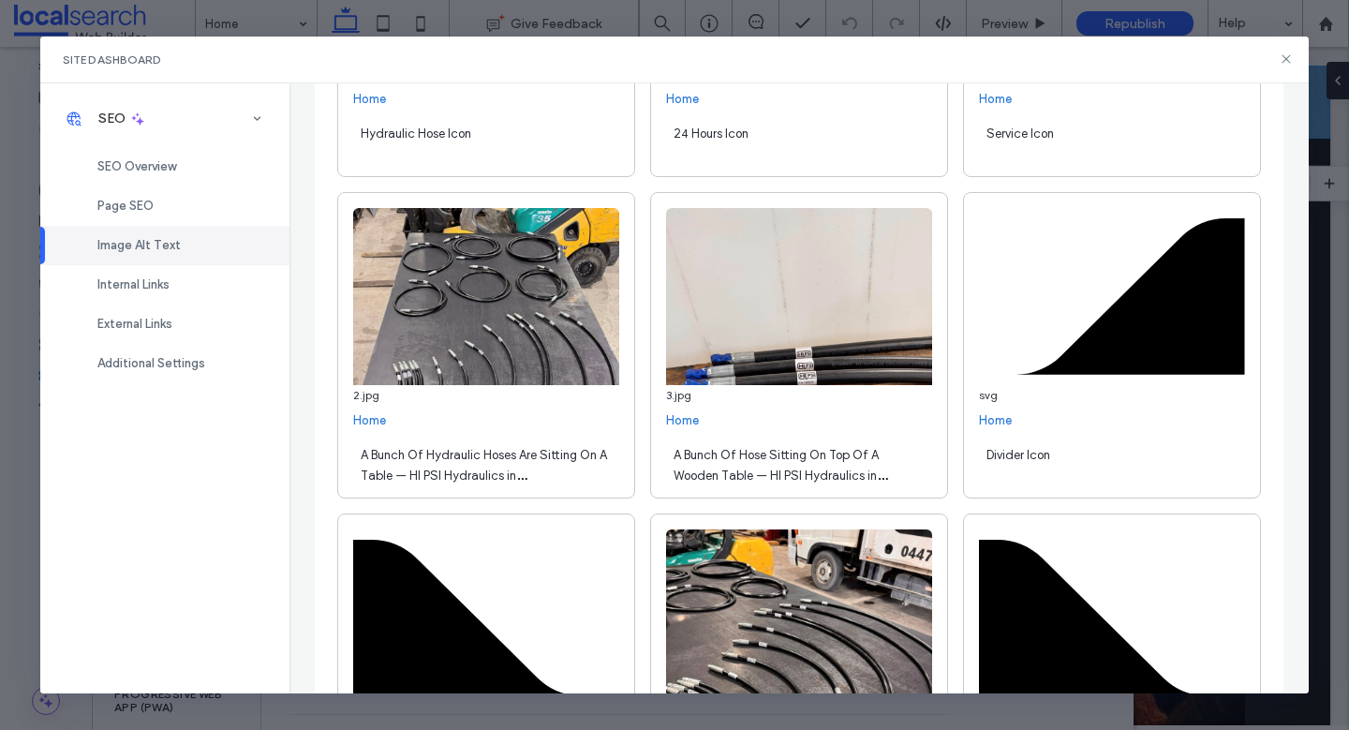
scroll to position [6942, 0]
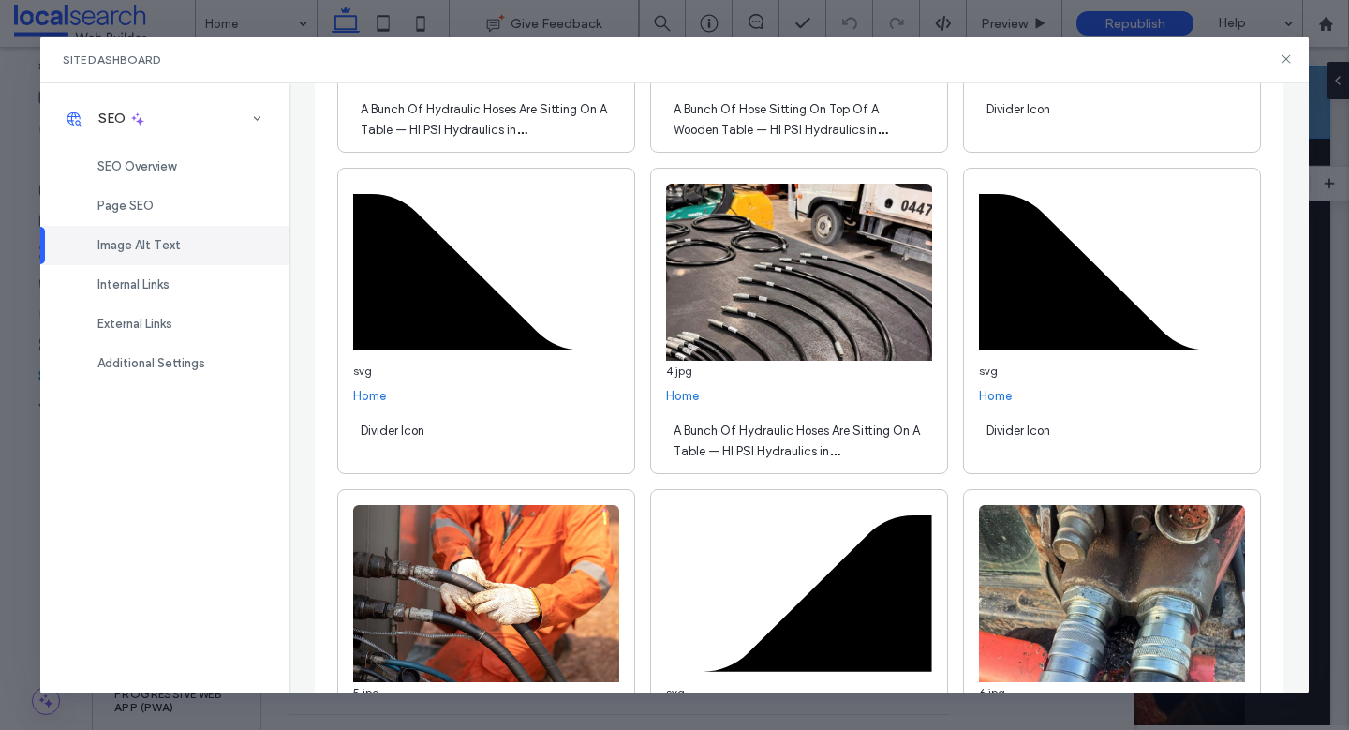
click at [803, 419] on div "A Bunch Of Hydraulic Hoses Are Sitting On A Table — HI PSI Hydraulics in Waucho…" at bounding box center [799, 439] width 266 height 52
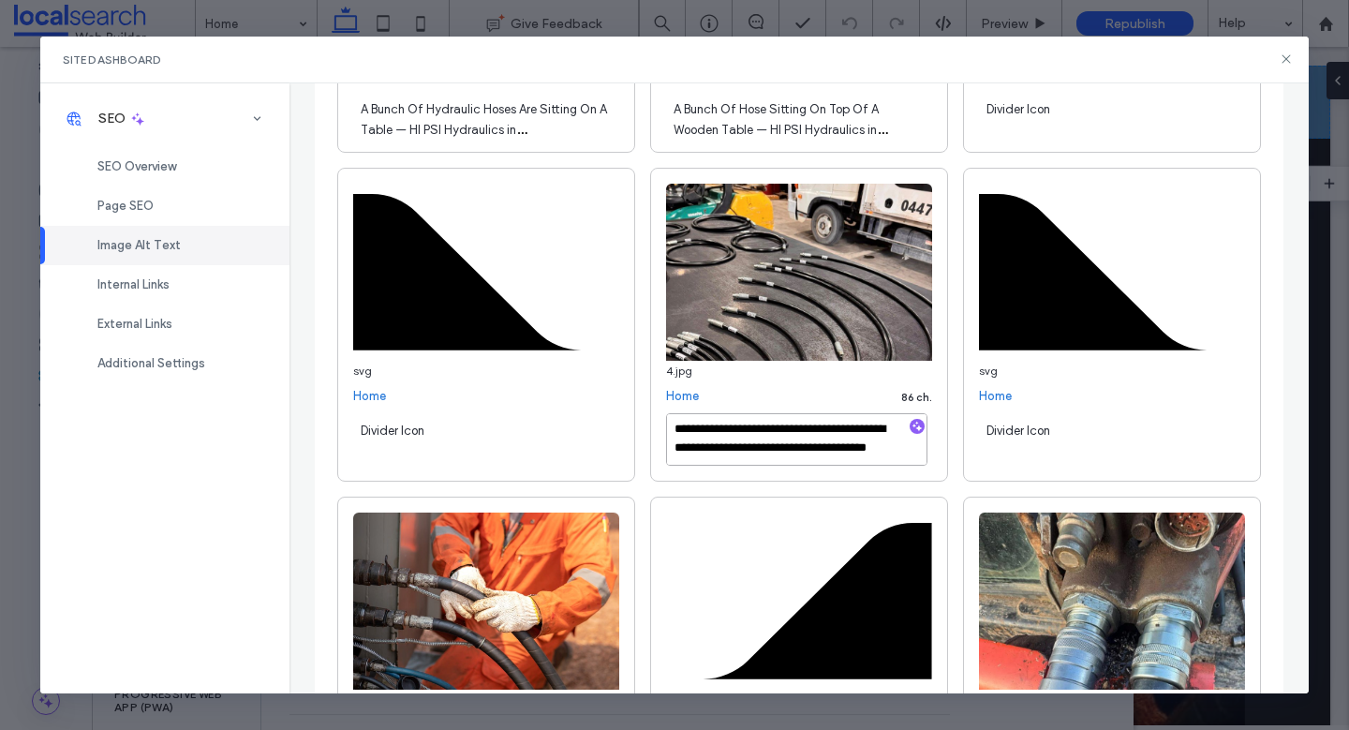
scroll to position [21, 0]
drag, startPoint x: 768, startPoint y: 433, endPoint x: 846, endPoint y: 454, distance: 80.7
click at [846, 454] on textarea "**********" at bounding box center [796, 439] width 261 height 52
type textarea "**********"
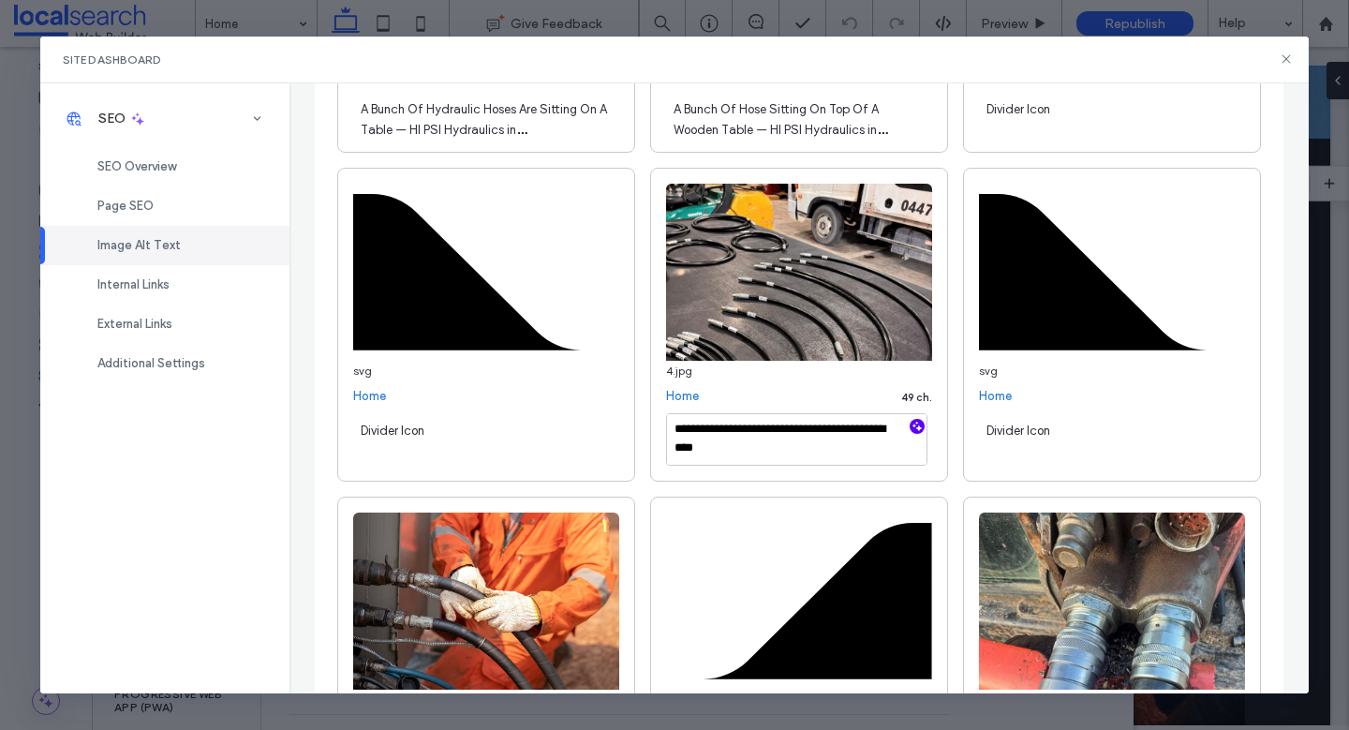
click at [912, 426] on icon "button" at bounding box center [917, 426] width 13 height 13
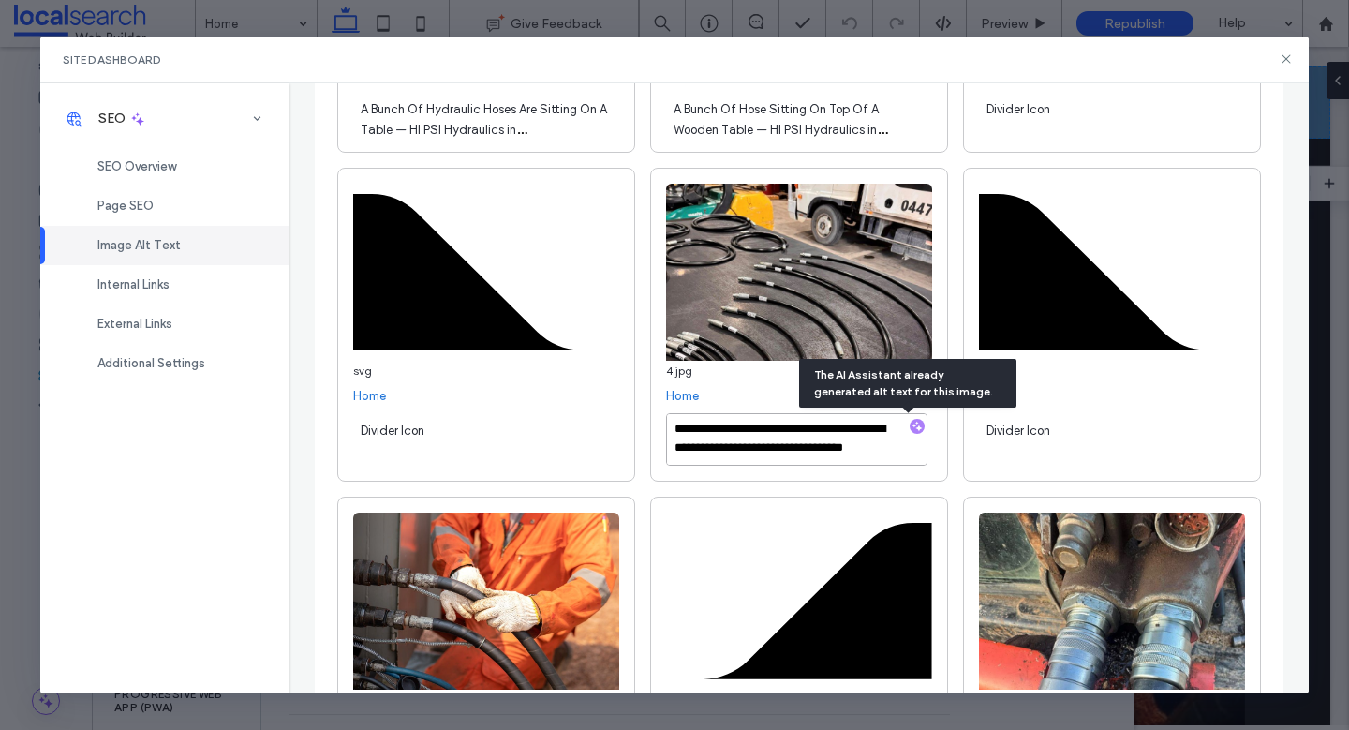
click at [791, 444] on textarea "**********" at bounding box center [796, 439] width 261 height 52
paste textarea "**********"
type textarea "**********"
click at [629, 441] on div "**********" at bounding box center [486, 325] width 298 height 314
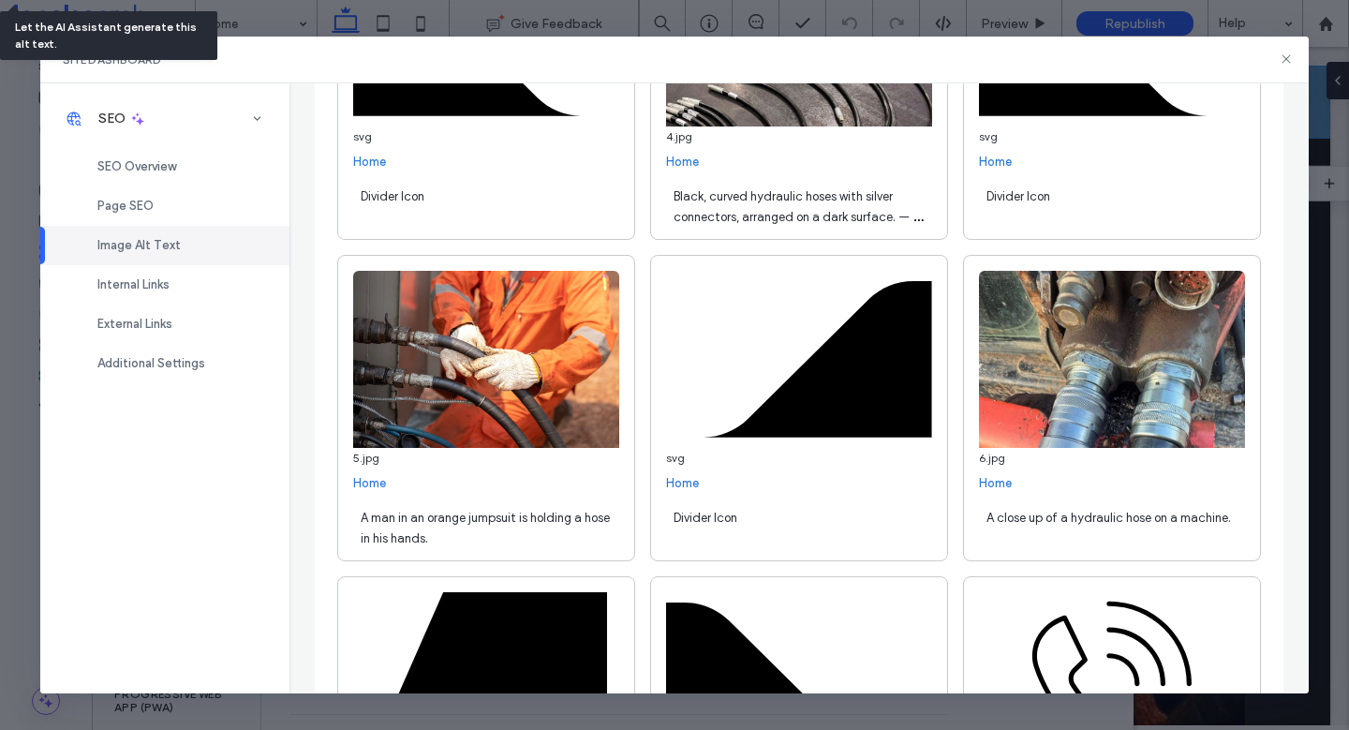
scroll to position [7187, 0]
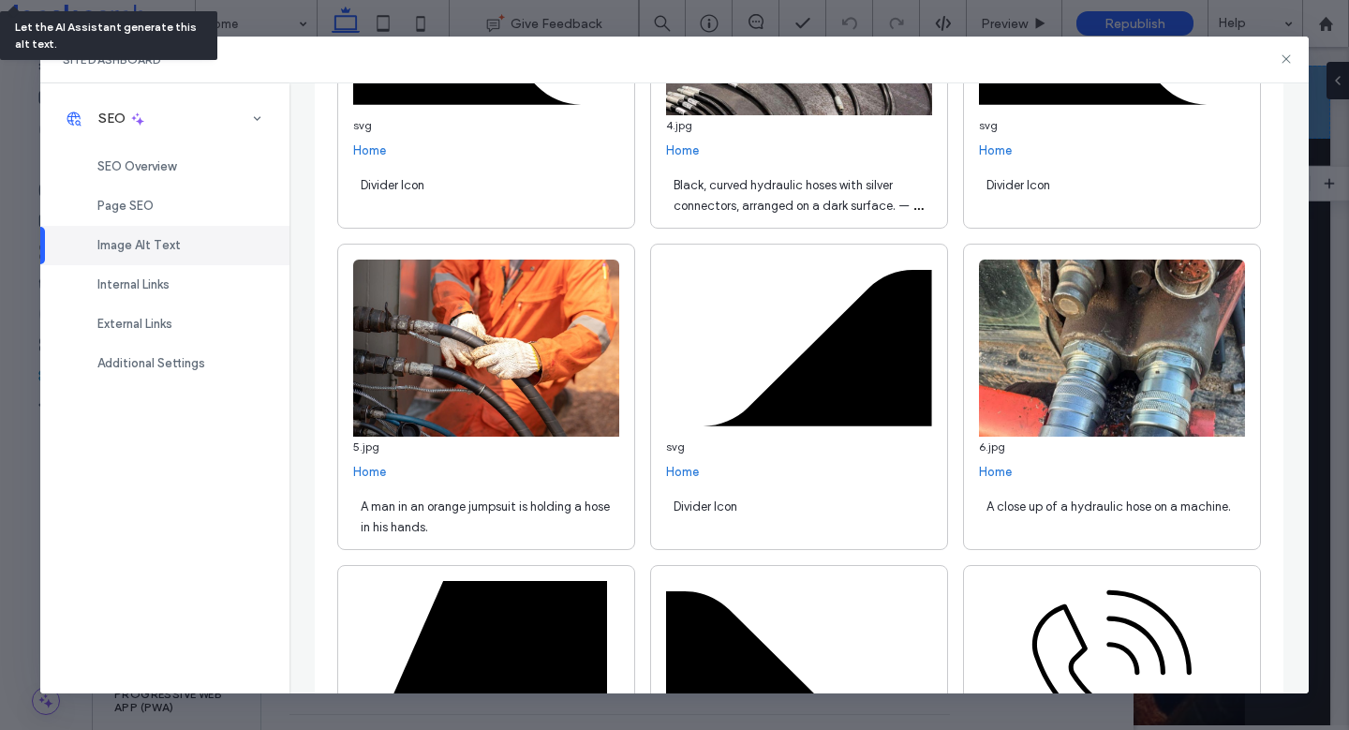
drag, startPoint x: 520, startPoint y: 548, endPoint x: 528, endPoint y: 539, distance: 12.6
click at [530, 530] on div "A man in an orange jumpsuit is holding a hose in his hands." at bounding box center [486, 515] width 266 height 52
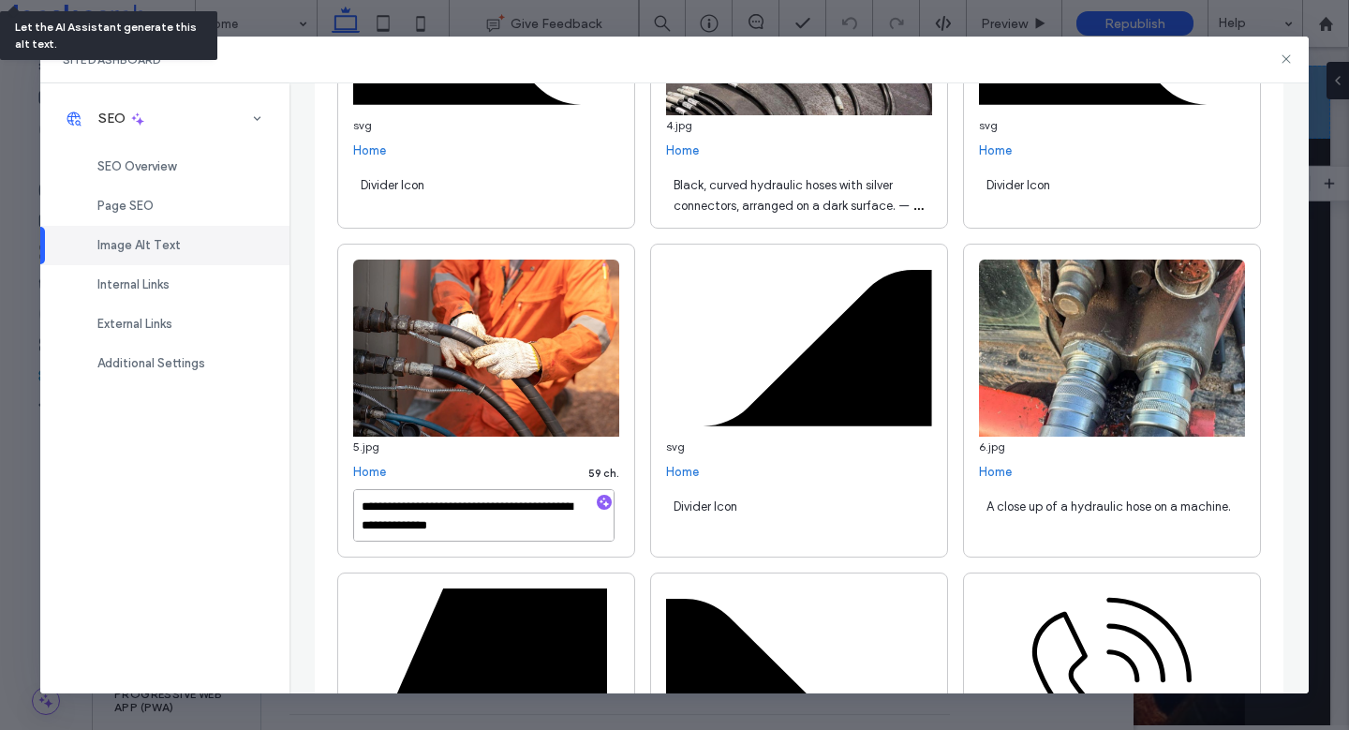
click at [552, 519] on textarea "**********" at bounding box center [483, 515] width 261 height 52
paste textarea "**********"
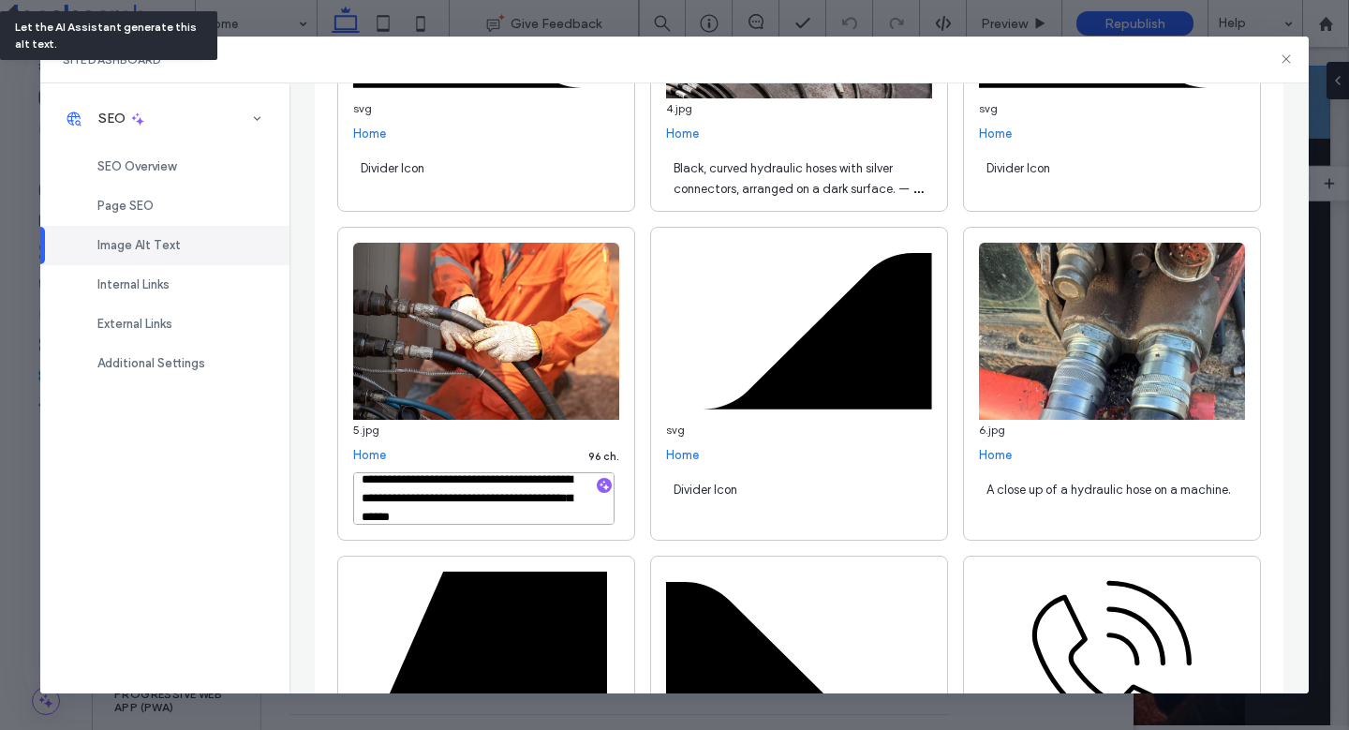
scroll to position [7219, 0]
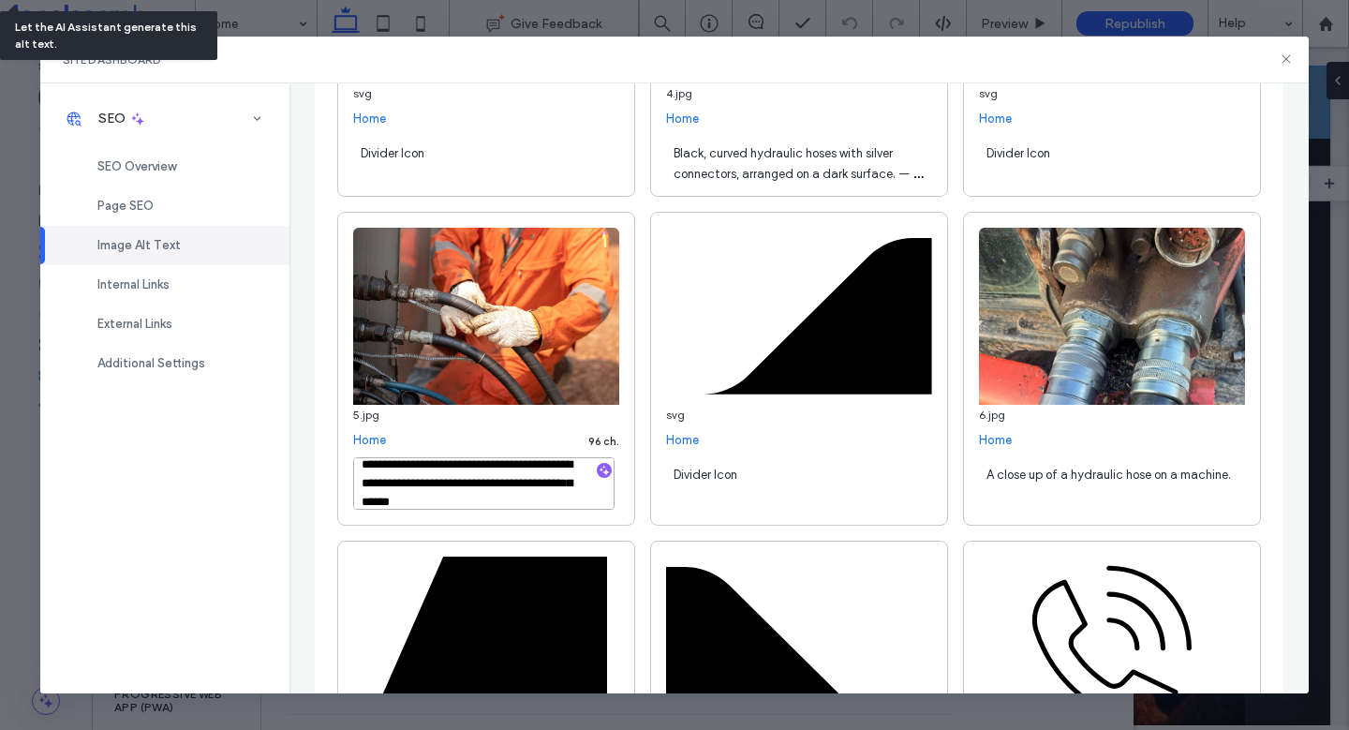
type textarea "**********"
click at [1152, 508] on div "A close up of a hydraulic hose on a machine." at bounding box center [1112, 483] width 266 height 52
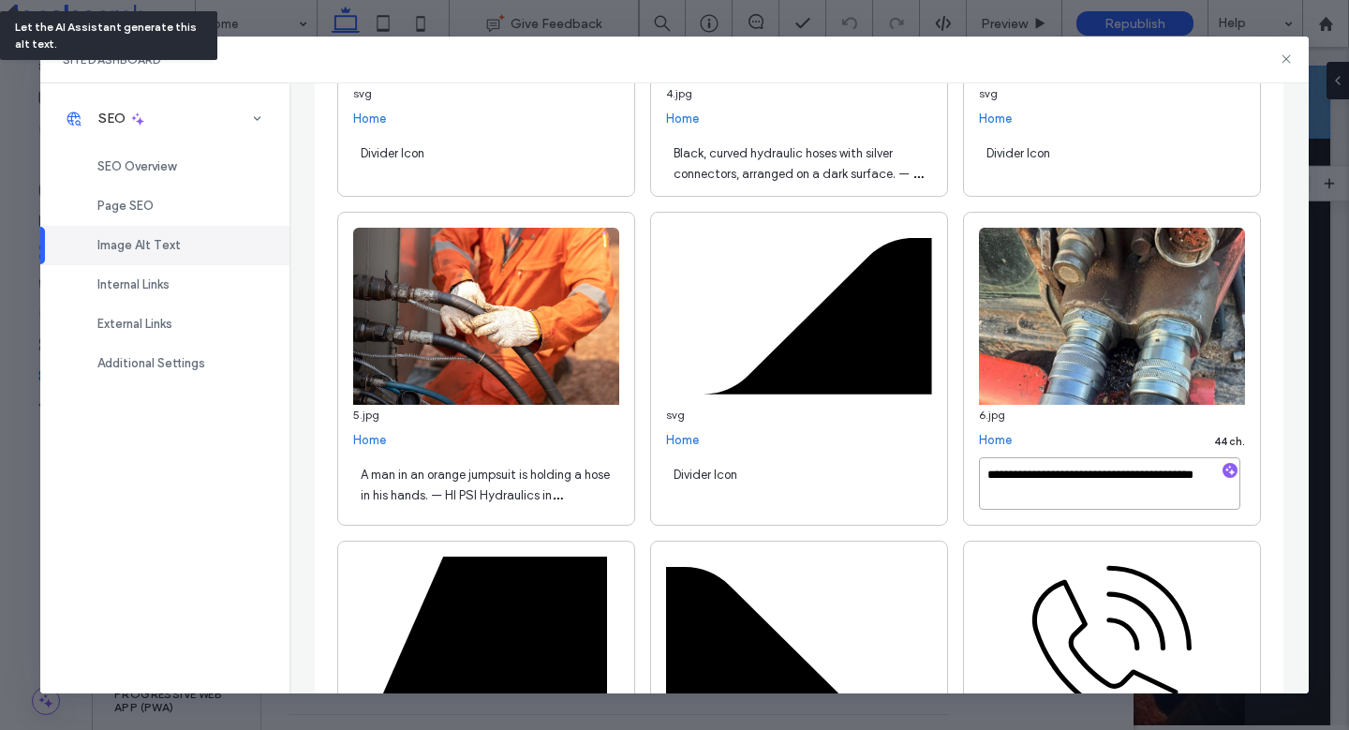
click at [1182, 493] on textarea "**********" at bounding box center [1109, 483] width 261 height 52
paste textarea "**********"
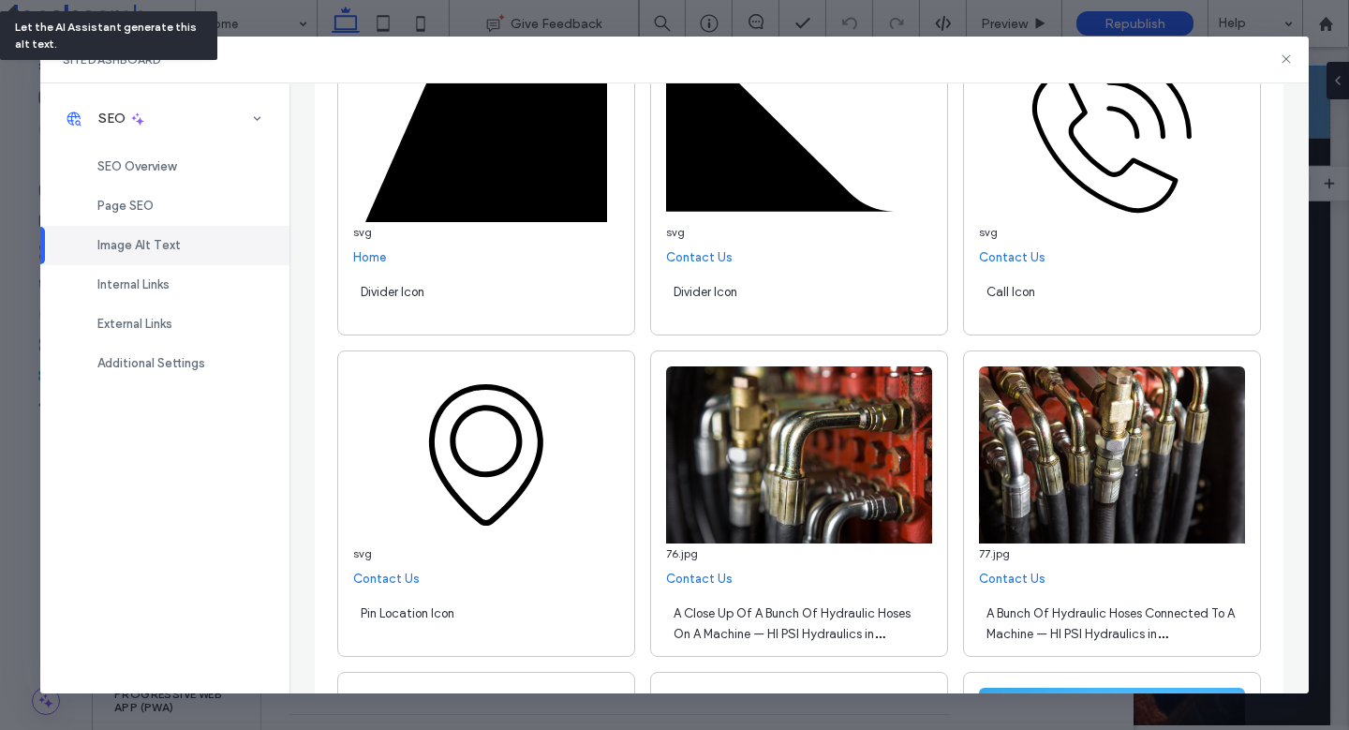
scroll to position [7734, 0]
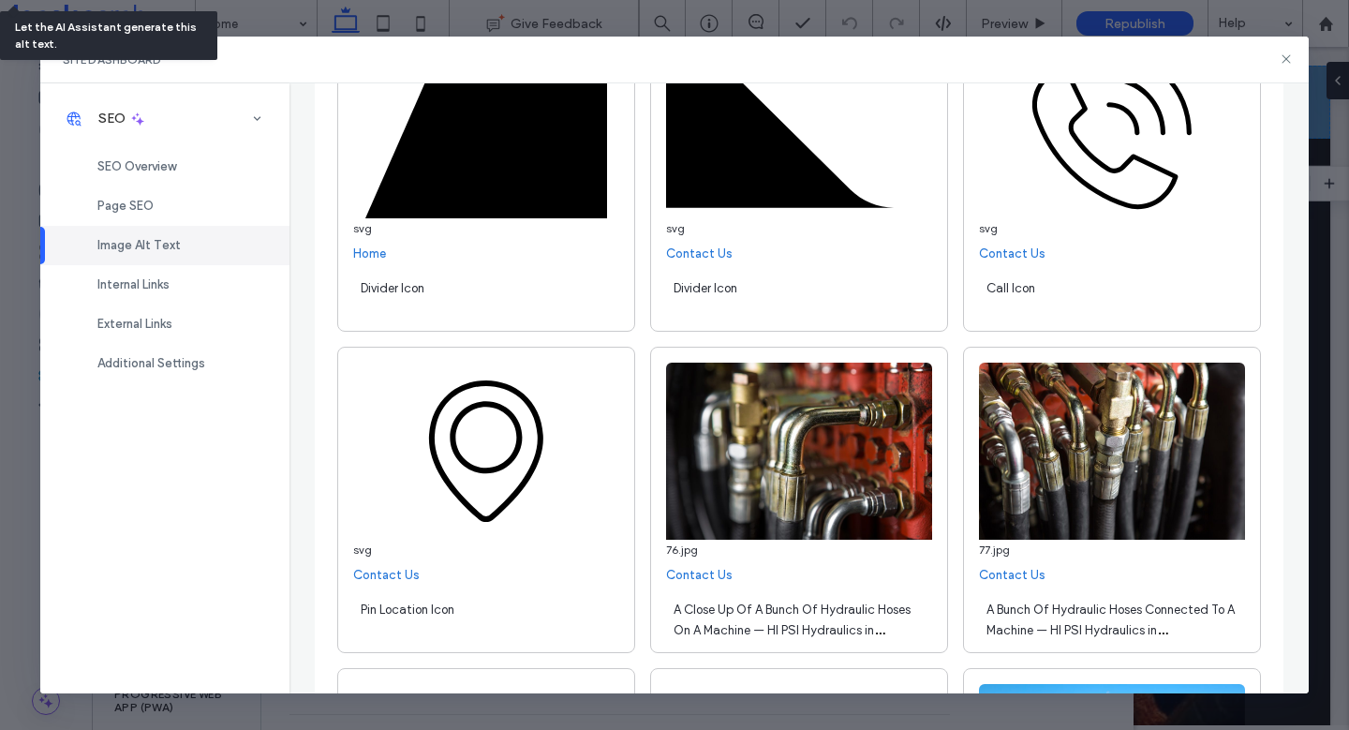
type textarea "**********"
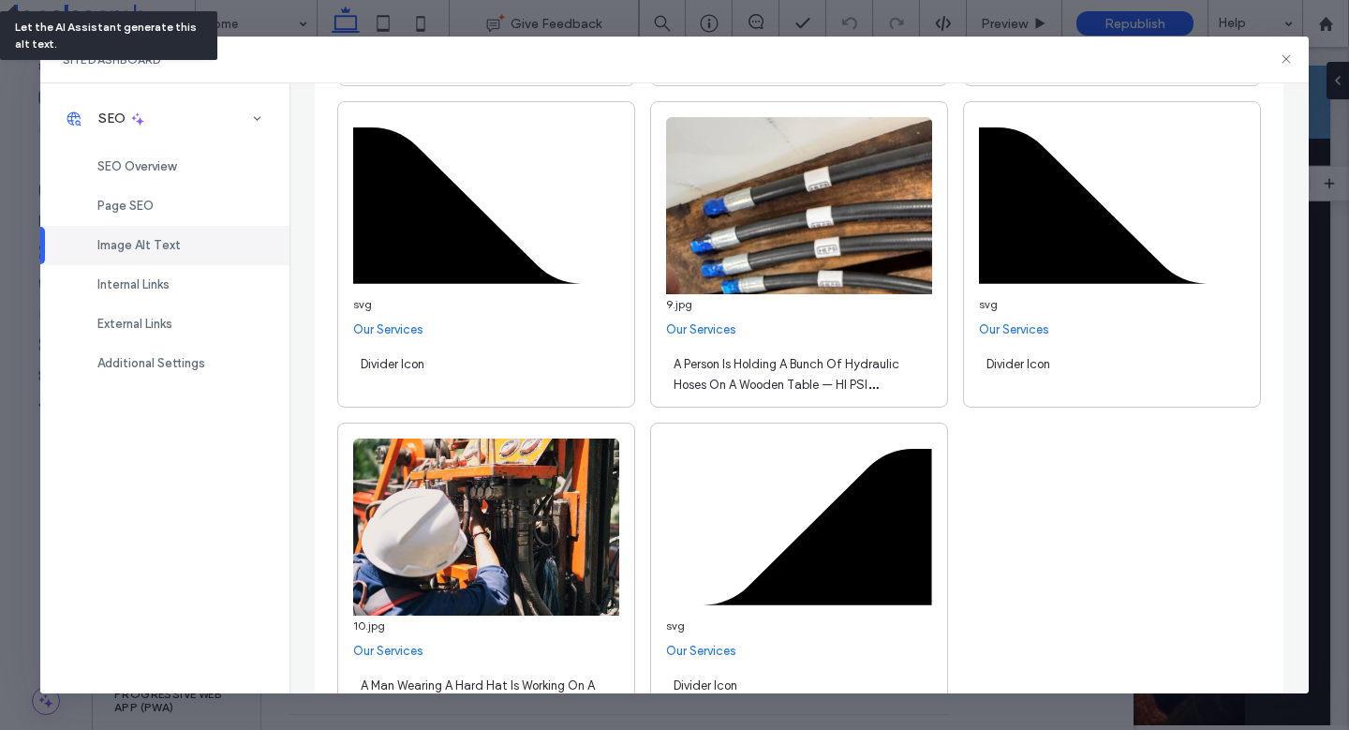
scroll to position [20215, 0]
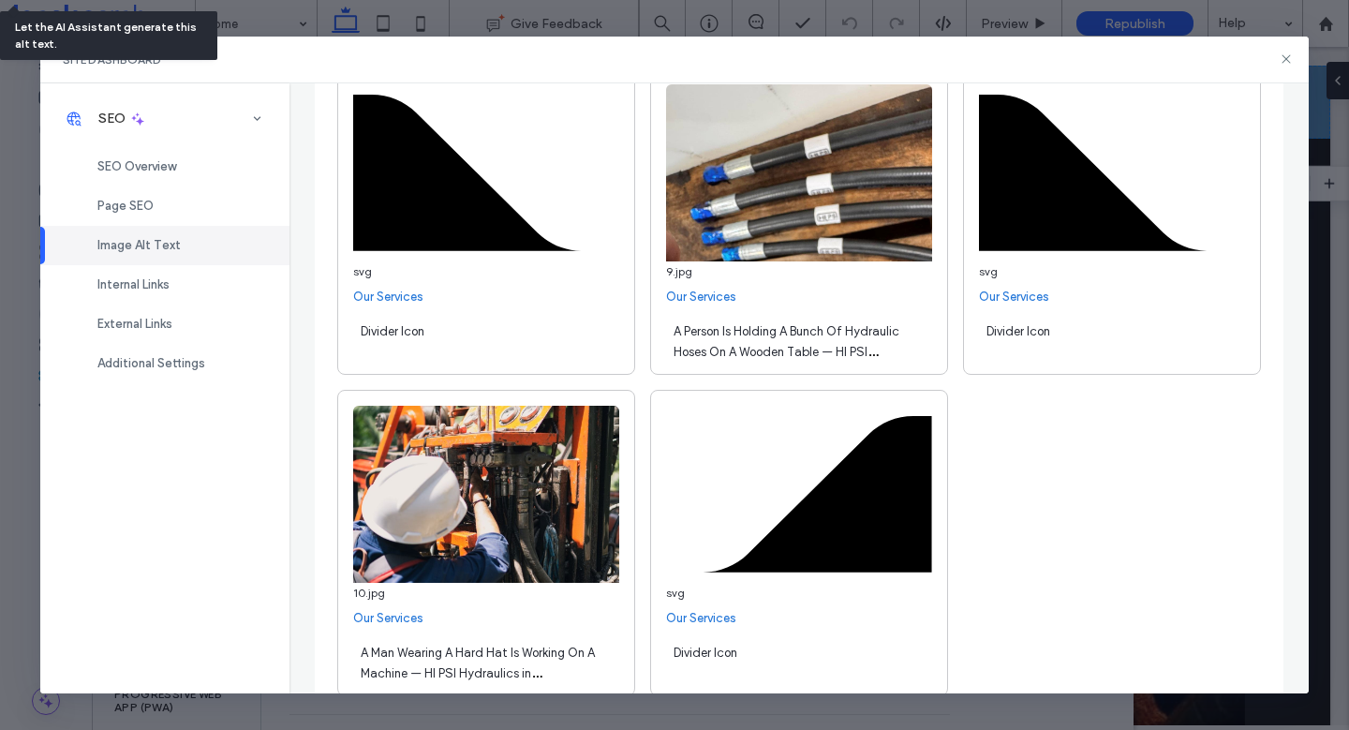
click at [788, 347] on span "A Person Is Holding A Bunch Of Hydraulic Hoses On A Wooden Table — HI PSI Hydra…" at bounding box center [787, 362] width 226 height 76
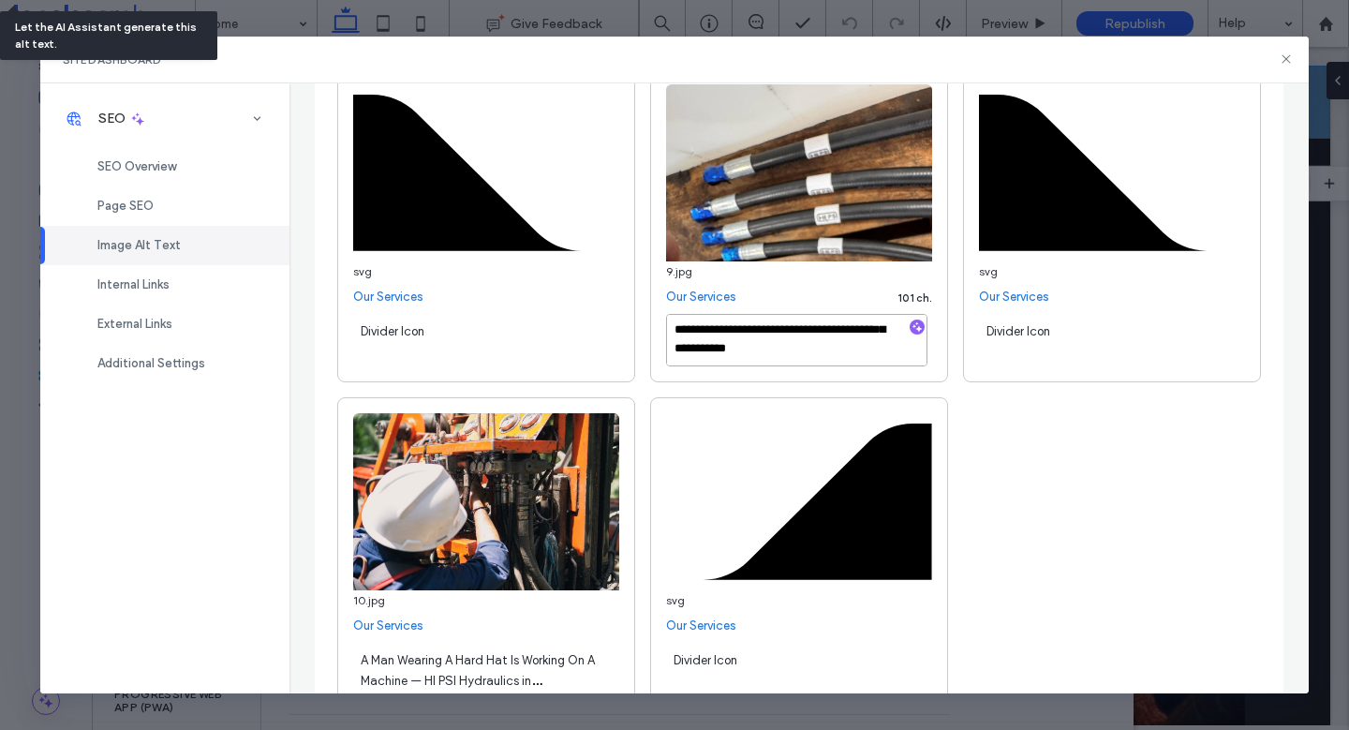
scroll to position [39, 0]
drag, startPoint x: 745, startPoint y: 363, endPoint x: 658, endPoint y: 334, distance: 91.5
click at [658, 334] on div "**********" at bounding box center [799, 225] width 298 height 314
type textarea "**********"
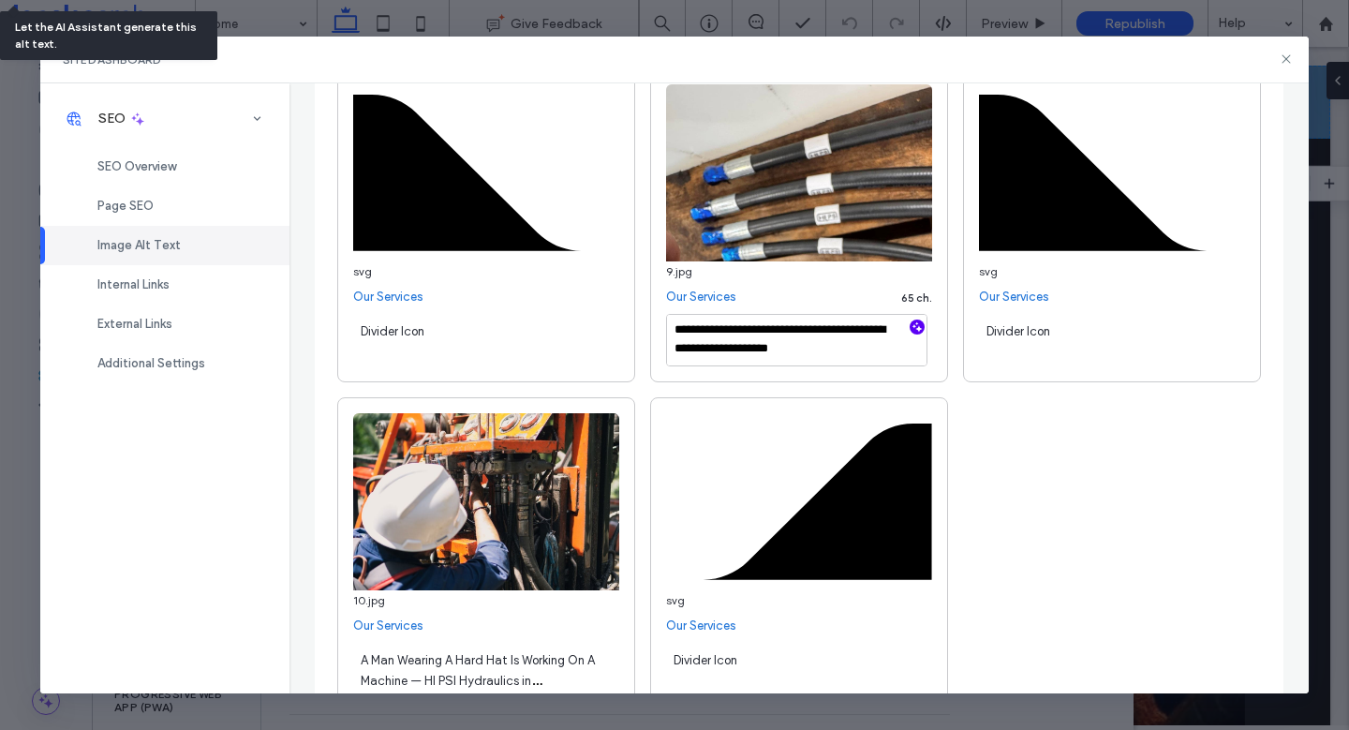
click at [911, 332] on icon "button" at bounding box center [917, 326] width 13 height 13
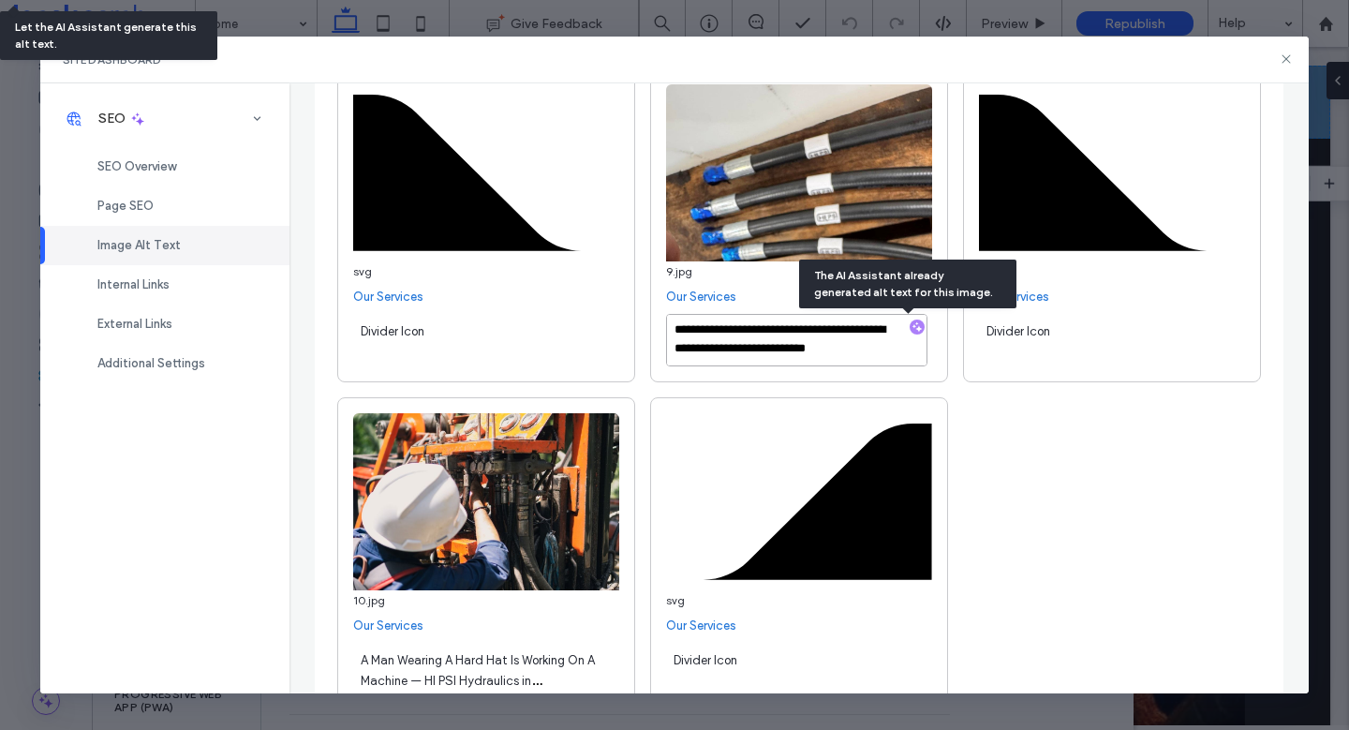
drag, startPoint x: 876, startPoint y: 354, endPoint x: 763, endPoint y: 353, distance: 113.4
click at [763, 353] on textarea "**********" at bounding box center [796, 340] width 261 height 52
paste textarea "**********"
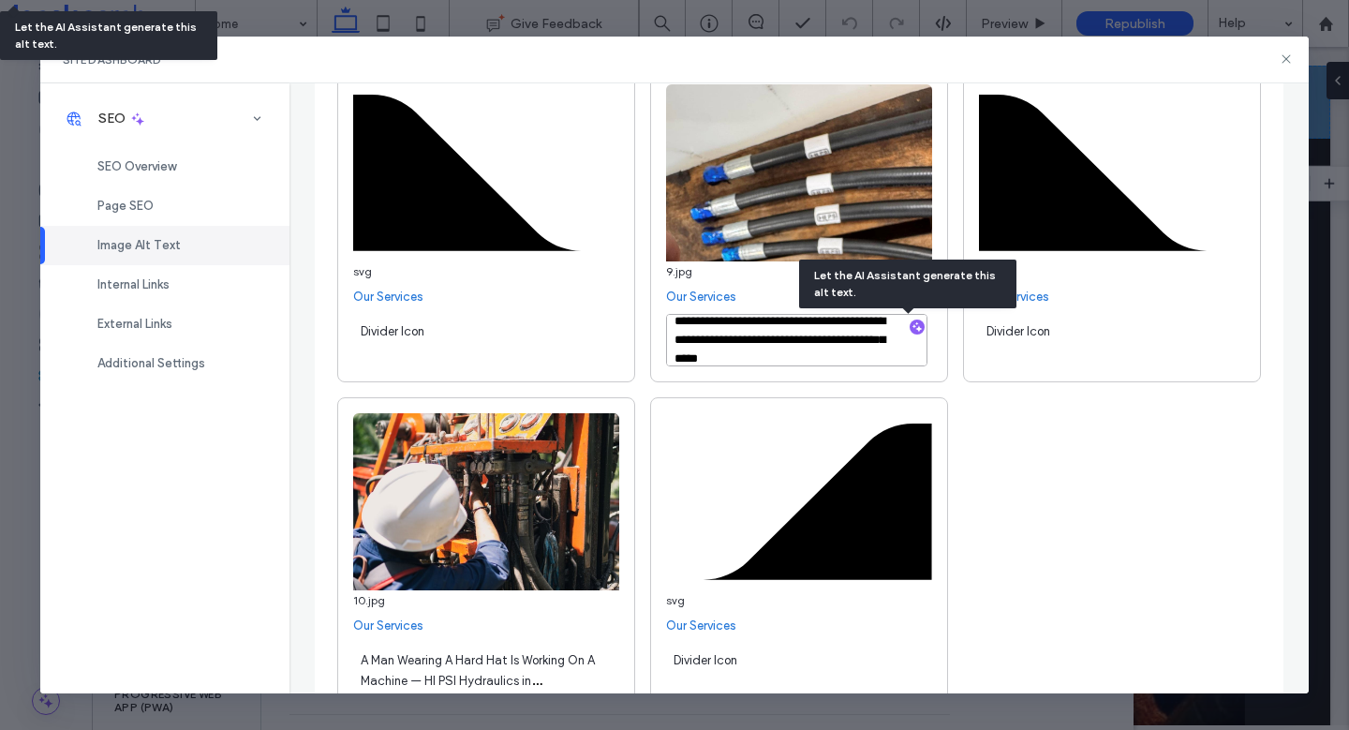
click at [789, 343] on textarea "**********" at bounding box center [796, 340] width 261 height 52
type textarea "**********"
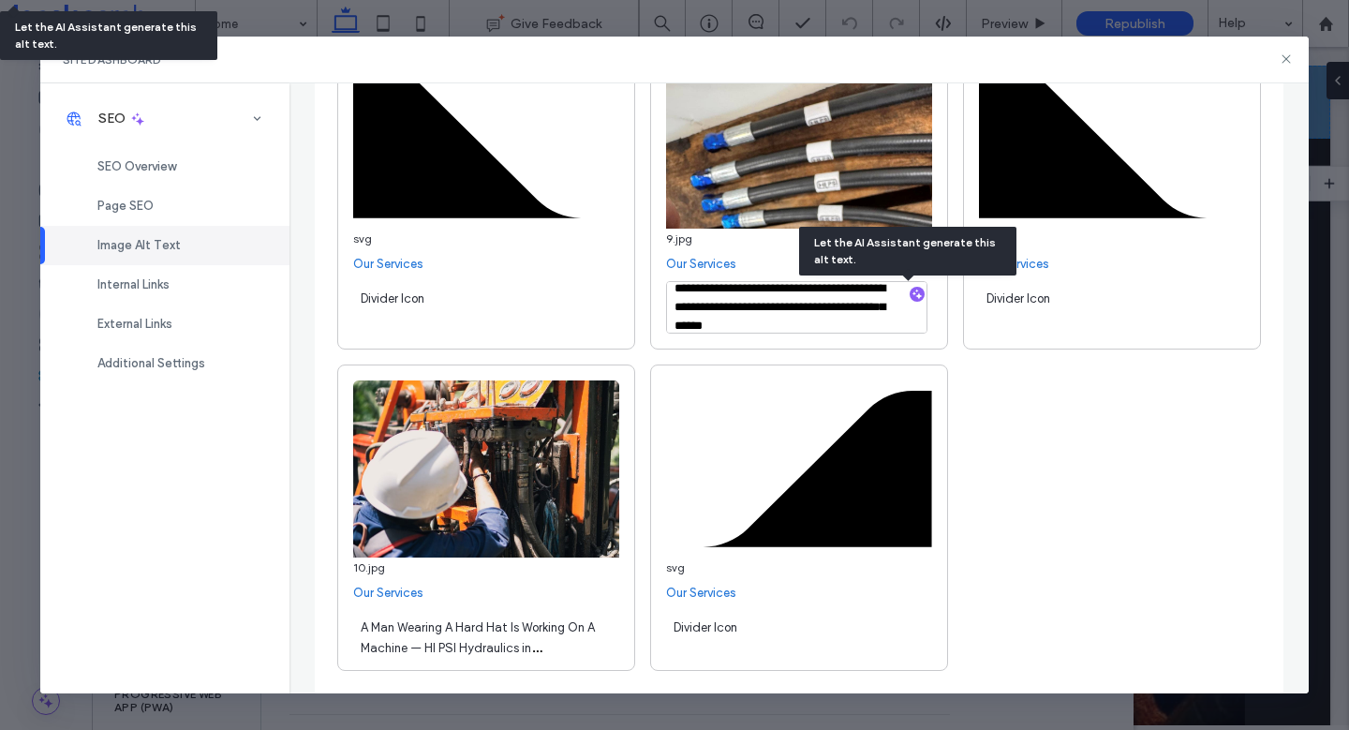
scroll to position [20241, 0]
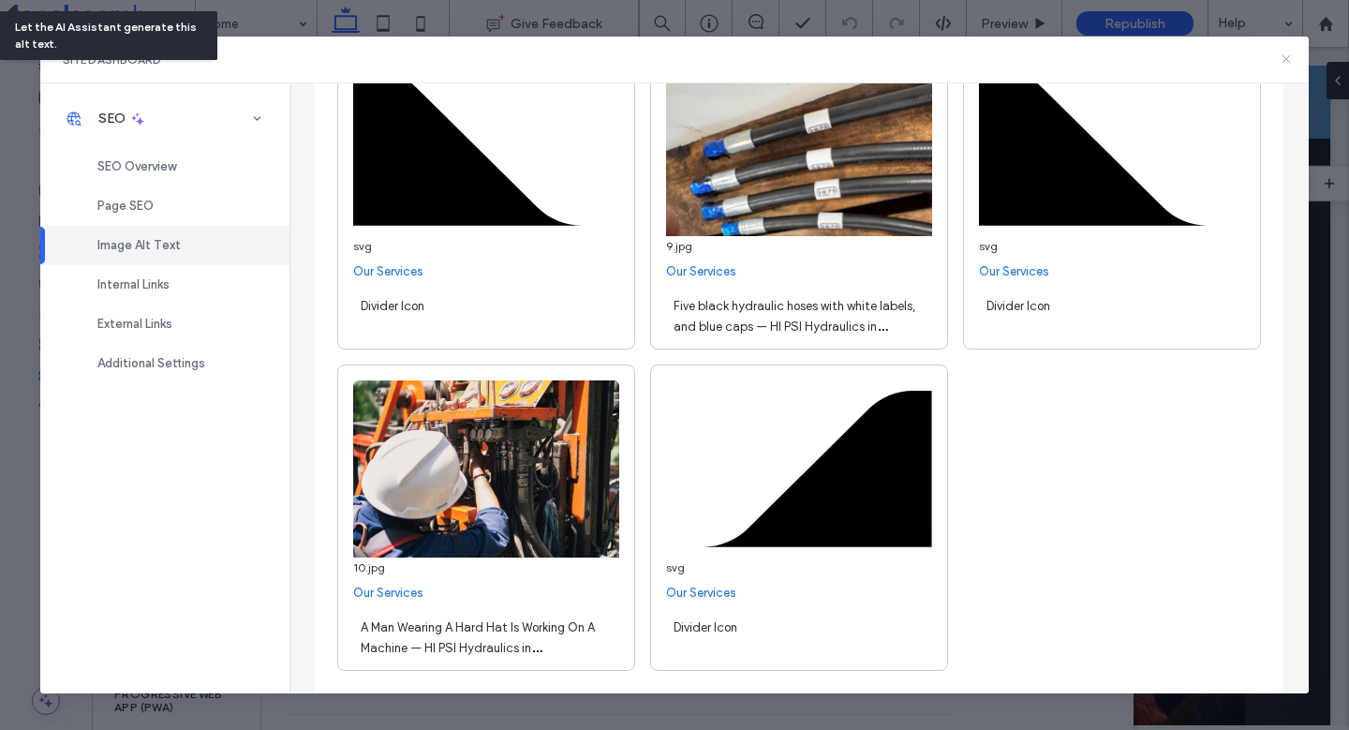
click at [1285, 60] on icon at bounding box center [1286, 59] width 15 height 15
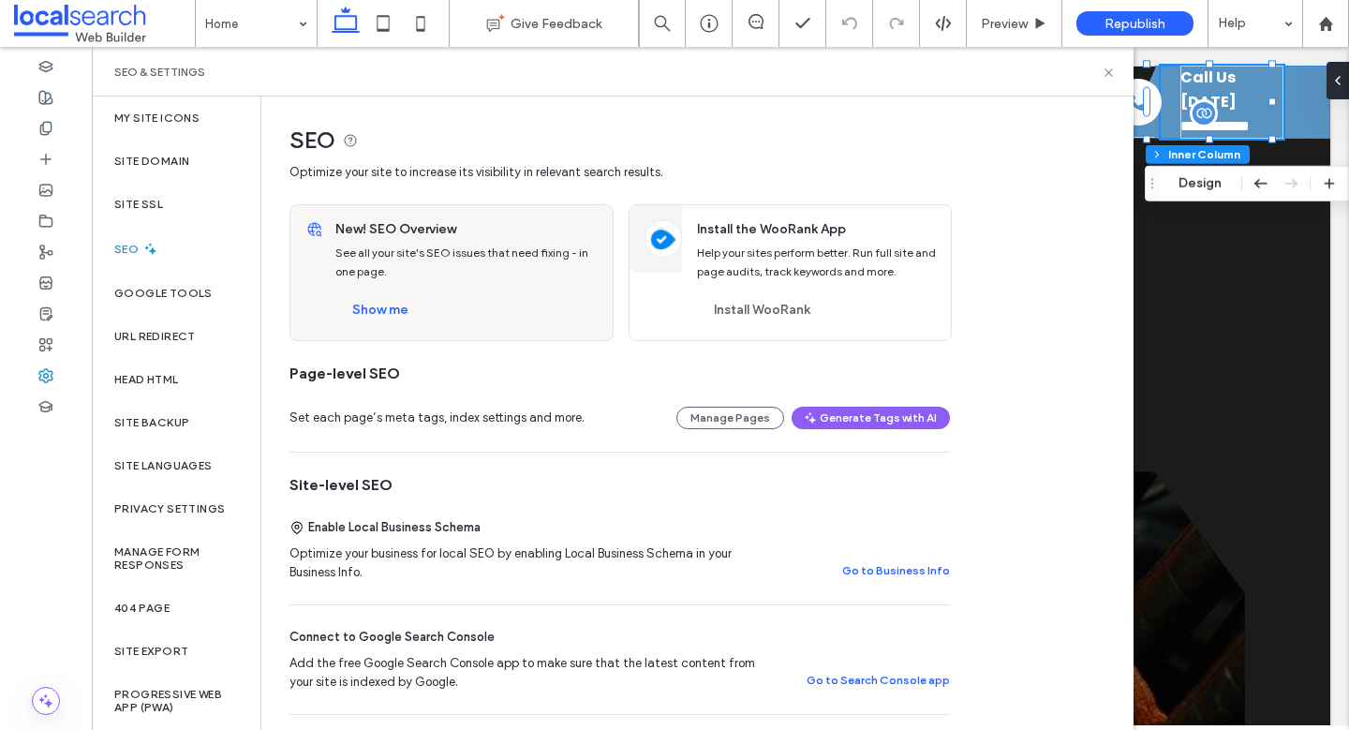
drag, startPoint x: 1104, startPoint y: 72, endPoint x: 965, endPoint y: 9, distance: 153.0
click at [1104, 72] on icon at bounding box center [1109, 73] width 14 height 14
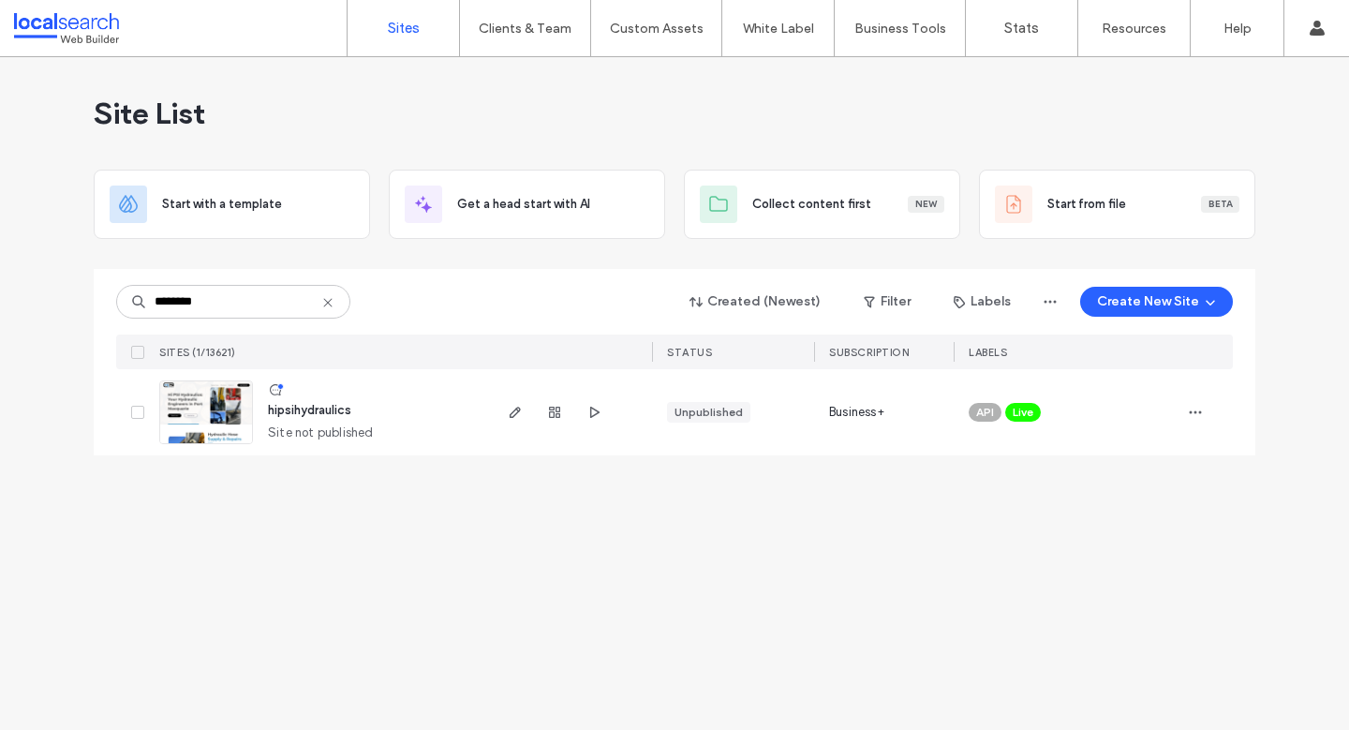
click at [1023, 406] on span "Live" at bounding box center [1023, 412] width 21 height 17
click at [1058, 393] on span at bounding box center [1053, 399] width 14 height 14
click at [1197, 408] on icon "button" at bounding box center [1195, 412] width 15 height 15
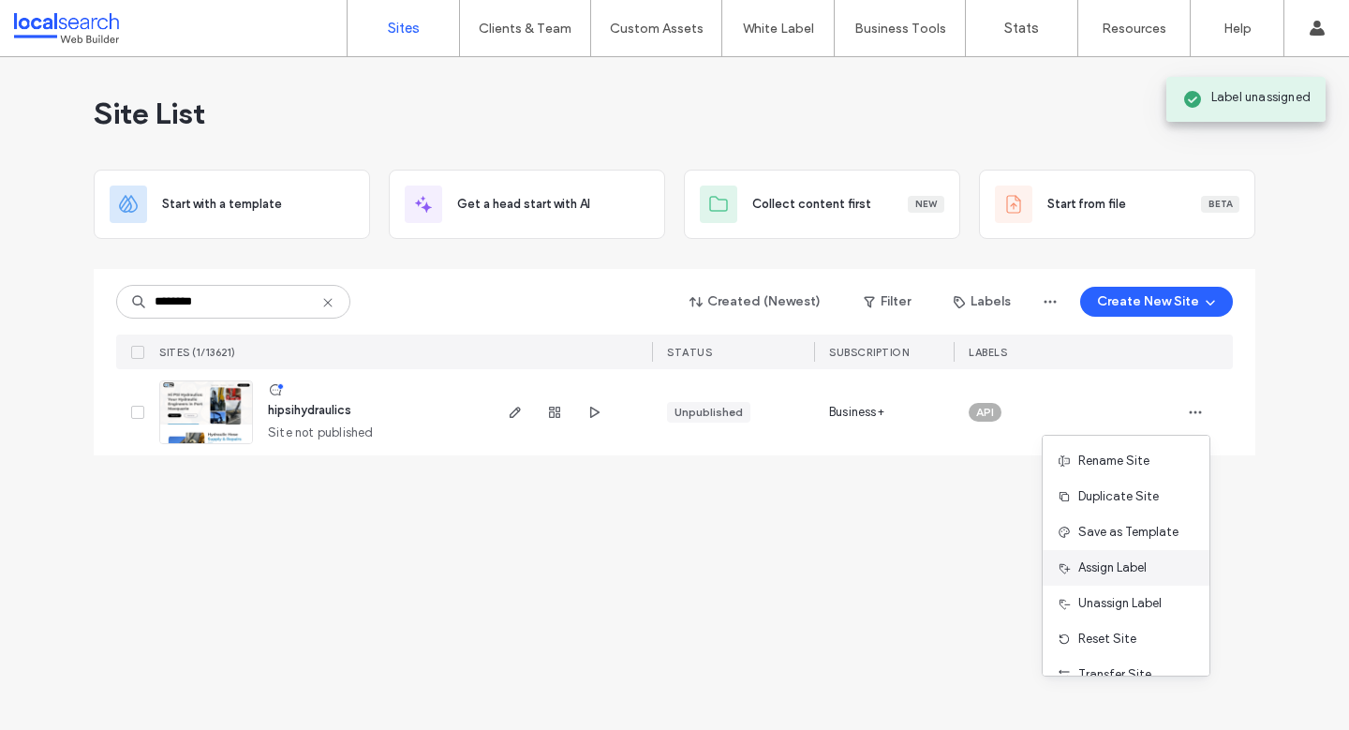
click at [1141, 566] on span "Assign Label" at bounding box center [1112, 567] width 68 height 19
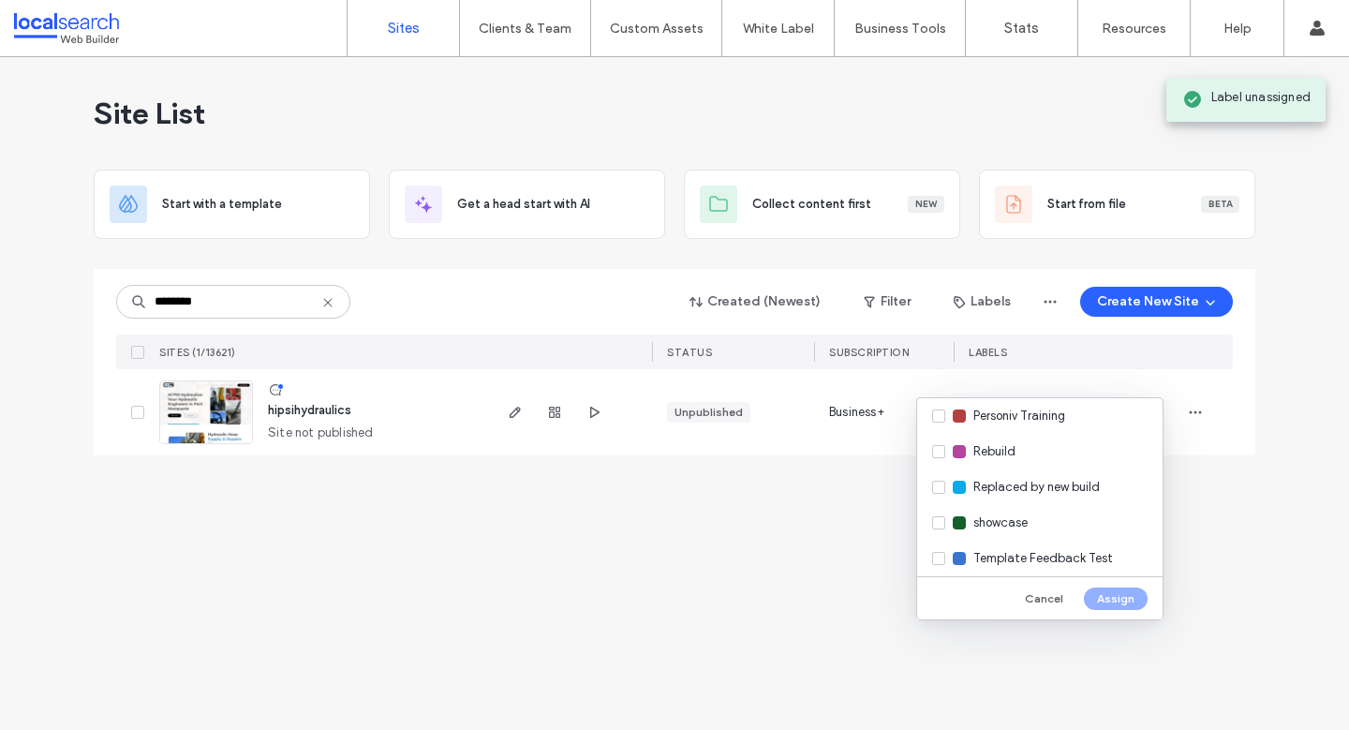
scroll to position [577, 0]
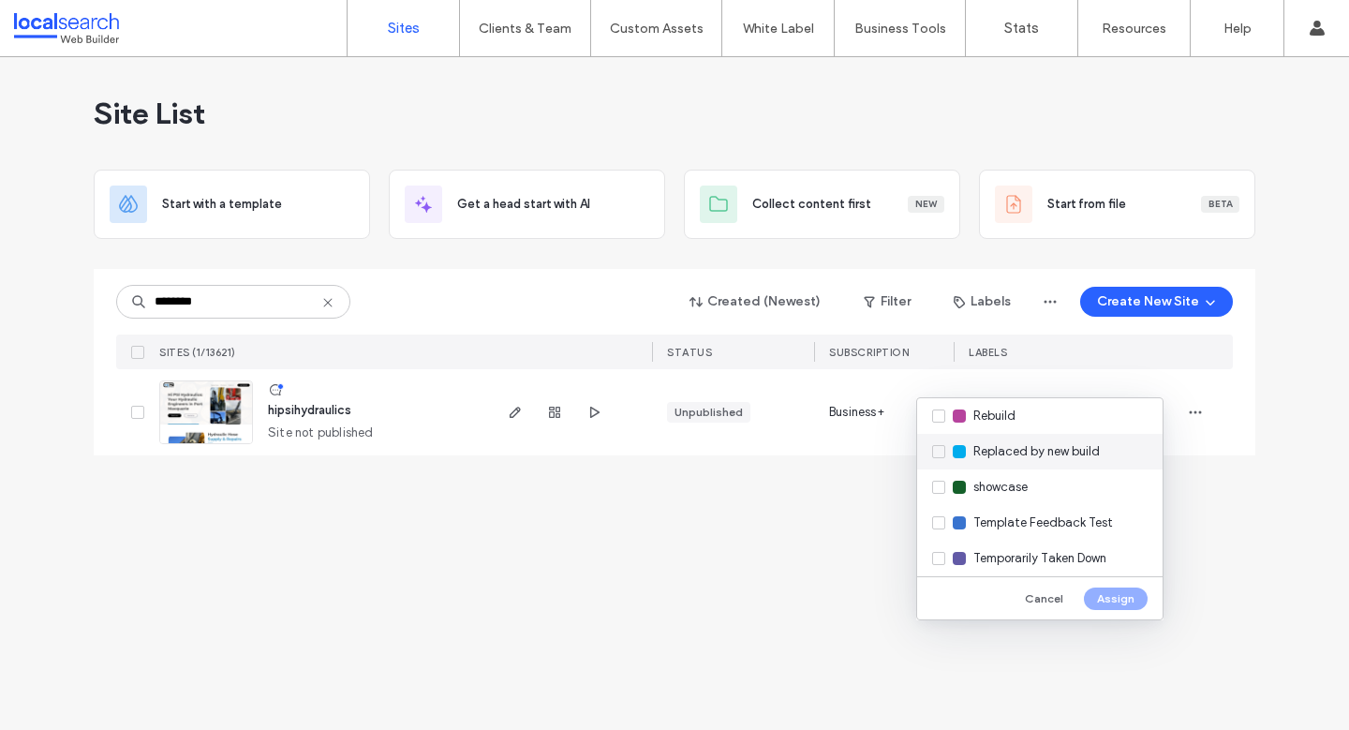
click at [1063, 454] on span "Replaced by new build" at bounding box center [1036, 451] width 126 height 19
click at [1127, 594] on button "Assign" at bounding box center [1116, 598] width 64 height 22
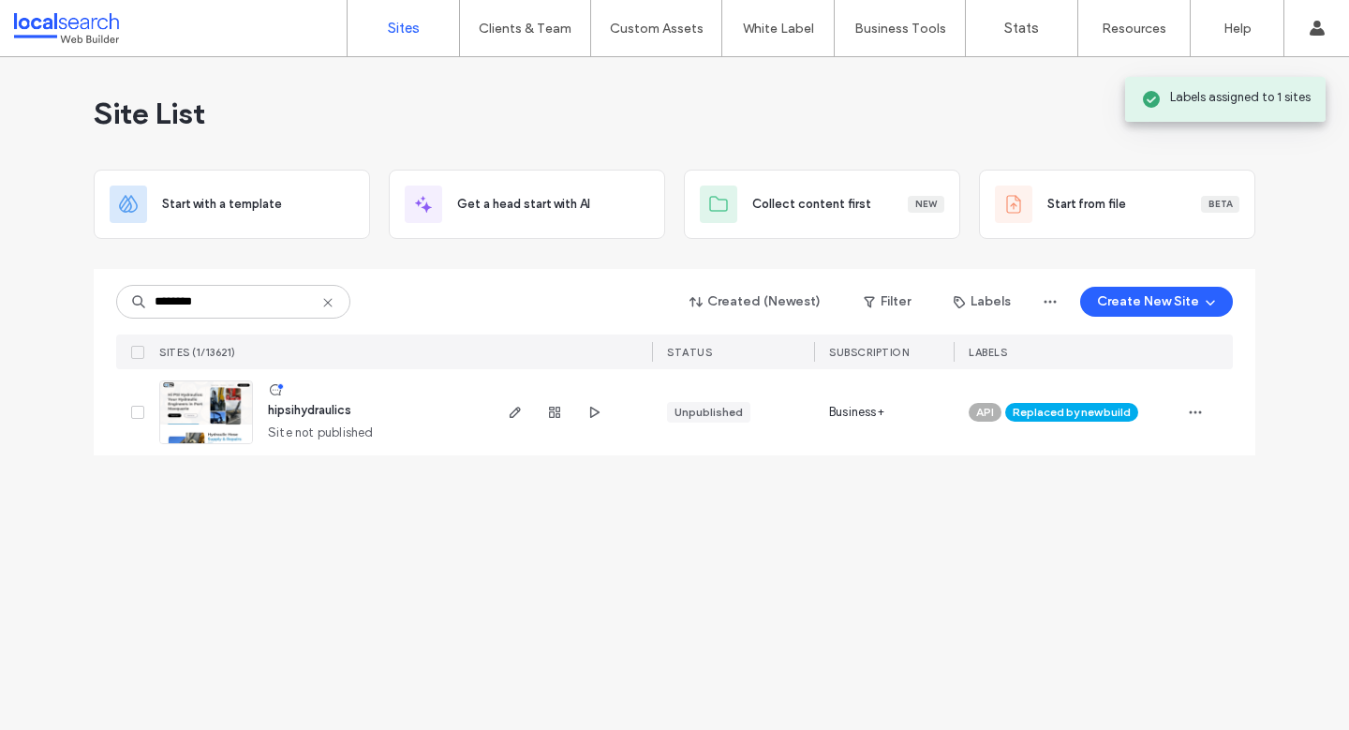
click at [1264, 539] on div "Site List Start with a template Get a head start with AI Collect content first …" at bounding box center [674, 393] width 1349 height 673
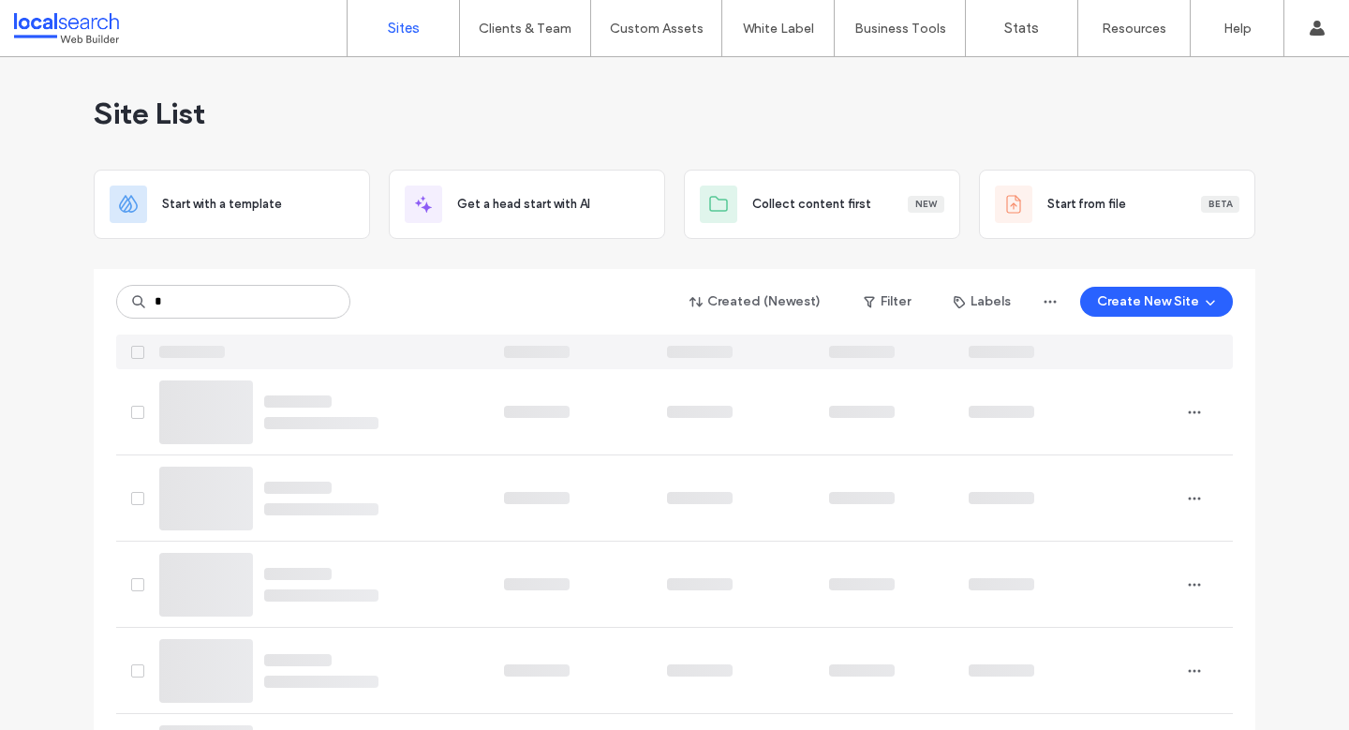
type input "*"
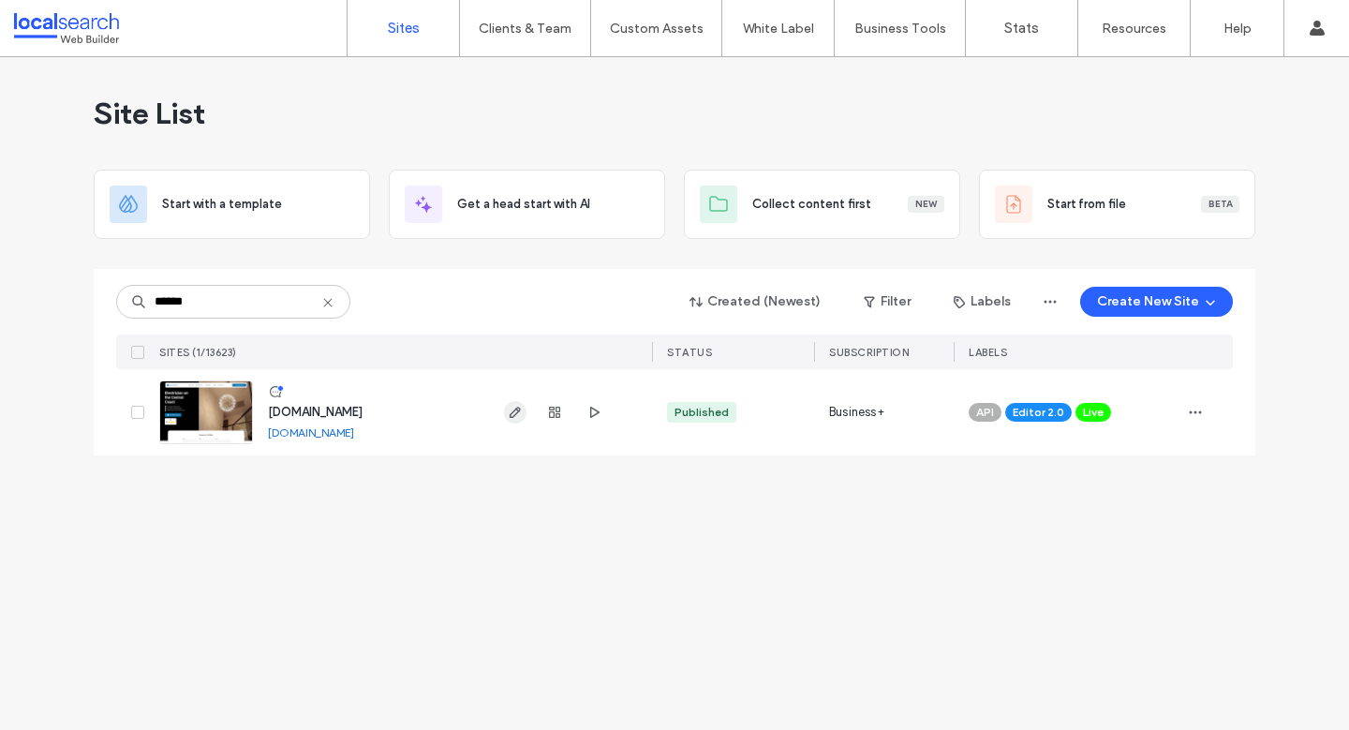
type input "******"
click at [509, 408] on icon "button" at bounding box center [515, 412] width 15 height 15
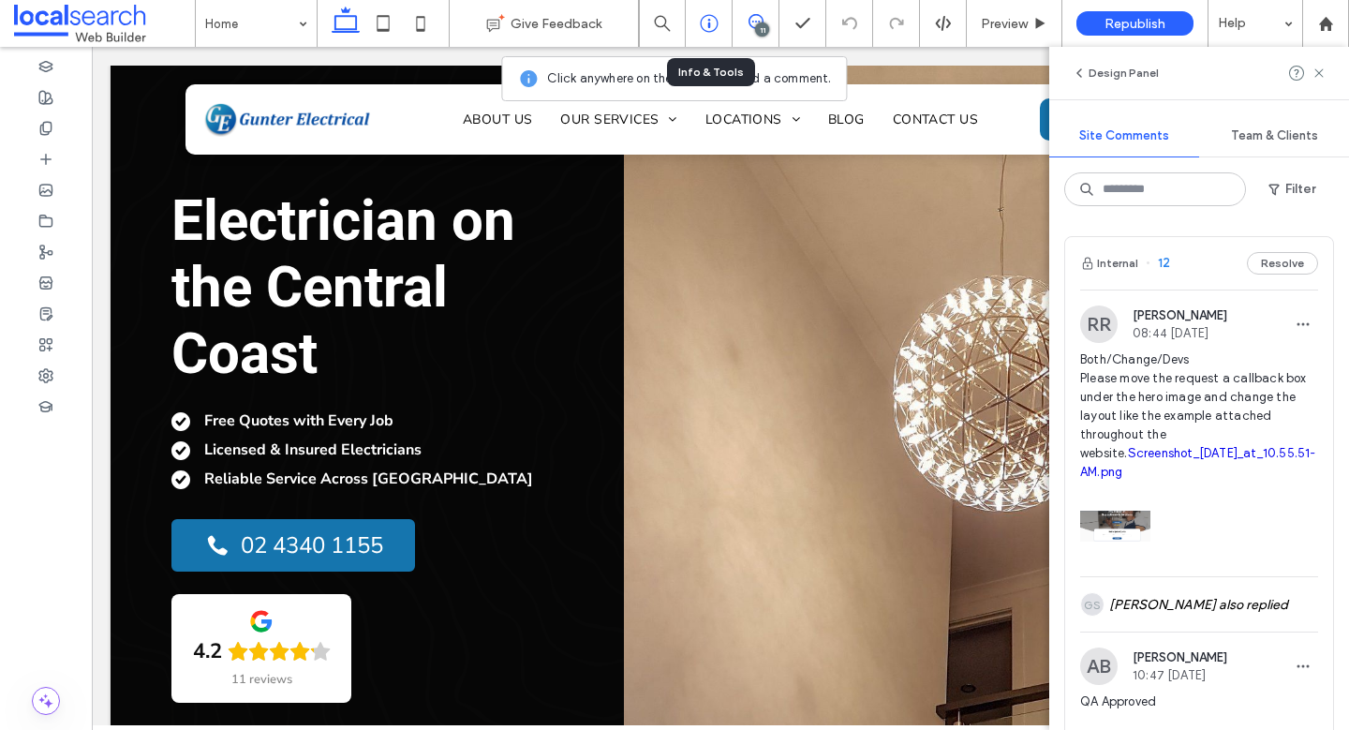
click at [703, 18] on icon at bounding box center [709, 23] width 19 height 19
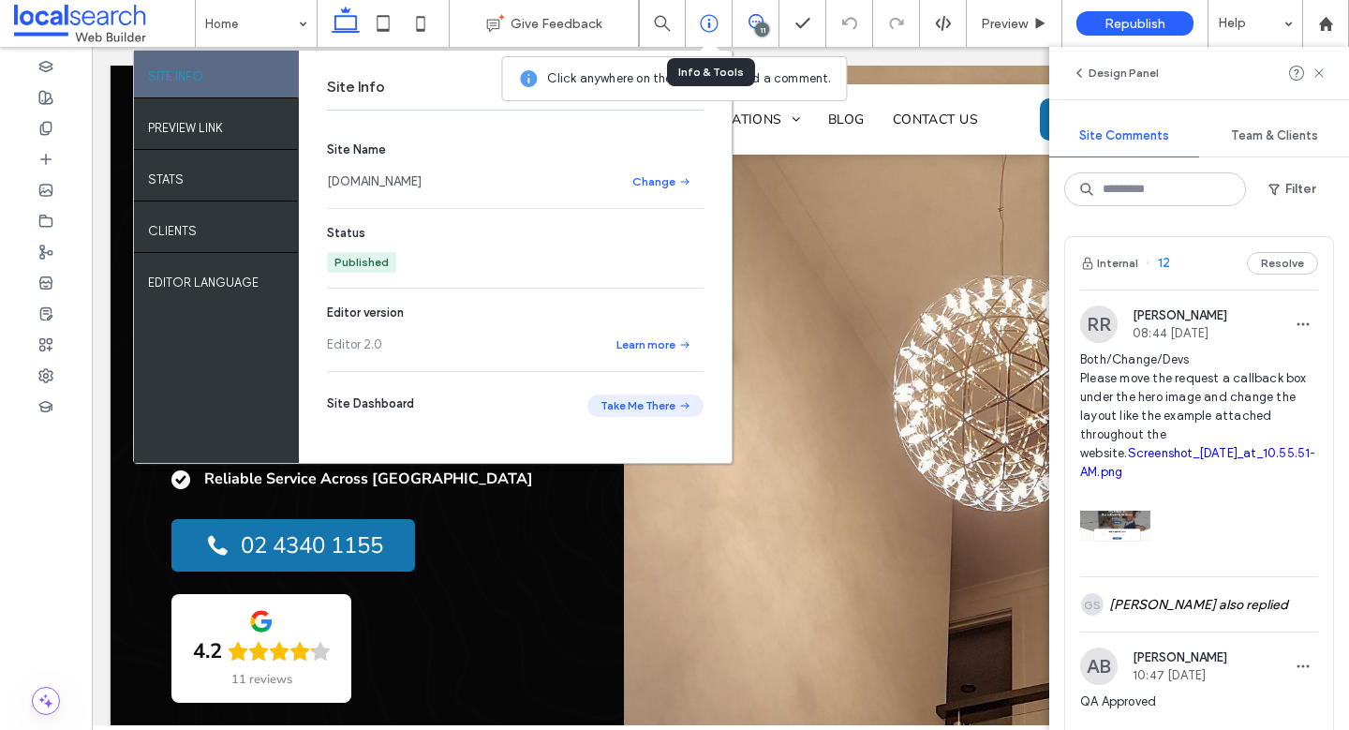
click at [657, 397] on button "Take Me There" at bounding box center [645, 405] width 116 height 22
click at [41, 388] on div at bounding box center [46, 375] width 92 height 31
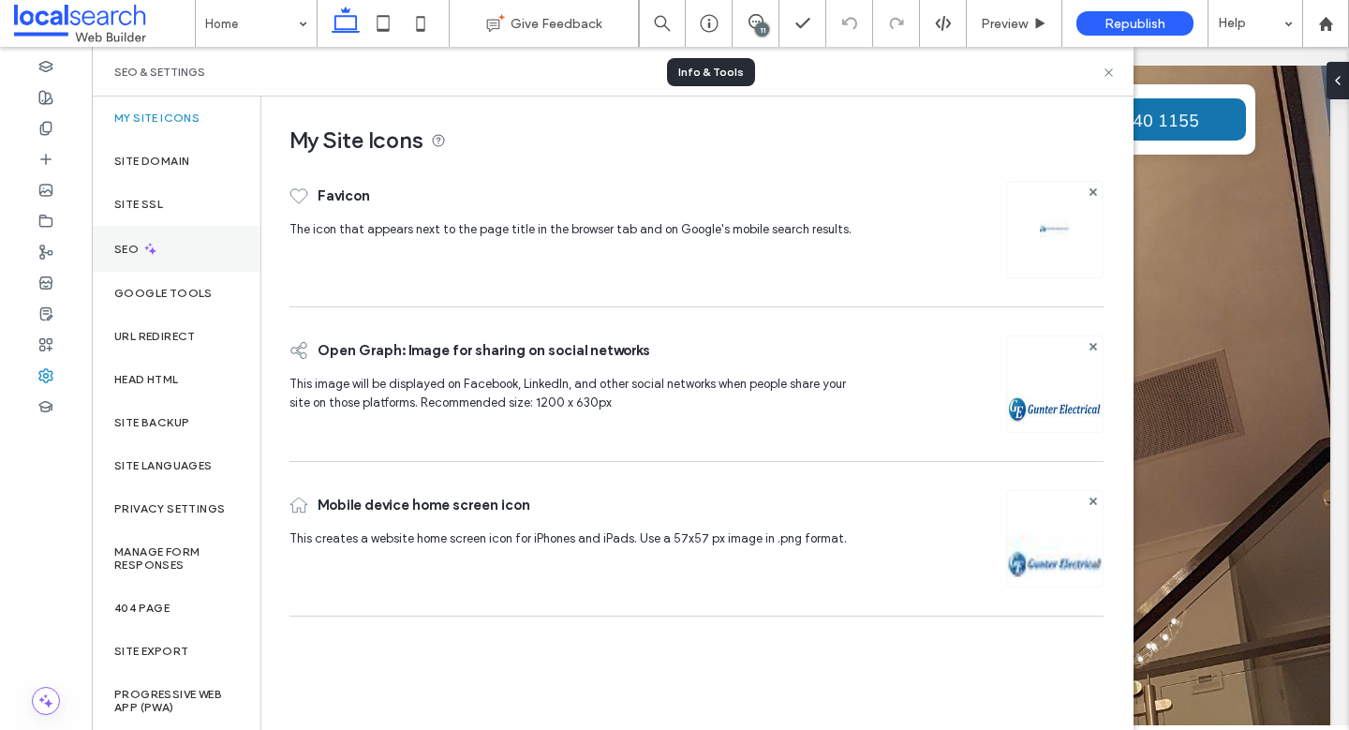
click at [170, 255] on div "SEO" at bounding box center [176, 249] width 169 height 46
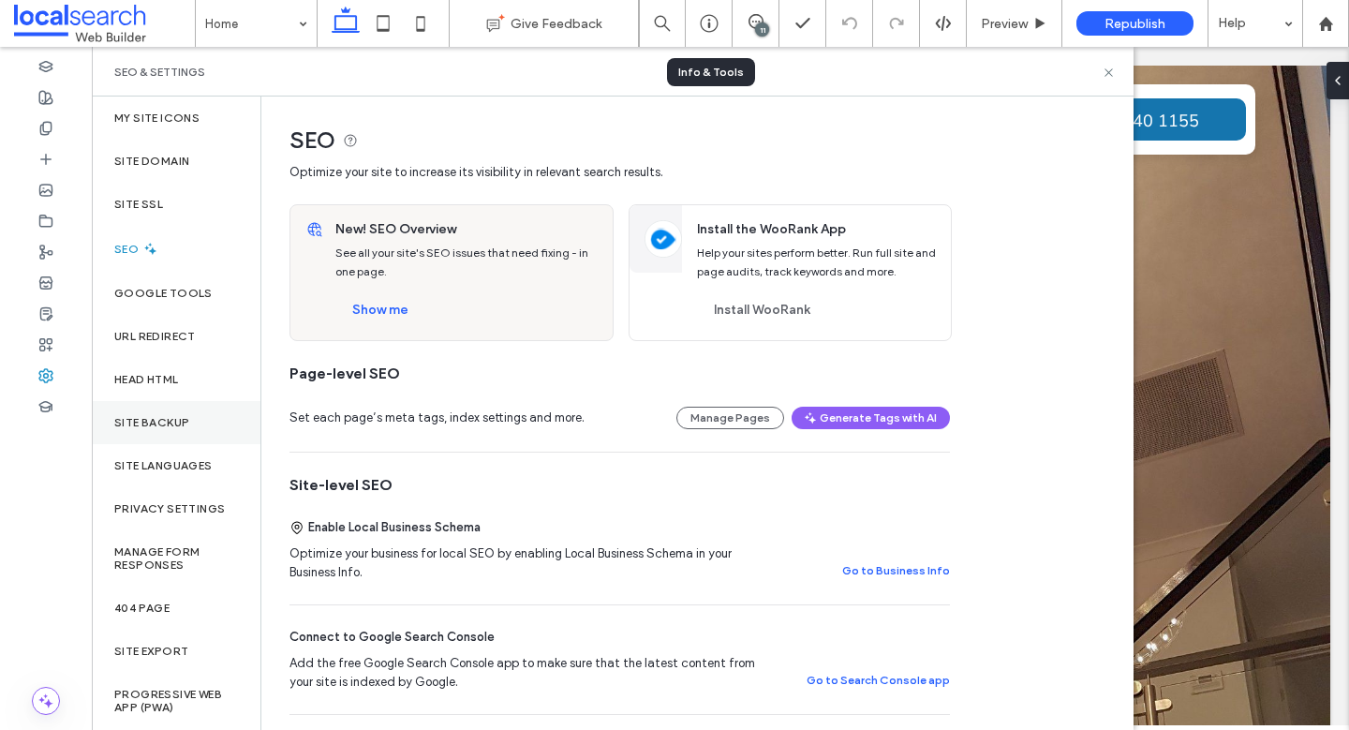
click at [185, 416] on label "Site Backup" at bounding box center [151, 422] width 75 height 13
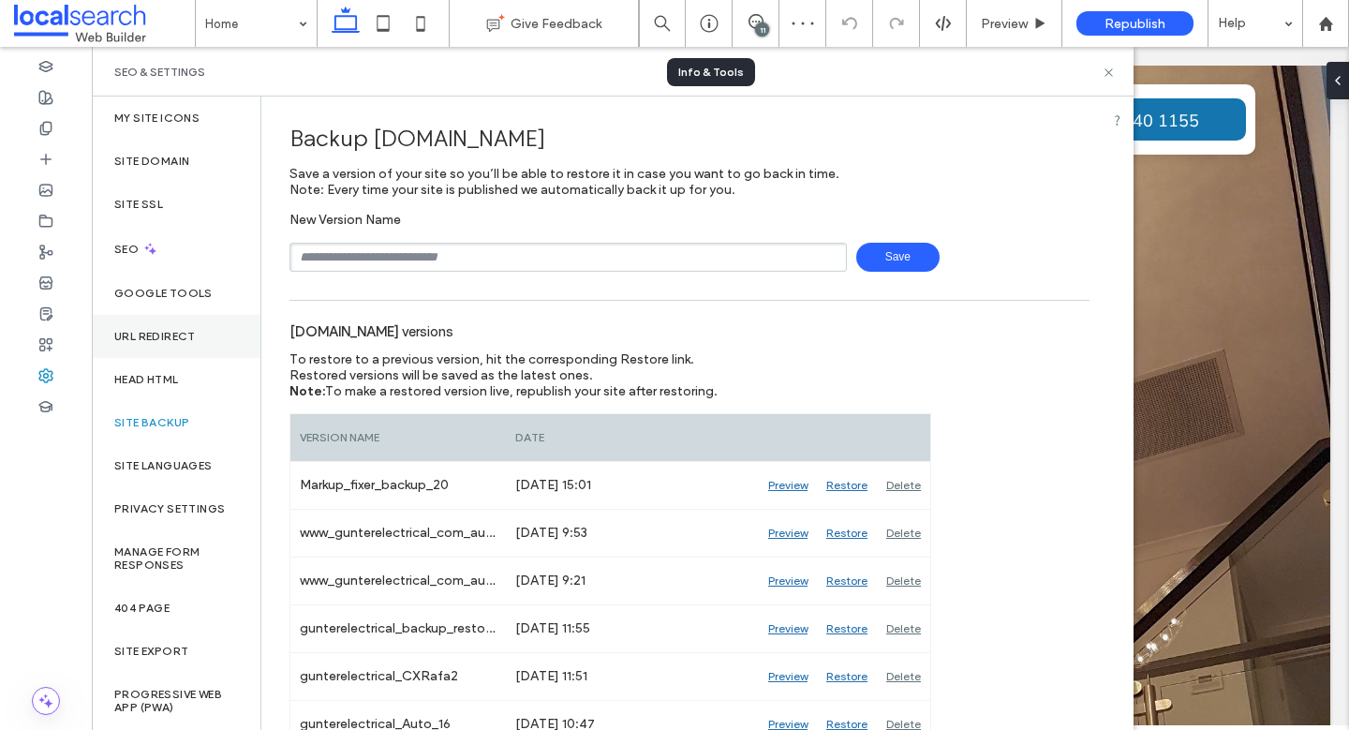
click at [196, 332] on div "URL Redirect" at bounding box center [176, 336] width 169 height 43
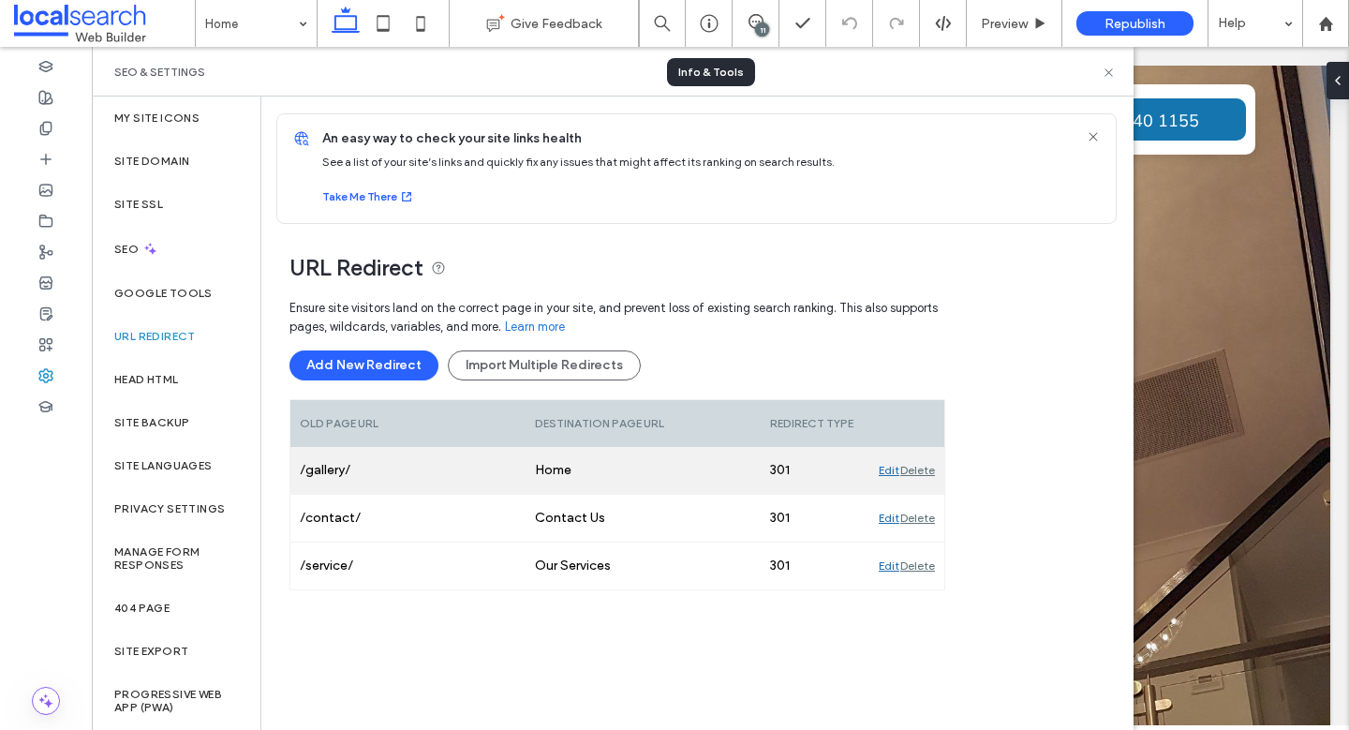
click at [882, 469] on div "Edit" at bounding box center [889, 470] width 21 height 47
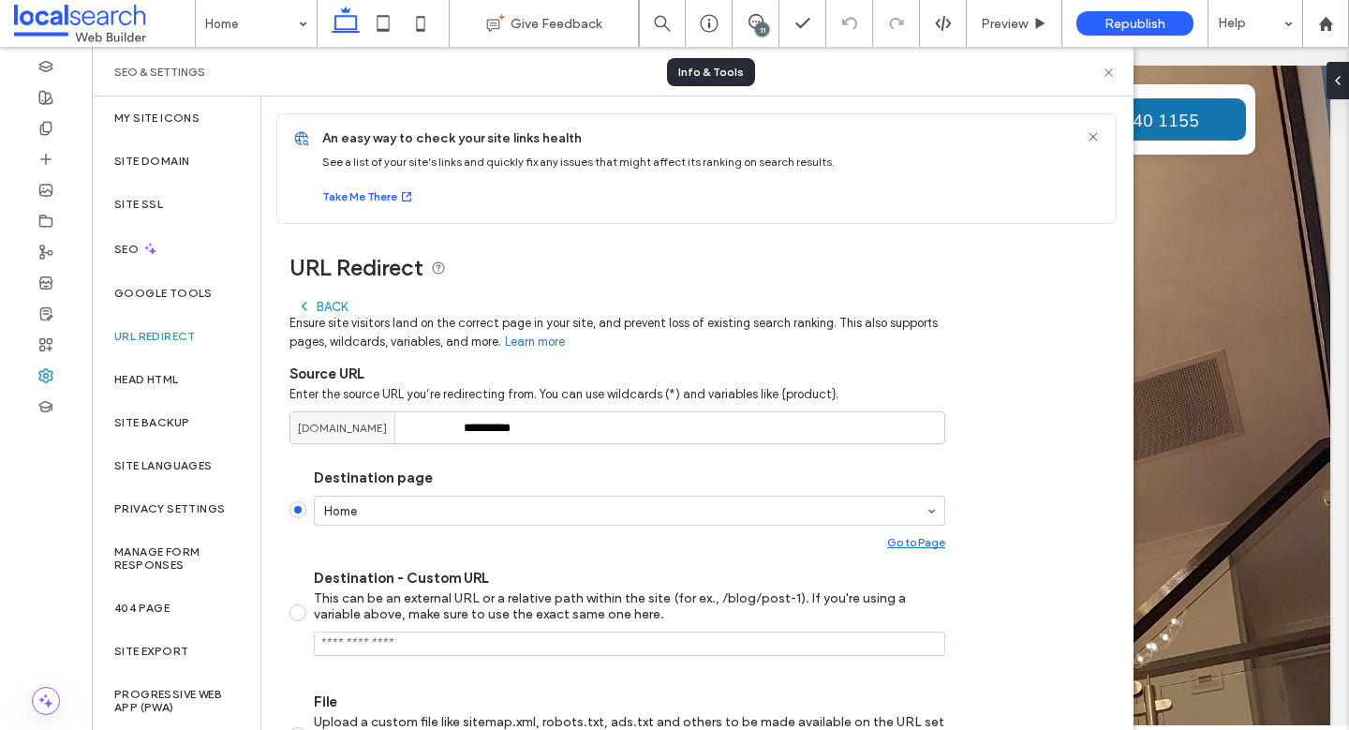
click at [634, 447] on div "Back Ensure site visitors land on the correct page in your site, and prevent lo…" at bounding box center [617, 607] width 656 height 636
click at [644, 429] on input "*********" at bounding box center [617, 427] width 656 height 33
type input "********"
click at [1029, 390] on div "URL Redirect Back Ensure site visitors land on the correct page in your site, a…" at bounding box center [689, 575] width 856 height 702
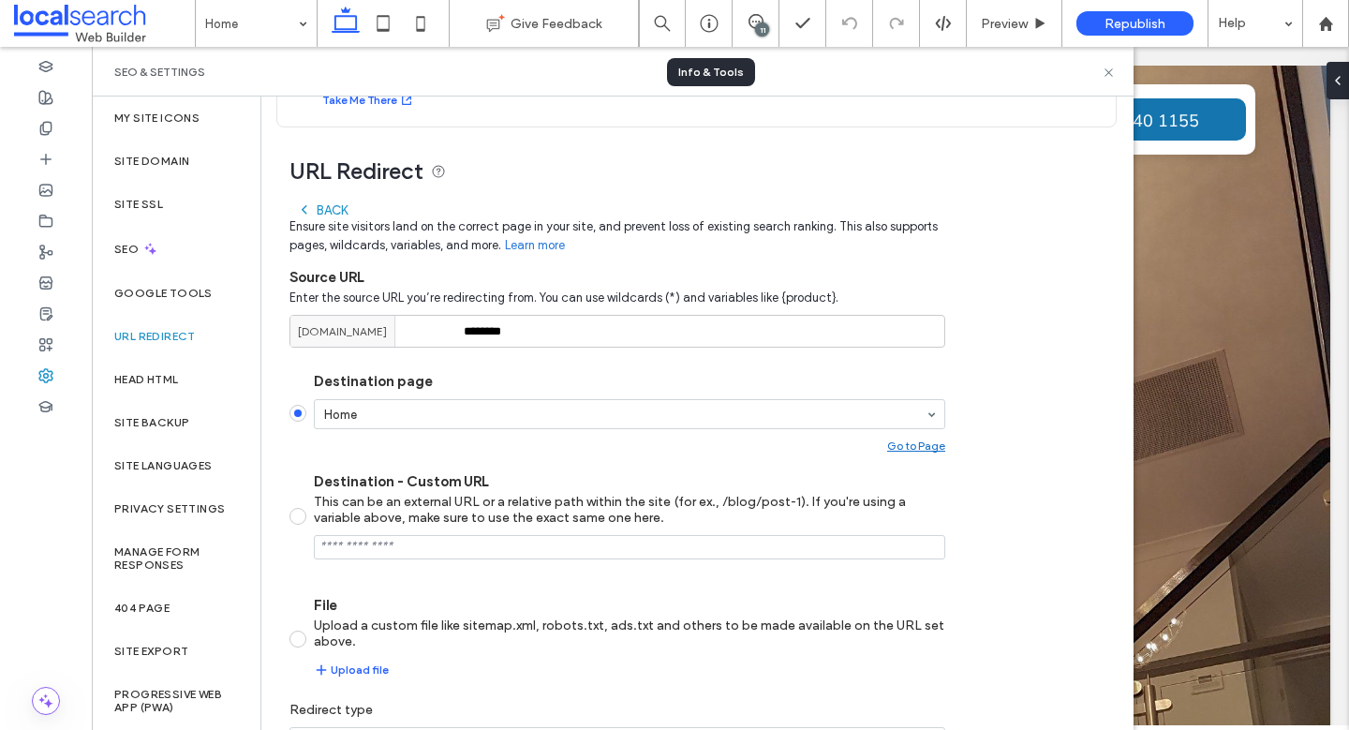
scroll to position [214, 0]
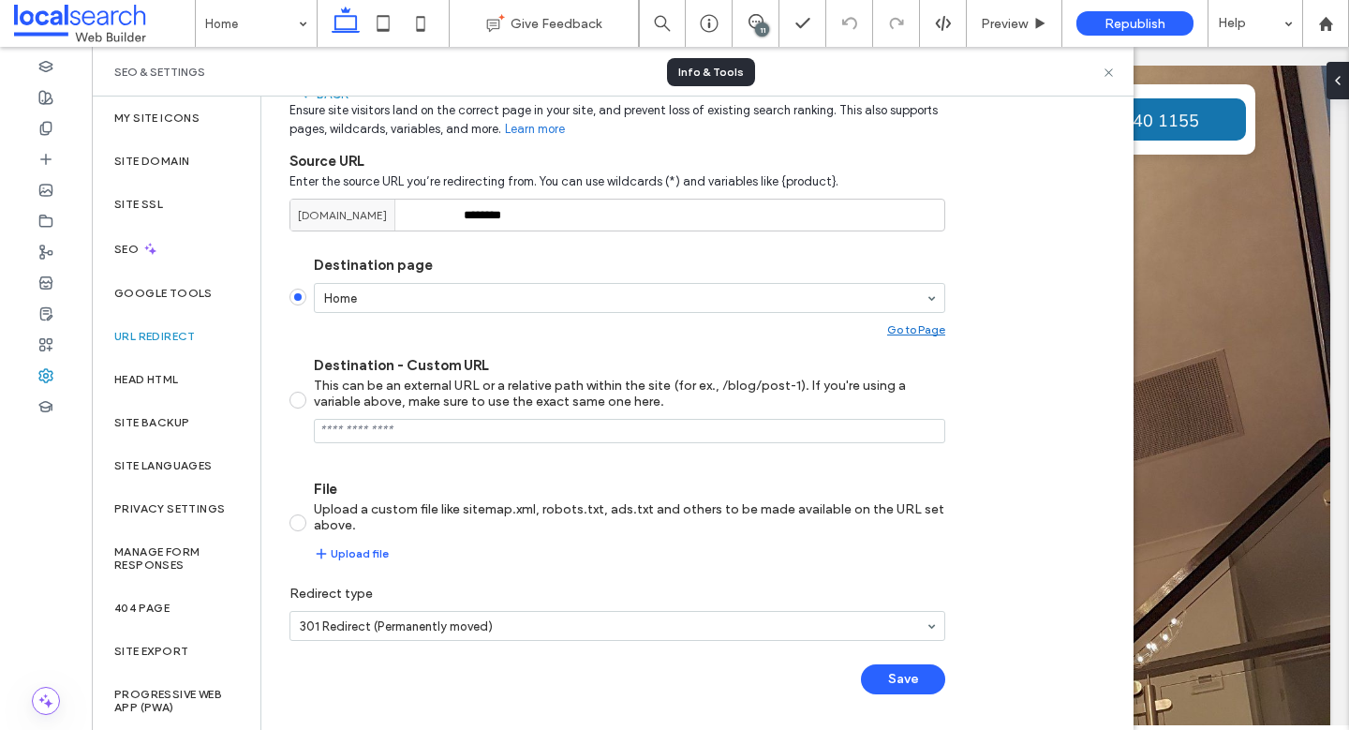
click at [901, 679] on button "Save" at bounding box center [903, 679] width 84 height 30
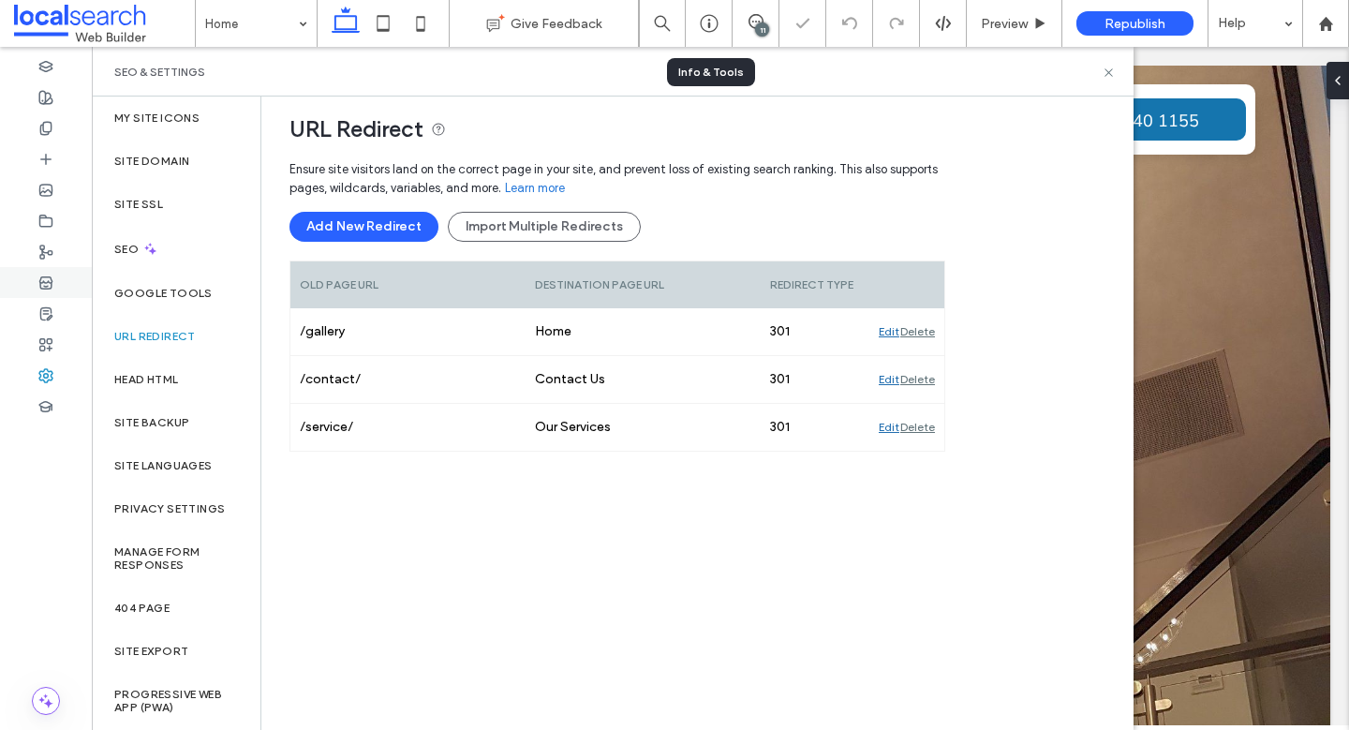
scroll to position [139, 0]
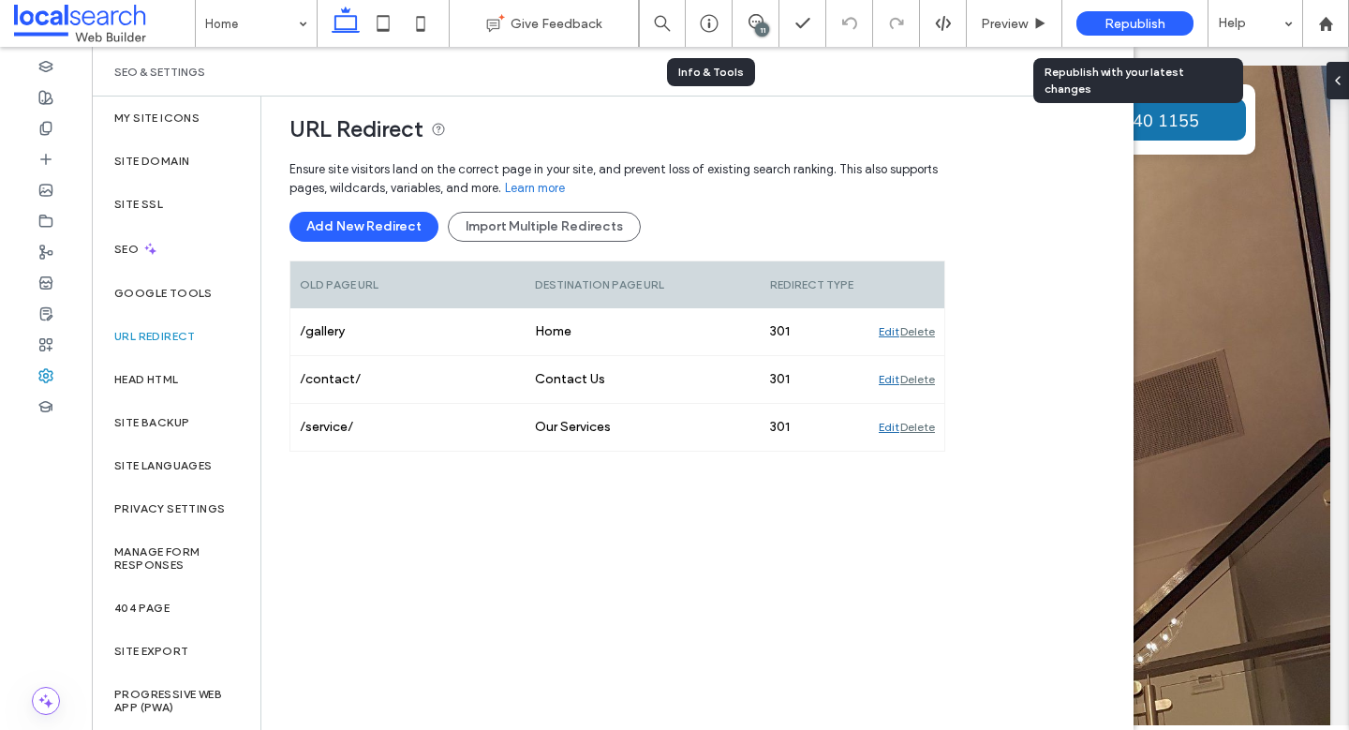
click at [1166, 26] on div "Republish" at bounding box center [1134, 23] width 117 height 24
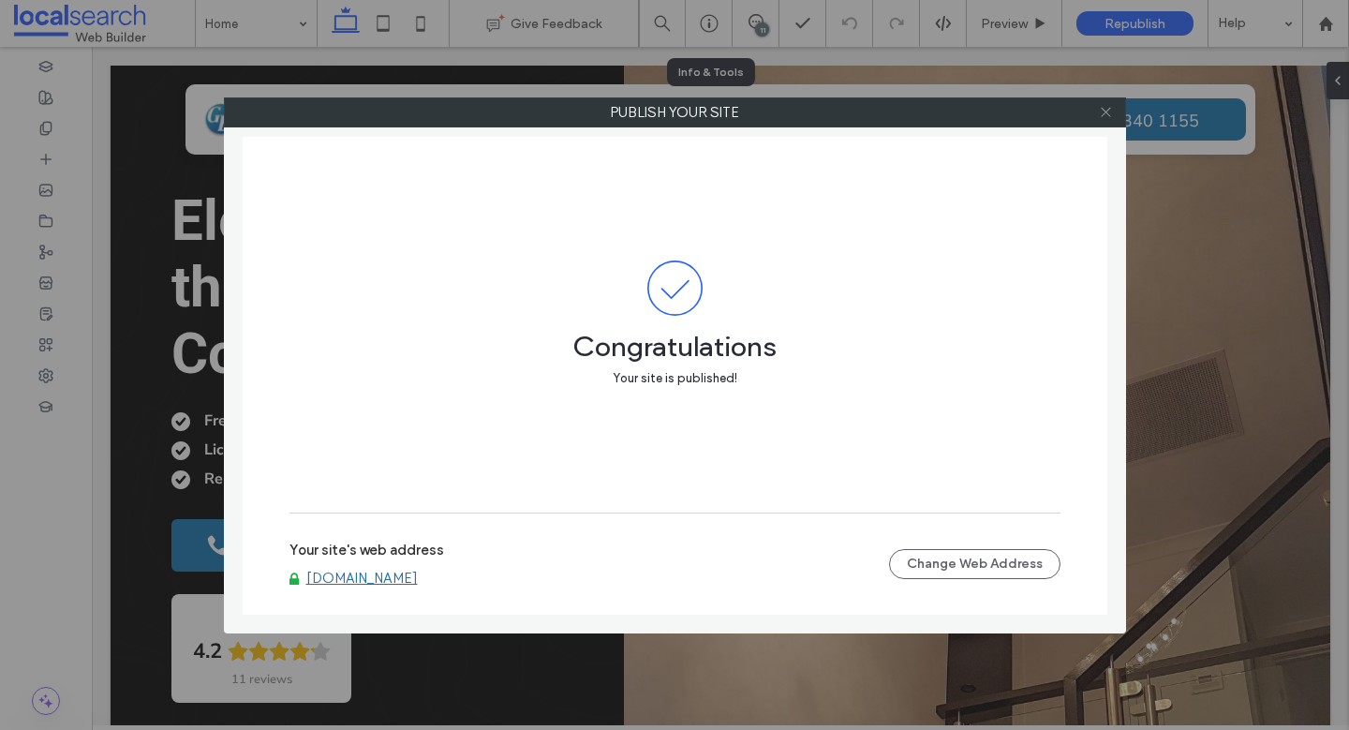
click at [1106, 114] on icon at bounding box center [1106, 112] width 14 height 14
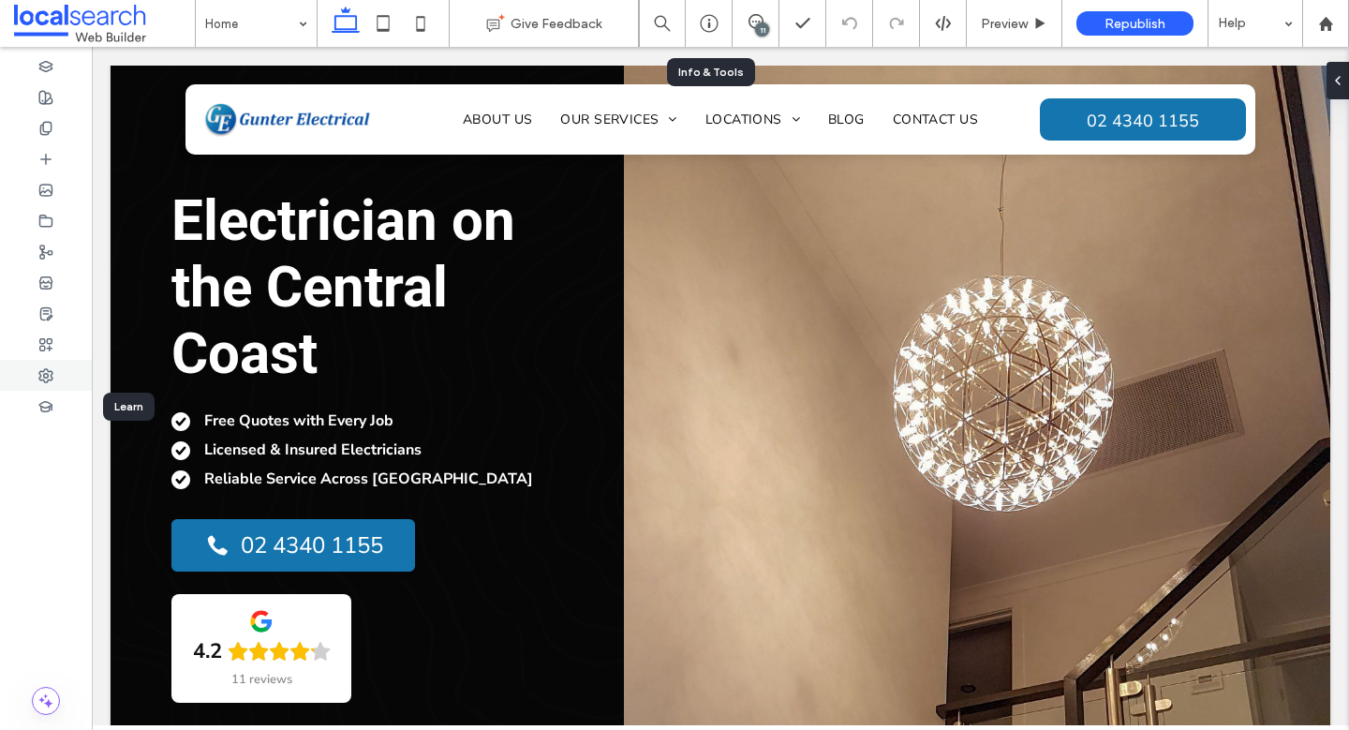
click at [49, 379] on use at bounding box center [45, 375] width 13 height 13
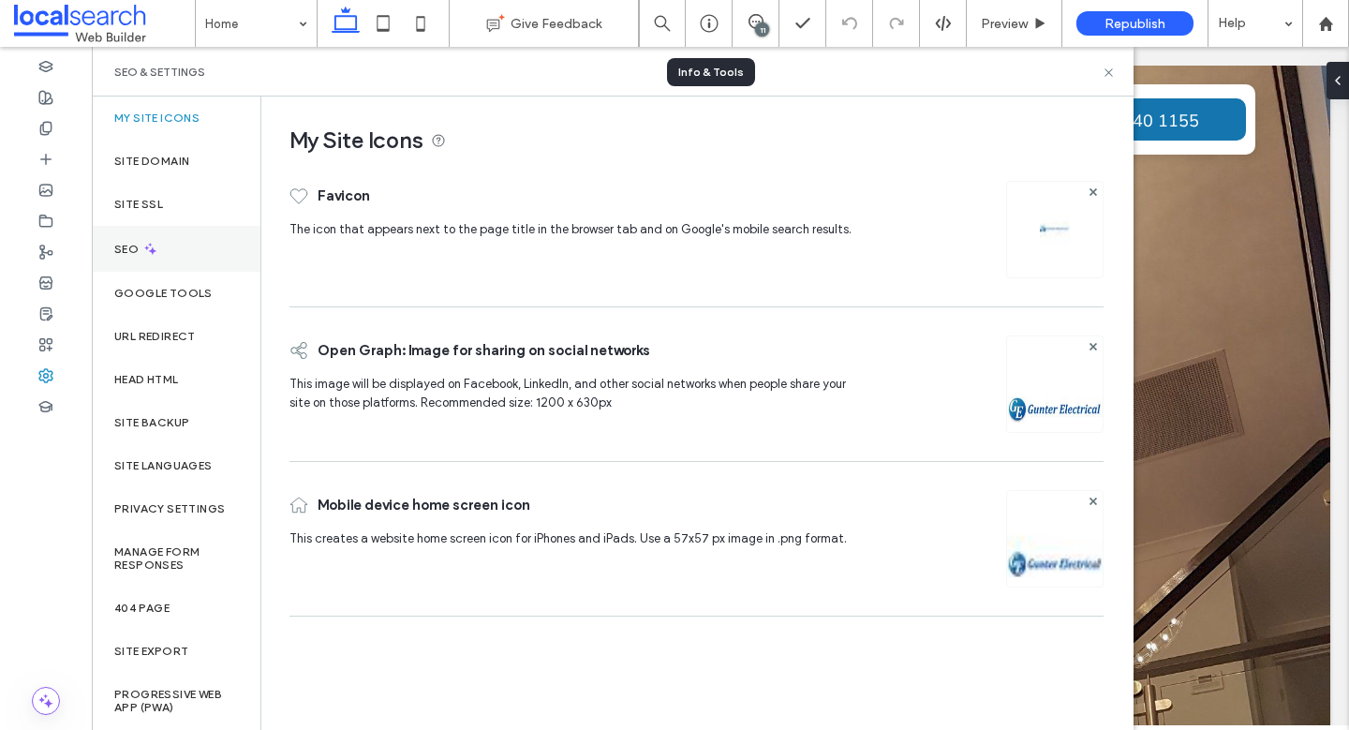
click at [161, 256] on div "SEO" at bounding box center [176, 249] width 169 height 46
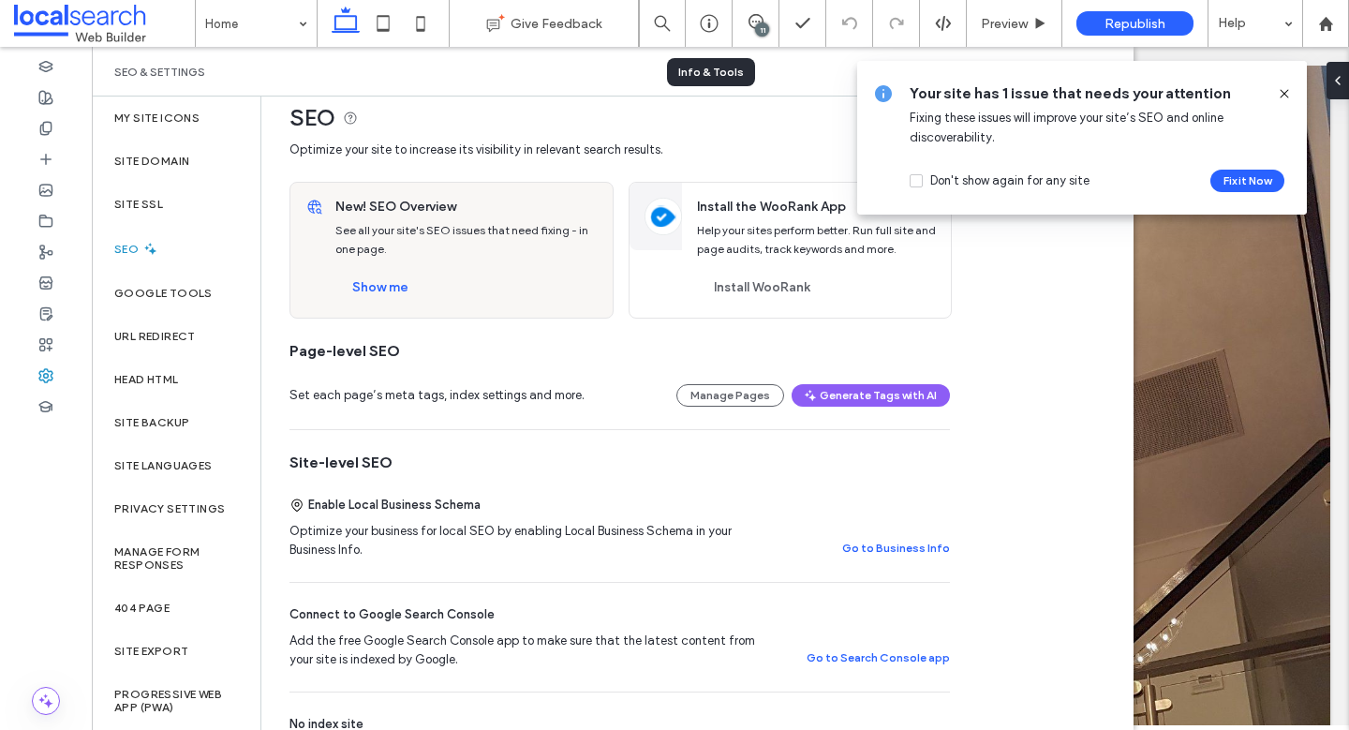
scroll to position [0, 0]
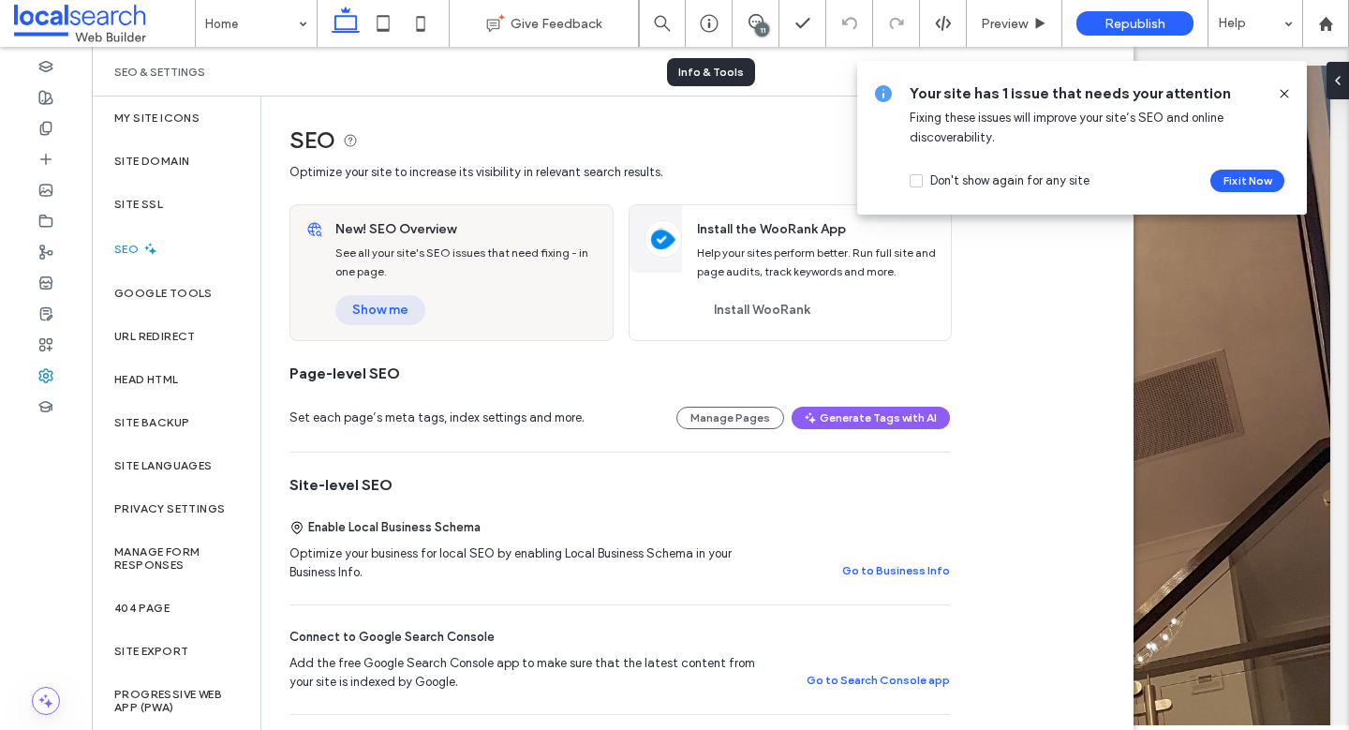
click at [365, 311] on button "Show me" at bounding box center [380, 310] width 90 height 30
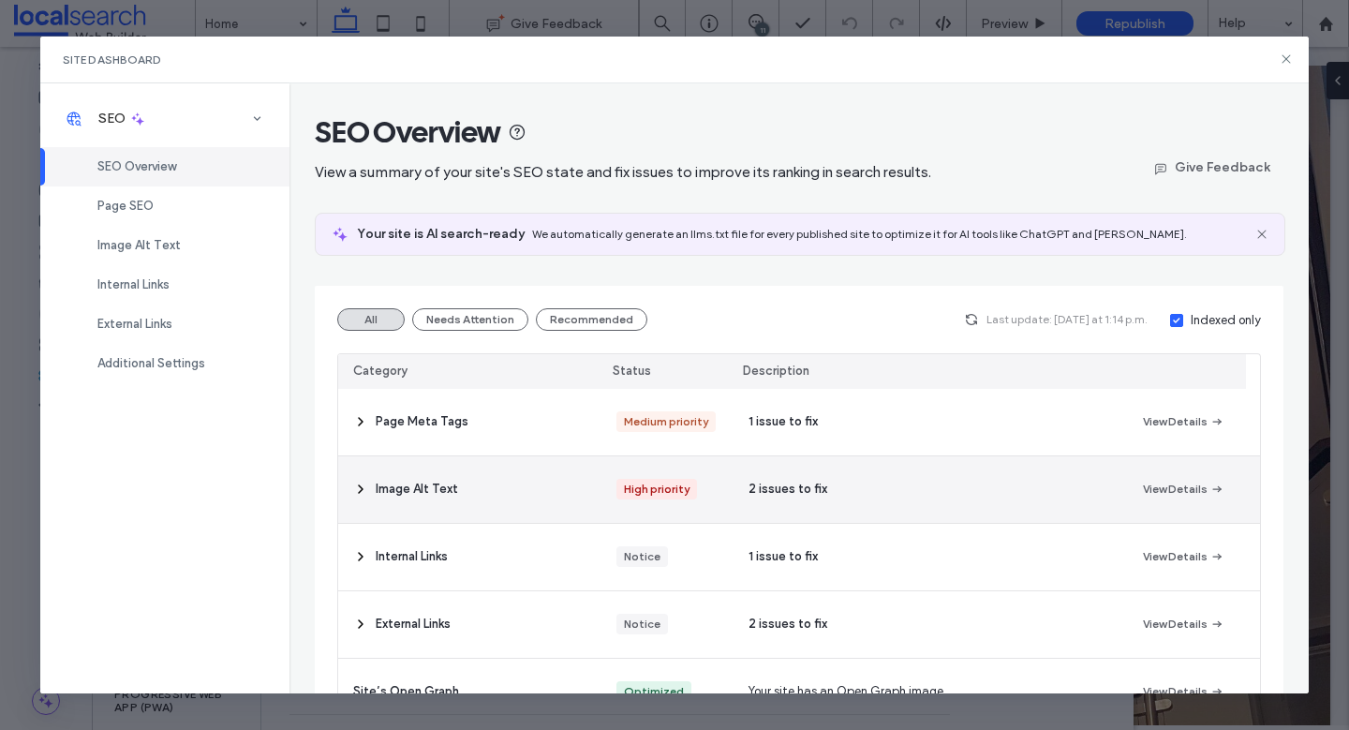
click at [595, 477] on div "Image Alt Text" at bounding box center [469, 489] width 263 height 67
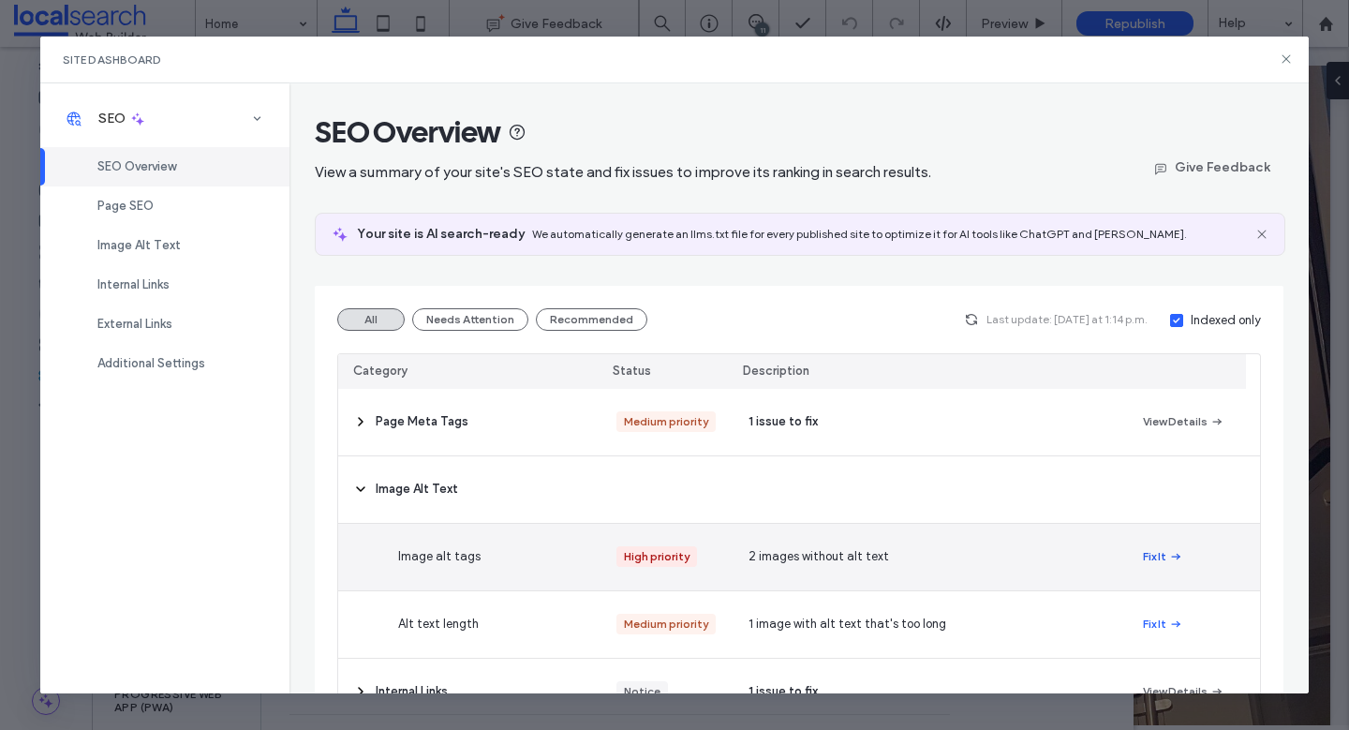
click at [1145, 556] on button "Fix It" at bounding box center [1163, 556] width 40 height 22
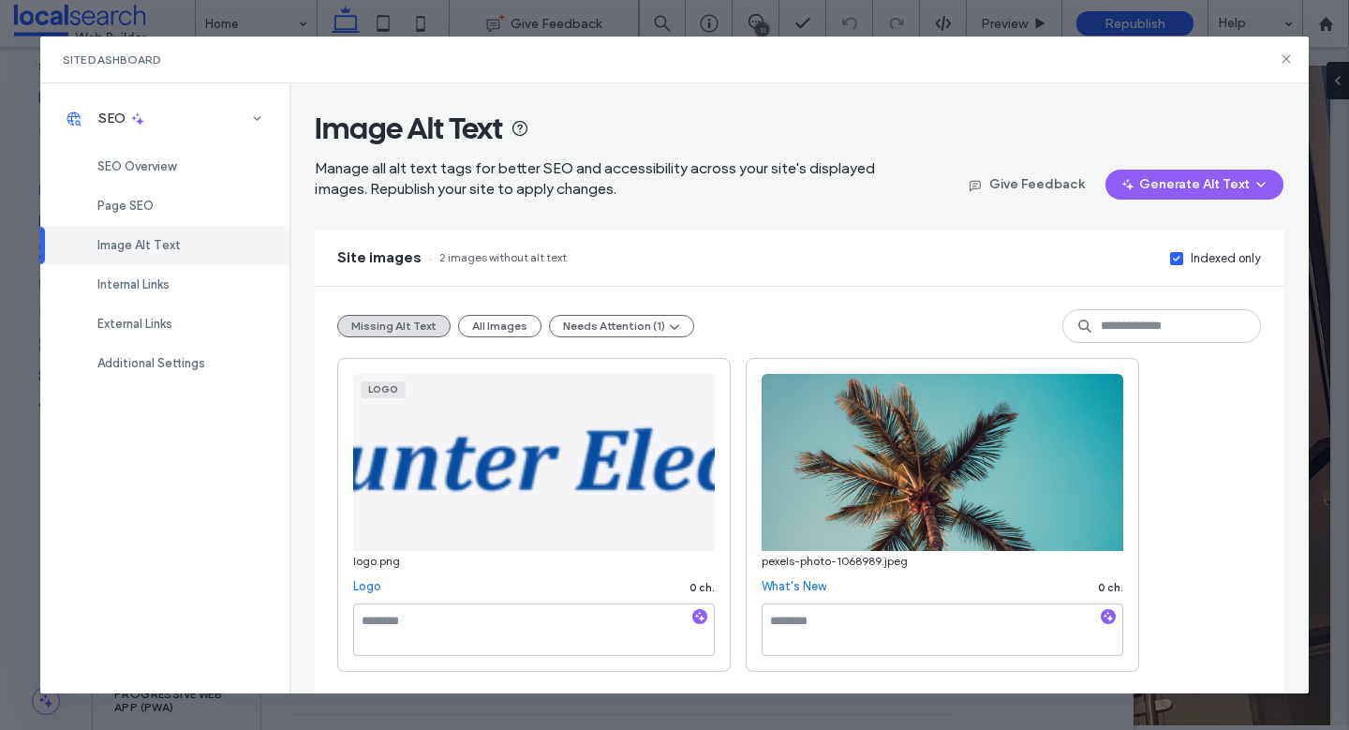
scroll to position [5, 0]
click at [538, 636] on textarea at bounding box center [534, 628] width 362 height 52
type textarea "**********"
click at [742, 474] on div "**********" at bounding box center [798, 514] width 923 height 314
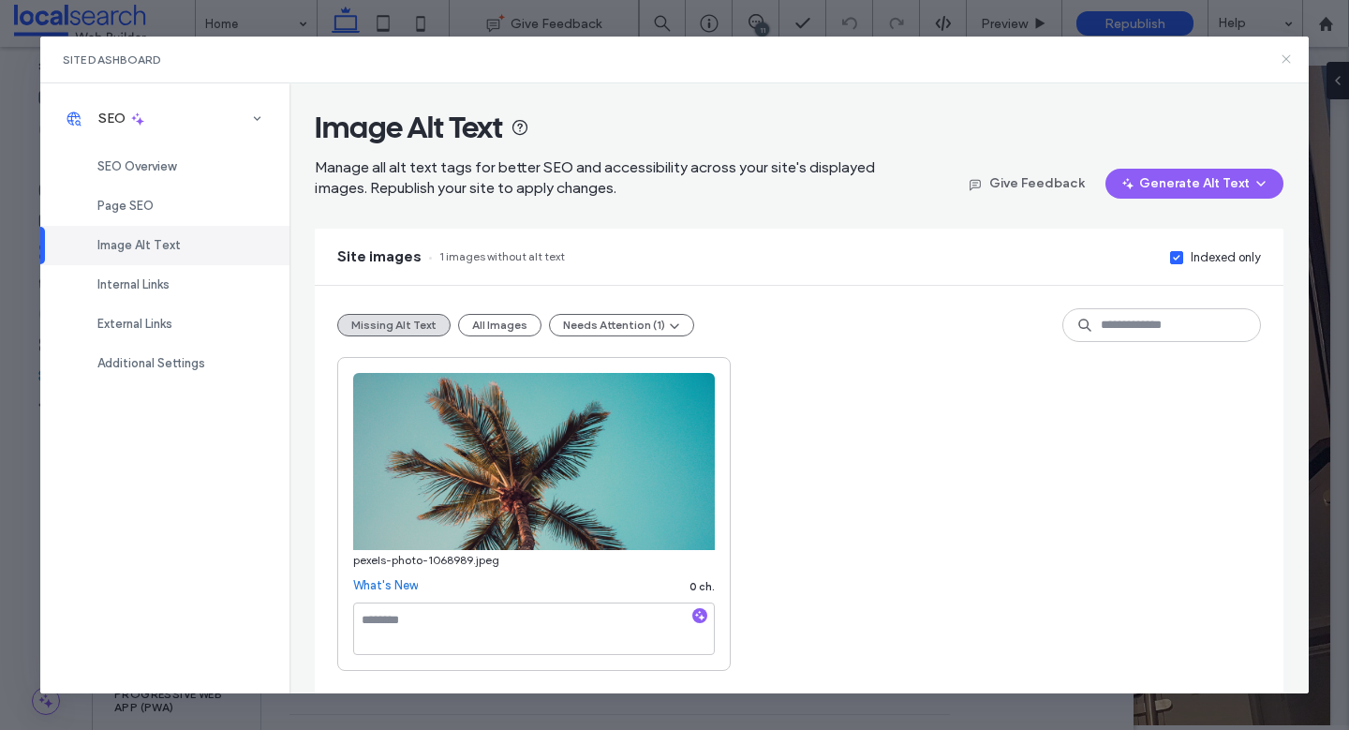
click at [1280, 61] on icon at bounding box center [1286, 59] width 15 height 15
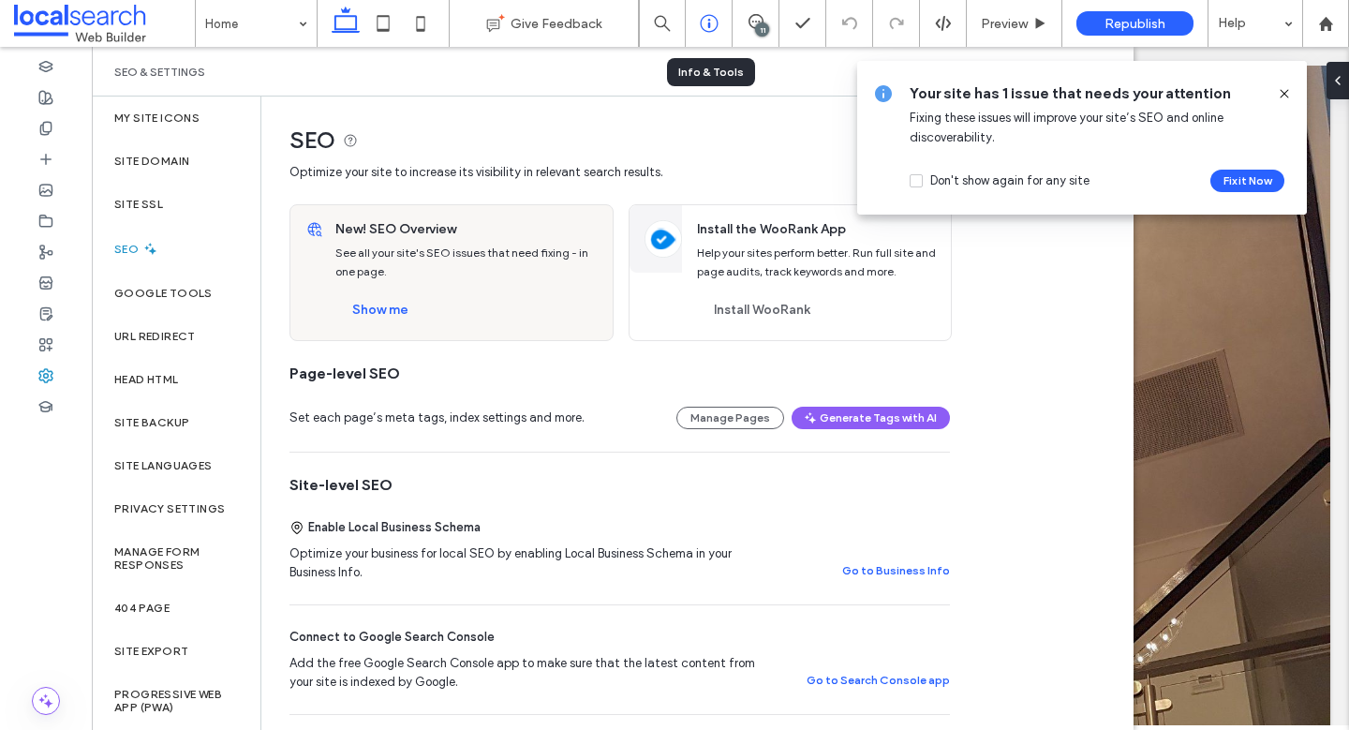
click at [708, 22] on icon at bounding box center [709, 23] width 19 height 19
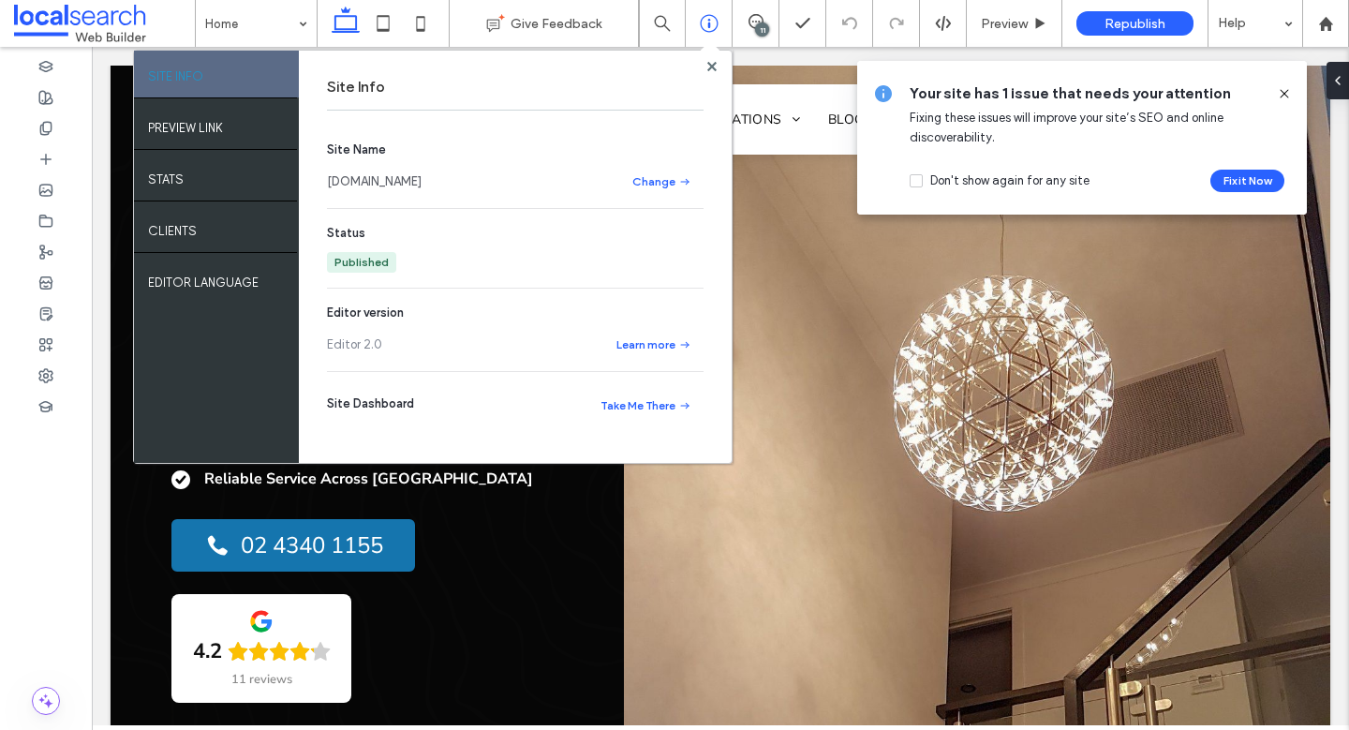
click at [403, 183] on link "[DOMAIN_NAME]" at bounding box center [374, 181] width 95 height 19
click at [53, 367] on div at bounding box center [46, 375] width 92 height 31
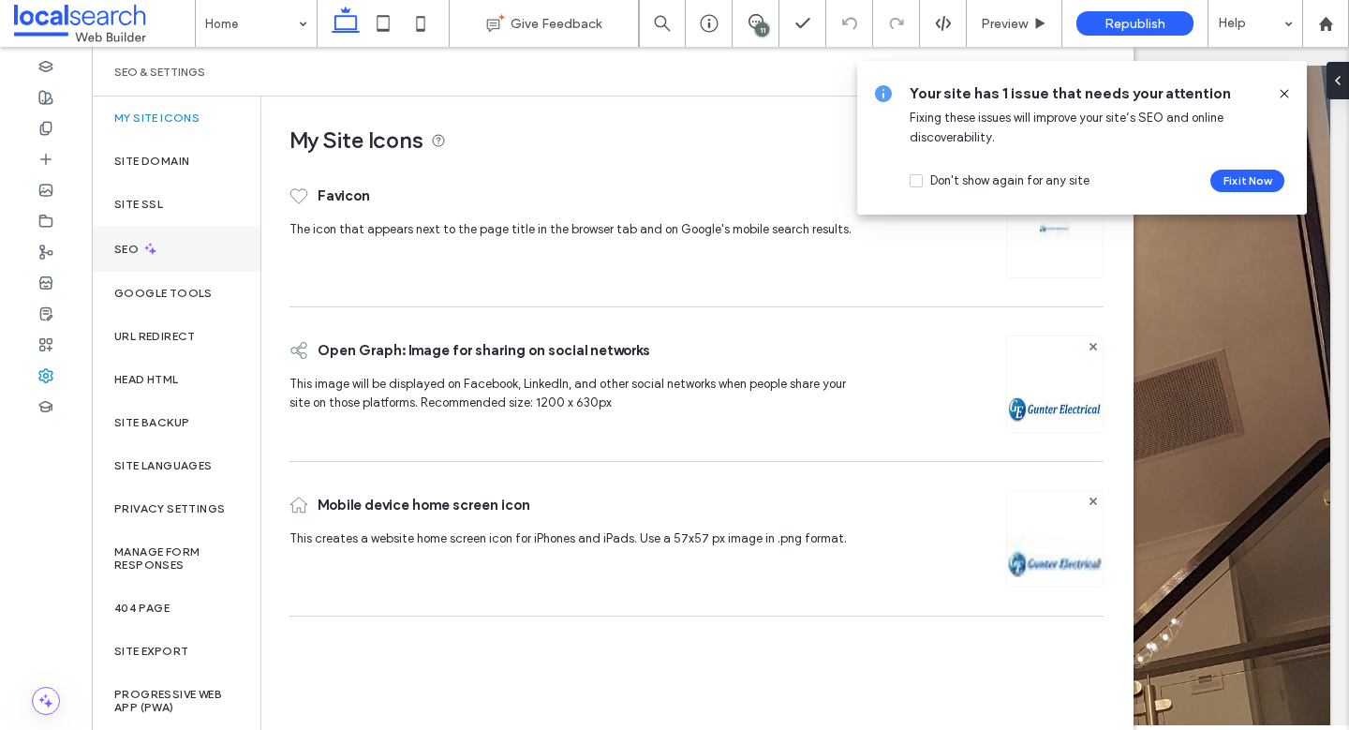
click at [149, 256] on icon at bounding box center [150, 249] width 16 height 16
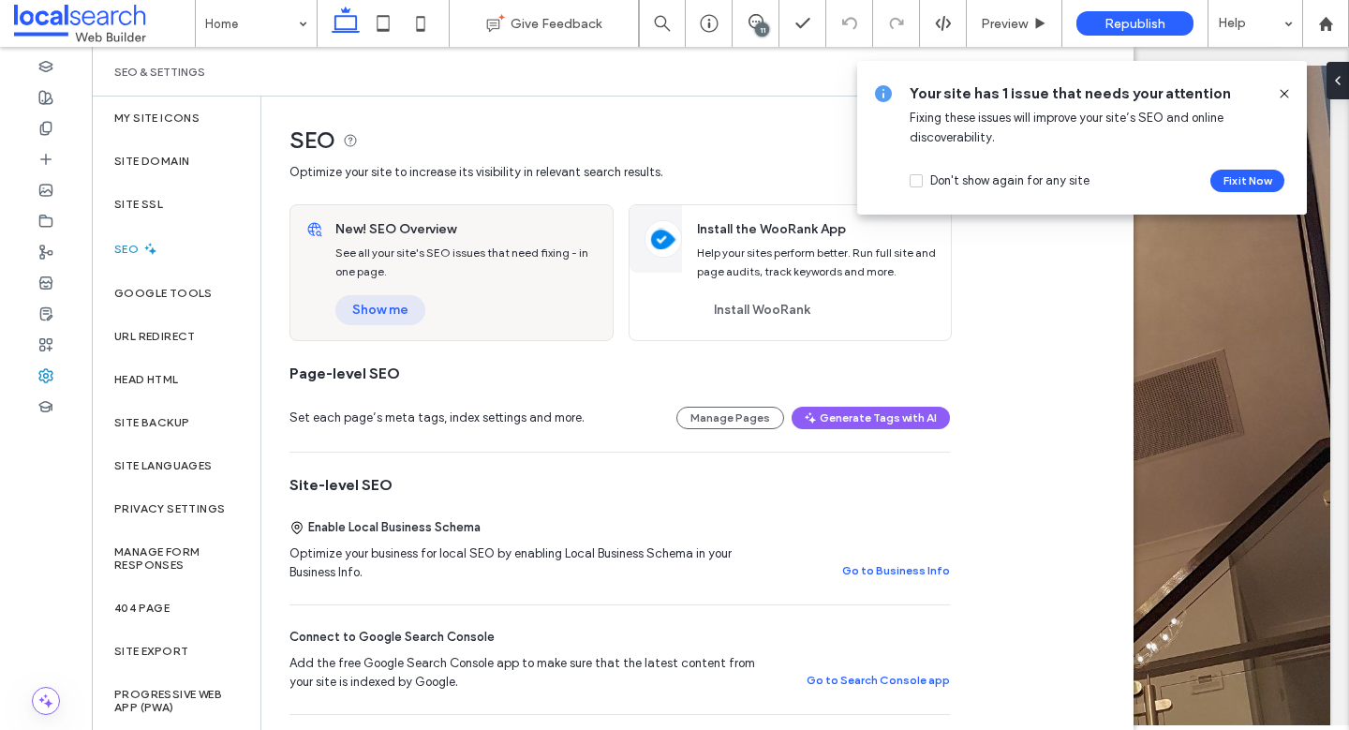
click at [385, 306] on button "Show me" at bounding box center [380, 310] width 90 height 30
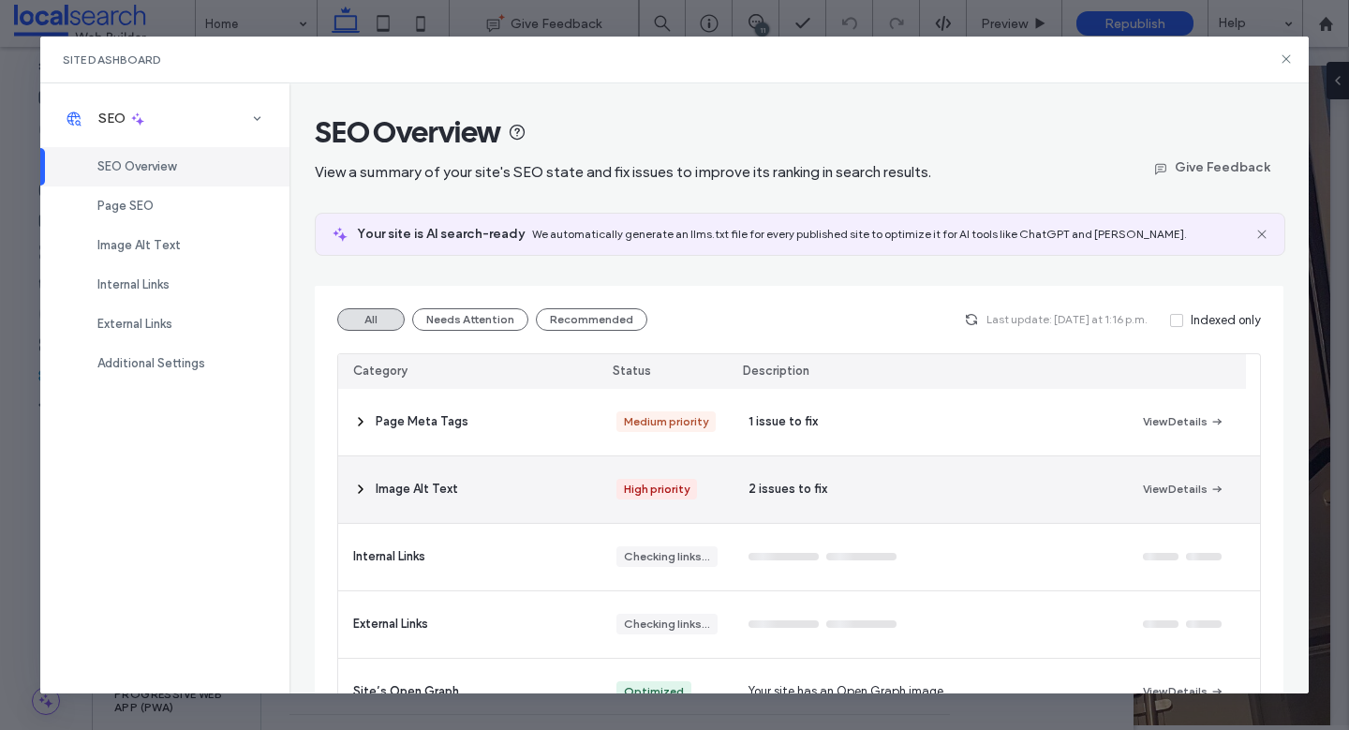
click at [497, 490] on div "Image Alt Text" at bounding box center [469, 489] width 263 height 67
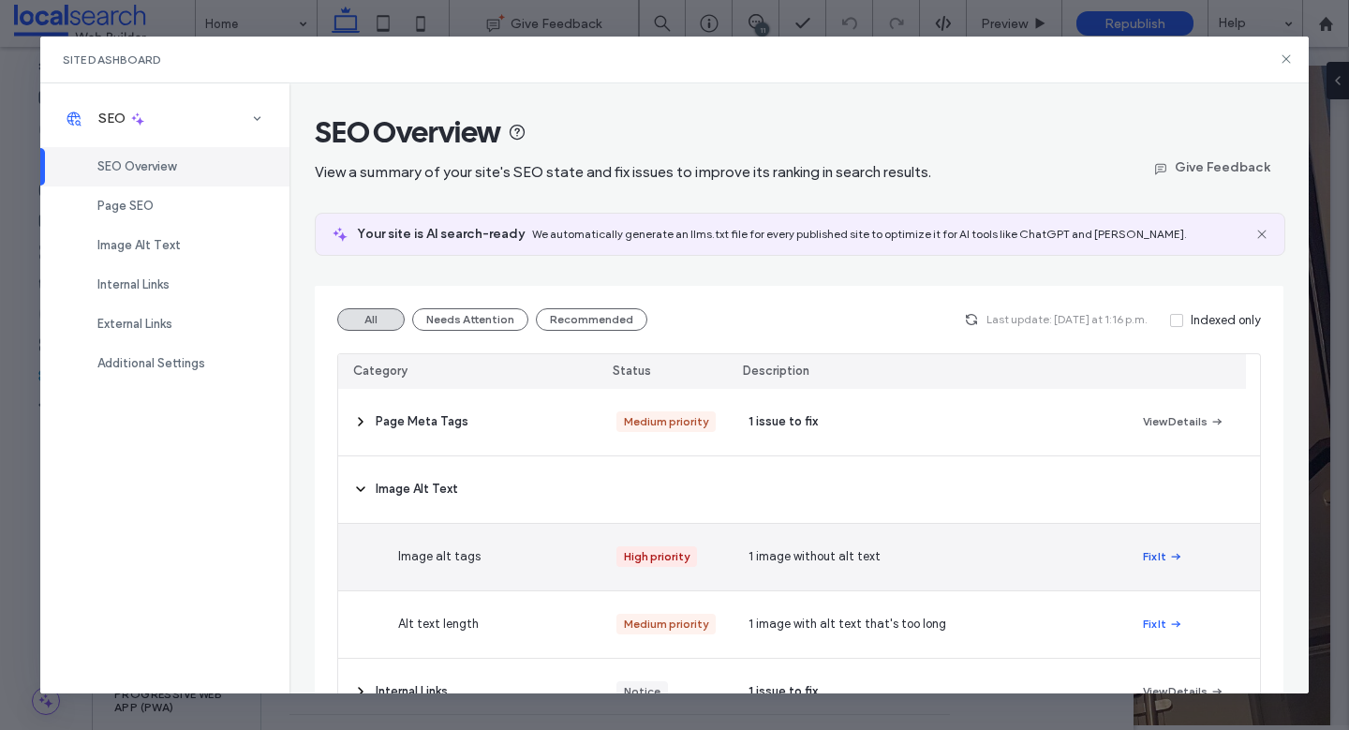
click at [1166, 553] on span "button" at bounding box center [1174, 556] width 17 height 21
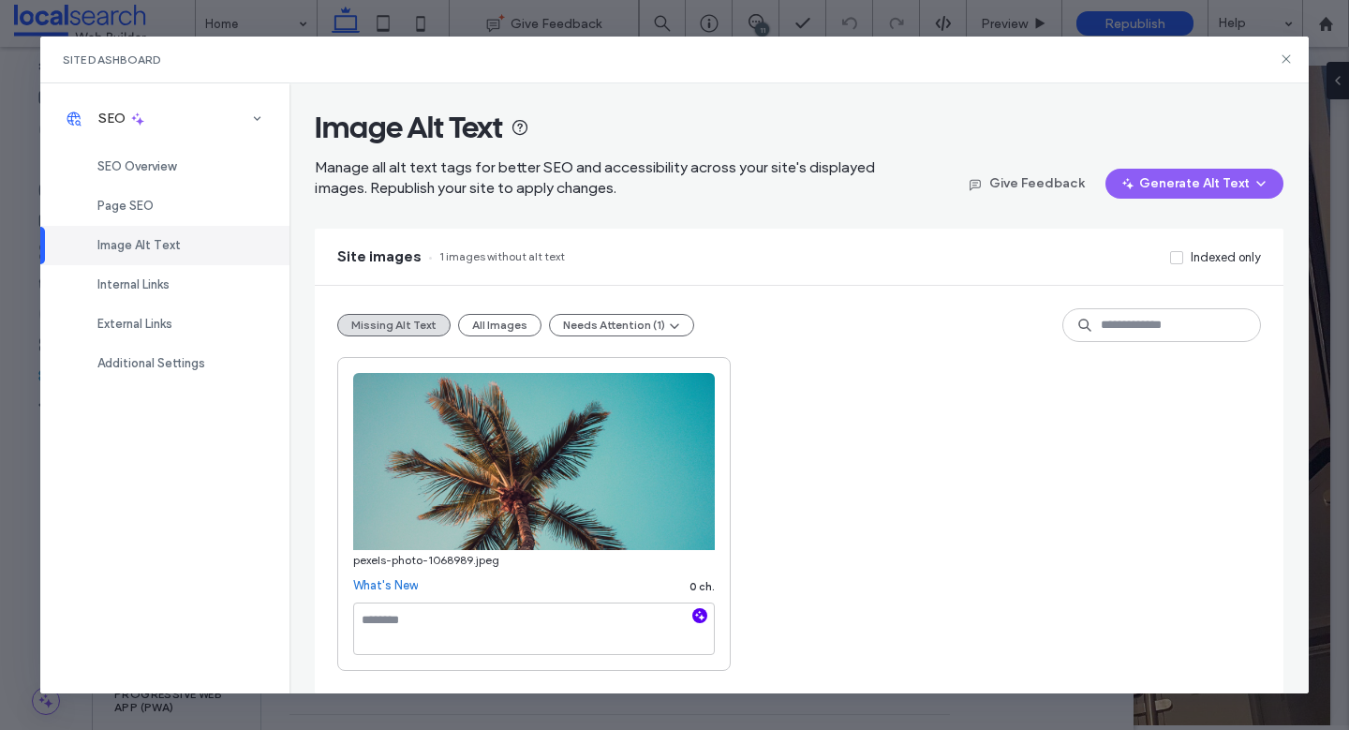
click at [702, 615] on icon "button" at bounding box center [699, 615] width 13 height 13
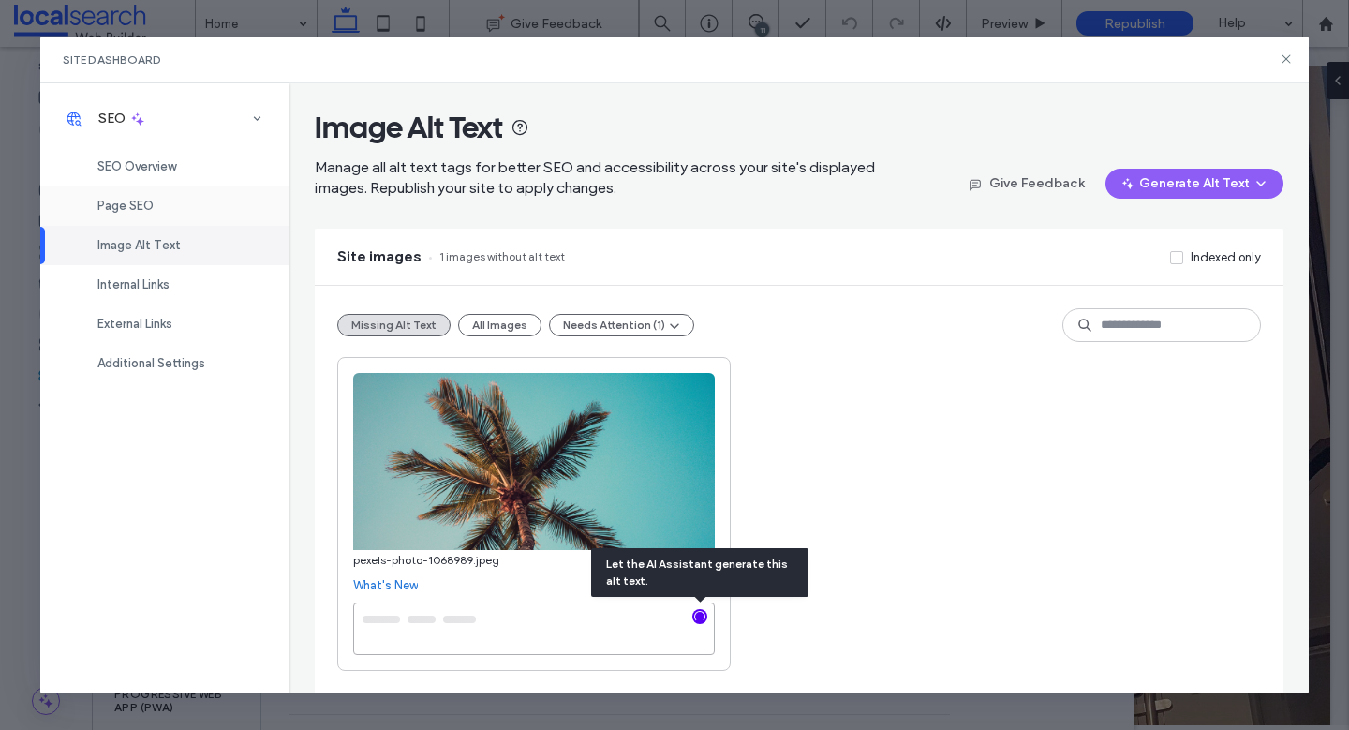
type textarea "**********"
click at [186, 193] on div "Page SEO" at bounding box center [164, 205] width 249 height 39
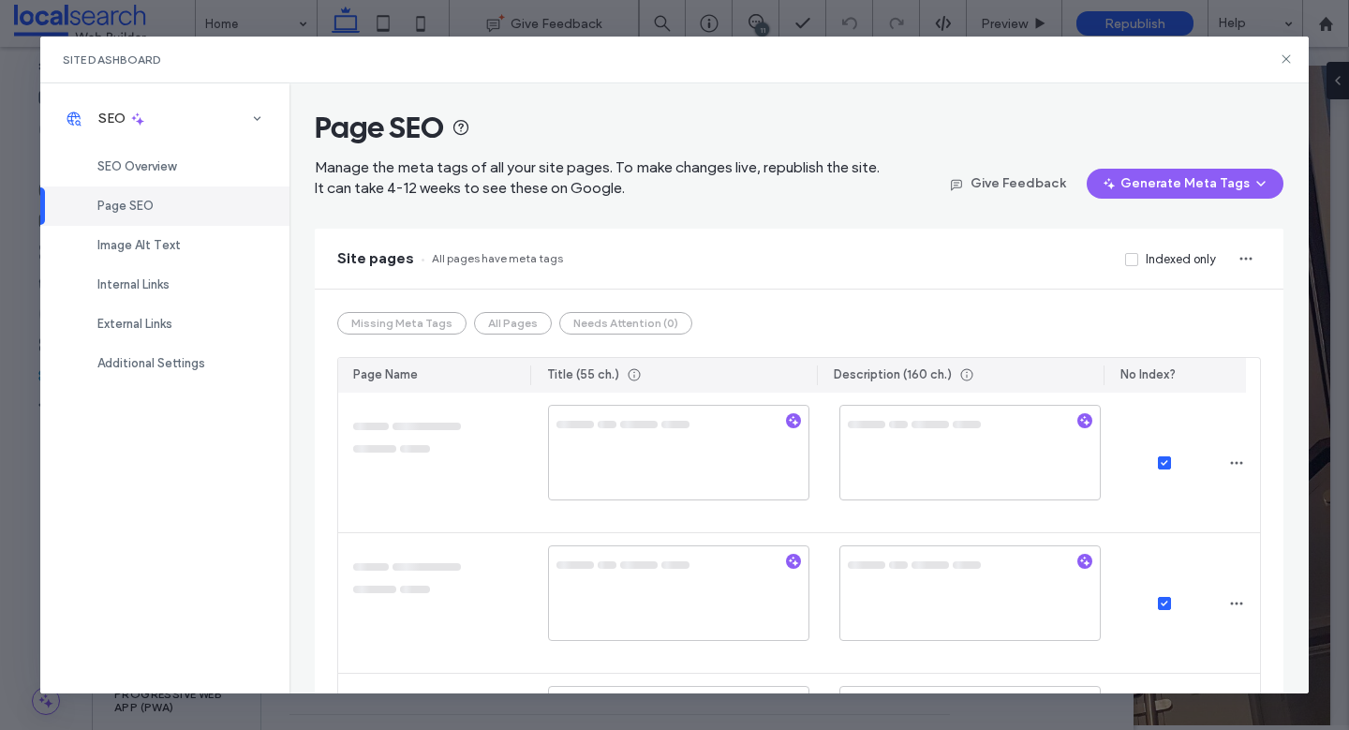
scroll to position [0, 0]
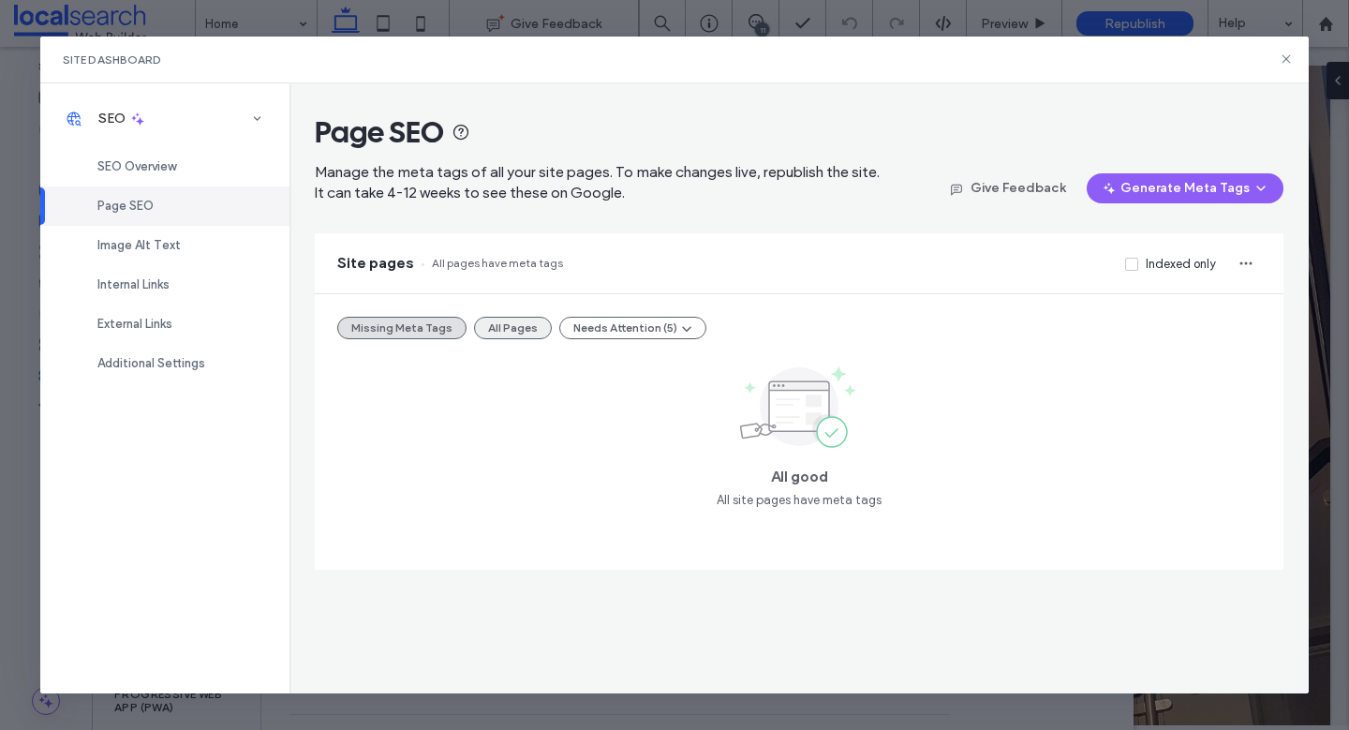
click at [514, 322] on button "All Pages" at bounding box center [513, 328] width 78 height 22
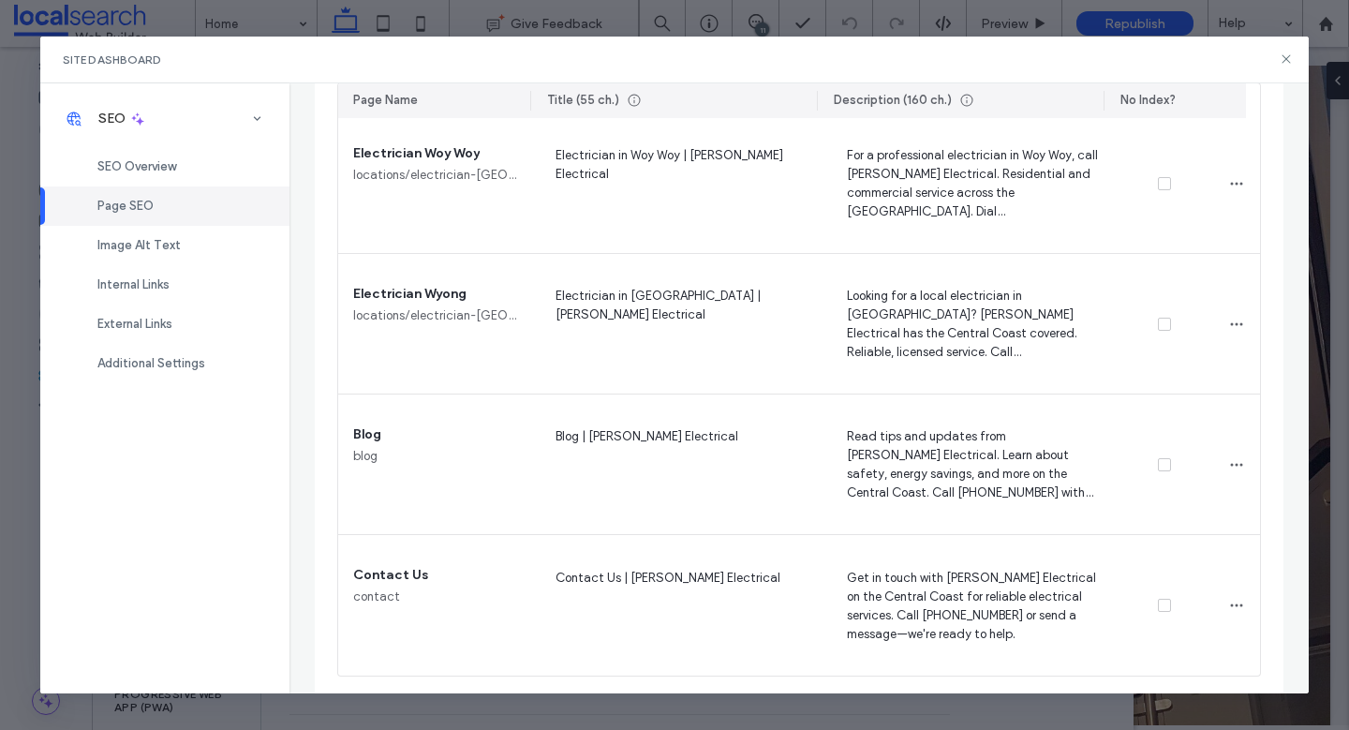
scroll to position [2116, 0]
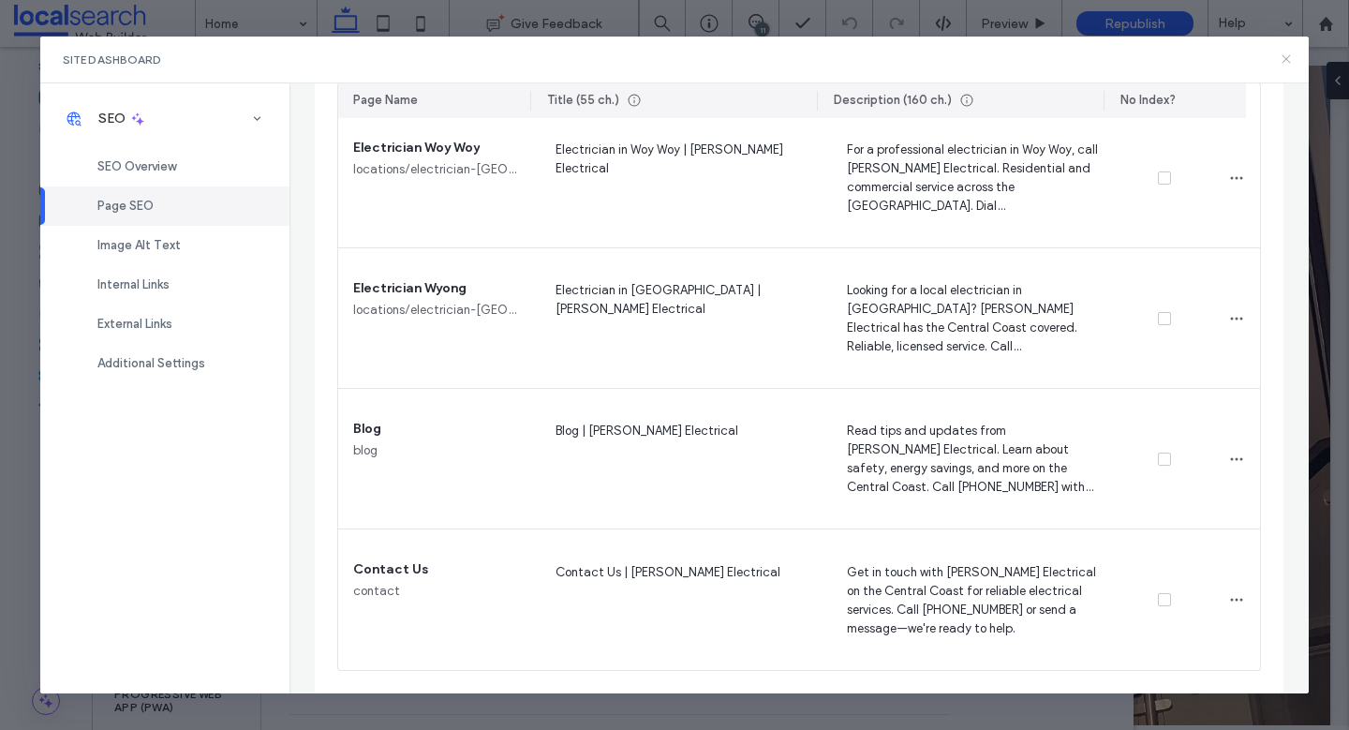
click at [1289, 58] on icon at bounding box center [1286, 59] width 15 height 15
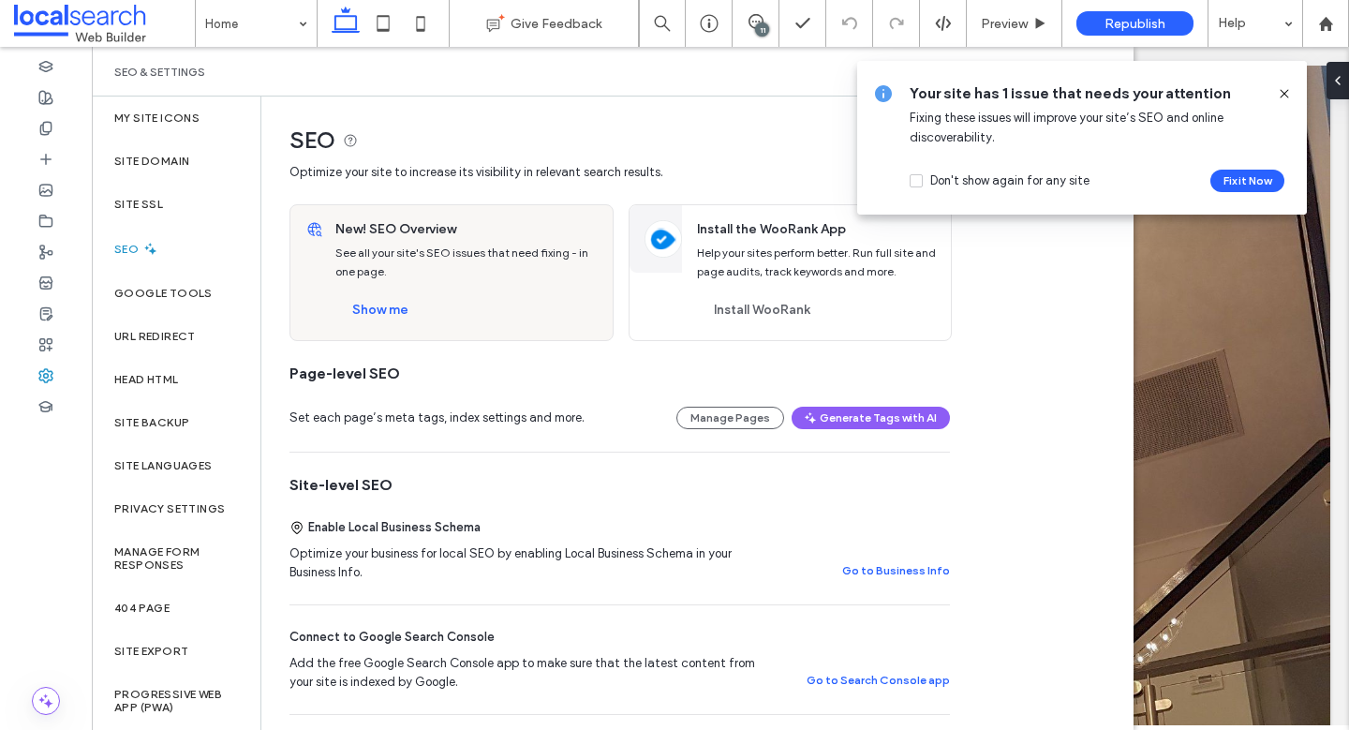
drag, startPoint x: 1020, startPoint y: 361, endPoint x: 1030, endPoint y: 350, distance: 13.9
click at [1288, 90] on use at bounding box center [1284, 93] width 8 height 8
